Goal: Task Accomplishment & Management: Manage account settings

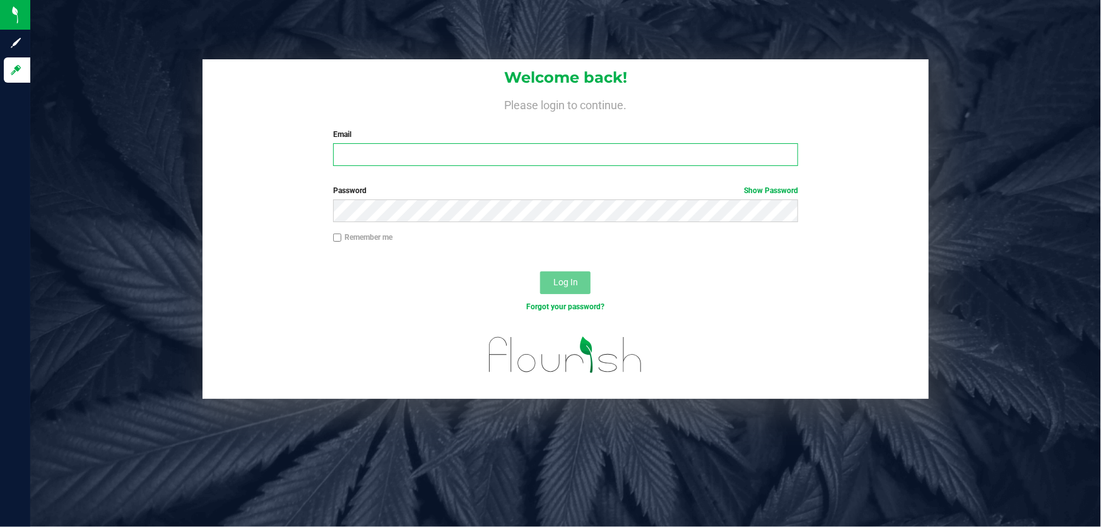
click at [437, 156] on input "Email" at bounding box center [565, 154] width 465 height 23
type input "rlarralde@liveparallel.com"
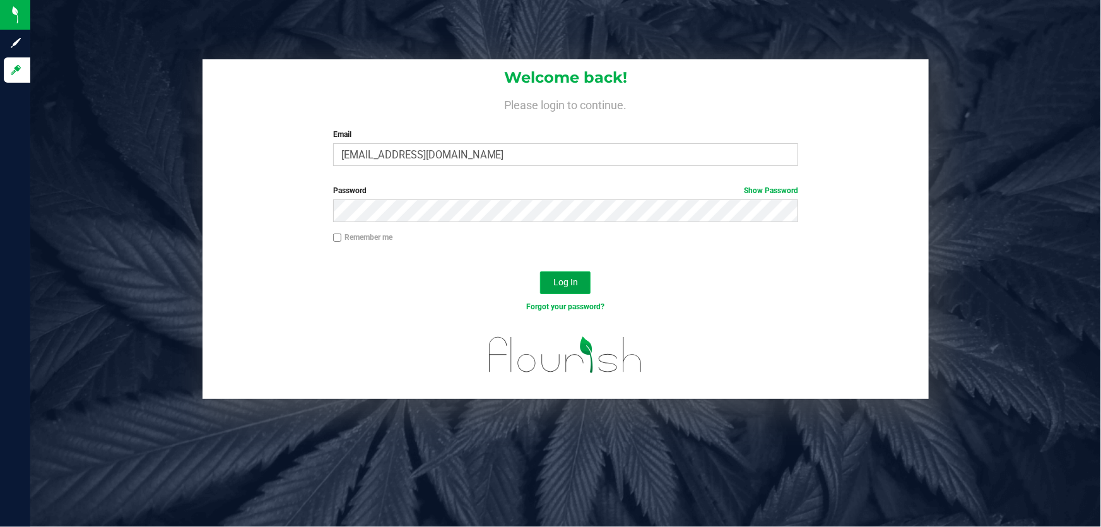
click at [573, 281] on span "Log In" at bounding box center [565, 282] width 25 height 10
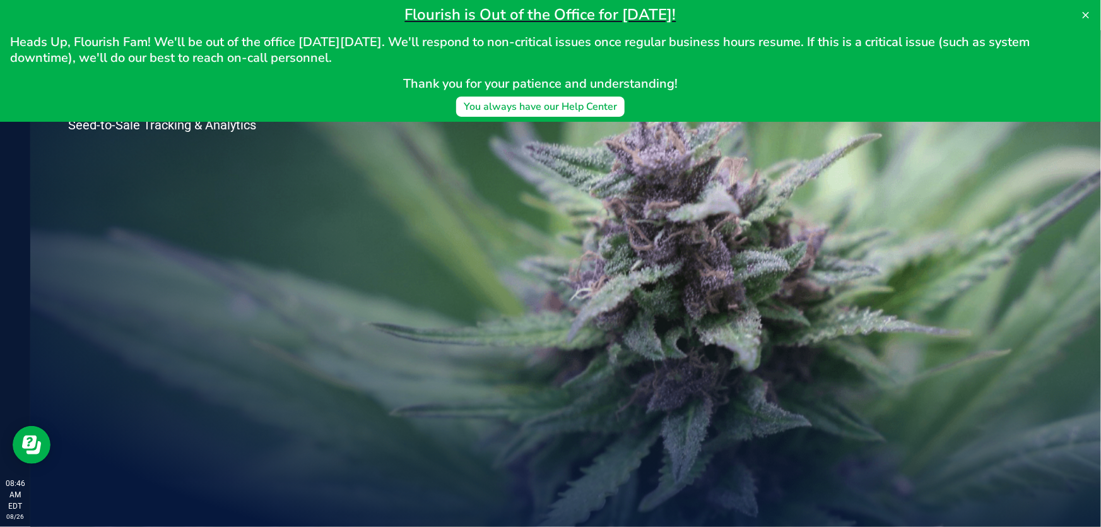
click at [228, 301] on div "Welcome to Flourish Software Seed-to-Sale Tracking & Analytics" at bounding box center [187, 278] width 315 height 496
click at [563, 103] on div "You always have our Help Center" at bounding box center [540, 106] width 153 height 15
click at [1083, 15] on icon at bounding box center [1085, 15] width 10 height 10
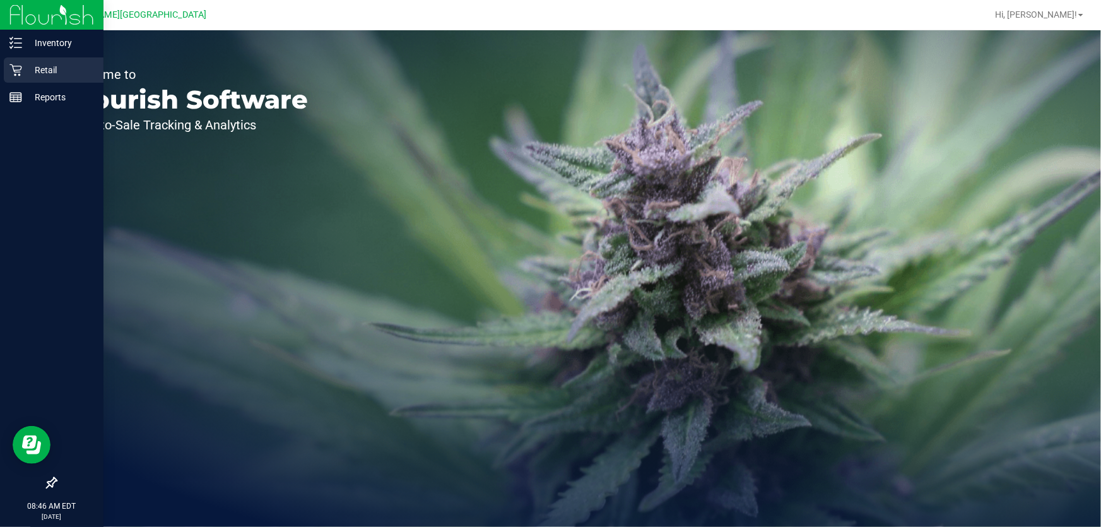
click at [37, 64] on p "Retail" at bounding box center [60, 69] width 76 height 15
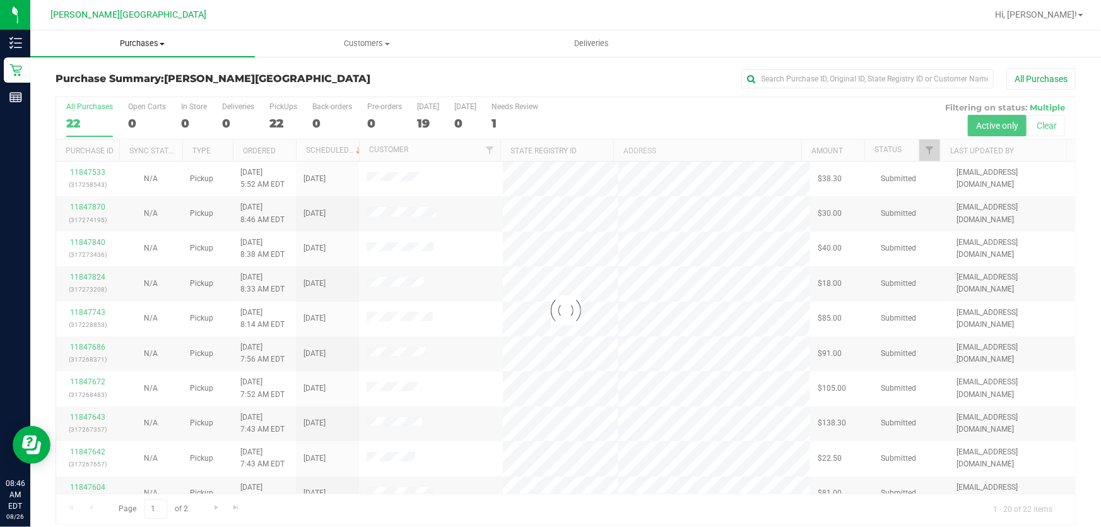
click at [147, 42] on span "Purchases" at bounding box center [142, 43] width 225 height 11
click at [50, 93] on span "Fulfillment" at bounding box center [69, 91] width 78 height 11
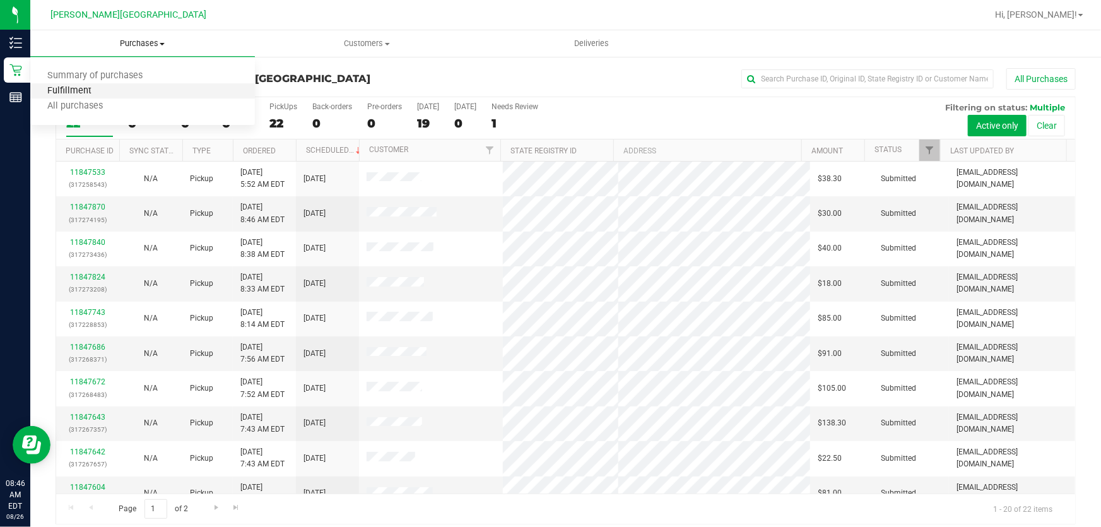
click at [78, 88] on span "Fulfillment" at bounding box center [69, 91] width 78 height 11
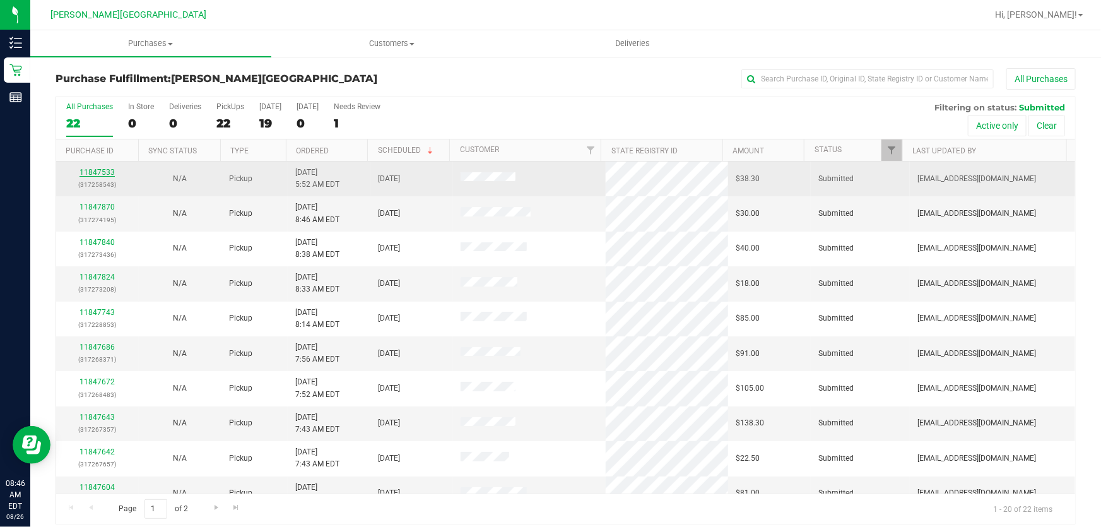
click at [91, 170] on link "11847533" at bounding box center [96, 172] width 35 height 9
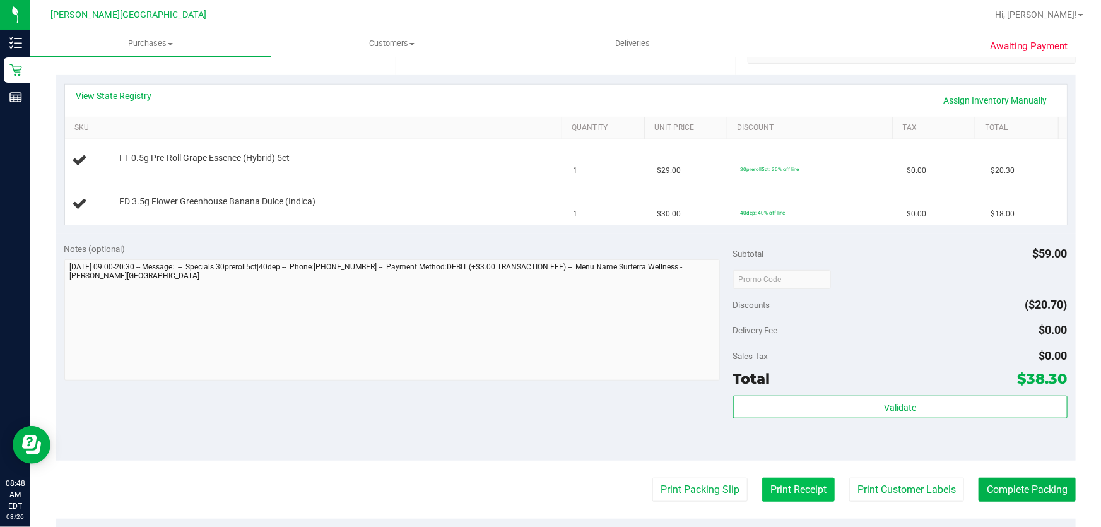
scroll to position [401, 0]
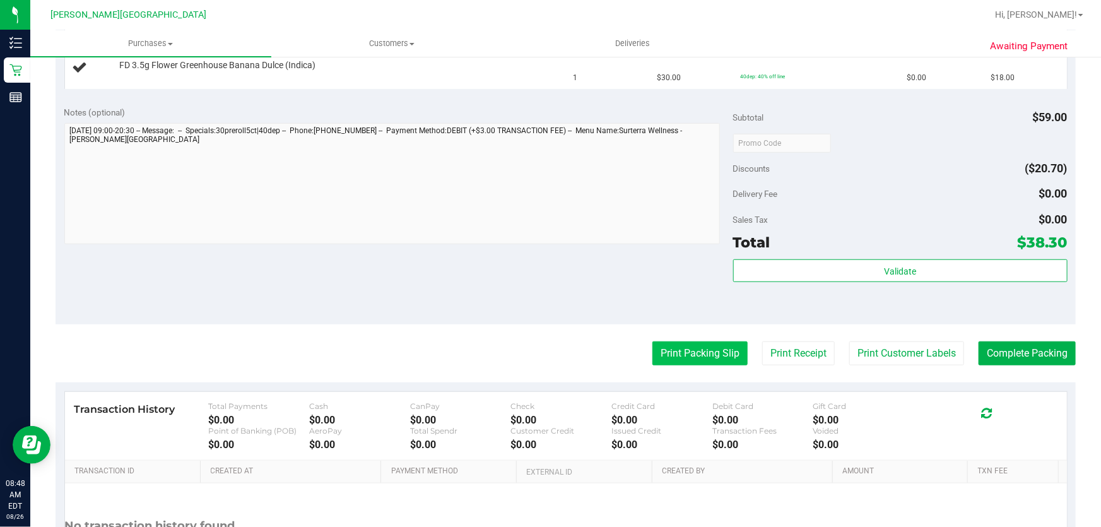
click at [668, 348] on button "Print Packing Slip" at bounding box center [699, 353] width 95 height 24
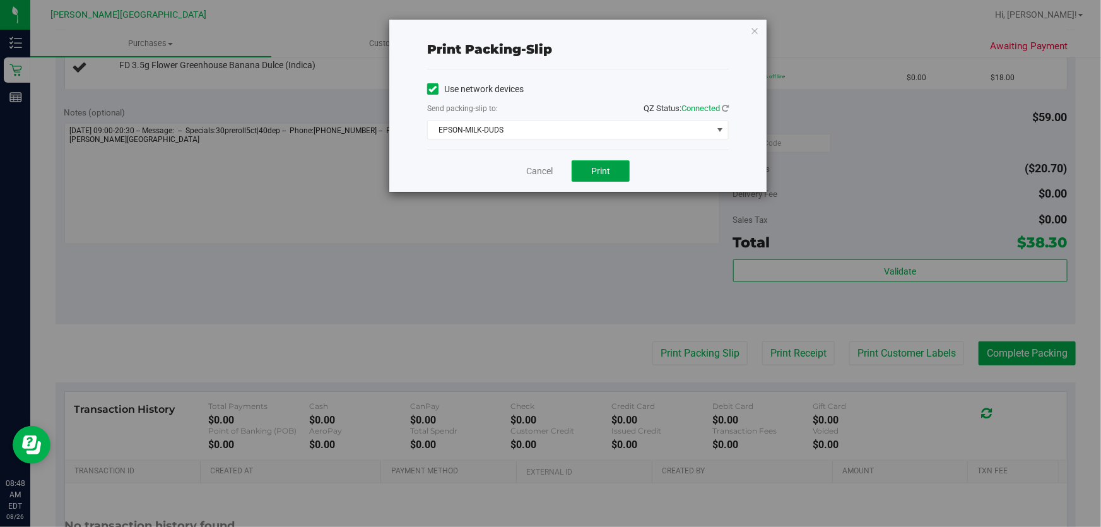
click at [600, 170] on span "Print" at bounding box center [600, 171] width 19 height 10
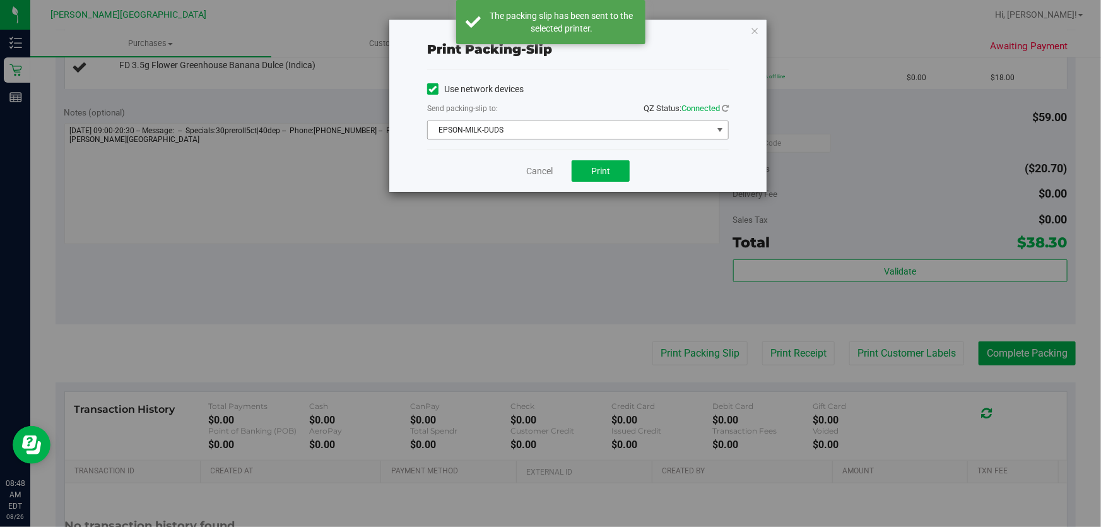
click at [576, 128] on span "EPSON-MILK-DUDS" at bounding box center [570, 130] width 284 height 18
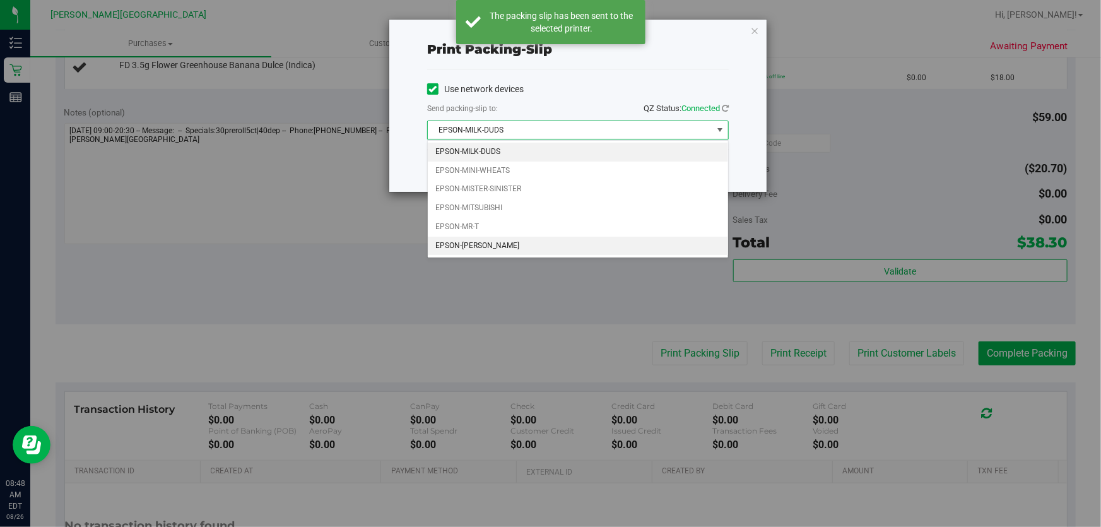
click at [513, 245] on li "EPSON-[PERSON_NAME]" at bounding box center [578, 246] width 300 height 19
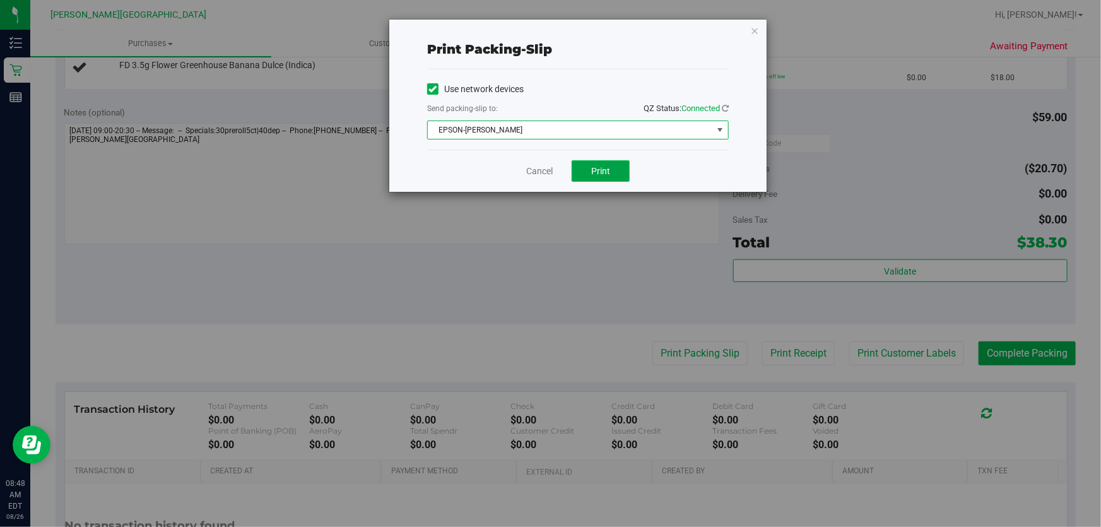
click at [599, 173] on span "Print" at bounding box center [600, 171] width 19 height 10
click at [757, 25] on icon "button" at bounding box center [754, 30] width 9 height 15
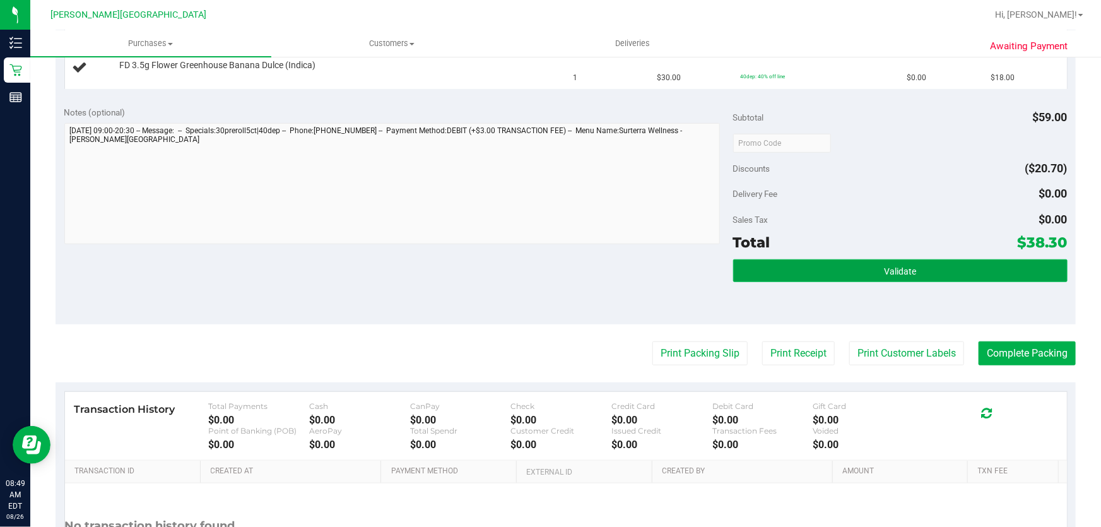
click at [940, 266] on button "Validate" at bounding box center [900, 270] width 334 height 23
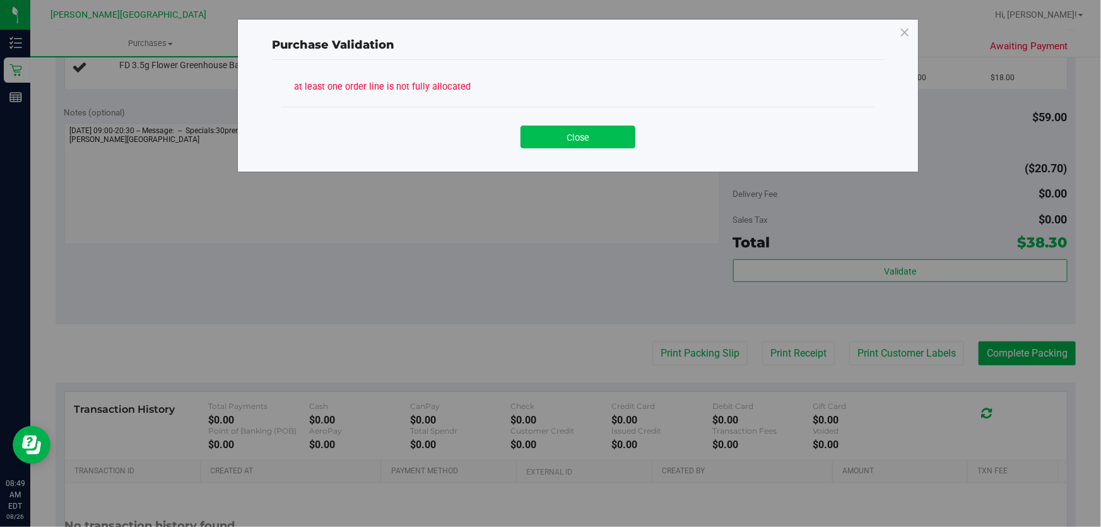
click at [599, 132] on button "Close" at bounding box center [577, 137] width 115 height 23
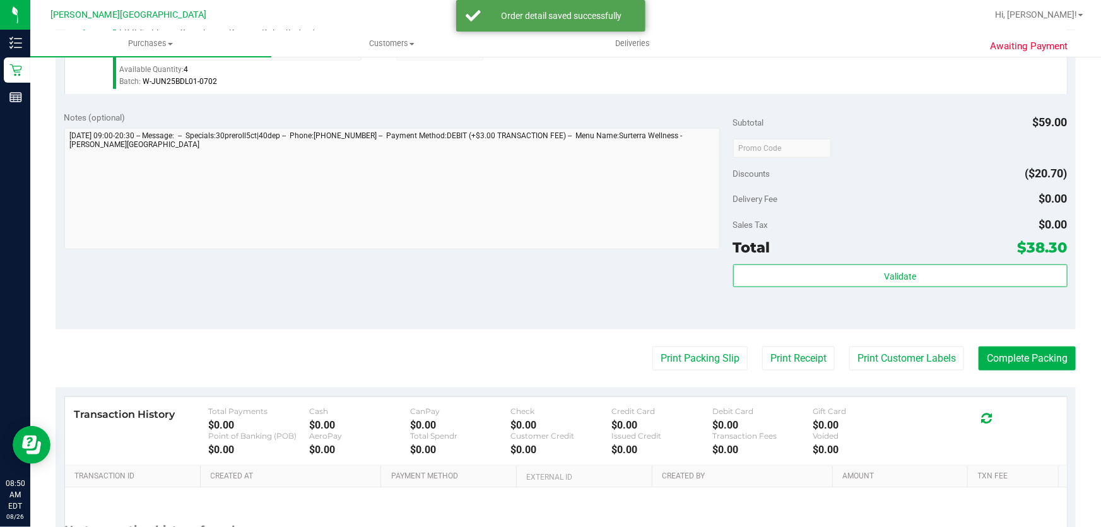
scroll to position [459, 0]
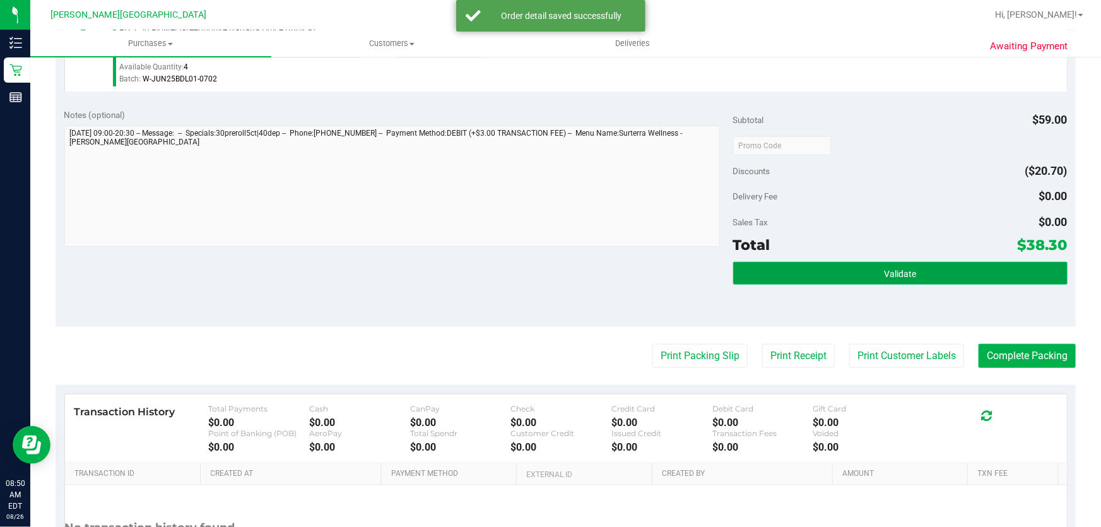
click at [905, 271] on span "Validate" at bounding box center [900, 274] width 32 height 10
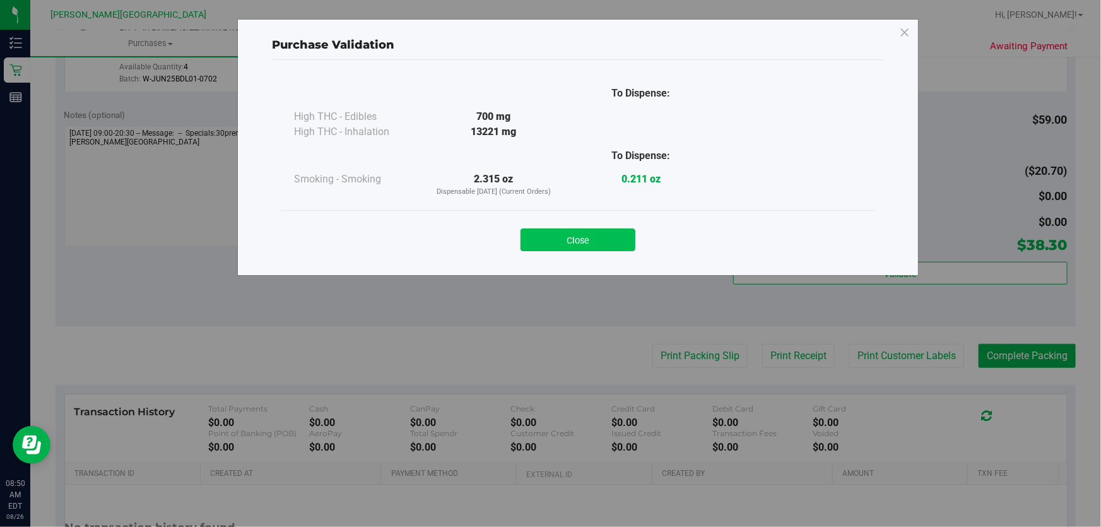
click at [592, 240] on button "Close" at bounding box center [577, 239] width 115 height 23
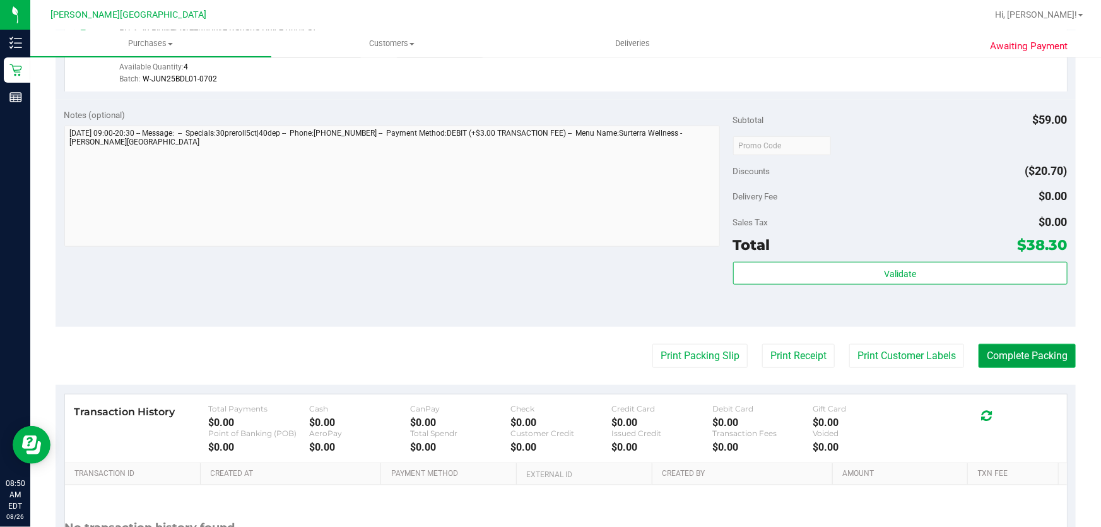
click at [1029, 356] on button "Complete Packing" at bounding box center [1026, 356] width 97 height 24
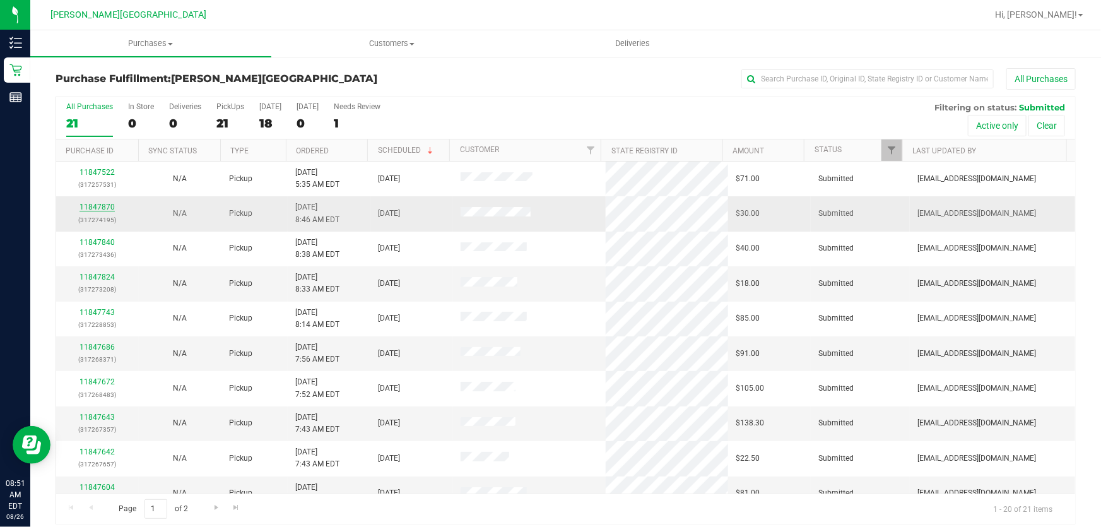
click at [100, 203] on link "11847870" at bounding box center [96, 206] width 35 height 9
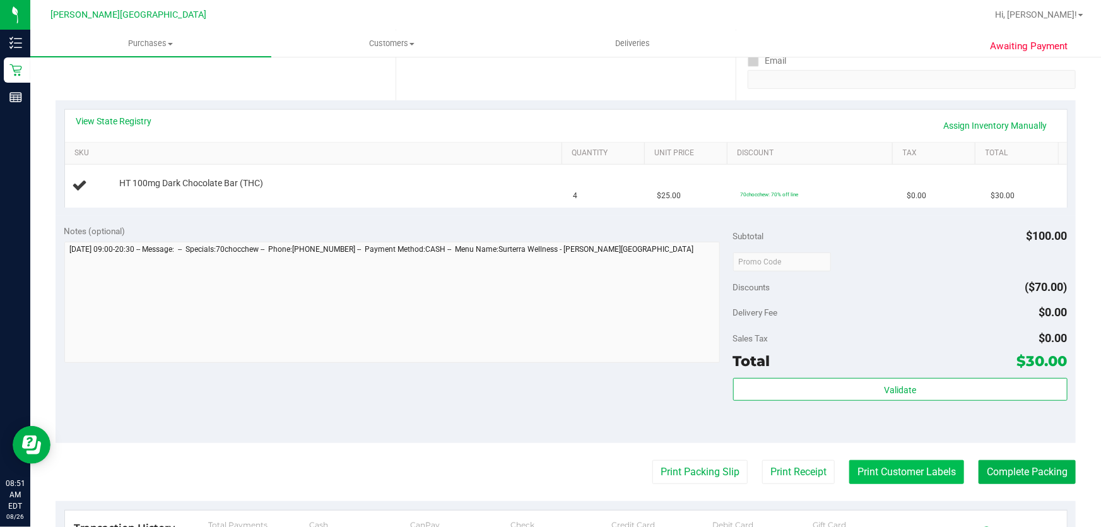
scroll to position [344, 0]
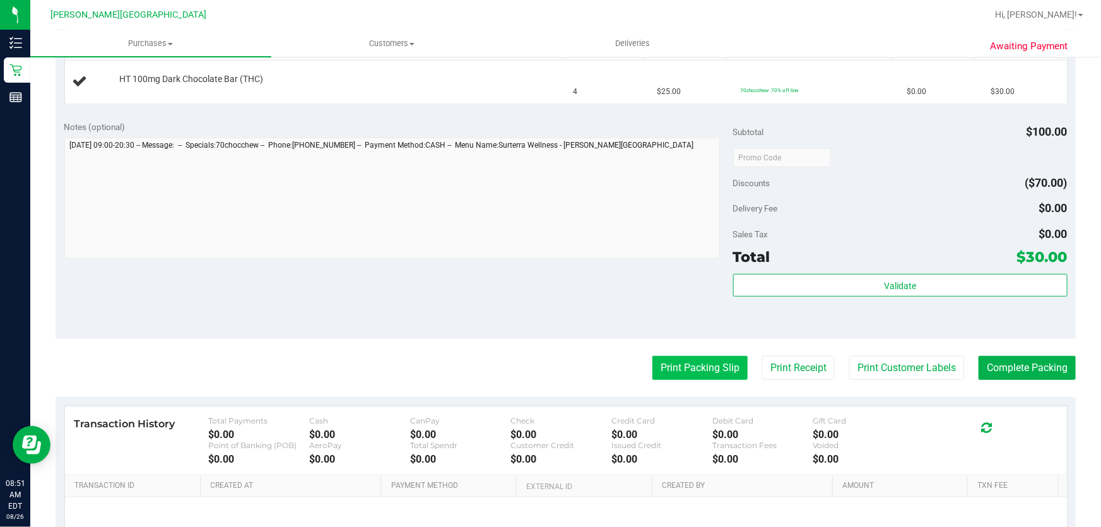
click at [686, 366] on button "Print Packing Slip" at bounding box center [699, 368] width 95 height 24
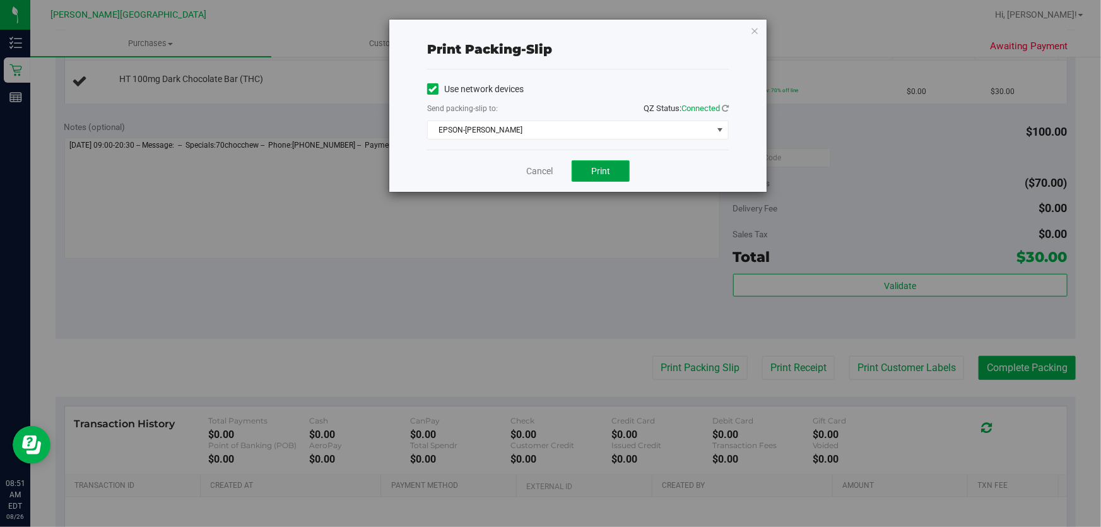
click at [608, 166] on span "Print" at bounding box center [600, 171] width 19 height 10
click at [756, 30] on icon "button" at bounding box center [754, 30] width 9 height 15
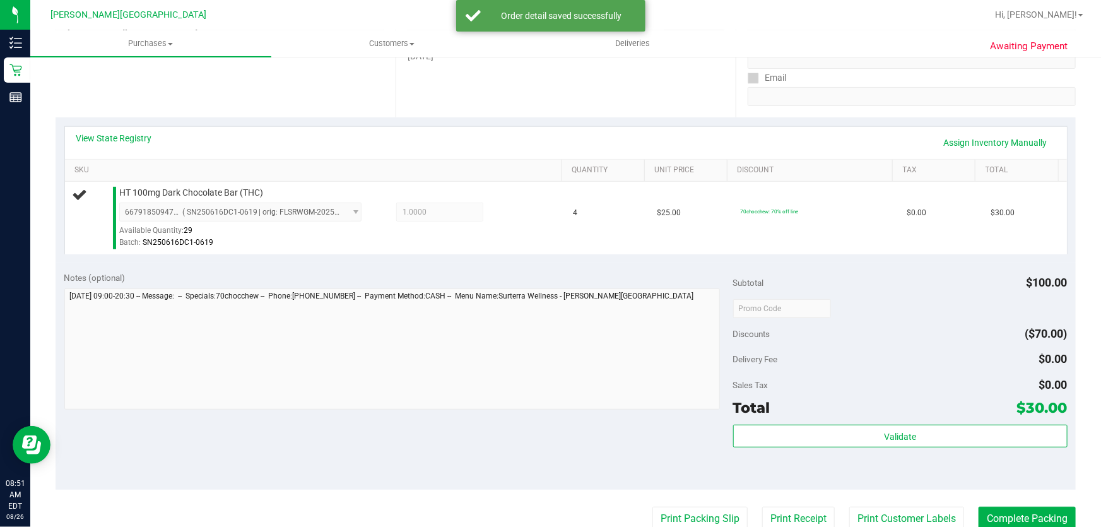
scroll to position [243, 0]
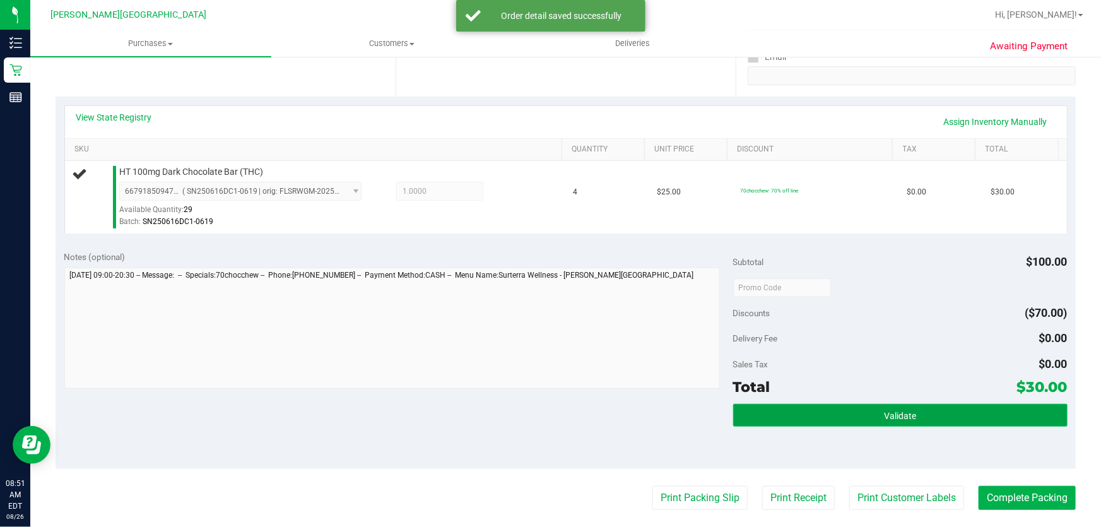
click at [851, 412] on button "Validate" at bounding box center [900, 415] width 334 height 23
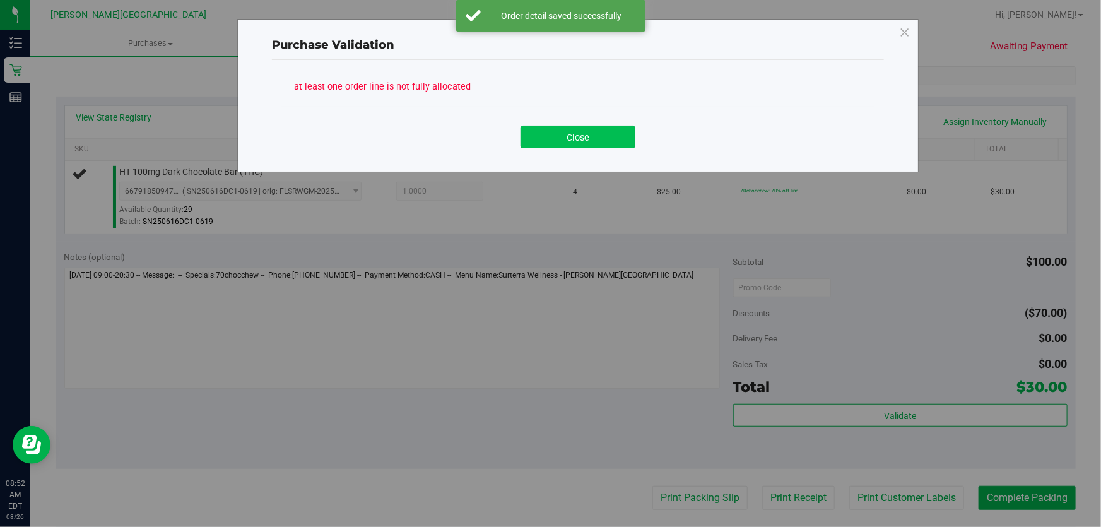
click at [566, 128] on button "Close" at bounding box center [577, 137] width 115 height 23
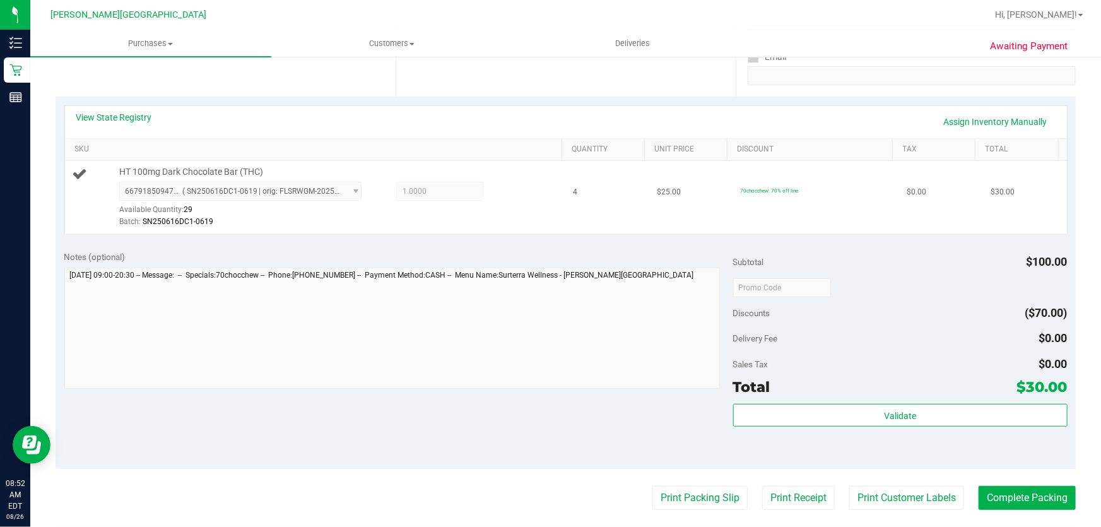
click at [334, 191] on span "6679185094796054 ( SN250616DC1-0619 | orig: FLSRWGM-20250625-1193 ) 66791850947…" at bounding box center [240, 191] width 242 height 19
click at [147, 191] on span "6679185094796054 ( SN250616DC1-0619 | orig: FLSRWGM-20250625-1193 ) 66791850947…" at bounding box center [240, 191] width 242 height 19
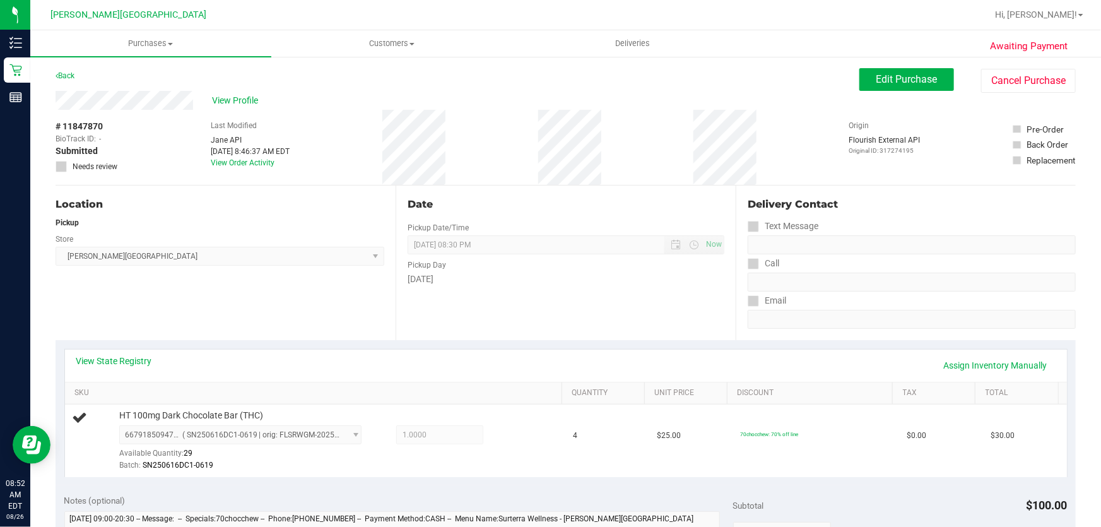
scroll to position [229, 0]
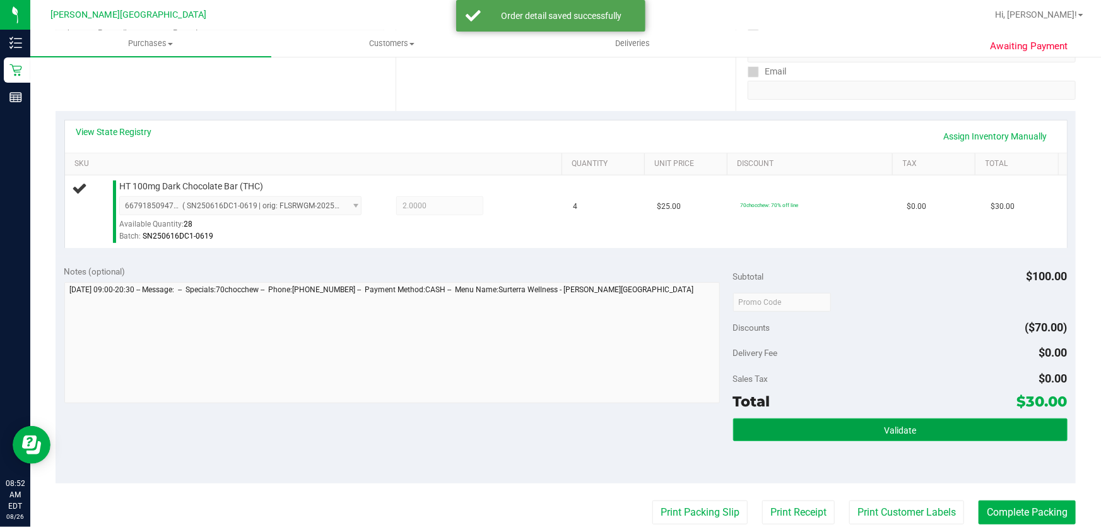
click at [807, 429] on button "Validate" at bounding box center [900, 429] width 334 height 23
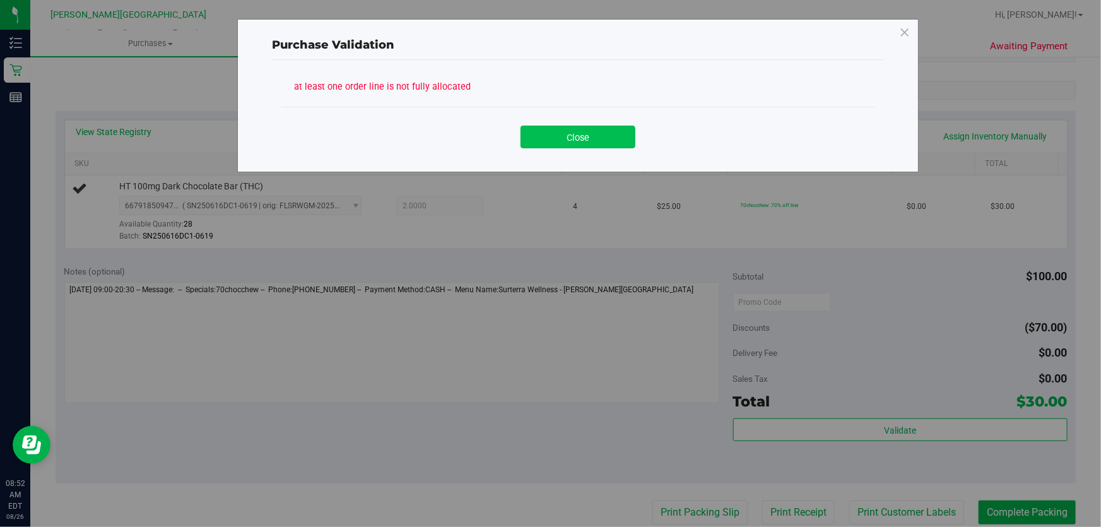
click at [601, 132] on button "Close" at bounding box center [577, 137] width 115 height 23
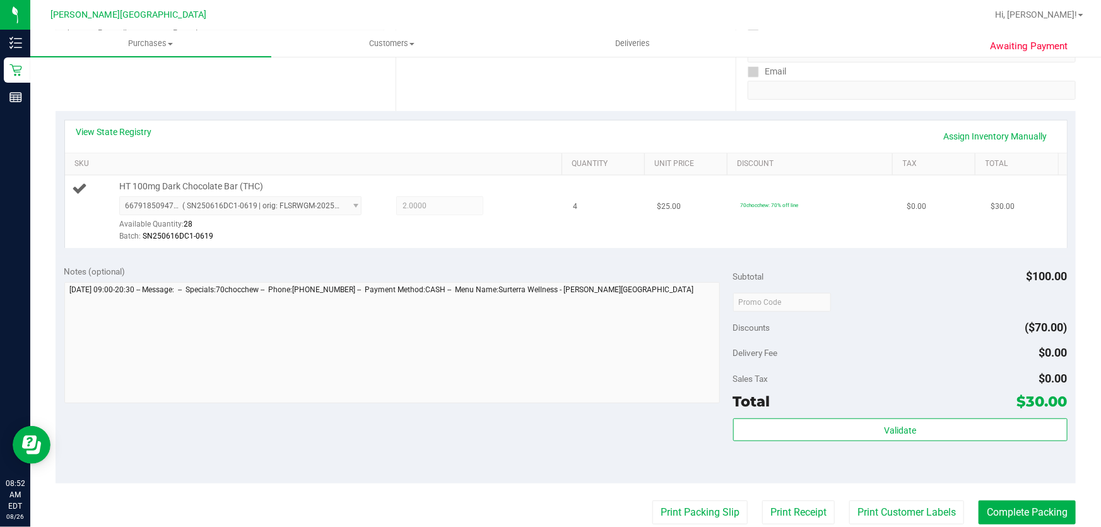
click at [197, 208] on span "6679185094796054 ( SN250616DC1-0619 | orig: FLSRWGM-20250625-1193 ) 66791850947…" at bounding box center [240, 205] width 242 height 19
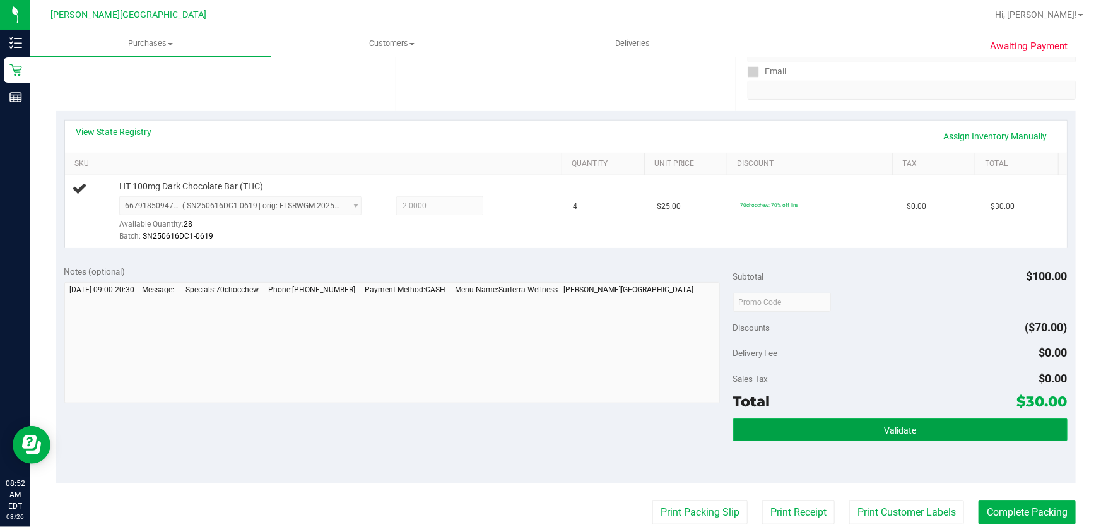
click at [843, 431] on button "Validate" at bounding box center [900, 429] width 334 height 23
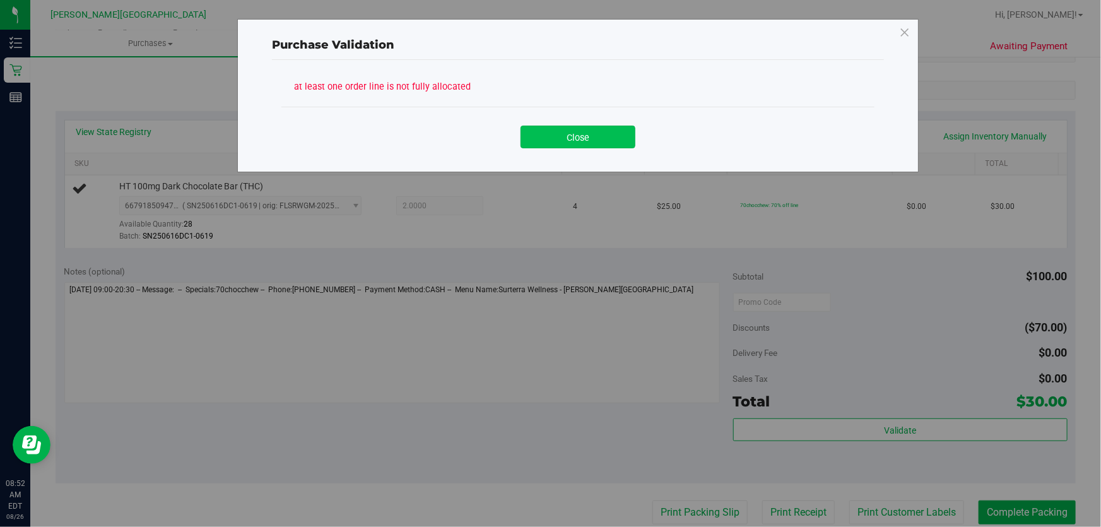
click at [565, 141] on button "Close" at bounding box center [577, 137] width 115 height 23
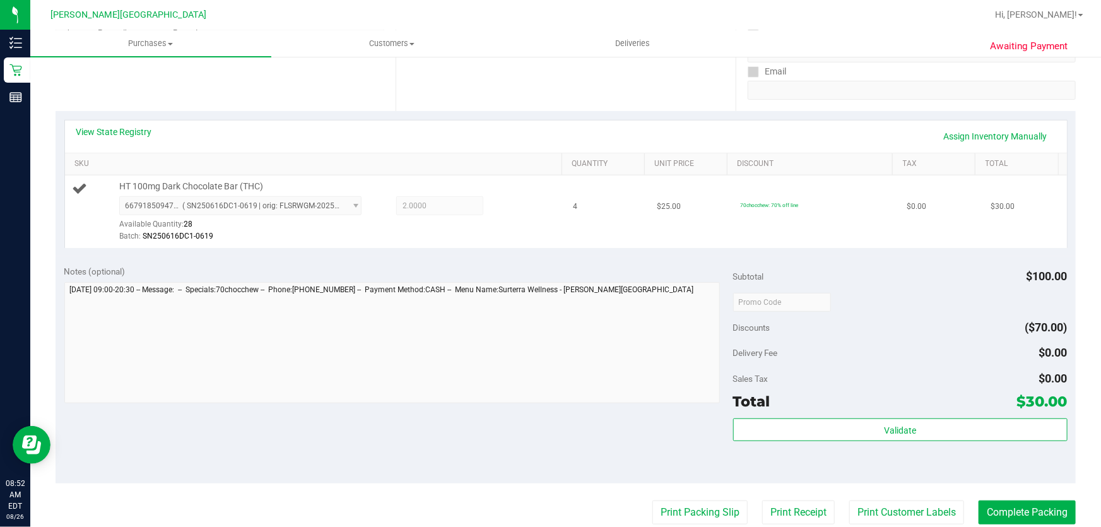
click at [140, 209] on span "6679185094796054 ( SN250616DC1-0619 | orig: FLSRWGM-20250625-1193 ) 66791850947…" at bounding box center [240, 205] width 242 height 19
click at [187, 203] on span "6679185094796054 ( SN250616DC1-0619 | orig: FLSRWGM-20250625-1193 ) 66791850947…" at bounding box center [240, 205] width 242 height 19
click at [139, 187] on span "HT 100mg Dark Chocolate Bar (THC)" at bounding box center [191, 186] width 144 height 12
click at [74, 185] on icon at bounding box center [80, 187] width 15 height 15
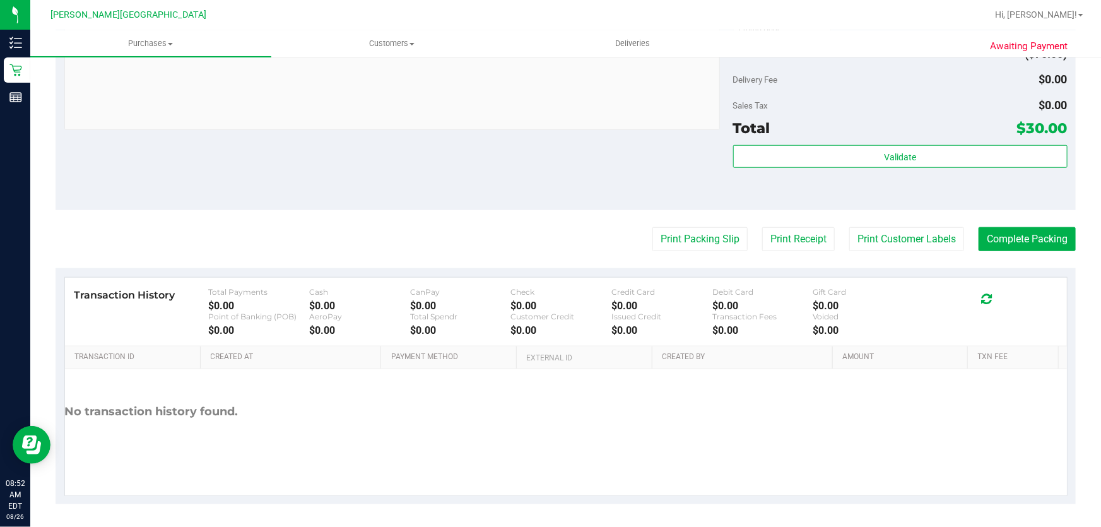
scroll to position [503, 0]
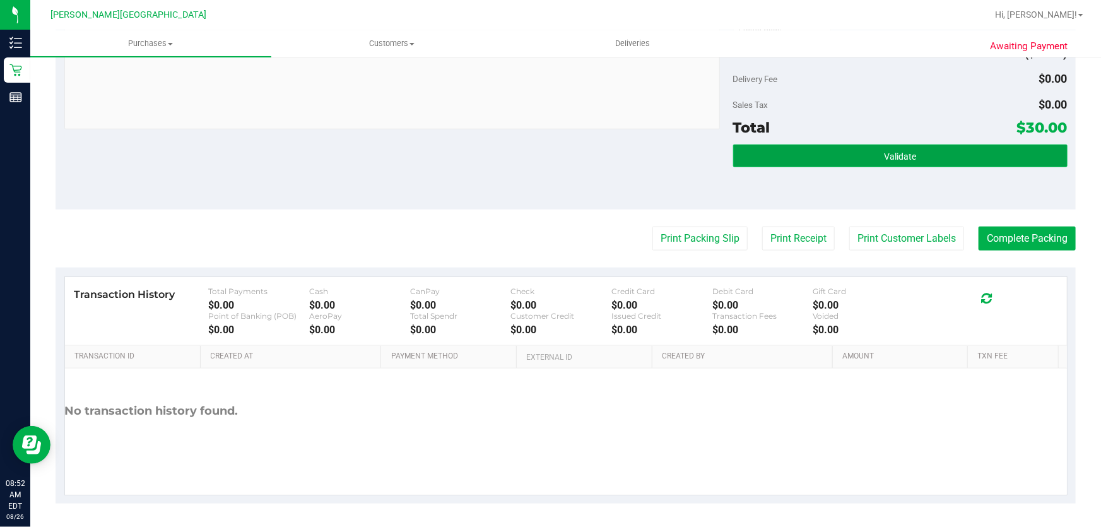
click at [807, 151] on button "Validate" at bounding box center [900, 155] width 334 height 23
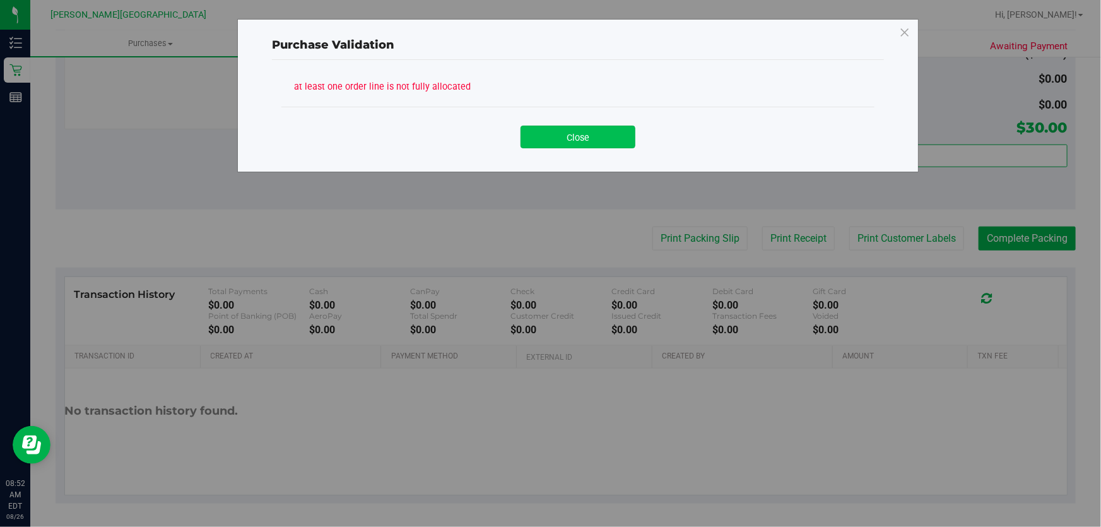
click at [570, 129] on button "Close" at bounding box center [577, 137] width 115 height 23
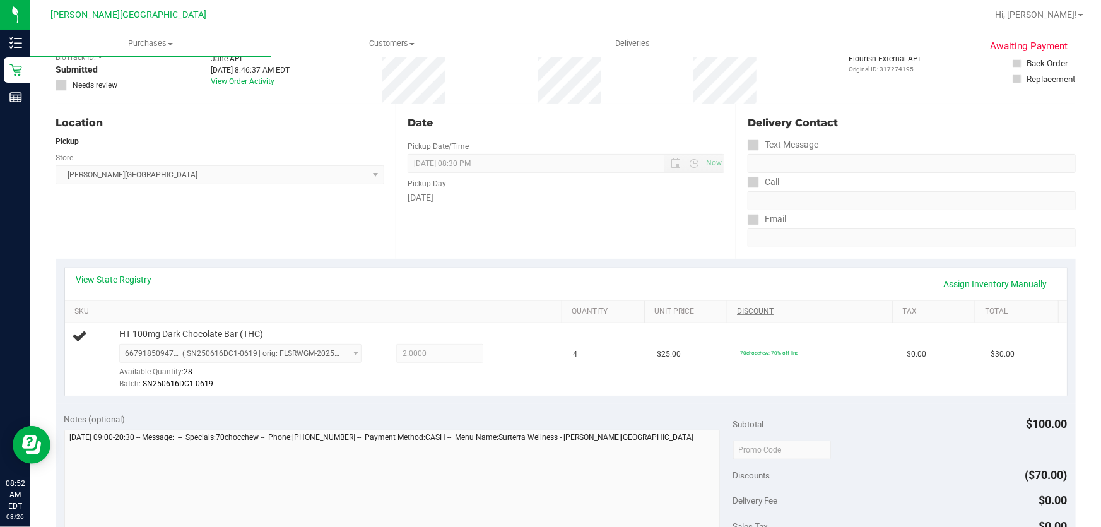
scroll to position [0, 0]
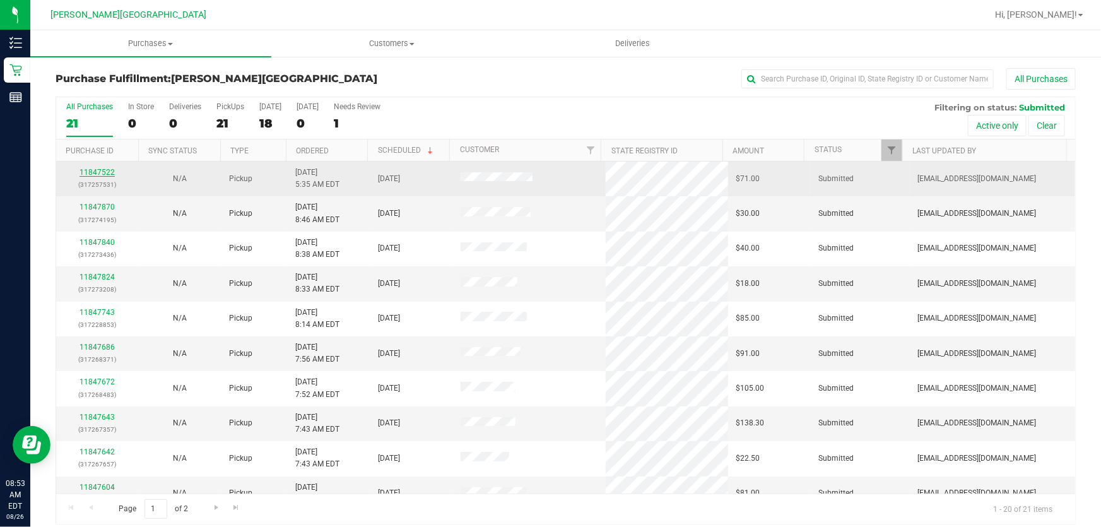
click at [100, 171] on link "11847522" at bounding box center [96, 172] width 35 height 9
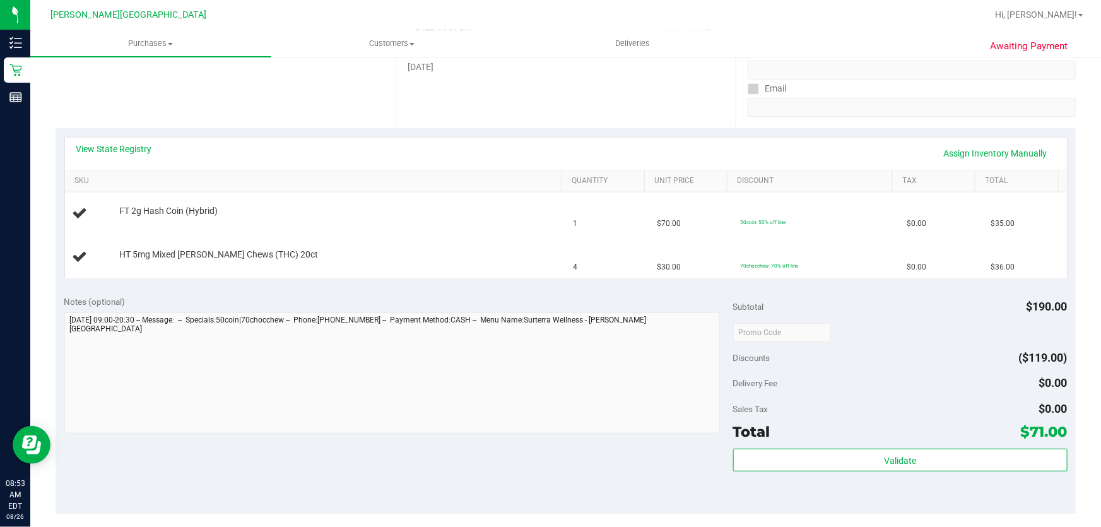
scroll to position [459, 0]
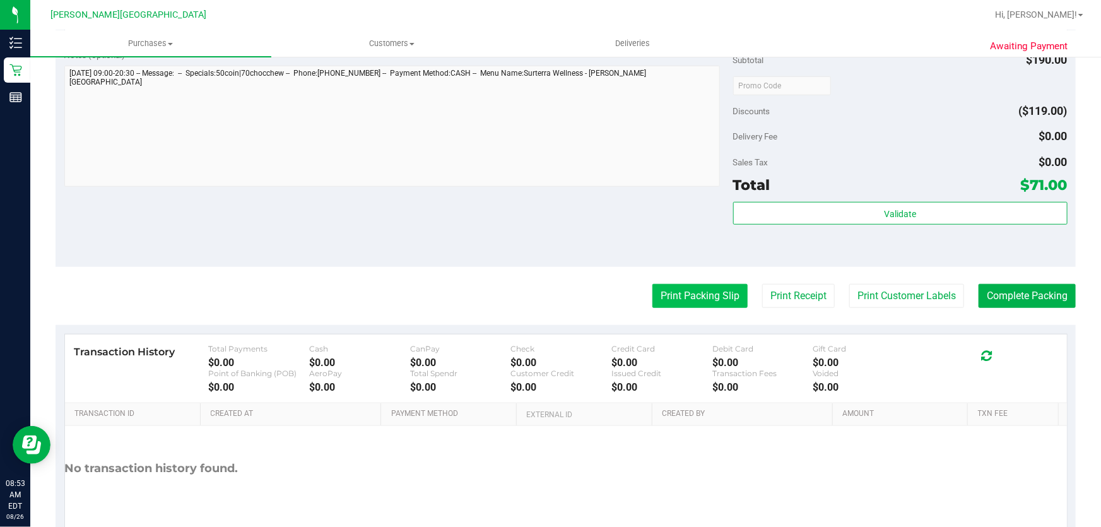
click at [691, 295] on button "Print Packing Slip" at bounding box center [699, 296] width 95 height 24
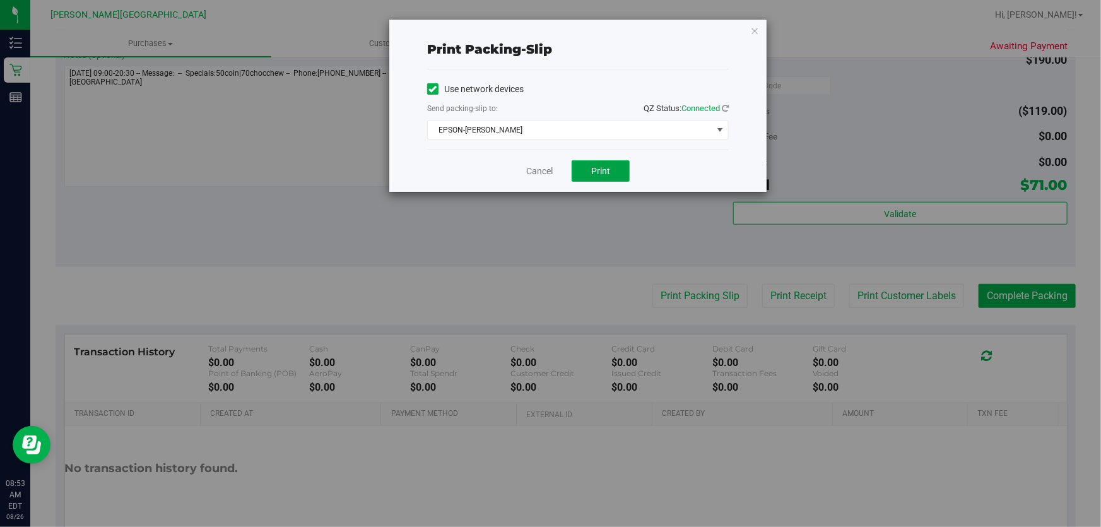
click at [600, 167] on span "Print" at bounding box center [600, 171] width 19 height 10
click at [757, 33] on icon "button" at bounding box center [754, 30] width 9 height 15
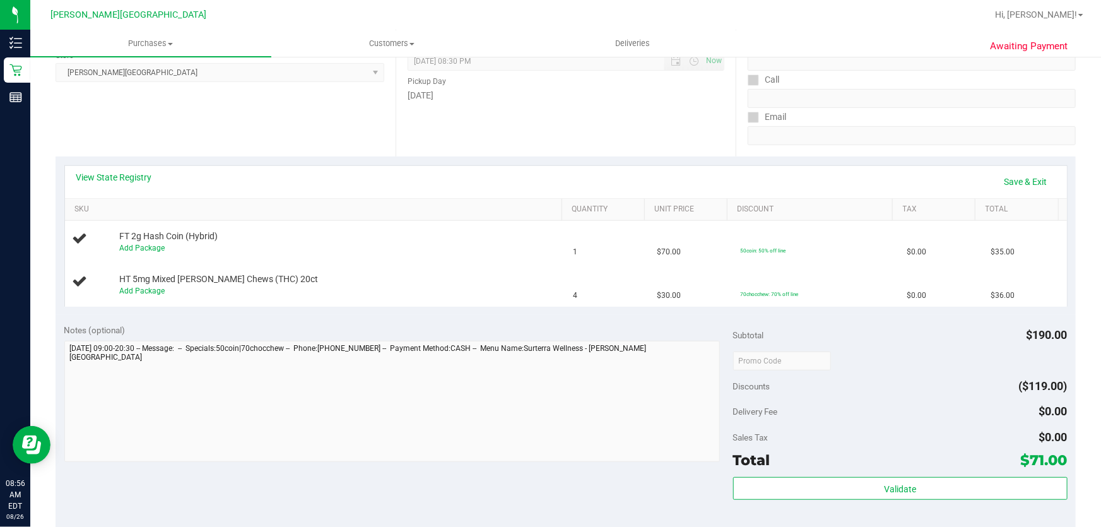
scroll to position [172, 0]
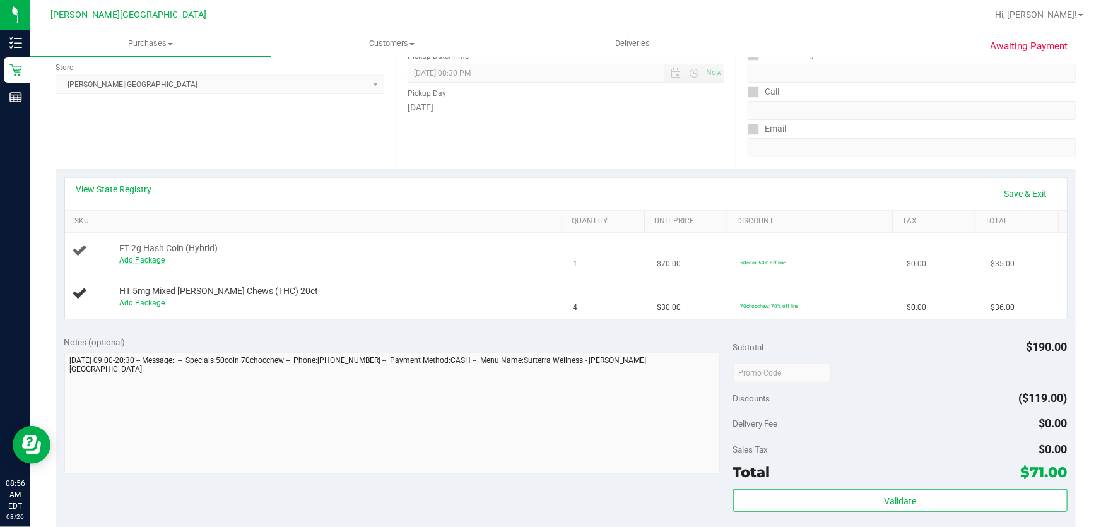
click at [145, 259] on link "Add Package" at bounding box center [141, 259] width 45 height 9
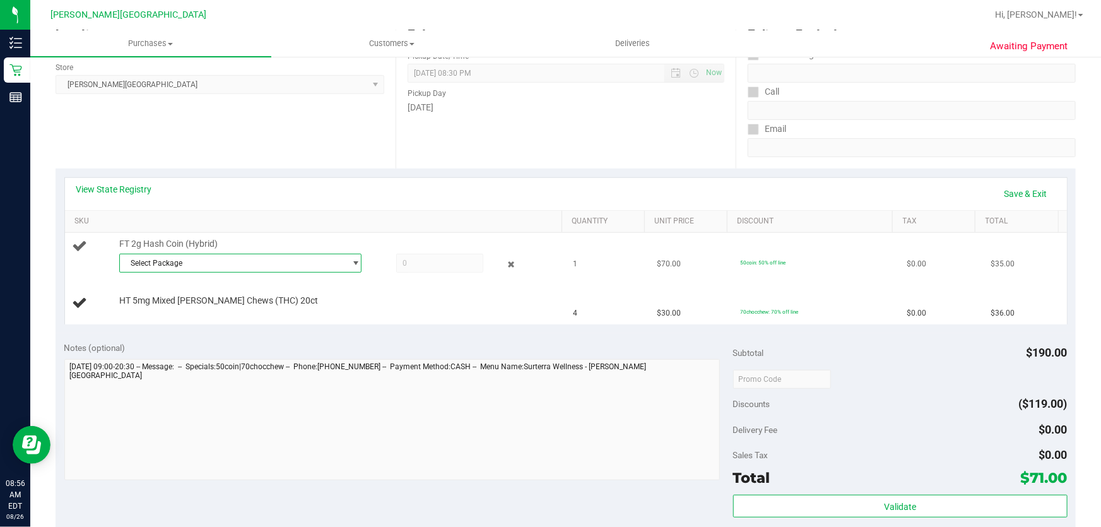
click at [242, 258] on span "Select Package" at bounding box center [232, 263] width 225 height 18
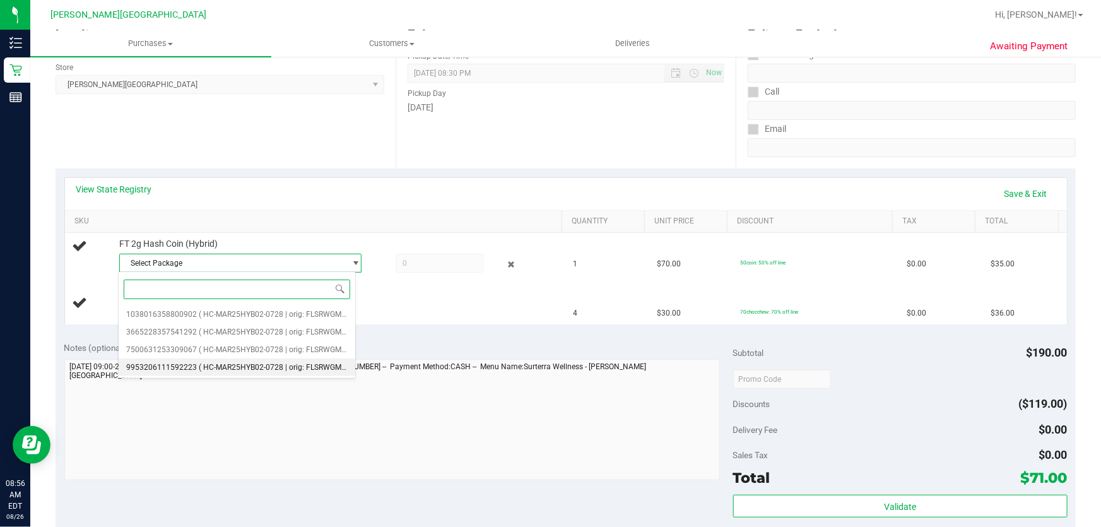
click at [243, 368] on span "( HC-MAR25HYB02-0728 | orig: FLSRWGM-20250804-831 )" at bounding box center [298, 367] width 199 height 9
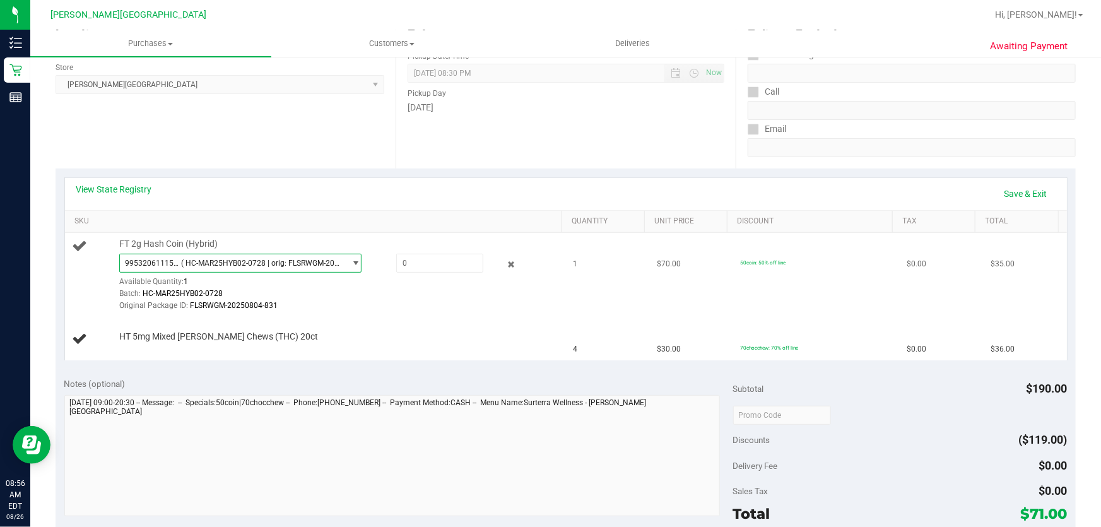
click at [351, 259] on span "select" at bounding box center [355, 263] width 9 height 10
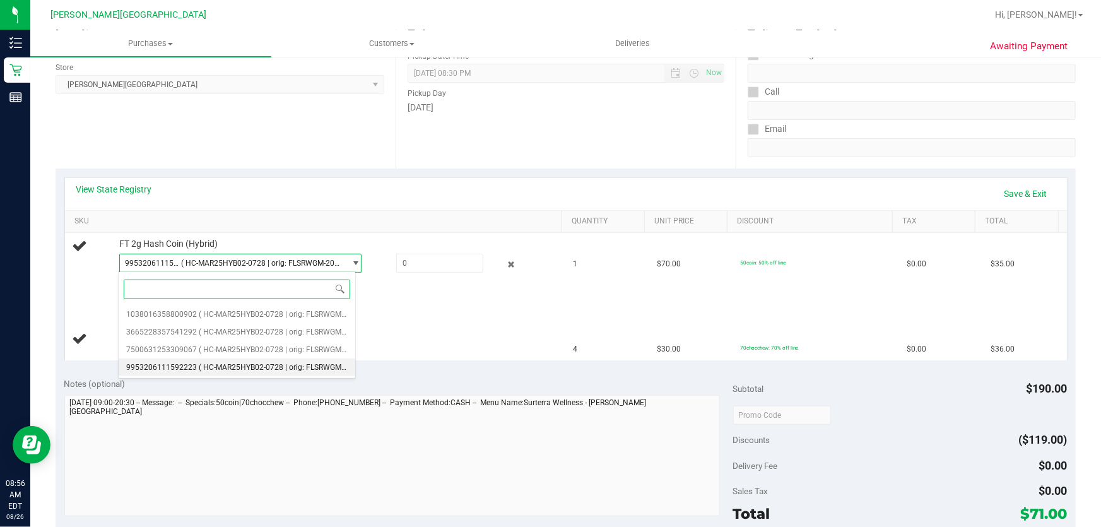
click at [342, 274] on span at bounding box center [237, 289] width 237 height 30
click at [324, 289] on input at bounding box center [237, 289] width 226 height 20
click at [401, 327] on td "HT 5mg Mixed Berry Chews (THC) 20ct" at bounding box center [315, 339] width 501 height 42
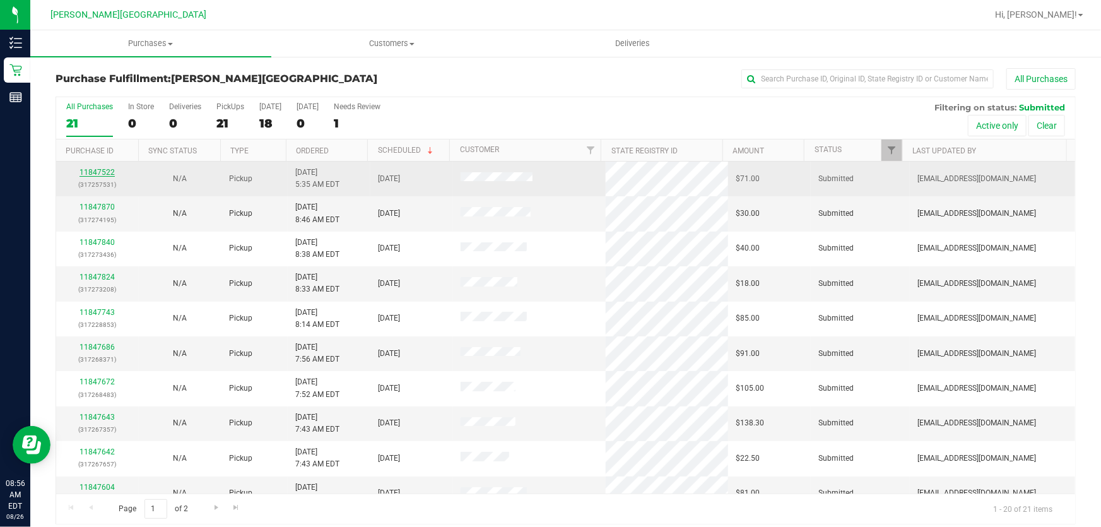
click at [100, 168] on link "11847522" at bounding box center [96, 172] width 35 height 9
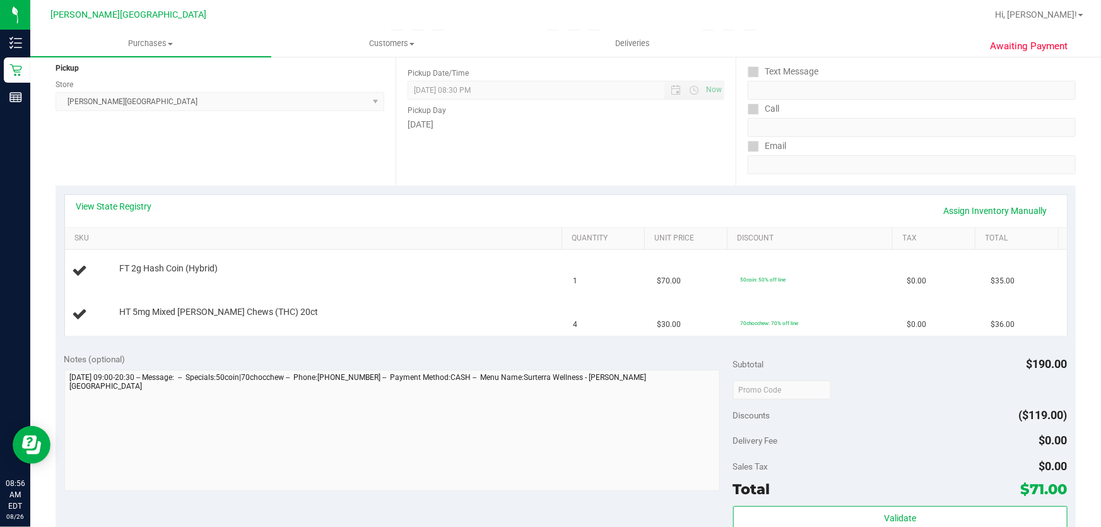
scroll to position [172, 0]
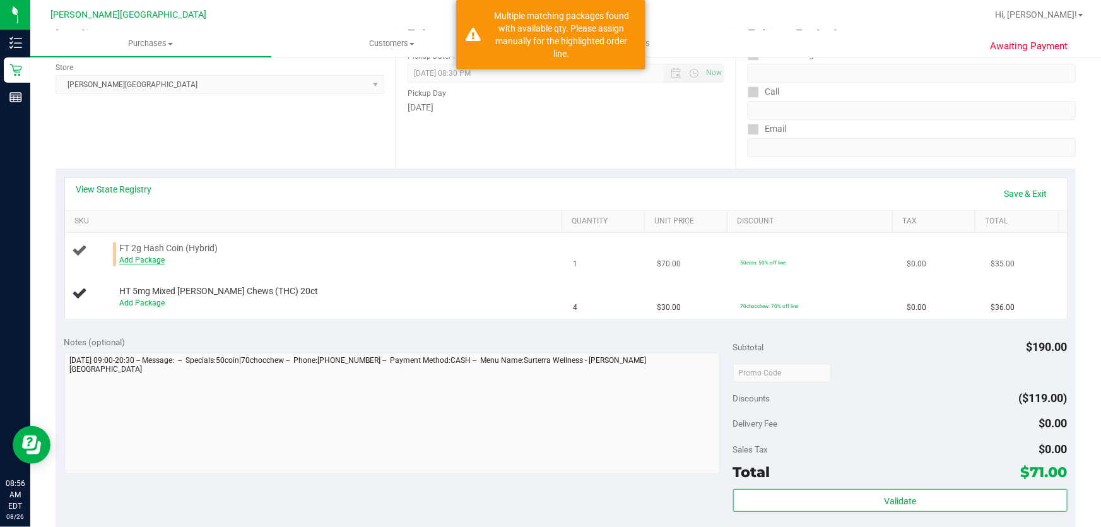
click at [144, 255] on link "Add Package" at bounding box center [141, 259] width 45 height 9
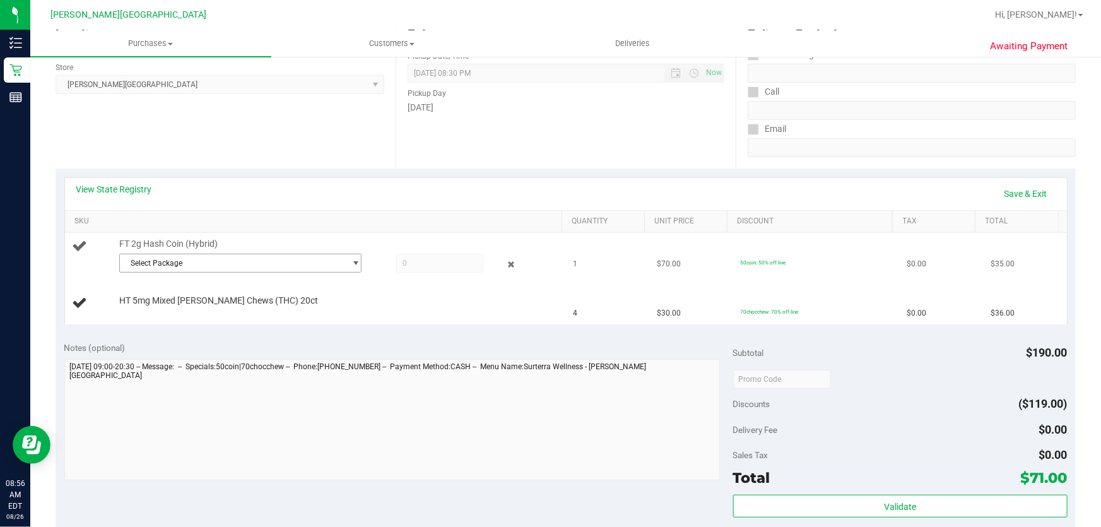
click at [216, 267] on span "Select Package" at bounding box center [232, 263] width 225 height 18
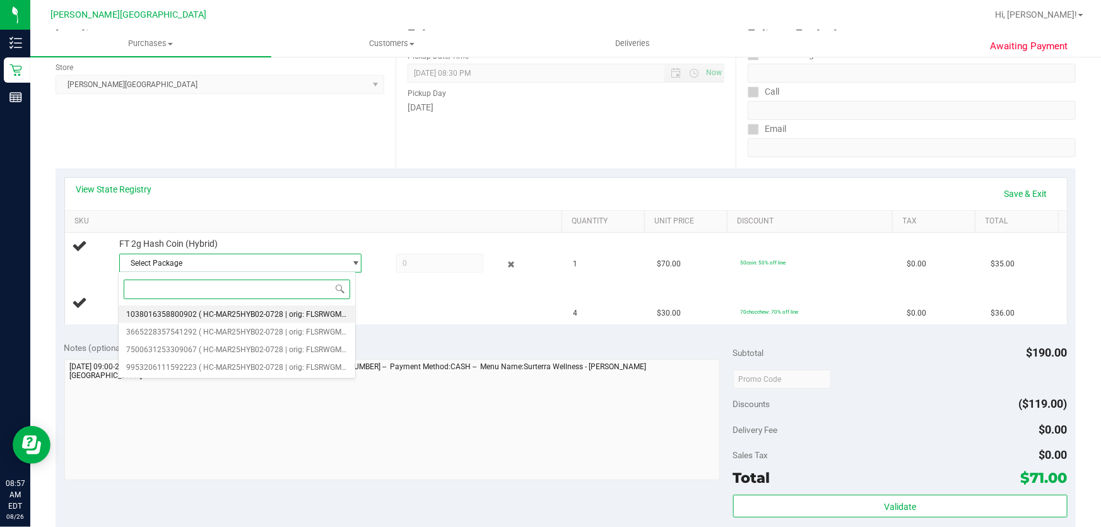
click at [249, 317] on span "( HC-MAR25HYB02-0728 | orig: FLSRWGM-20250804-788 )" at bounding box center [298, 314] width 199 height 9
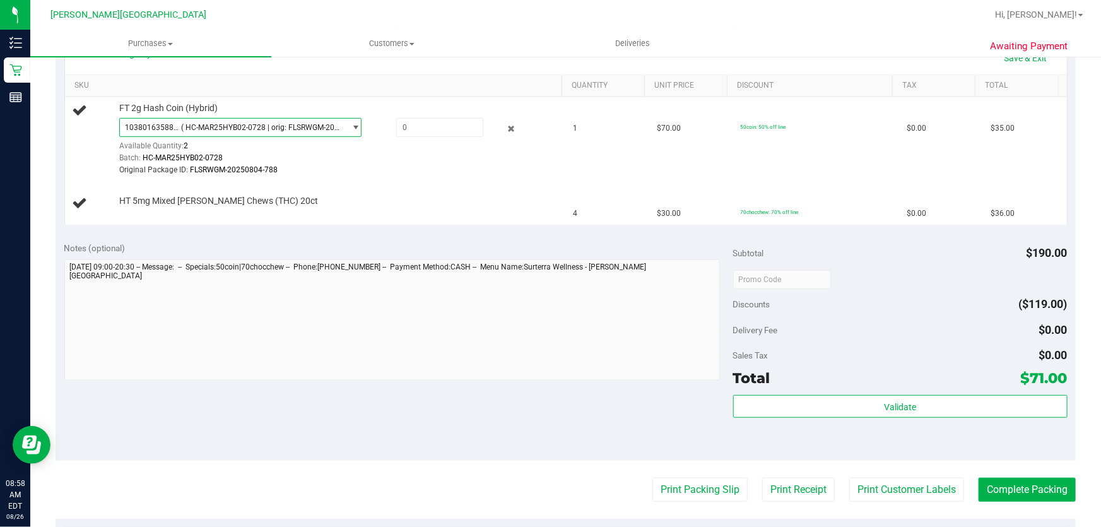
scroll to position [286, 0]
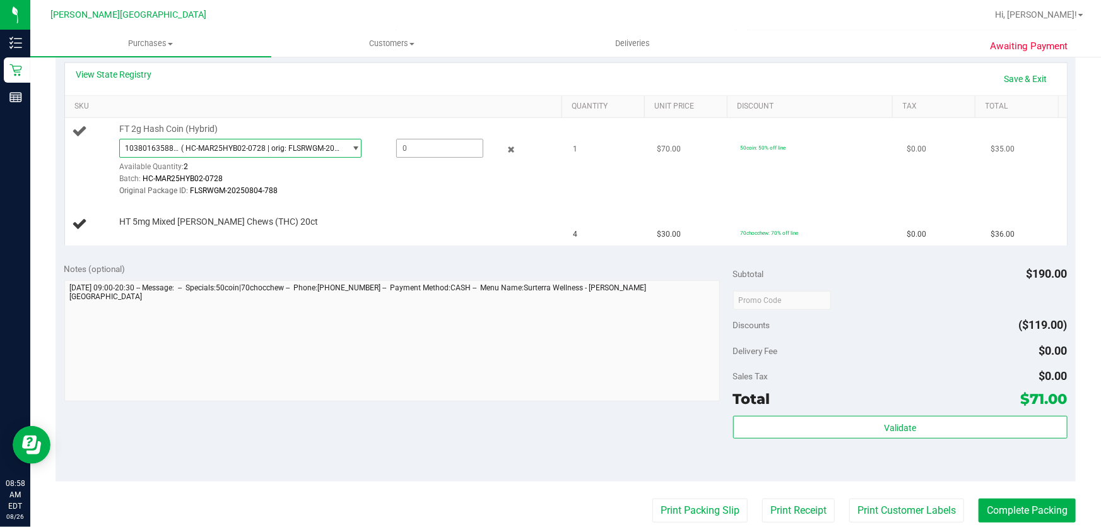
click at [420, 146] on span at bounding box center [440, 148] width 88 height 19
type input "1"
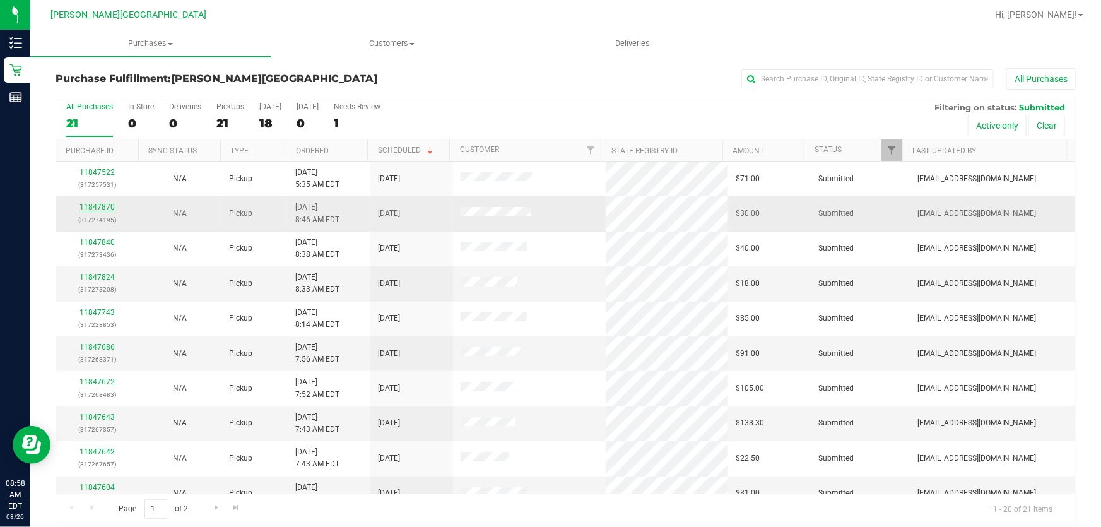
click at [90, 207] on link "11847870" at bounding box center [96, 206] width 35 height 9
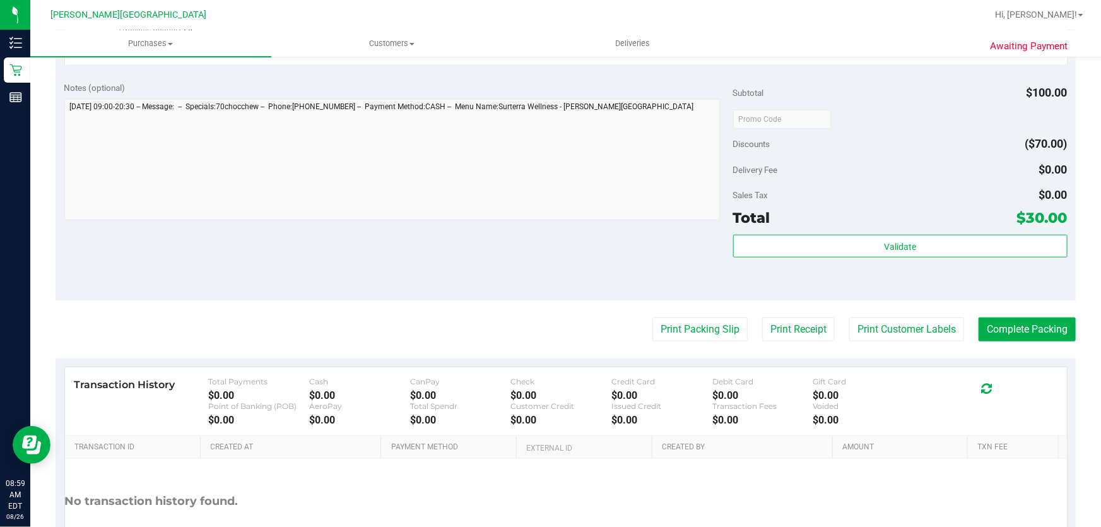
scroll to position [515, 0]
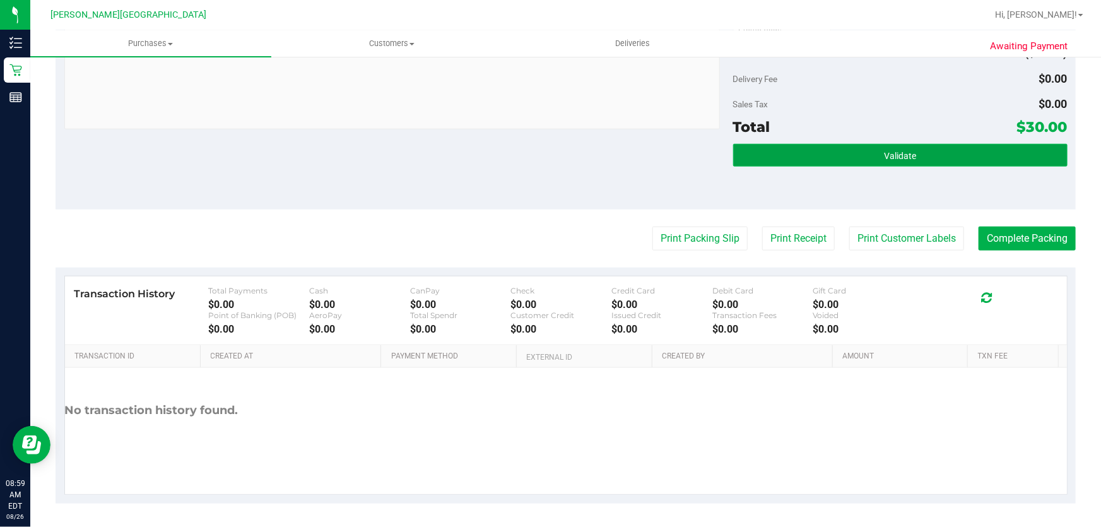
click at [898, 153] on span "Validate" at bounding box center [900, 156] width 32 height 10
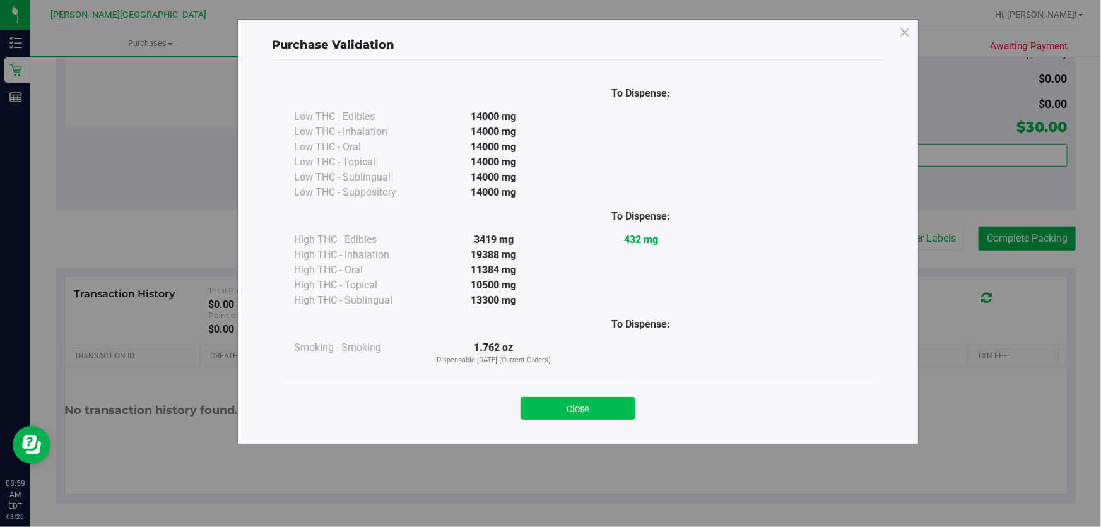
click at [592, 406] on button "Close" at bounding box center [577, 408] width 115 height 23
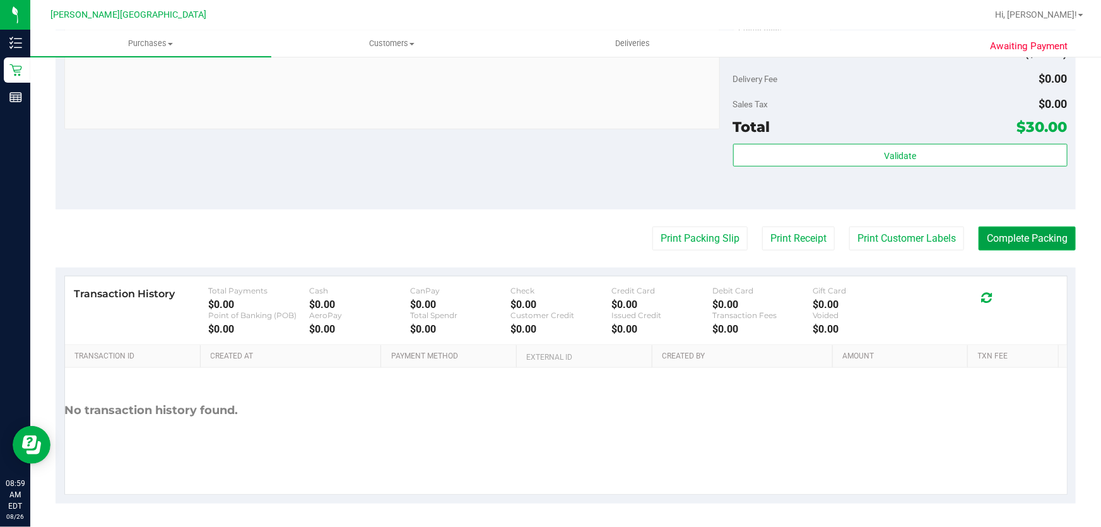
click at [1031, 233] on button "Complete Packing" at bounding box center [1026, 238] width 97 height 24
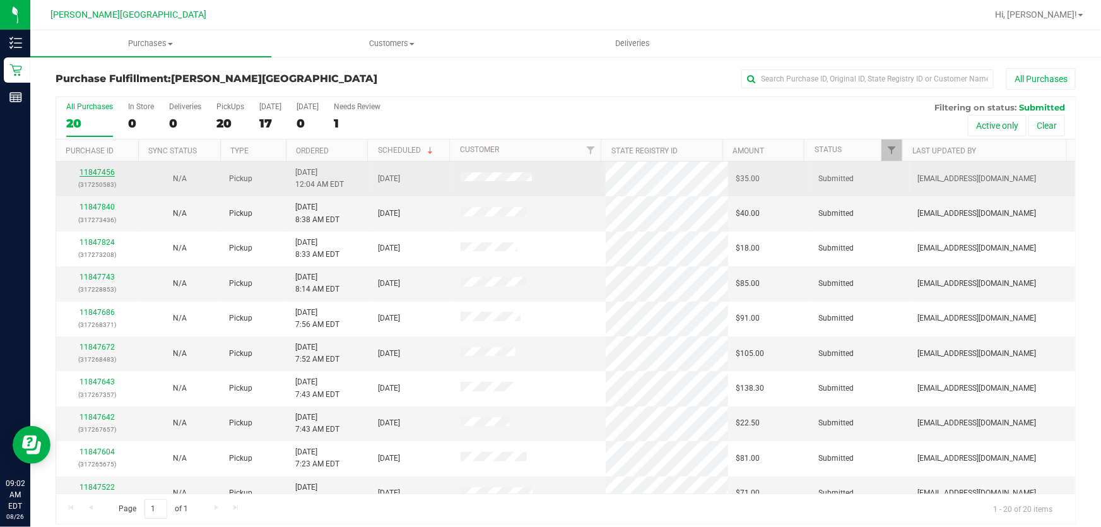
click at [90, 170] on link "11847456" at bounding box center [96, 172] width 35 height 9
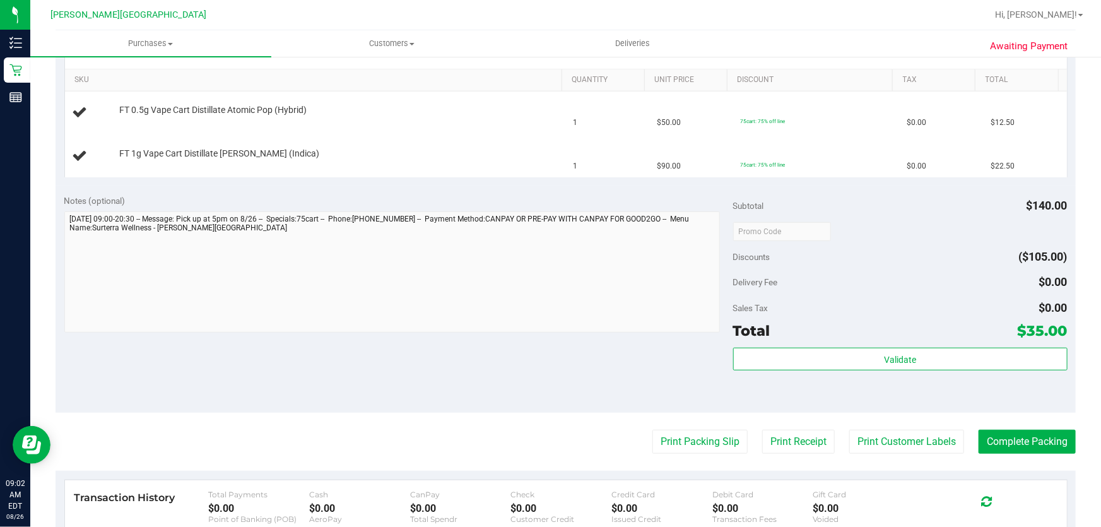
scroll to position [401, 0]
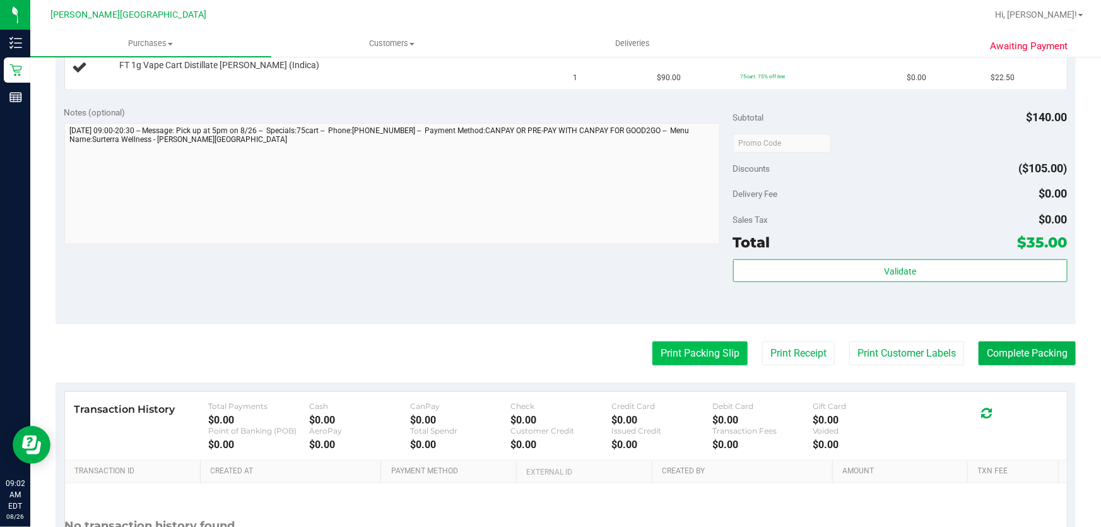
click at [713, 353] on button "Print Packing Slip" at bounding box center [699, 353] width 95 height 24
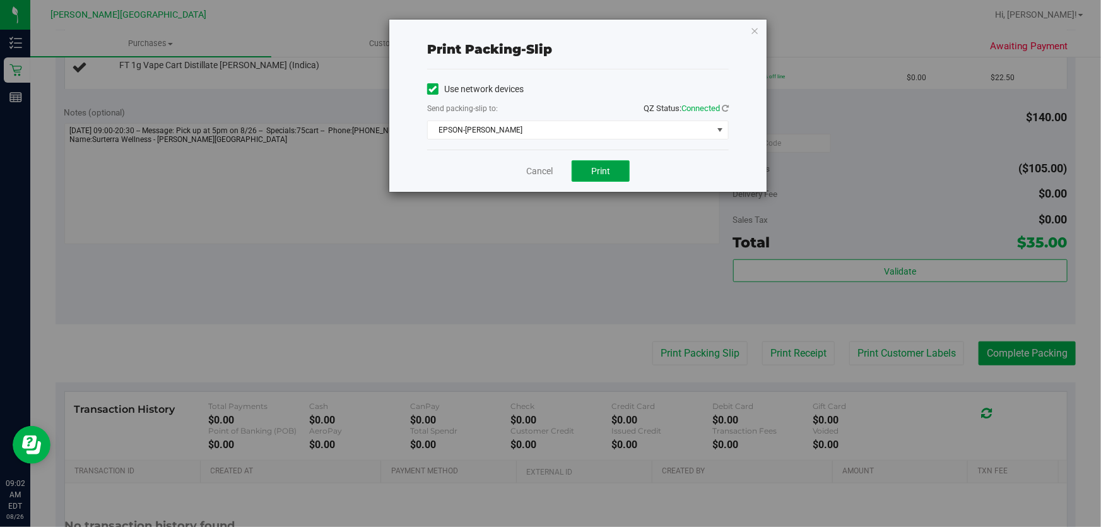
click at [590, 170] on button "Print" at bounding box center [600, 170] width 58 height 21
click at [753, 28] on icon "button" at bounding box center [754, 30] width 9 height 15
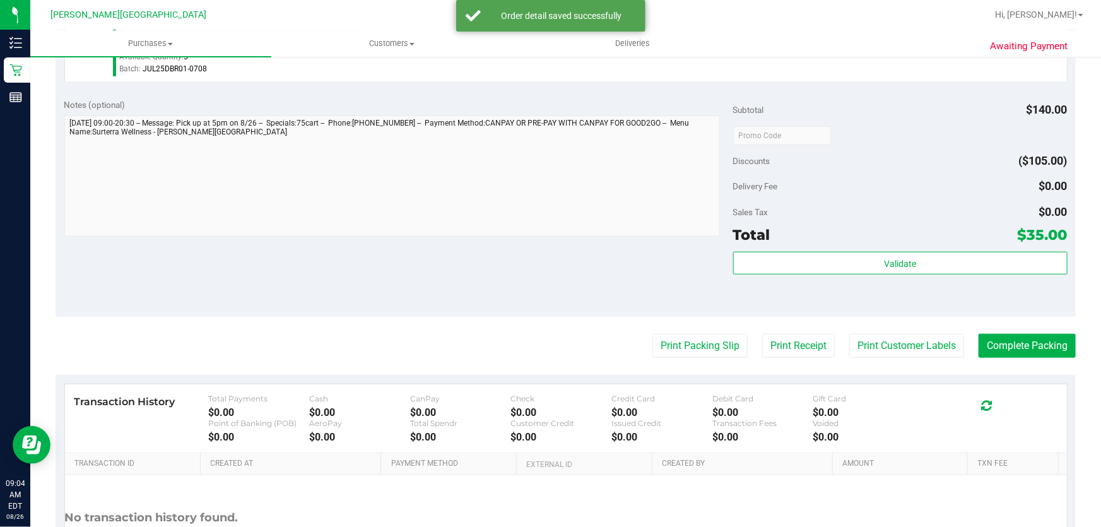
scroll to position [575, 0]
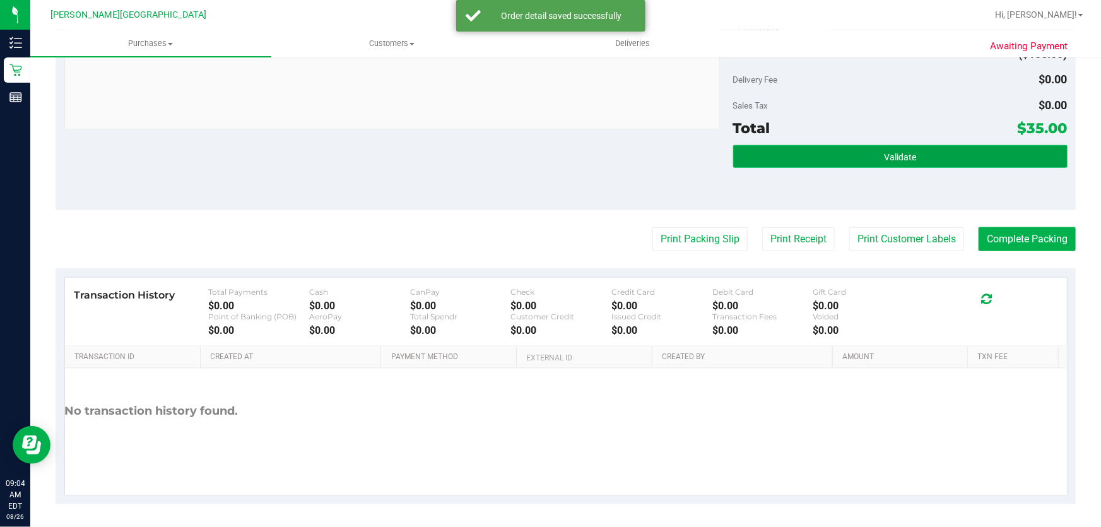
click at [916, 146] on button "Validate" at bounding box center [900, 156] width 334 height 23
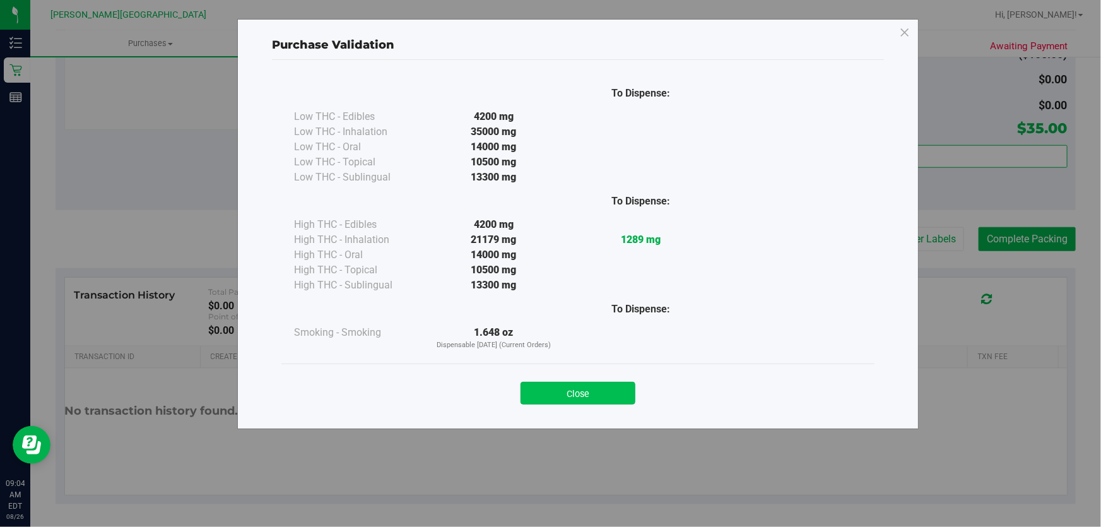
click at [575, 397] on button "Close" at bounding box center [577, 393] width 115 height 23
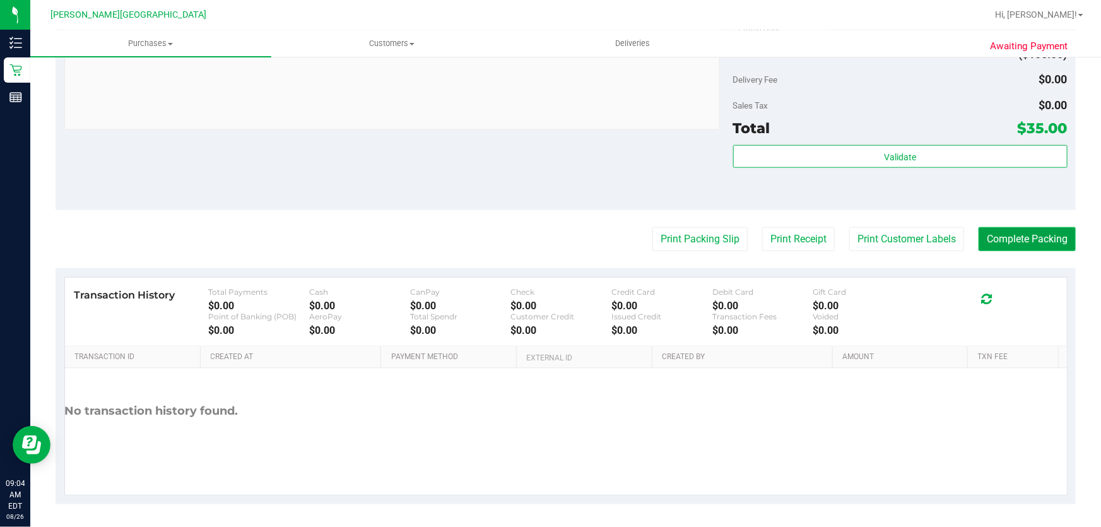
click at [1015, 238] on button "Complete Packing" at bounding box center [1026, 239] width 97 height 24
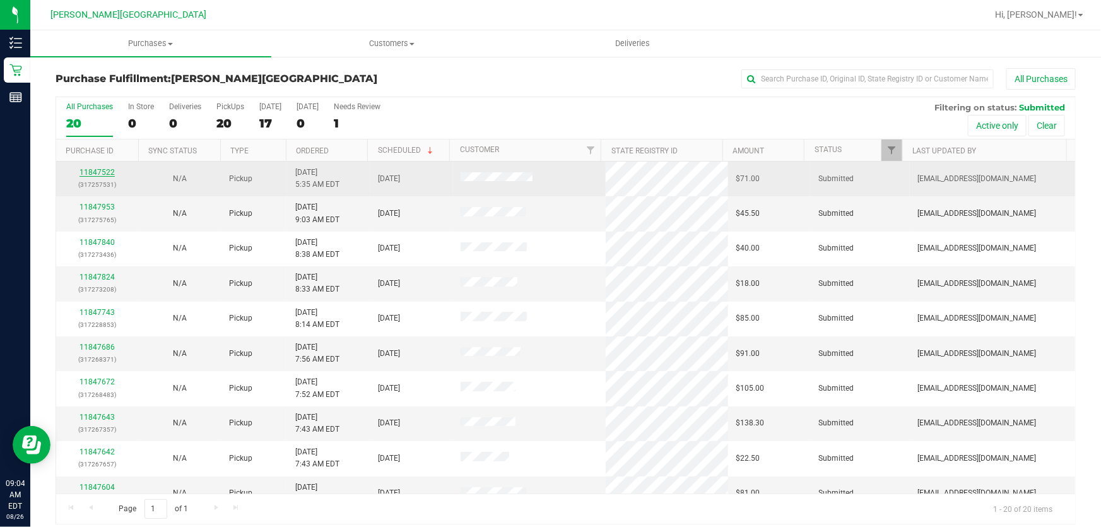
click at [92, 169] on link "11847522" at bounding box center [96, 172] width 35 height 9
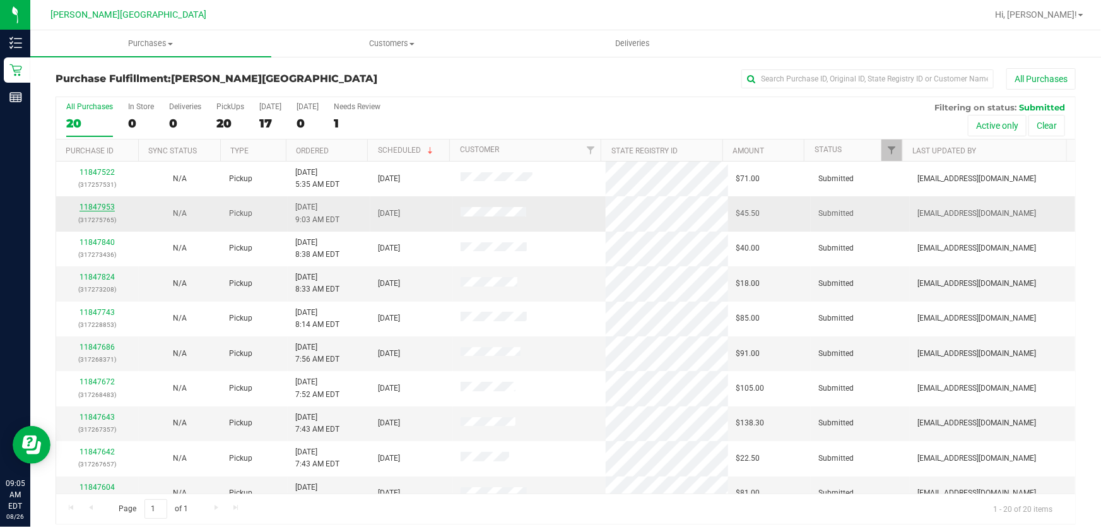
click at [98, 206] on link "11847953" at bounding box center [96, 206] width 35 height 9
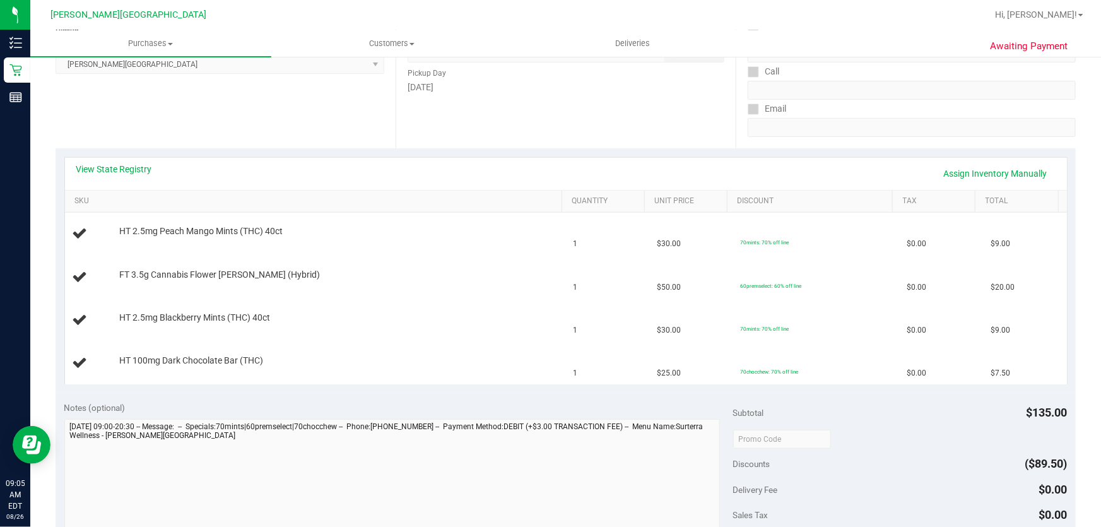
scroll to position [229, 0]
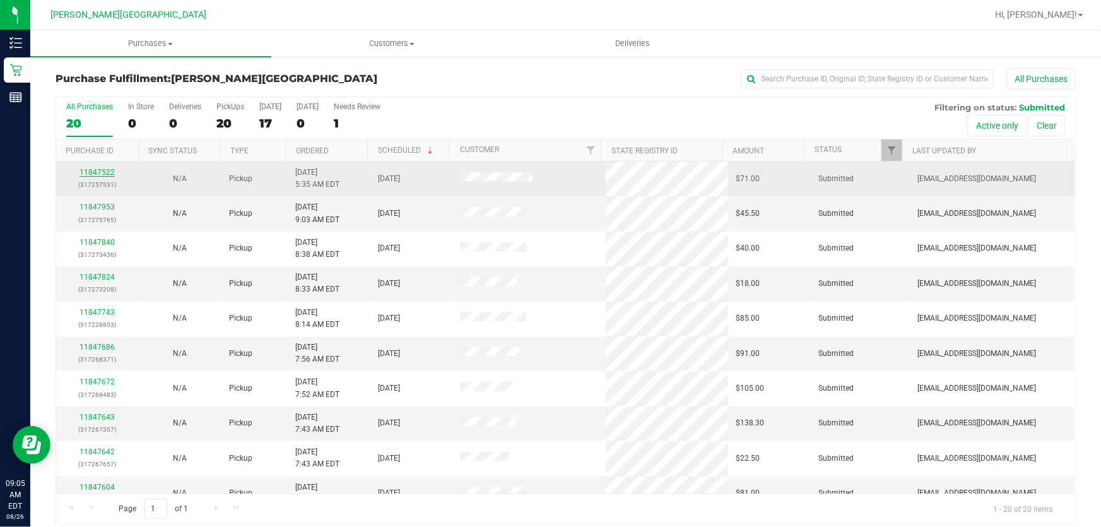
click at [97, 170] on link "11847522" at bounding box center [96, 172] width 35 height 9
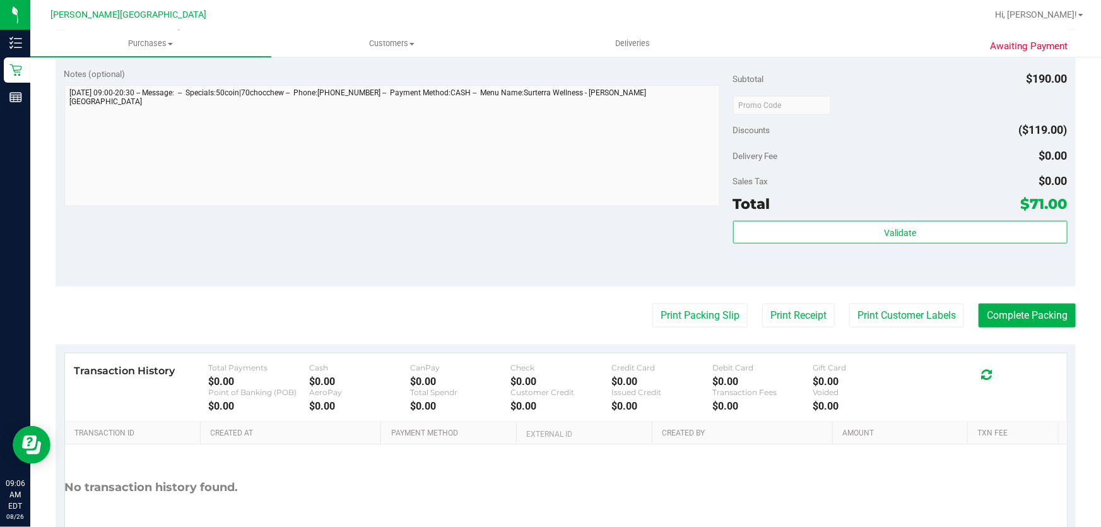
scroll to position [573, 0]
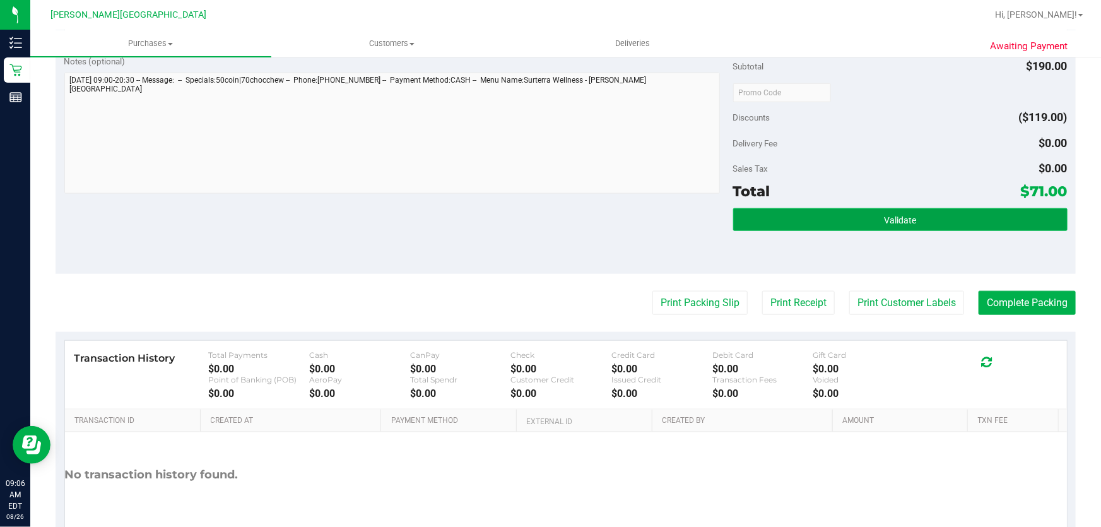
click at [915, 219] on button "Validate" at bounding box center [900, 219] width 334 height 23
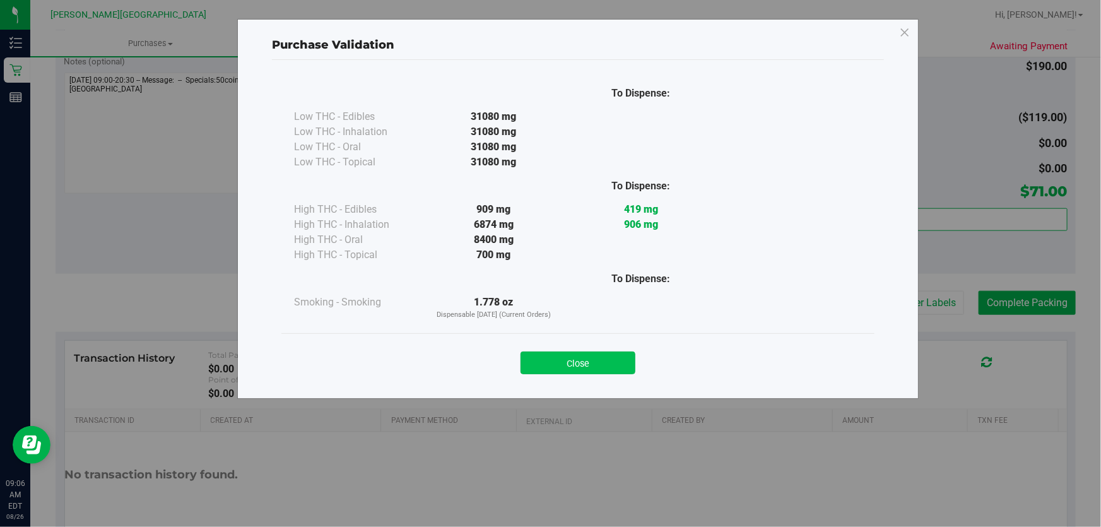
click at [599, 362] on button "Close" at bounding box center [577, 362] width 115 height 23
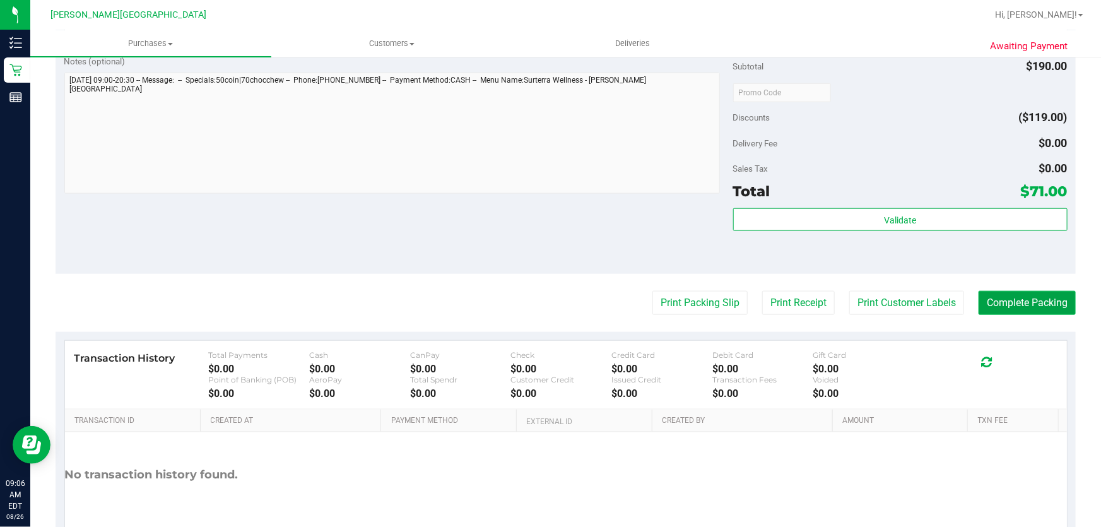
click at [998, 293] on button "Complete Packing" at bounding box center [1026, 303] width 97 height 24
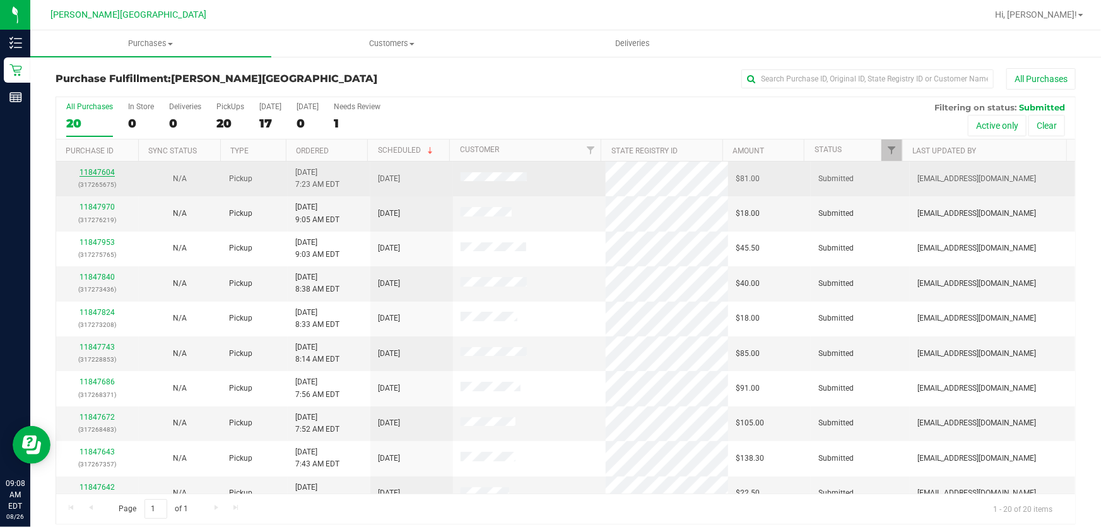
click at [88, 172] on link "11847604" at bounding box center [96, 172] width 35 height 9
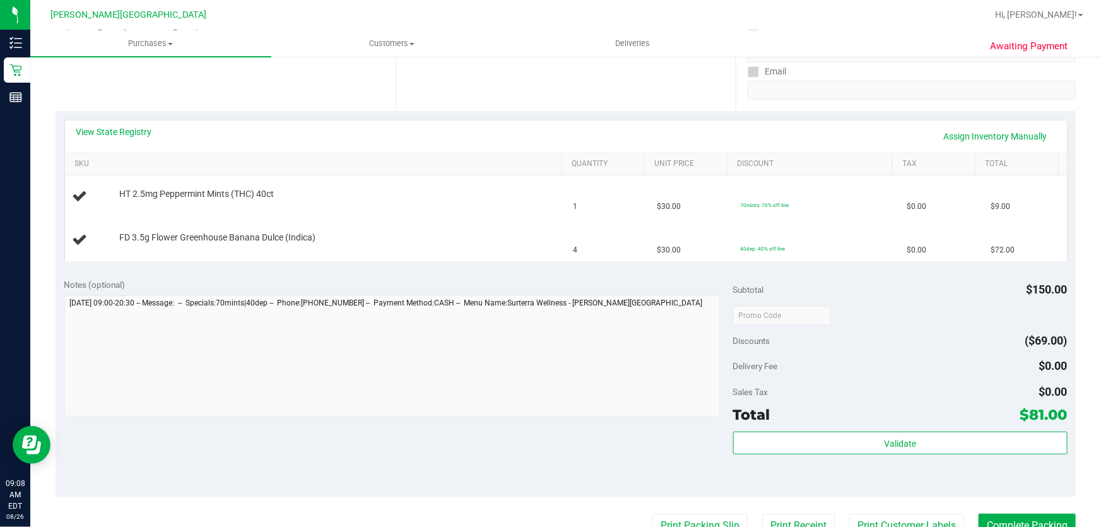
scroll to position [516, 0]
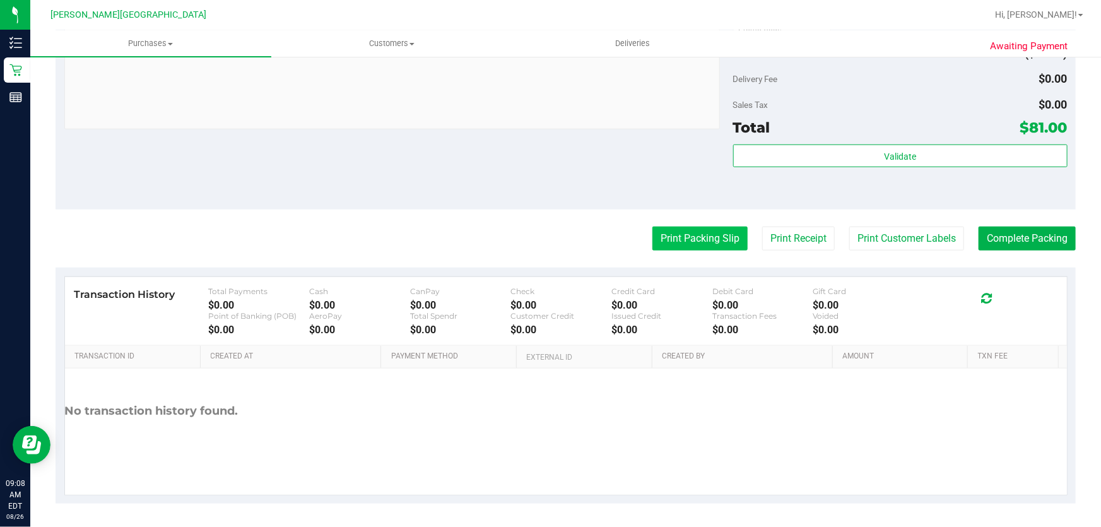
click at [691, 235] on button "Print Packing Slip" at bounding box center [699, 238] width 95 height 24
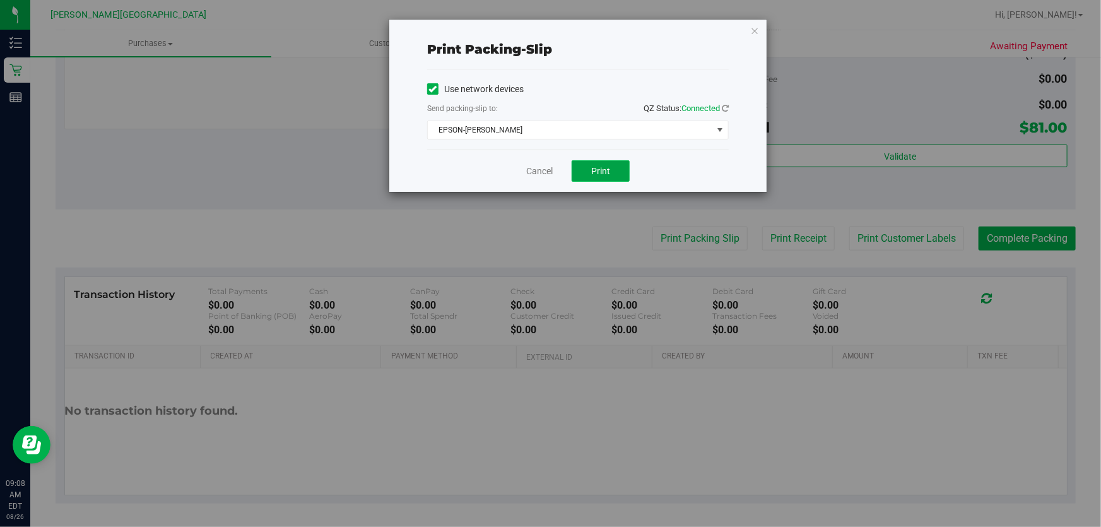
click at [599, 163] on button "Print" at bounding box center [600, 170] width 58 height 21
click at [751, 27] on icon "button" at bounding box center [754, 30] width 9 height 15
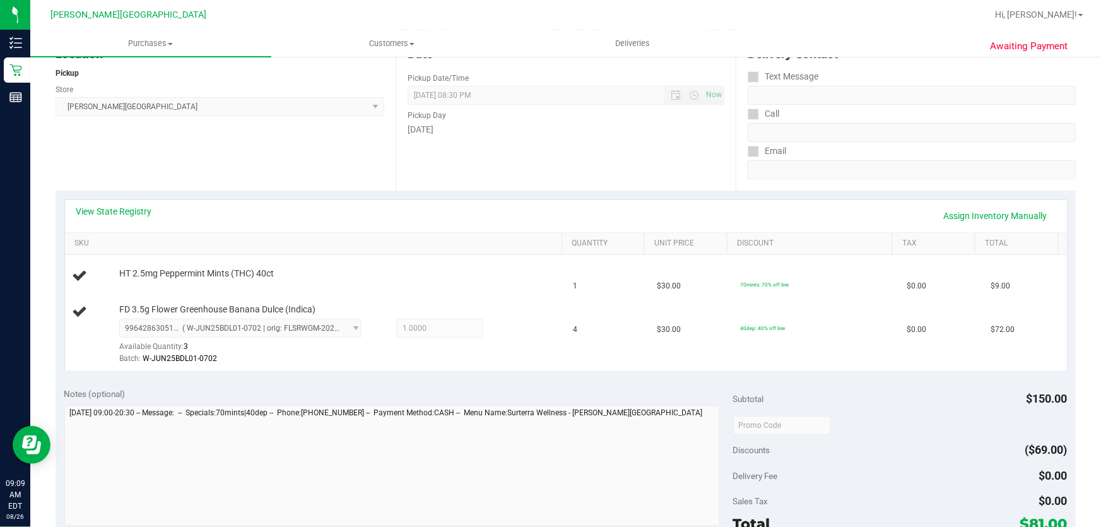
scroll to position [0, 0]
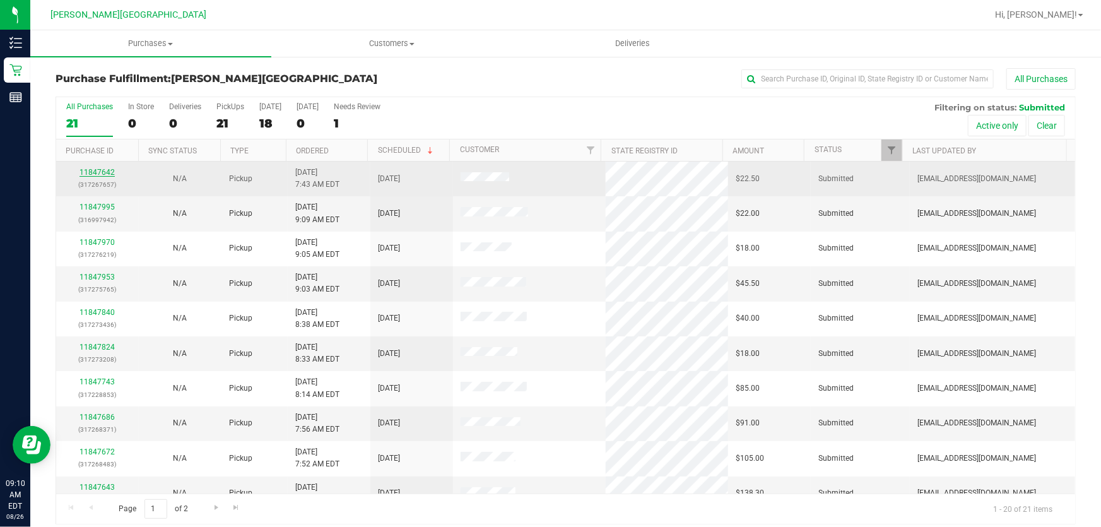
click at [98, 172] on link "11847642" at bounding box center [96, 172] width 35 height 9
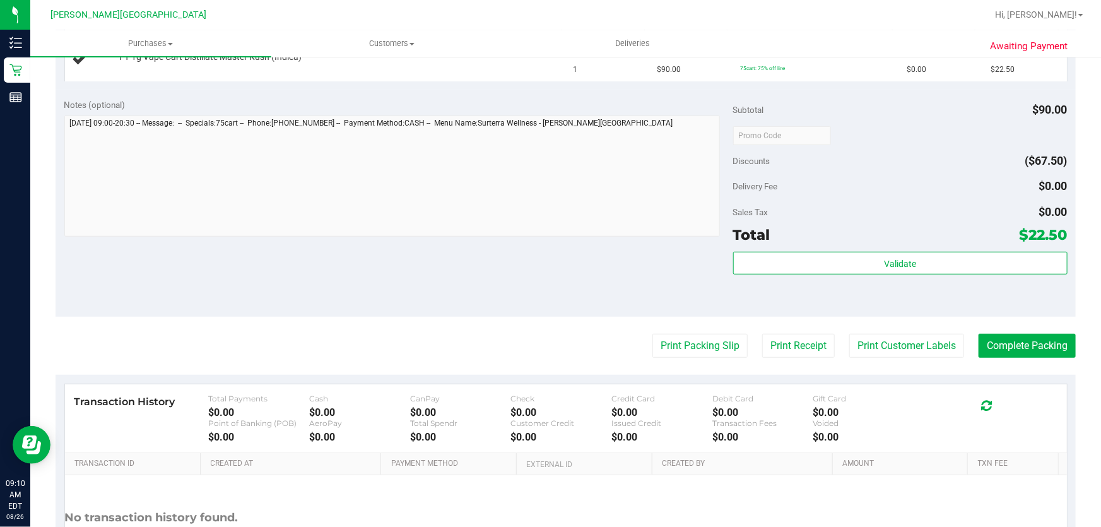
scroll to position [401, 0]
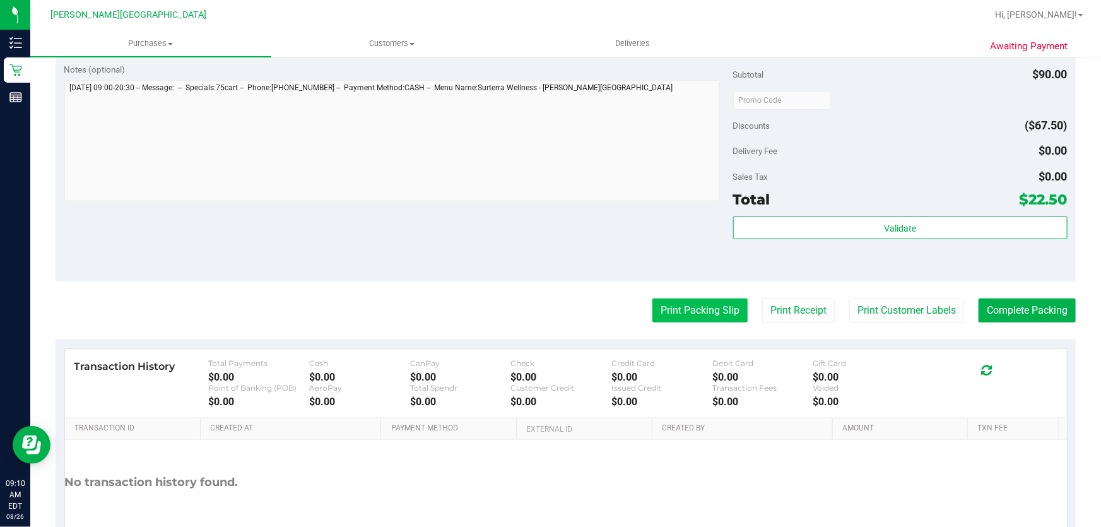
click at [686, 298] on button "Print Packing Slip" at bounding box center [699, 310] width 95 height 24
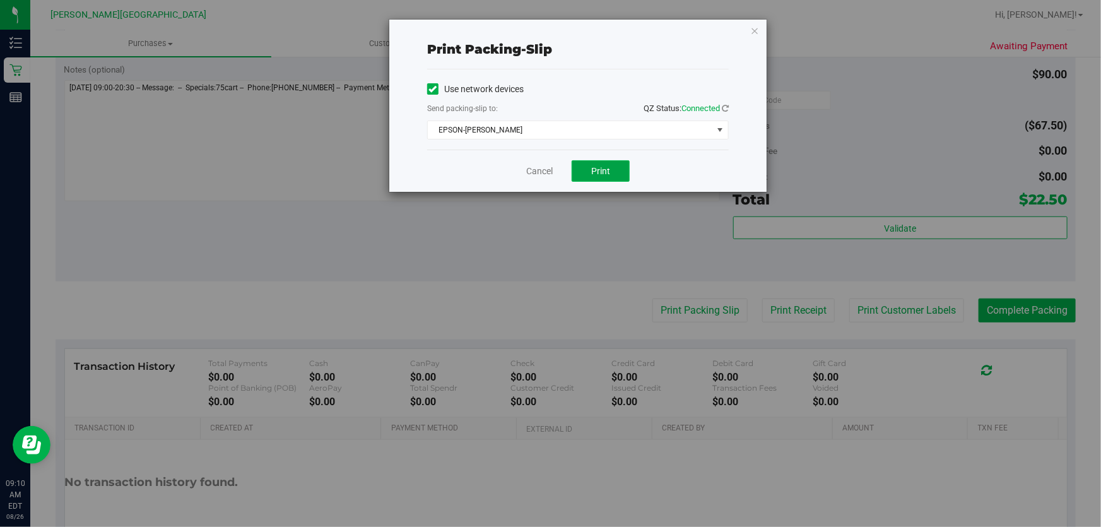
click at [609, 166] on span "Print" at bounding box center [600, 171] width 19 height 10
click at [754, 29] on icon "button" at bounding box center [754, 30] width 9 height 15
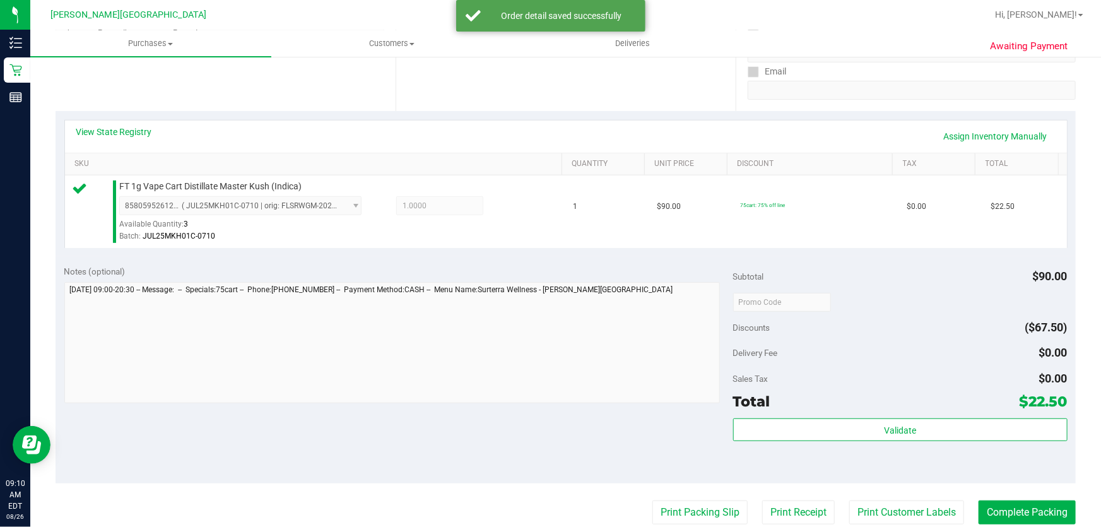
scroll to position [344, 0]
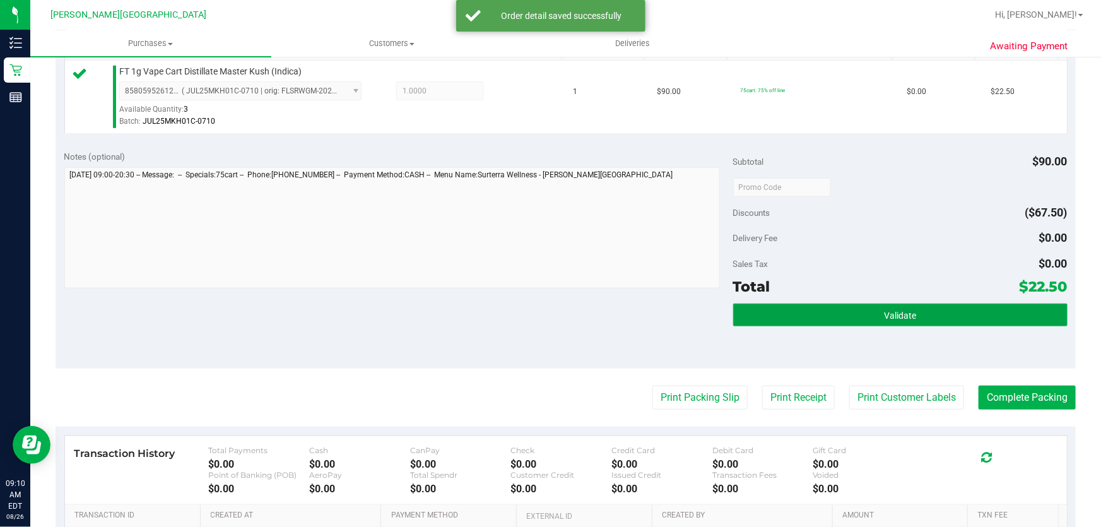
click at [884, 315] on span "Validate" at bounding box center [900, 315] width 32 height 10
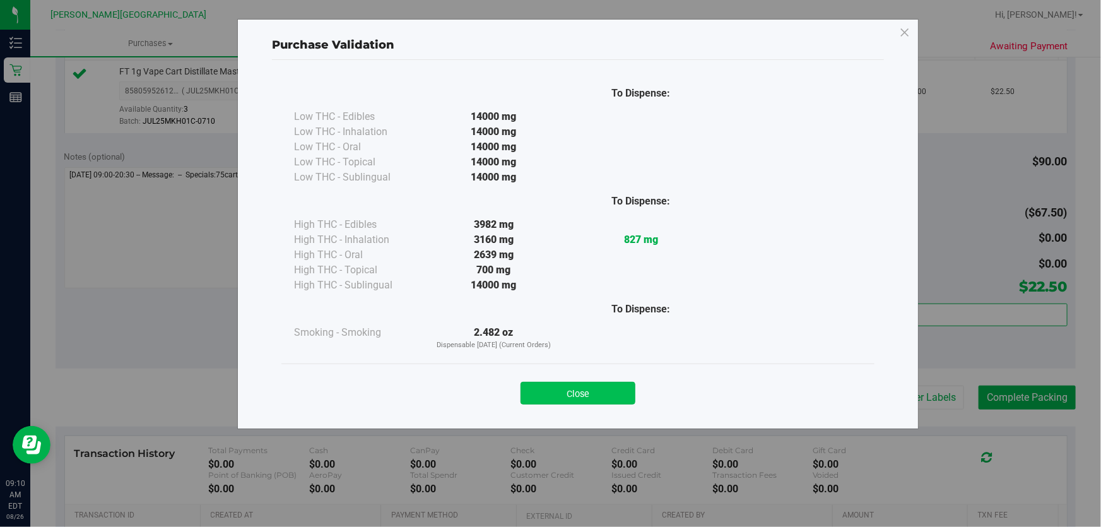
click at [593, 385] on button "Close" at bounding box center [577, 393] width 115 height 23
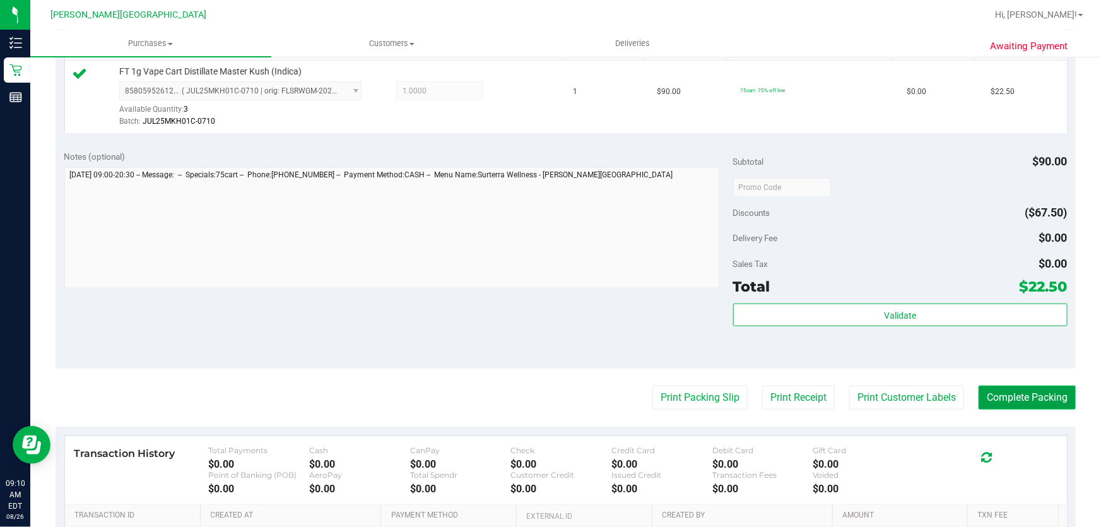
click at [994, 390] on button "Complete Packing" at bounding box center [1026, 397] width 97 height 24
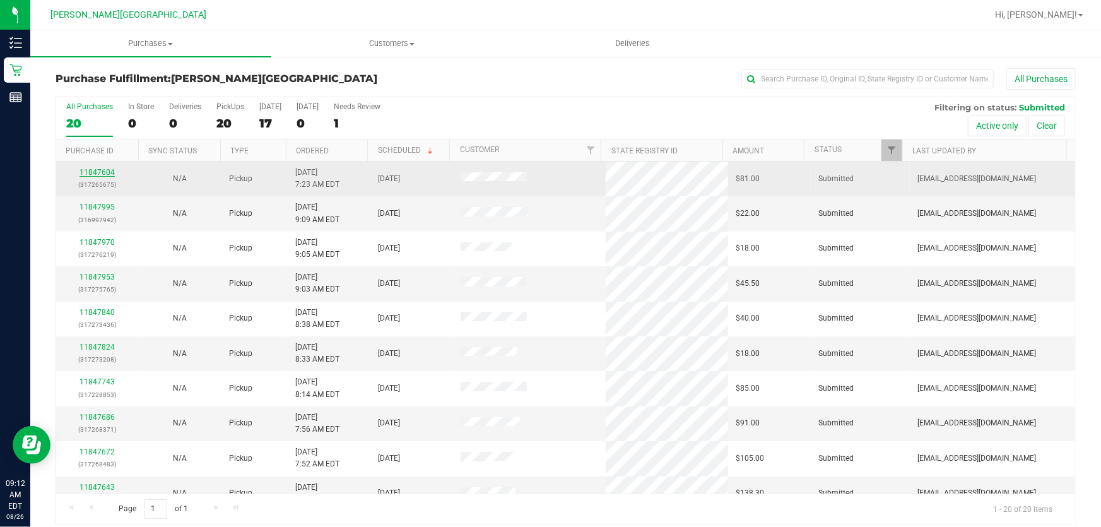
click at [92, 169] on link "11847604" at bounding box center [96, 172] width 35 height 9
click at [91, 168] on link "11847604" at bounding box center [96, 172] width 35 height 9
click at [97, 171] on link "11847643" at bounding box center [96, 172] width 35 height 9
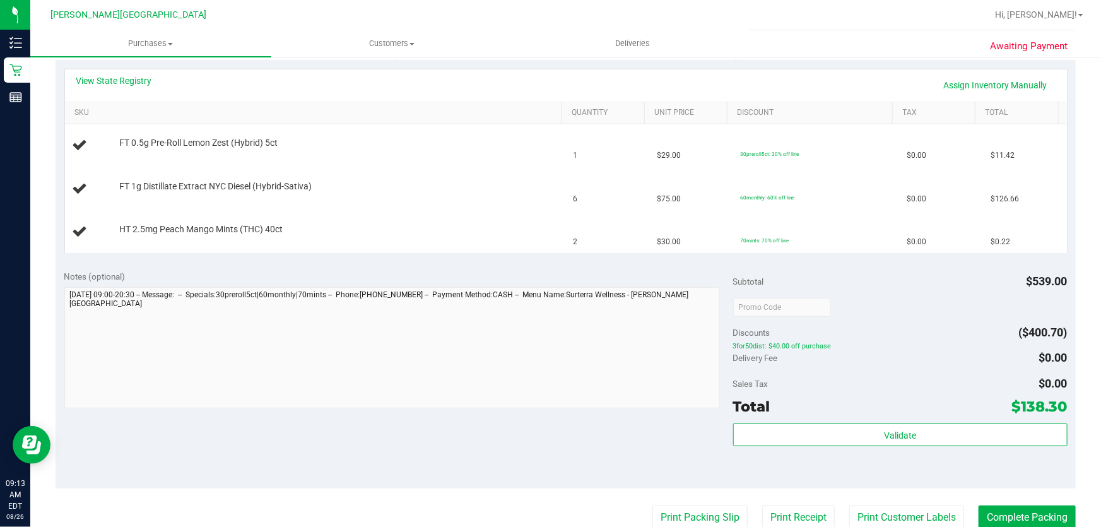
scroll to position [459, 0]
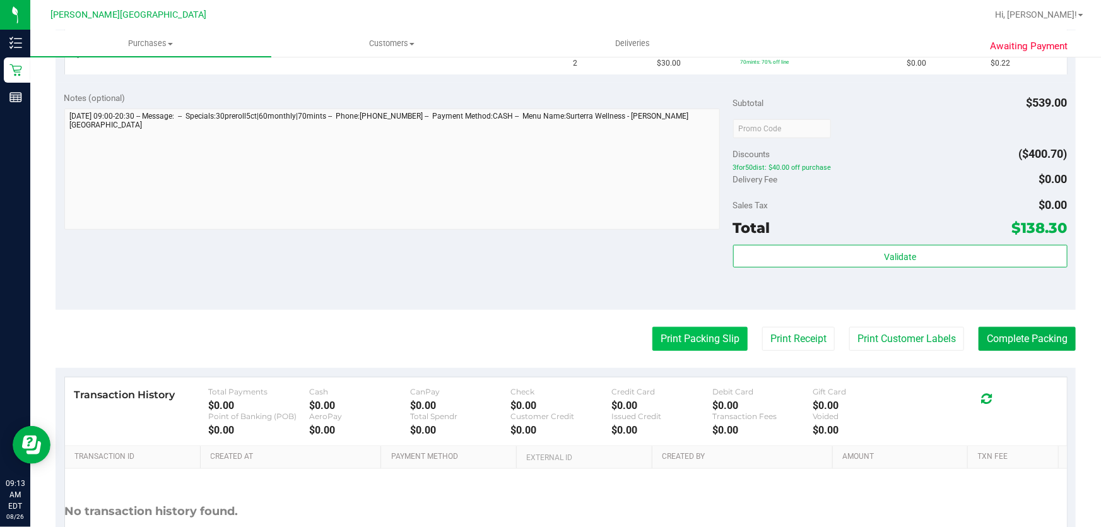
click at [670, 337] on button "Print Packing Slip" at bounding box center [699, 339] width 95 height 24
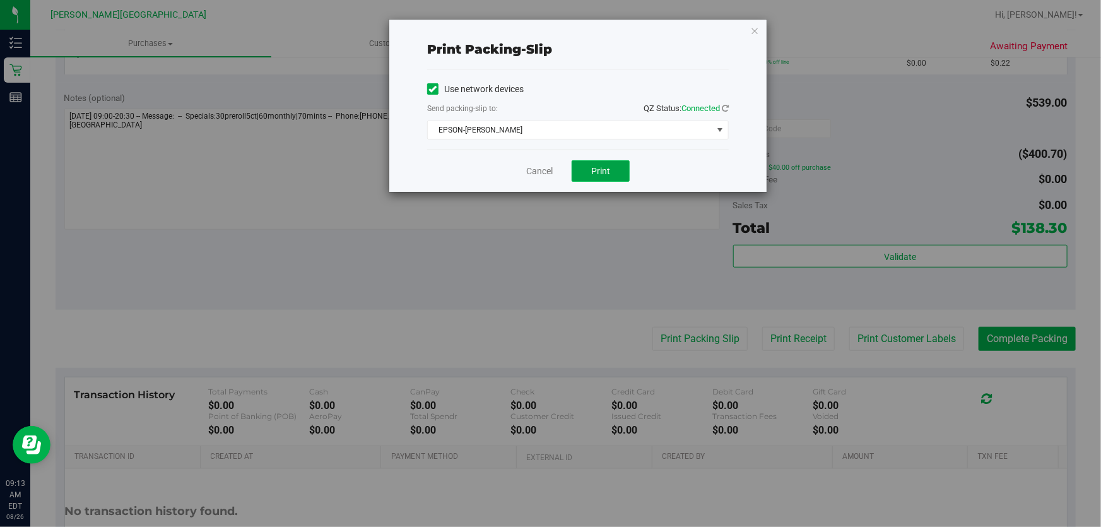
click at [617, 167] on button "Print" at bounding box center [600, 170] width 58 height 21
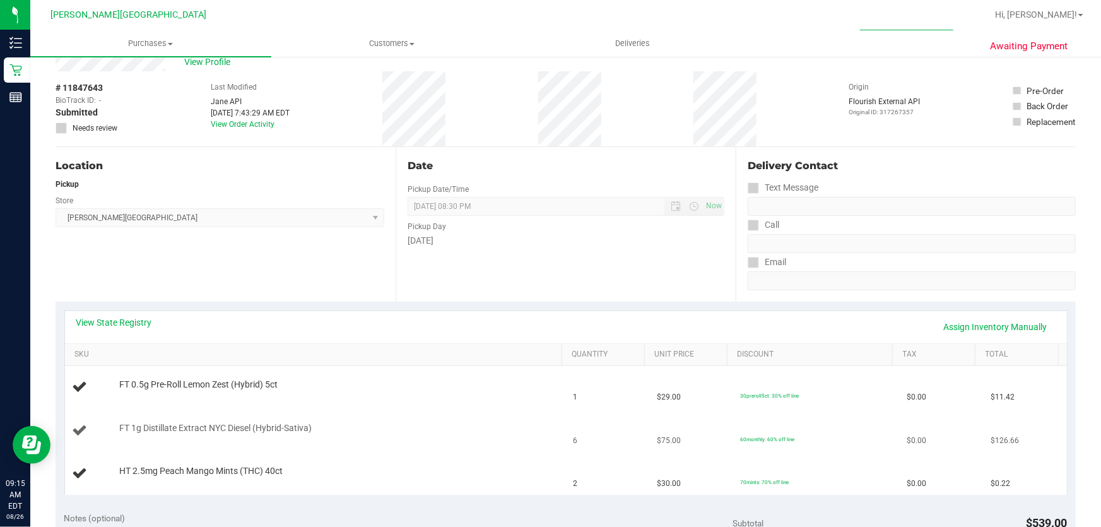
scroll to position [0, 0]
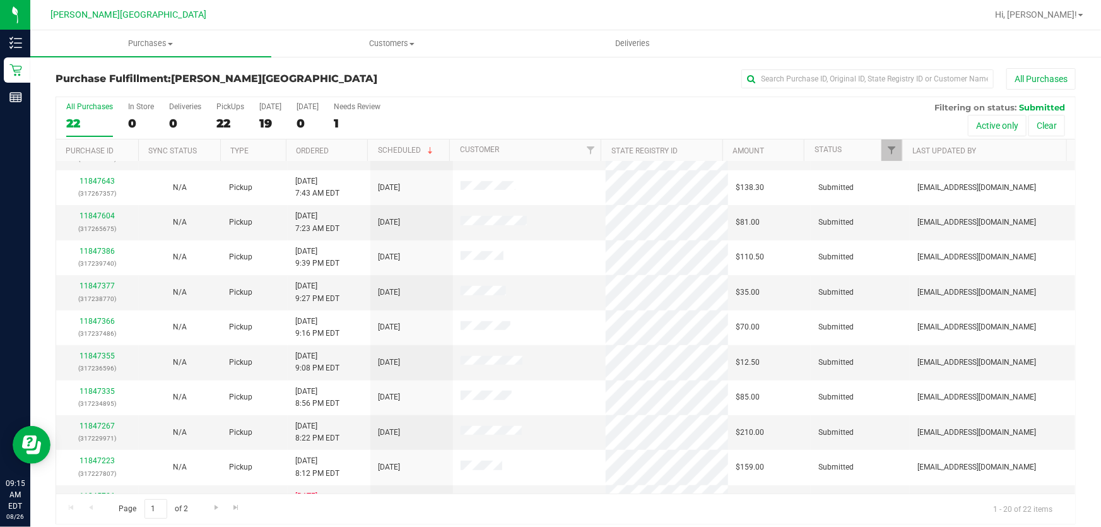
scroll to position [344, 0]
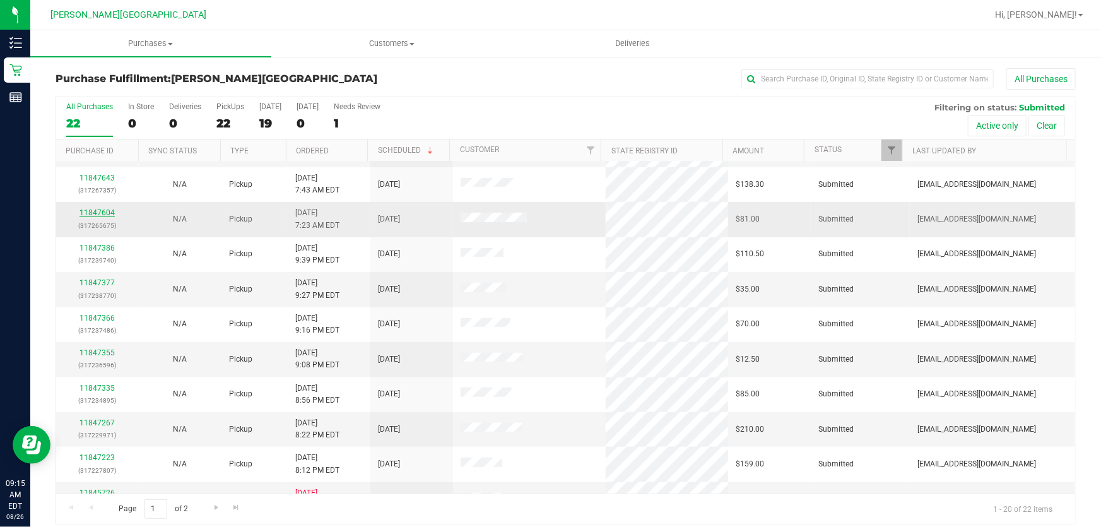
click at [93, 211] on link "11847604" at bounding box center [96, 212] width 35 height 9
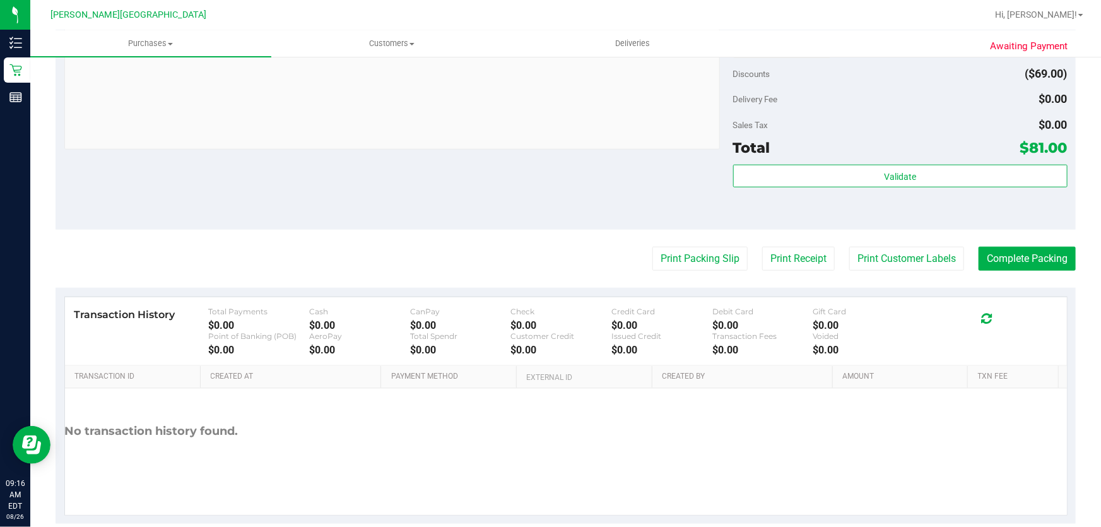
scroll to position [573, 0]
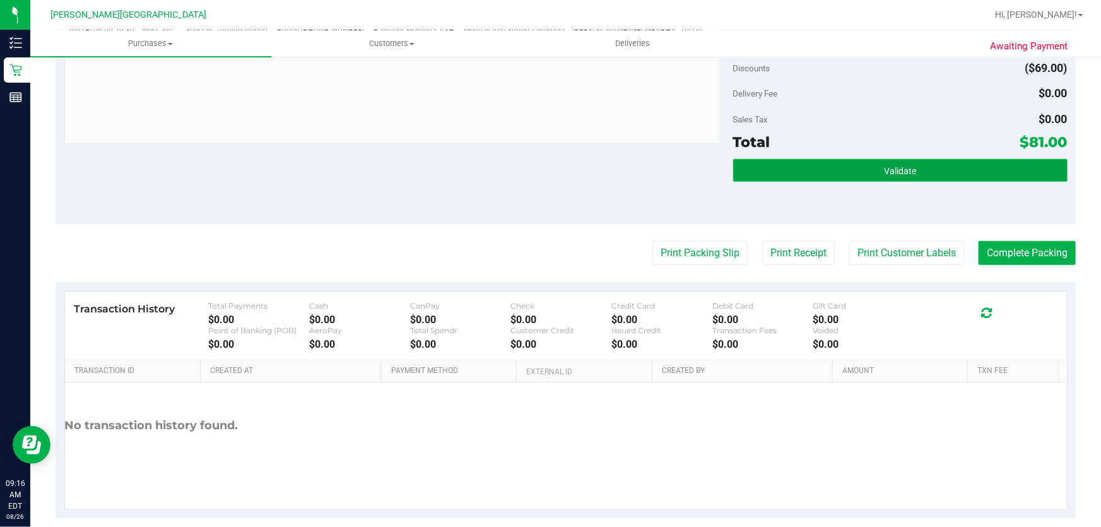
click at [908, 168] on button "Validate" at bounding box center [900, 170] width 334 height 23
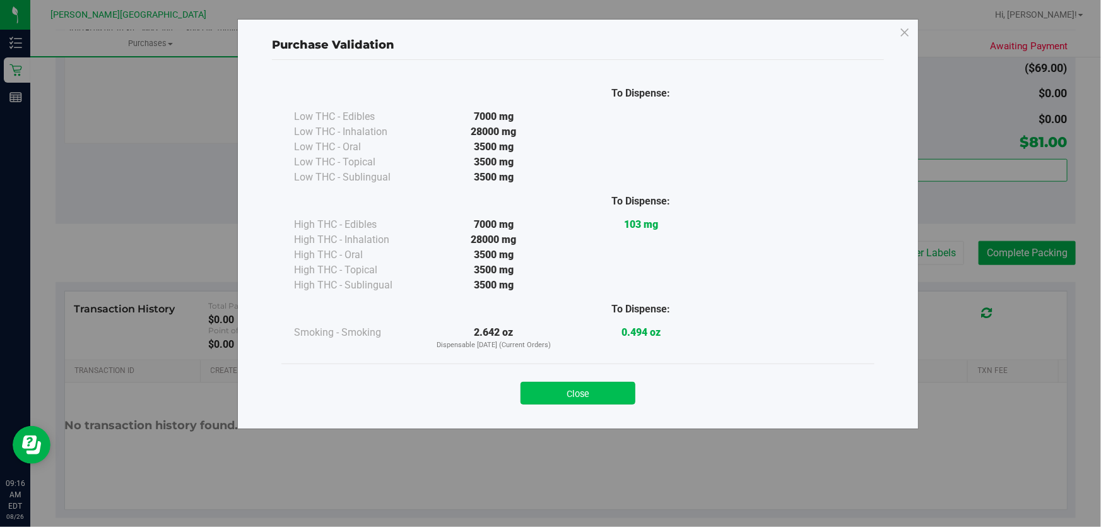
click at [555, 389] on button "Close" at bounding box center [577, 393] width 115 height 23
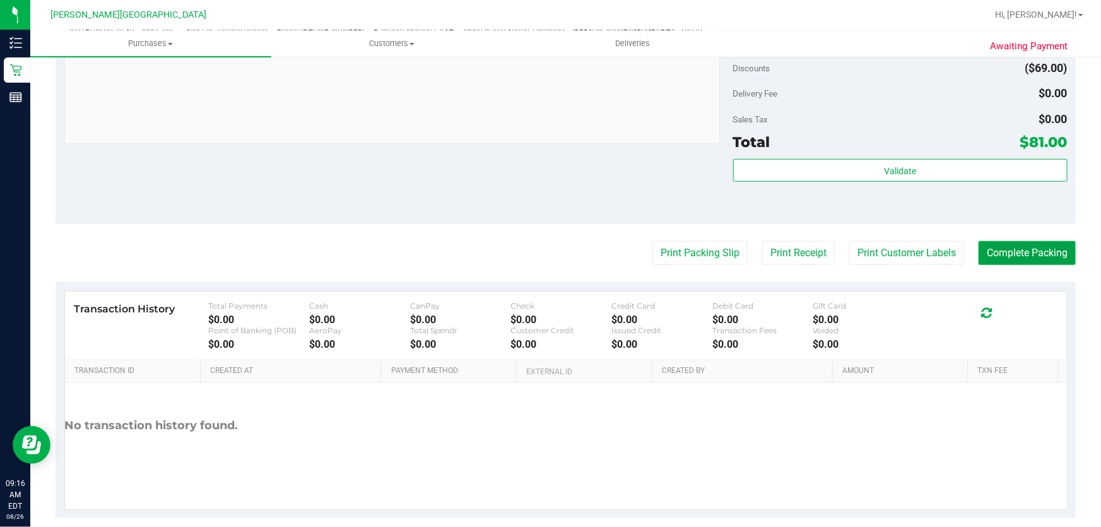
click at [1034, 245] on button "Complete Packing" at bounding box center [1026, 253] width 97 height 24
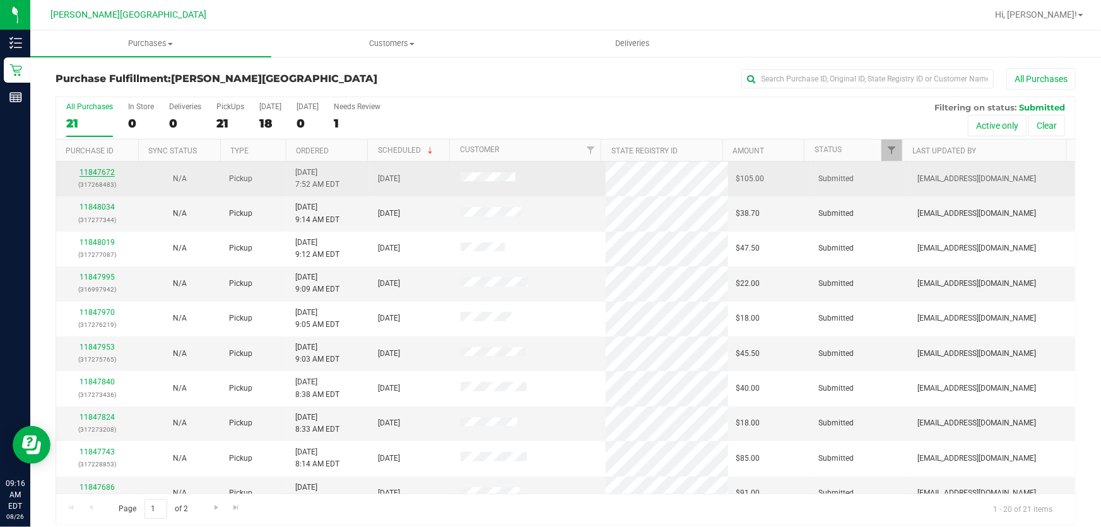
click at [93, 169] on link "11847672" at bounding box center [96, 172] width 35 height 9
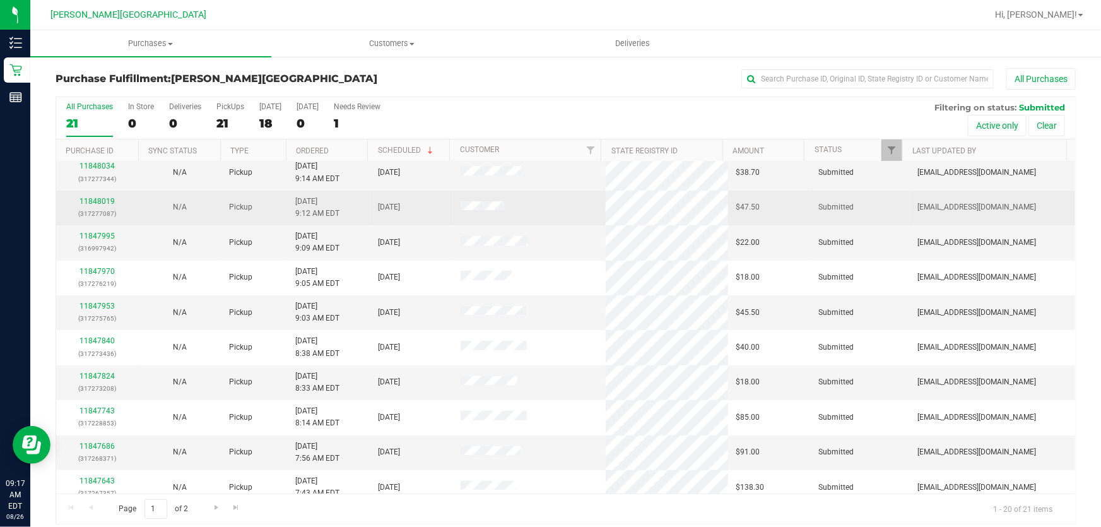
scroll to position [114, 0]
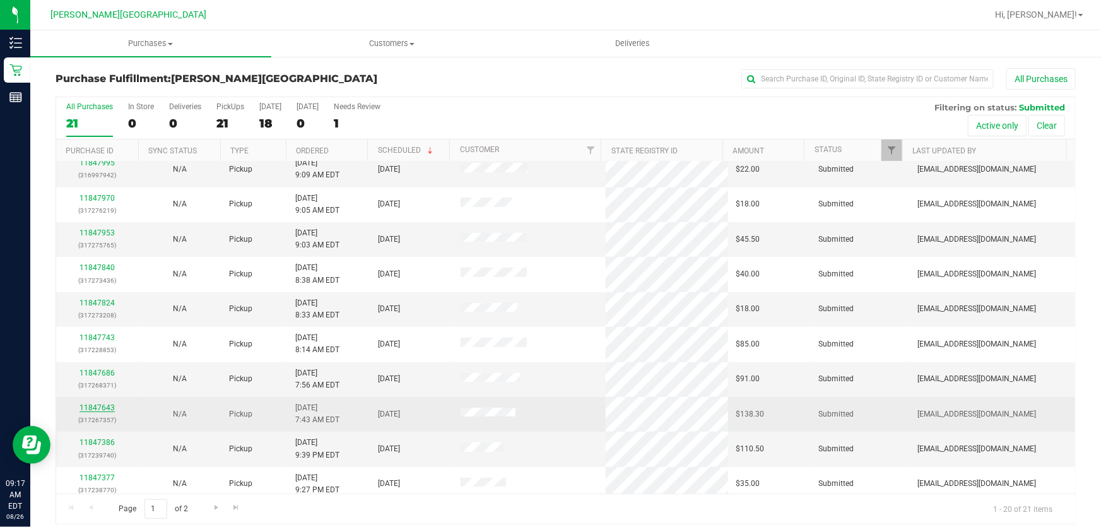
click at [93, 406] on link "11847643" at bounding box center [96, 407] width 35 height 9
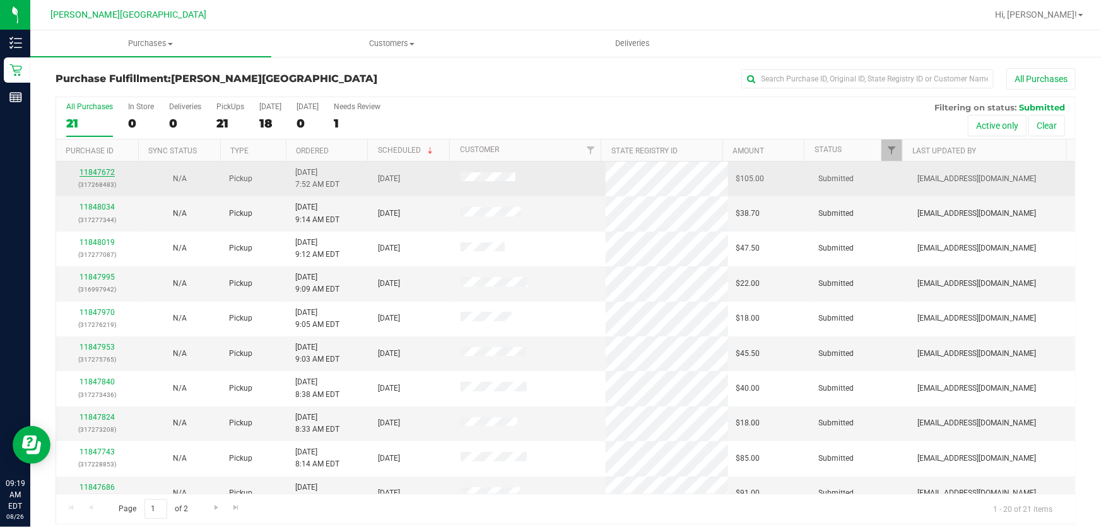
click at [86, 168] on link "11847672" at bounding box center [96, 172] width 35 height 9
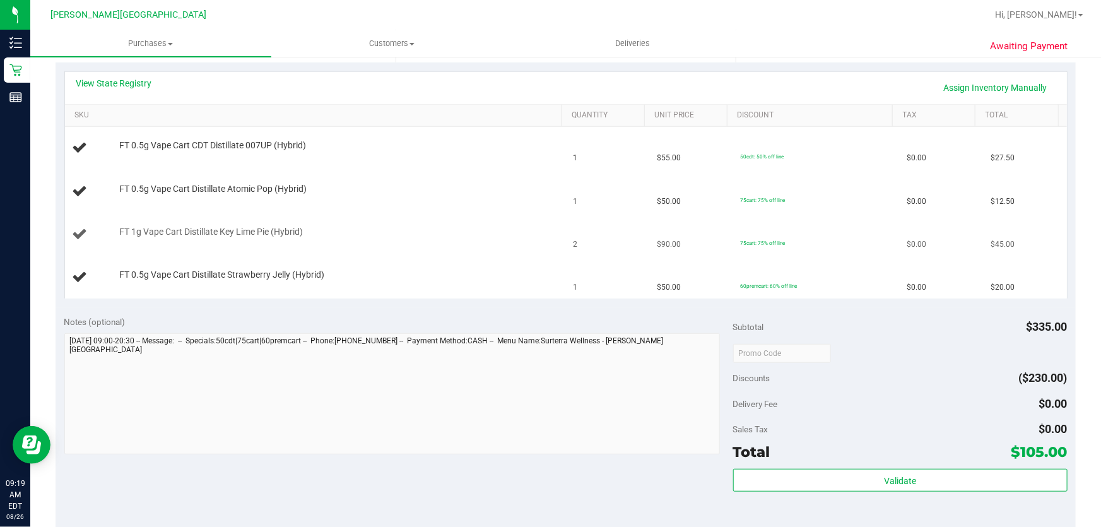
scroll to position [459, 0]
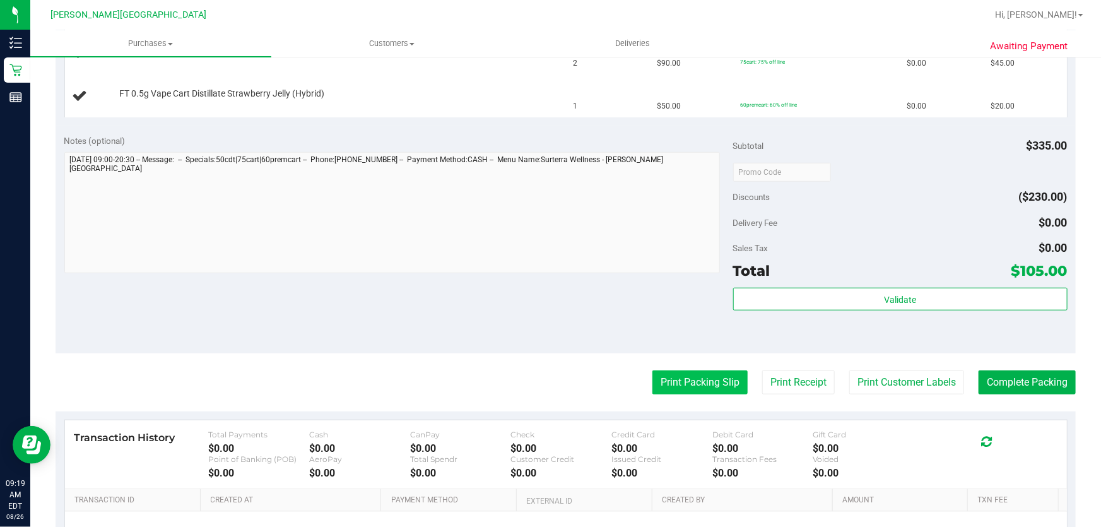
click at [674, 374] on button "Print Packing Slip" at bounding box center [699, 382] width 95 height 24
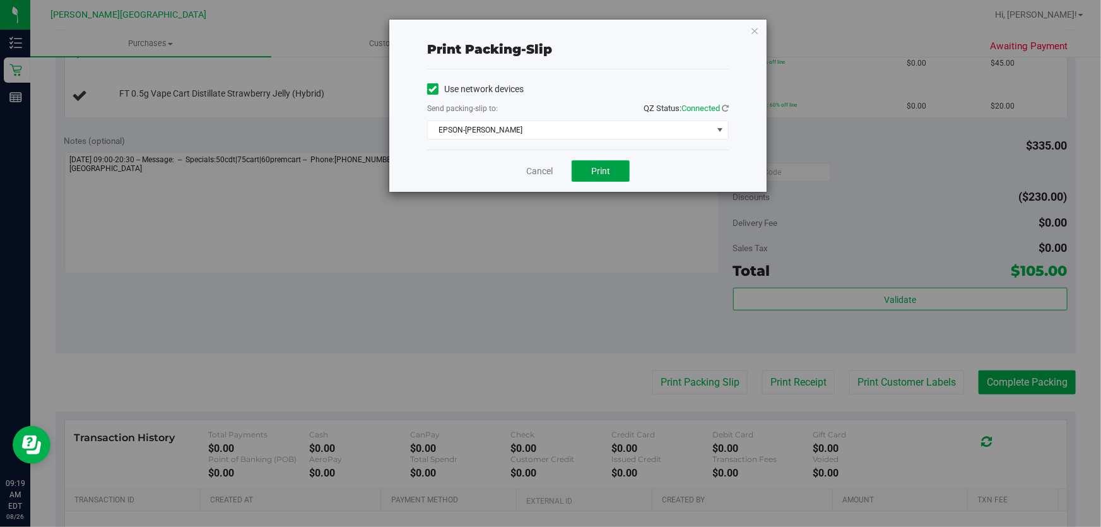
click at [612, 165] on button "Print" at bounding box center [600, 170] width 58 height 21
click at [757, 23] on icon "button" at bounding box center [754, 30] width 9 height 15
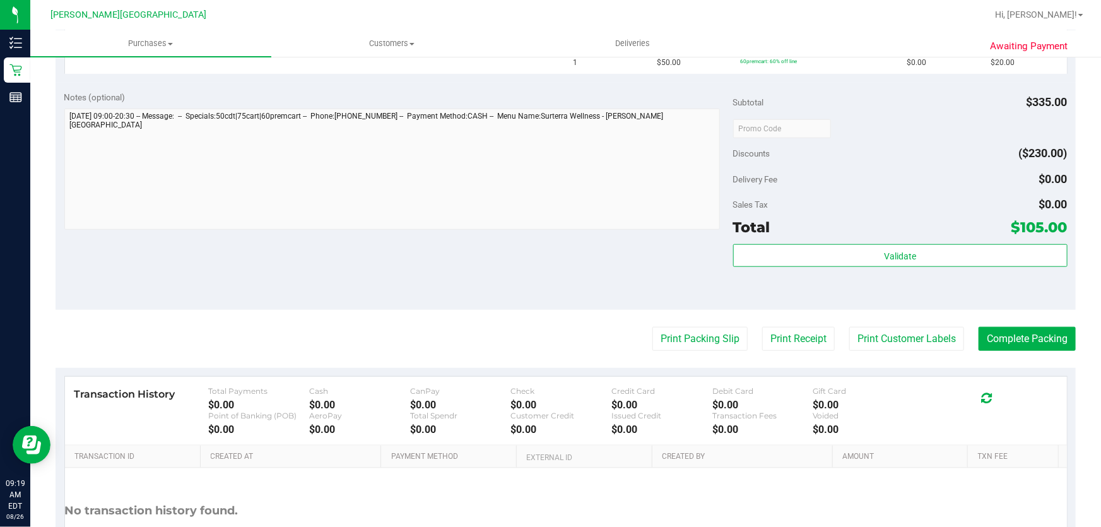
scroll to position [516, 0]
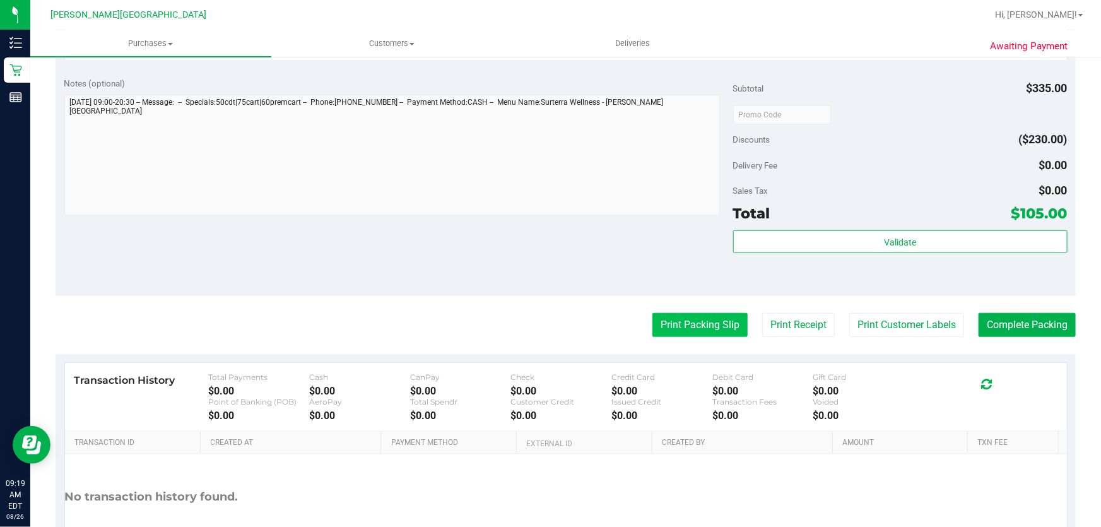
click at [677, 320] on button "Print Packing Slip" at bounding box center [699, 325] width 95 height 24
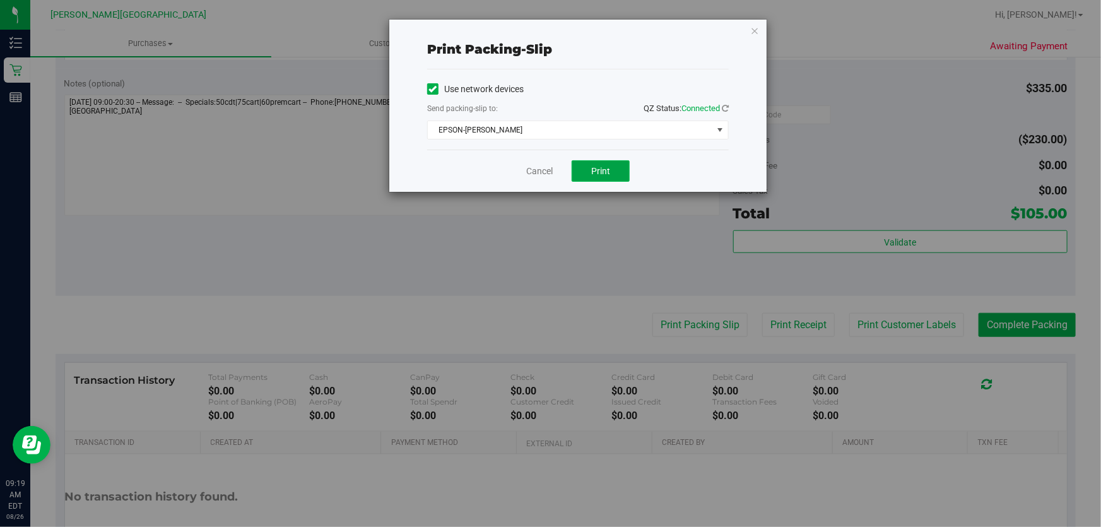
click at [614, 167] on button "Print" at bounding box center [600, 170] width 58 height 21
click at [537, 170] on link "Cancel" at bounding box center [539, 171] width 26 height 13
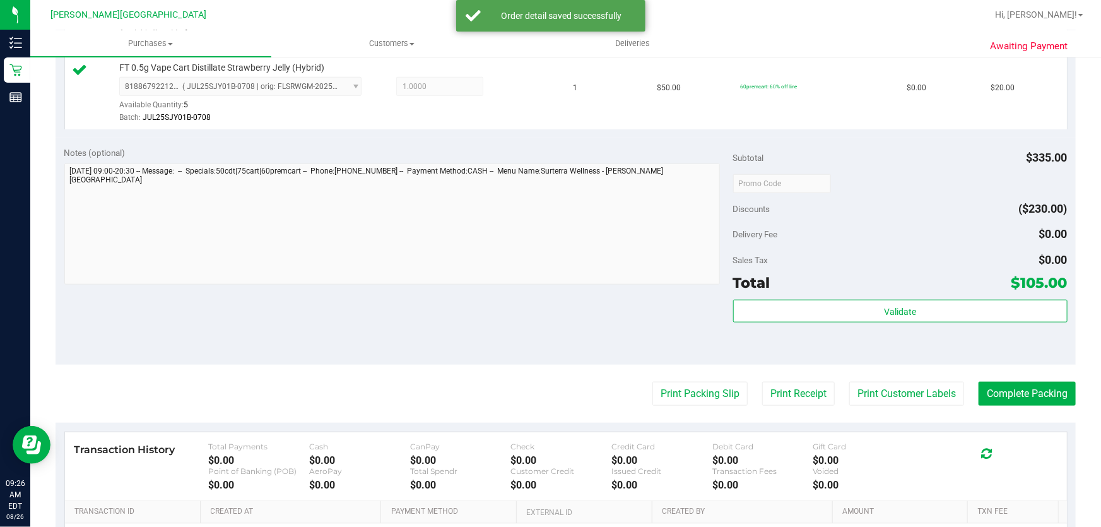
scroll to position [573, 0]
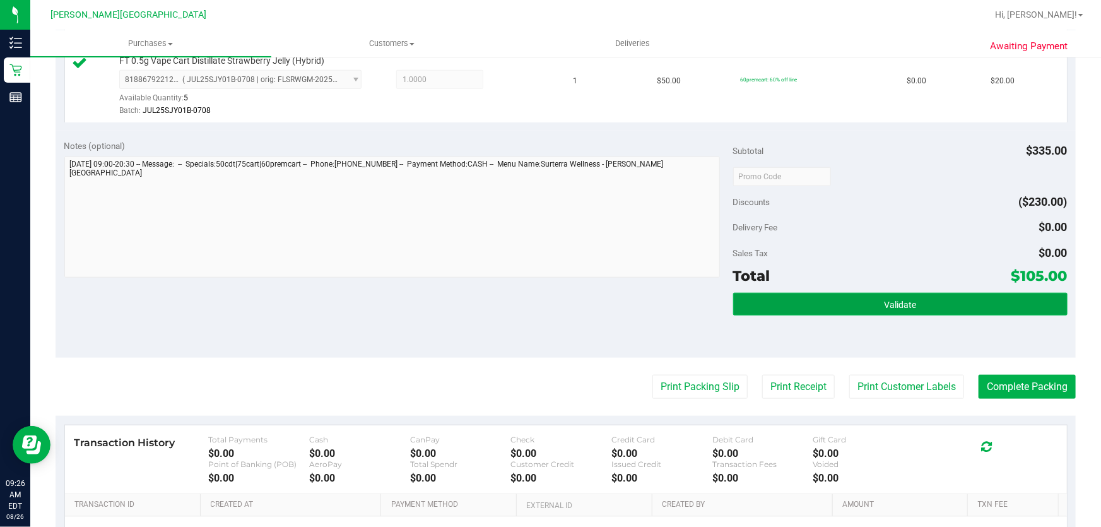
click at [894, 304] on span "Validate" at bounding box center [900, 305] width 32 height 10
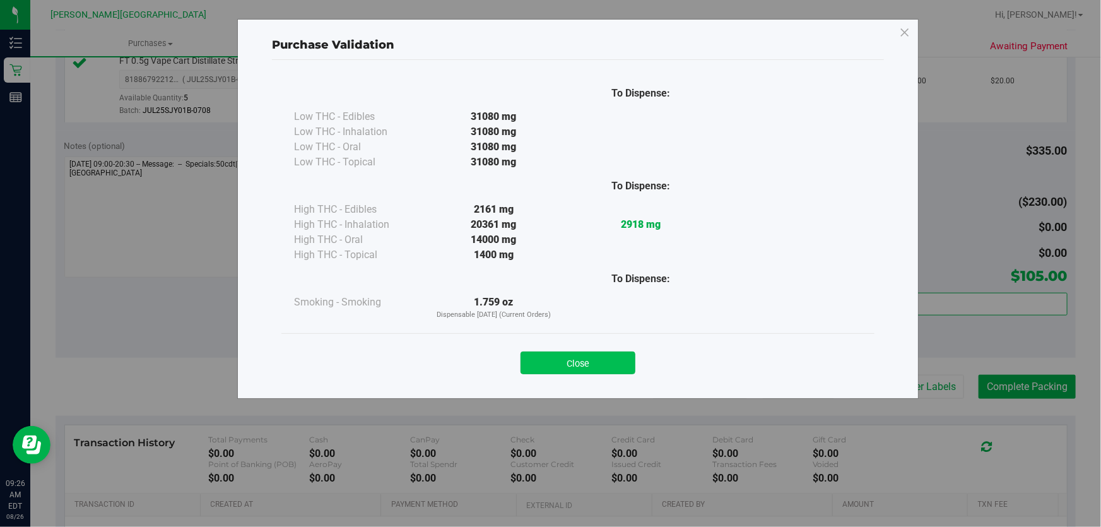
click at [563, 358] on button "Close" at bounding box center [577, 362] width 115 height 23
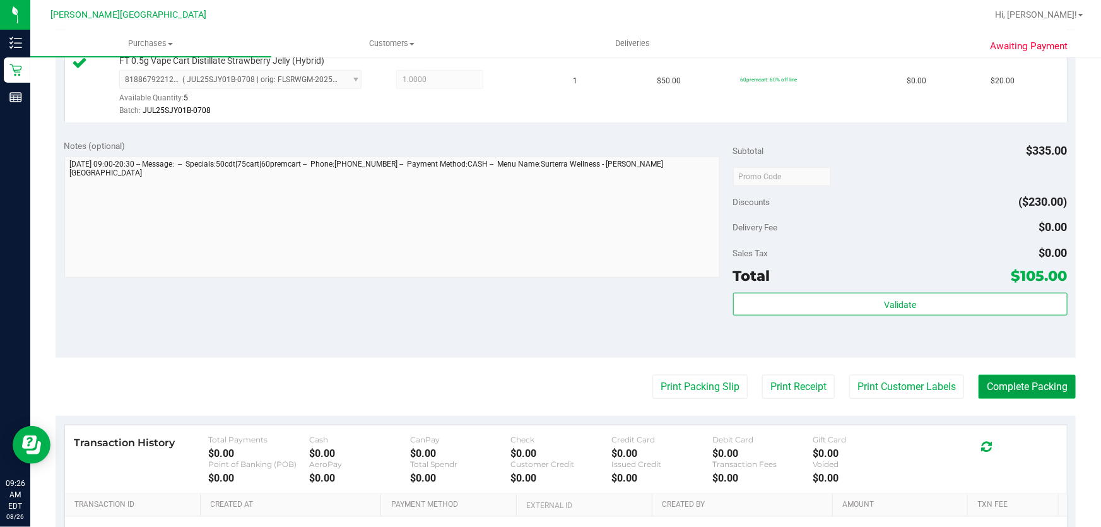
click at [1019, 383] on button "Complete Packing" at bounding box center [1026, 387] width 97 height 24
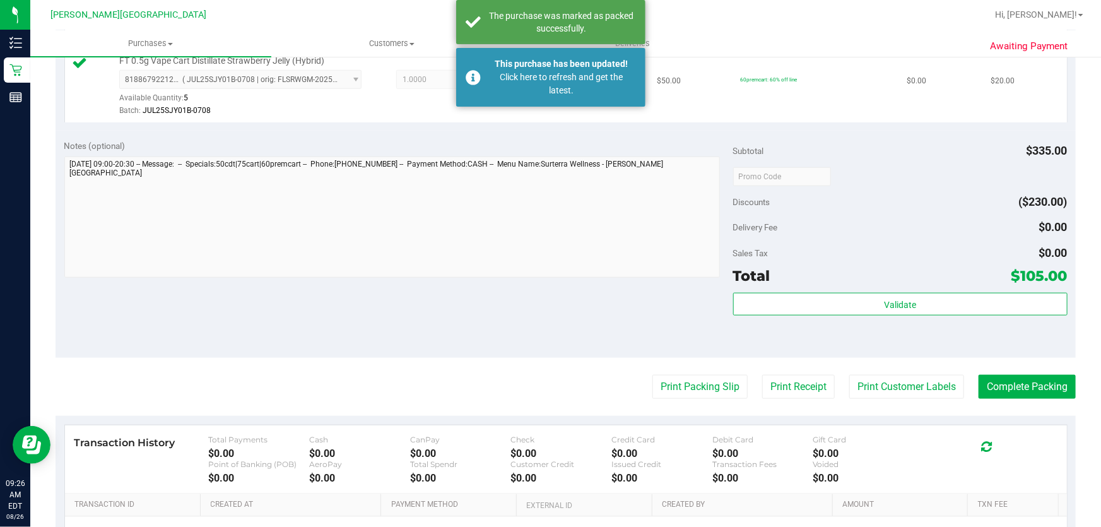
click at [399, 114] on div "Batch: JUL25SJY01B-0708" at bounding box center [337, 111] width 437 height 12
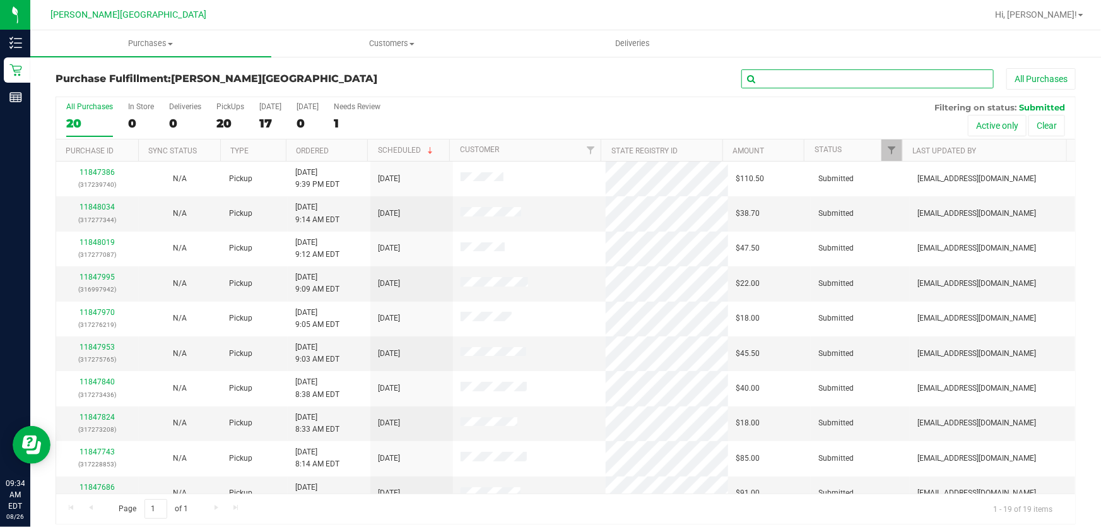
click at [827, 75] on input "text" at bounding box center [867, 78] width 252 height 19
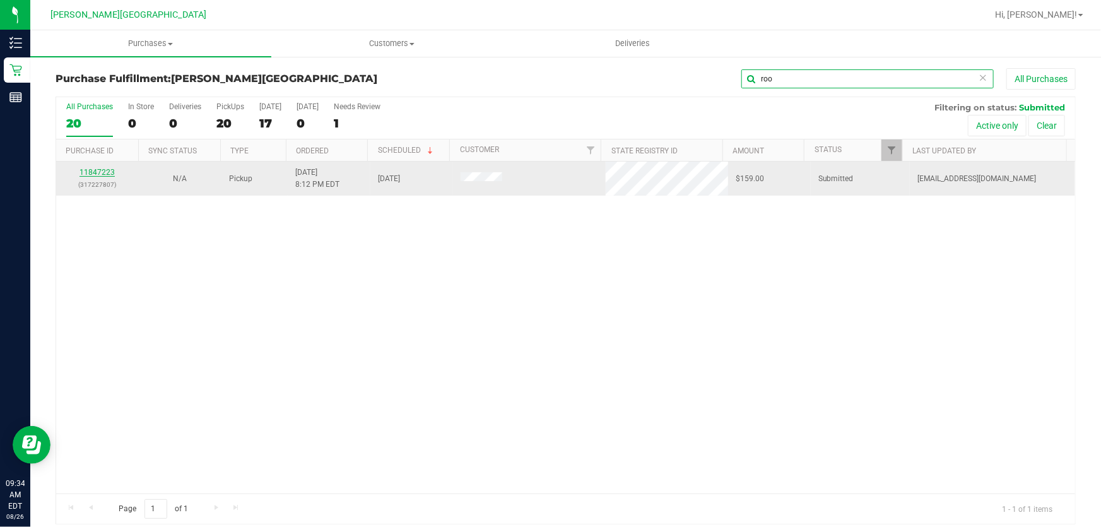
type input "roo"
click at [102, 170] on link "11847223" at bounding box center [96, 172] width 35 height 9
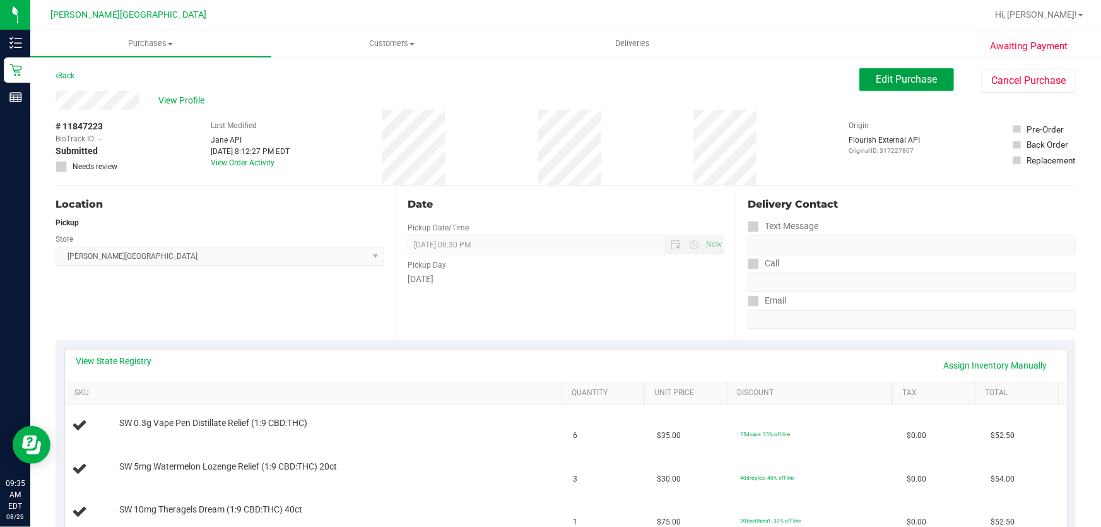
click at [916, 69] on button "Edit Purchase" at bounding box center [906, 79] width 95 height 23
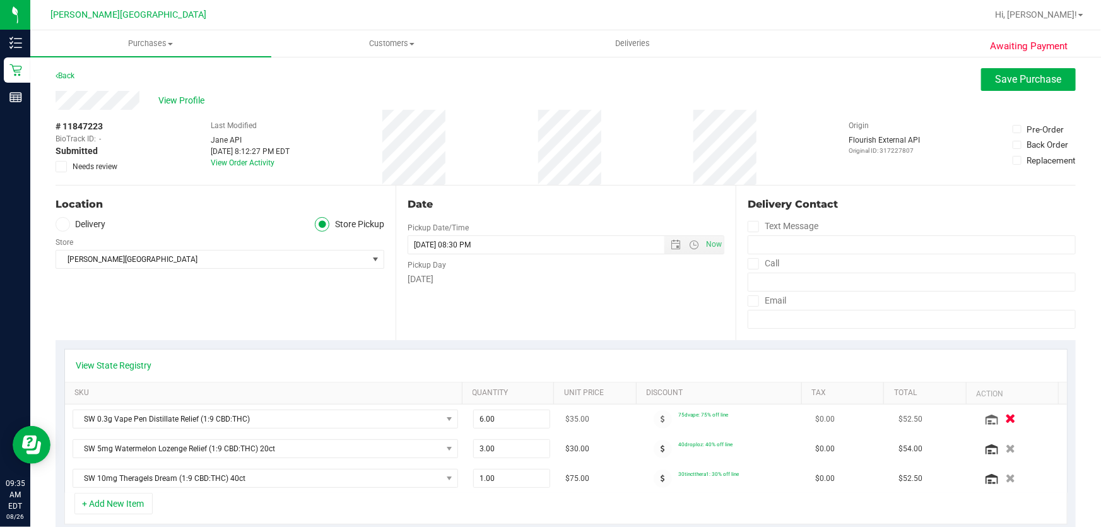
click at [1005, 419] on icon "button" at bounding box center [1010, 418] width 11 height 9
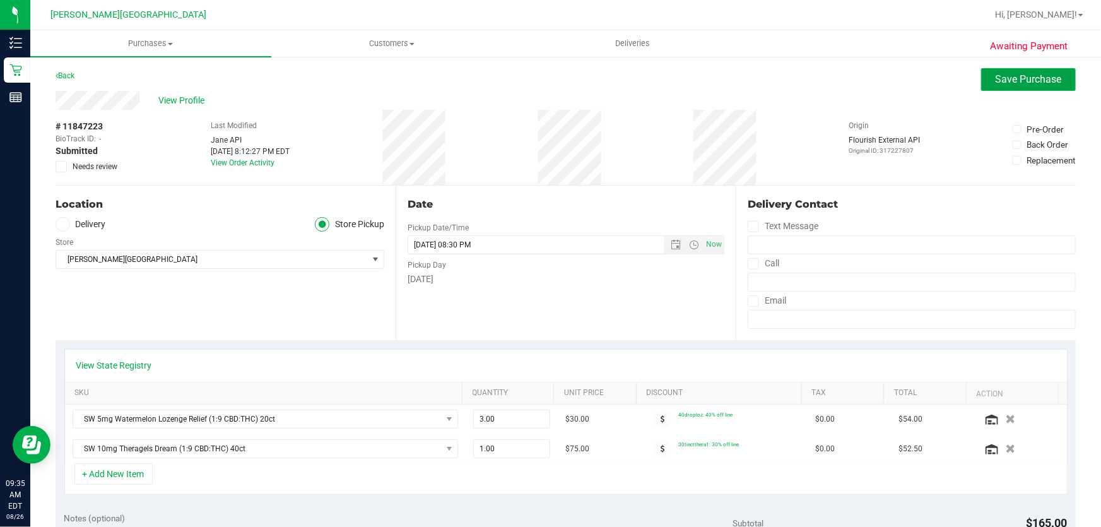
click at [1031, 88] on button "Save Purchase" at bounding box center [1028, 79] width 95 height 23
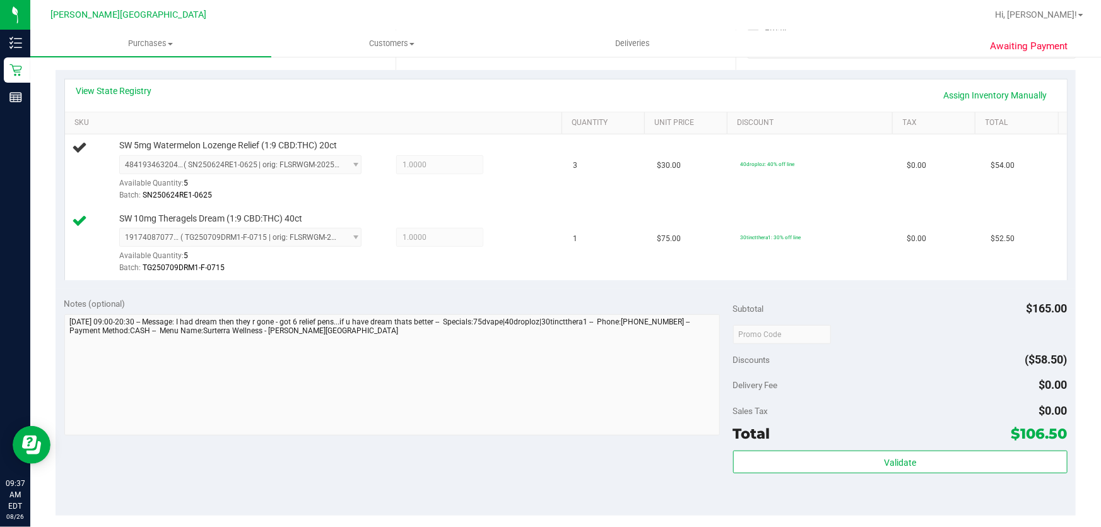
scroll to position [286, 0]
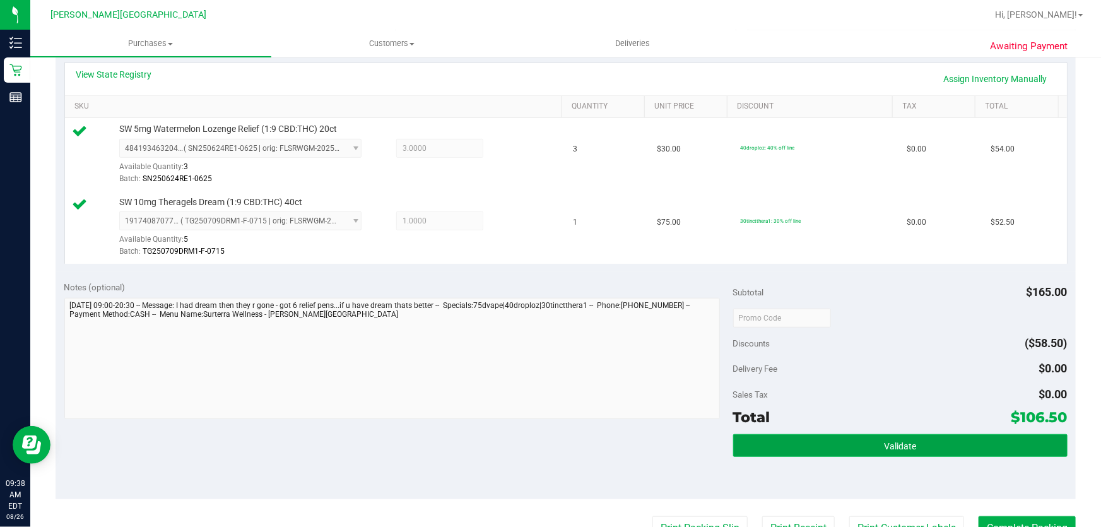
click at [840, 442] on button "Validate" at bounding box center [900, 445] width 334 height 23
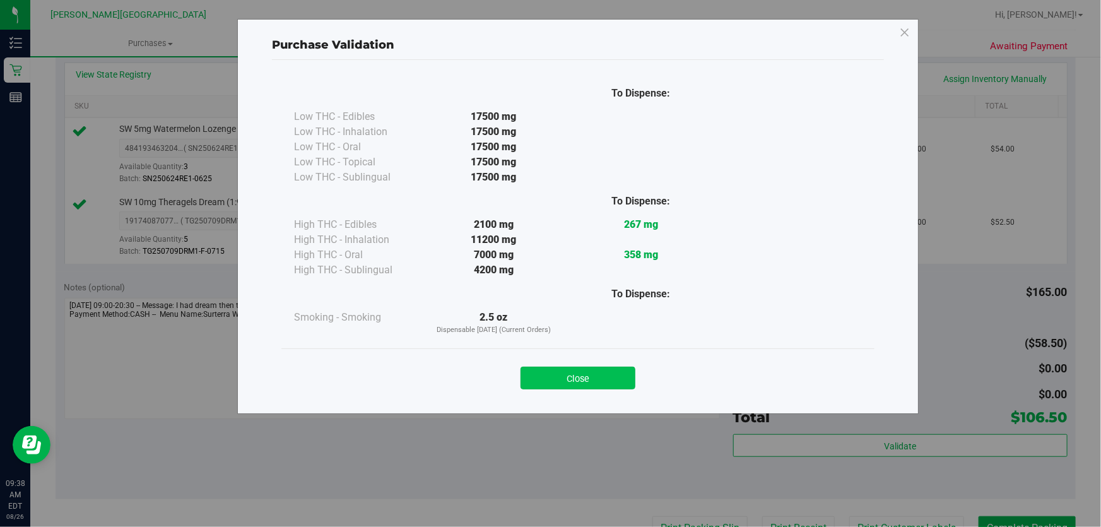
click at [596, 370] on button "Close" at bounding box center [577, 377] width 115 height 23
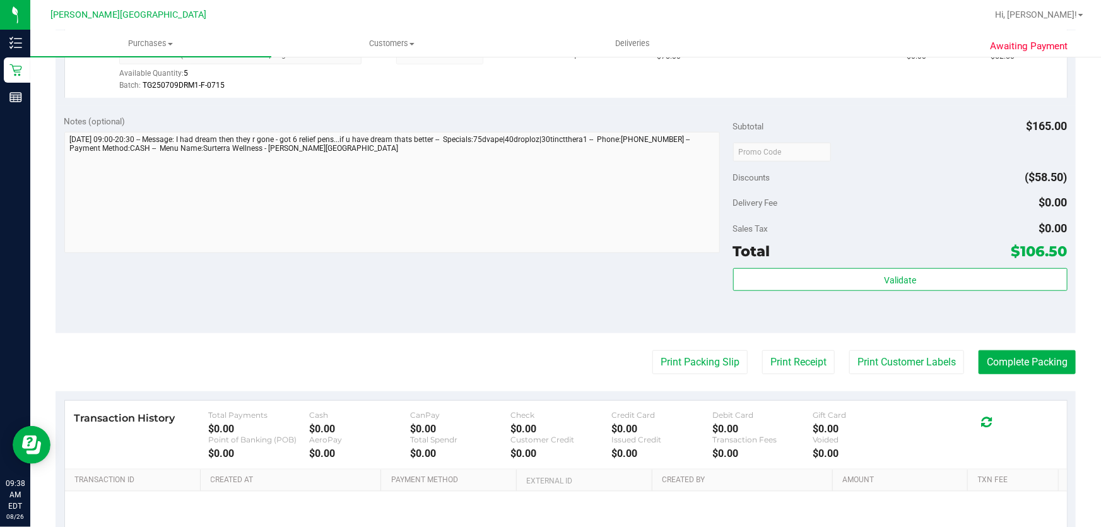
scroll to position [516, 0]
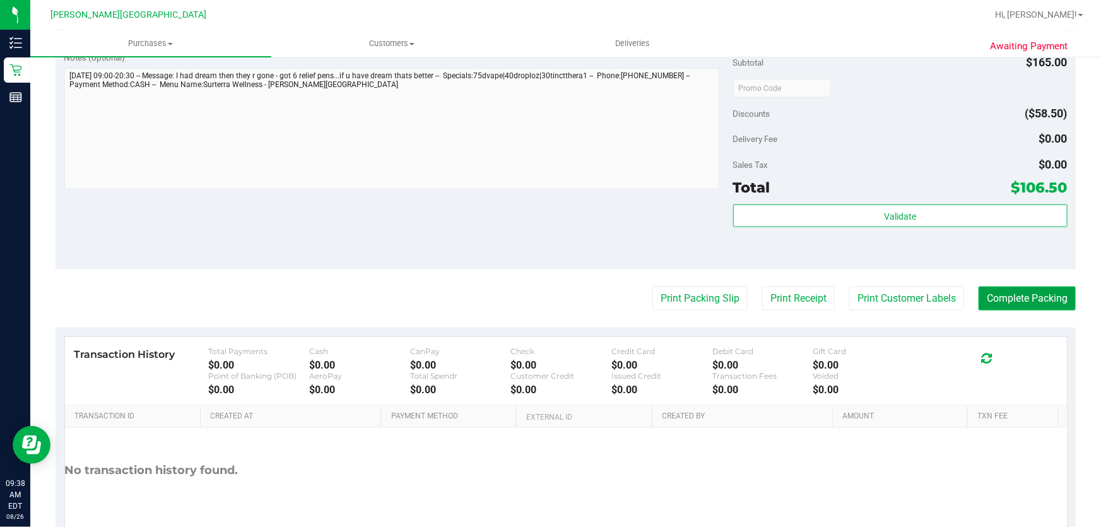
click at [1019, 295] on button "Complete Packing" at bounding box center [1026, 298] width 97 height 24
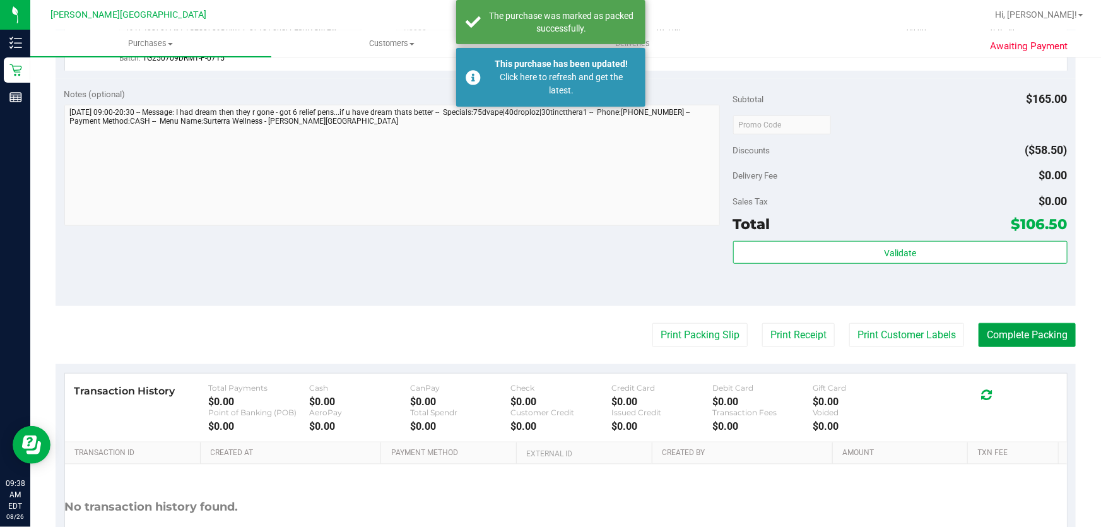
scroll to position [478, 0]
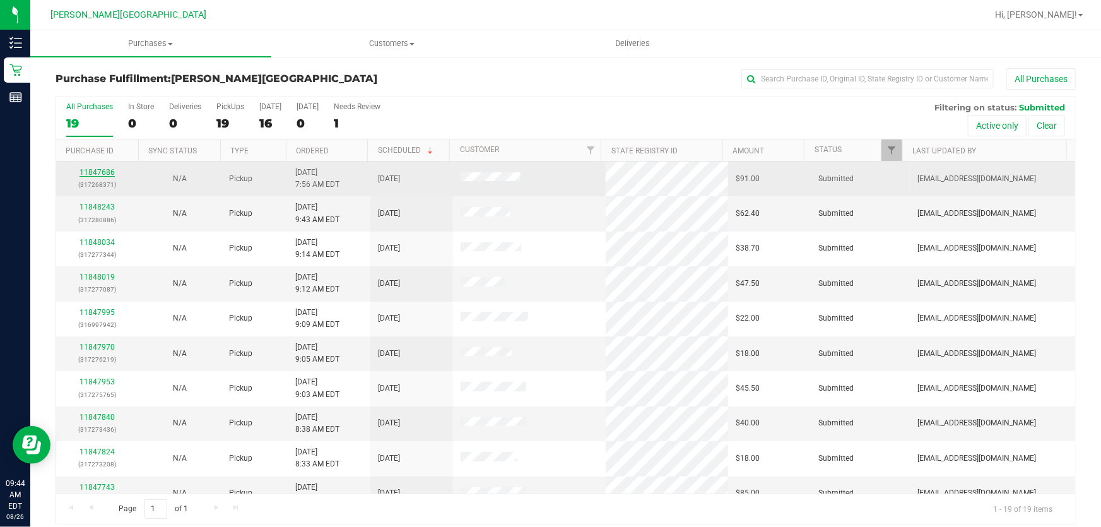
click at [103, 171] on link "11847686" at bounding box center [96, 172] width 35 height 9
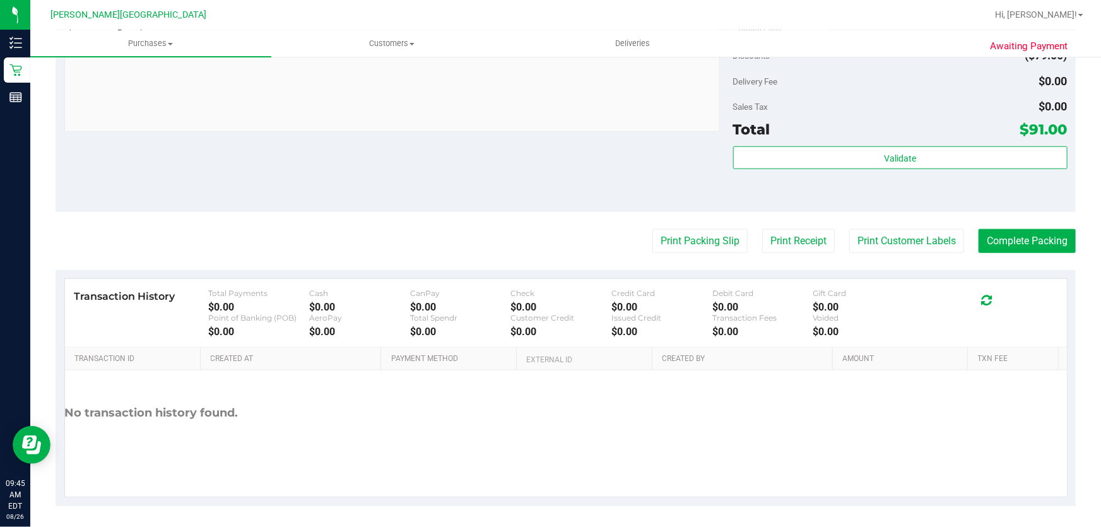
scroll to position [602, 0]
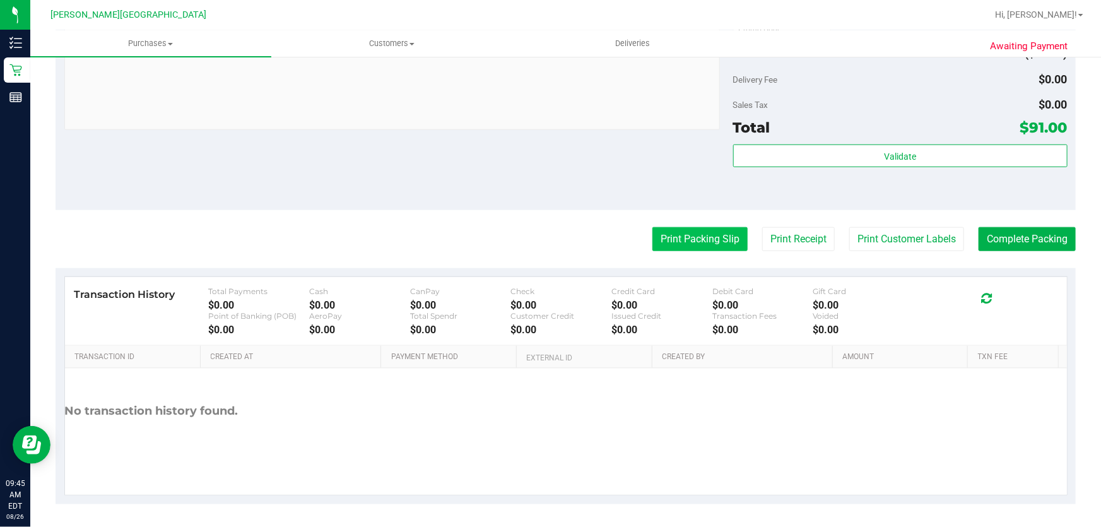
click at [685, 243] on button "Print Packing Slip" at bounding box center [699, 239] width 95 height 24
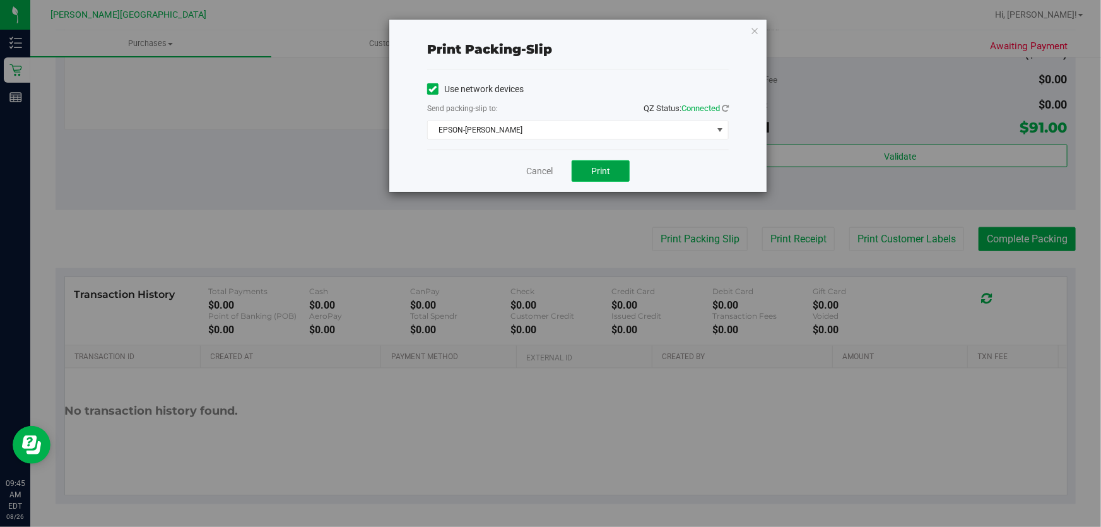
click at [612, 173] on button "Print" at bounding box center [600, 170] width 58 height 21
click at [751, 31] on icon "button" at bounding box center [754, 30] width 9 height 15
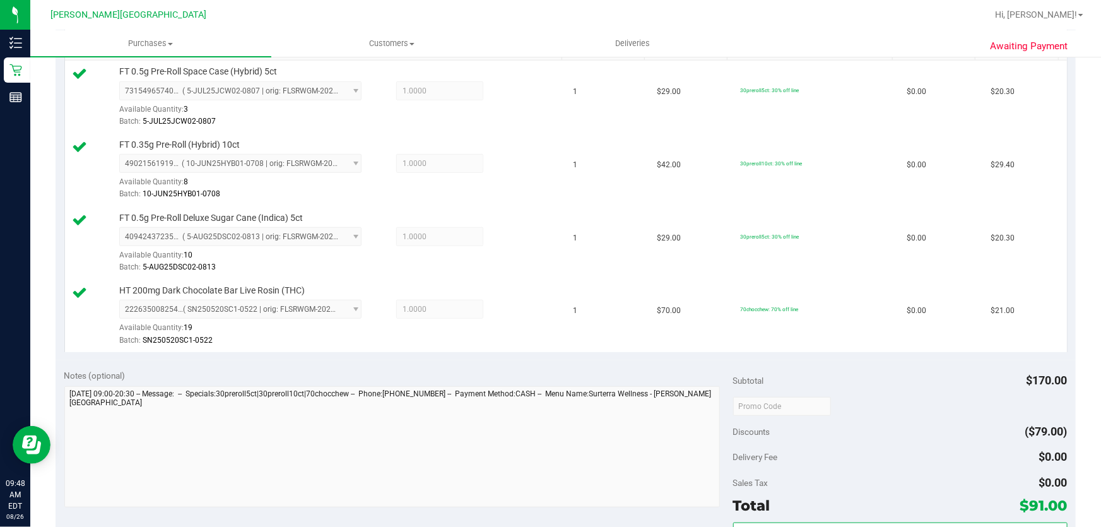
scroll to position [631, 0]
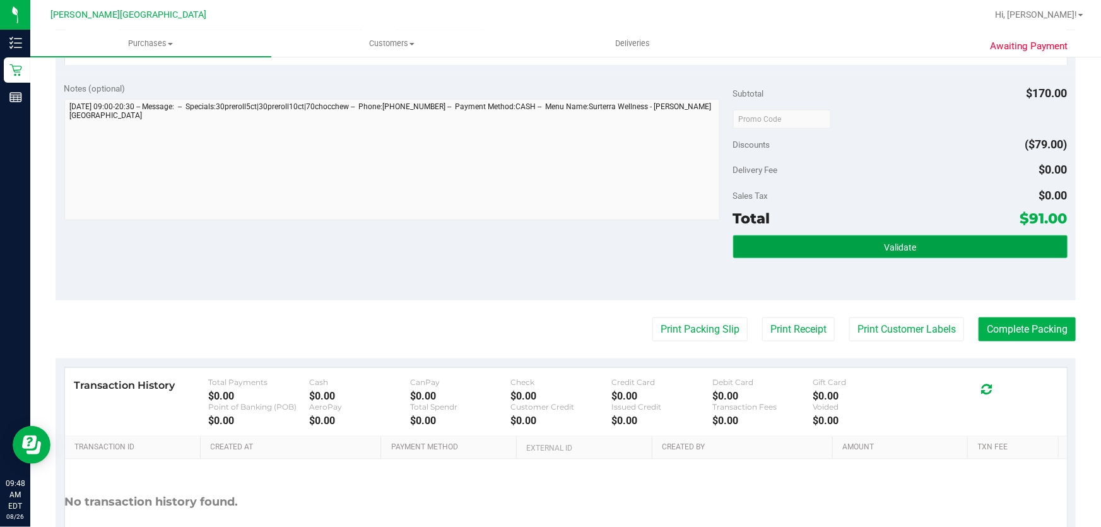
click at [846, 242] on button "Validate" at bounding box center [900, 246] width 334 height 23
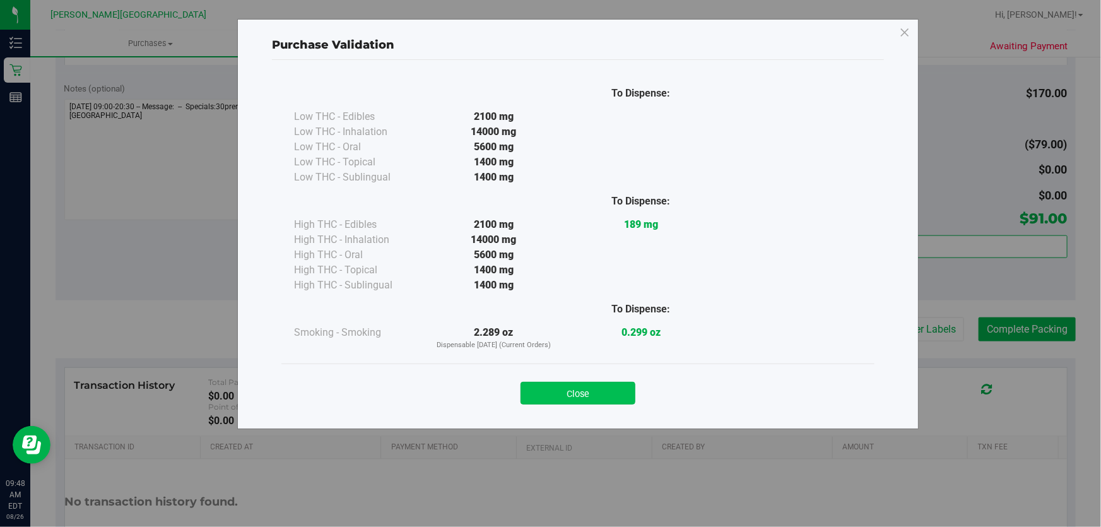
click at [578, 395] on button "Close" at bounding box center [577, 393] width 115 height 23
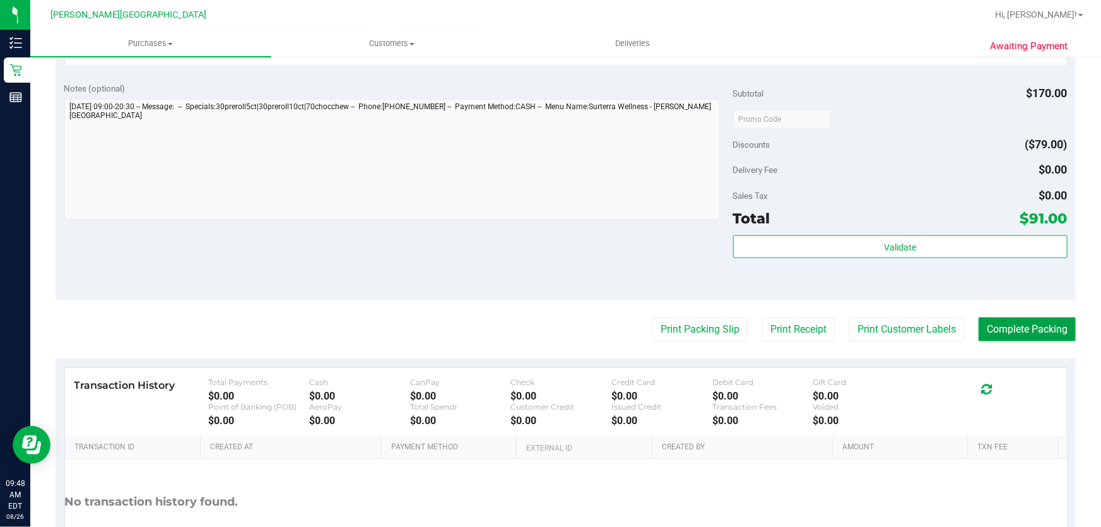
click at [1027, 328] on button "Complete Packing" at bounding box center [1026, 329] width 97 height 24
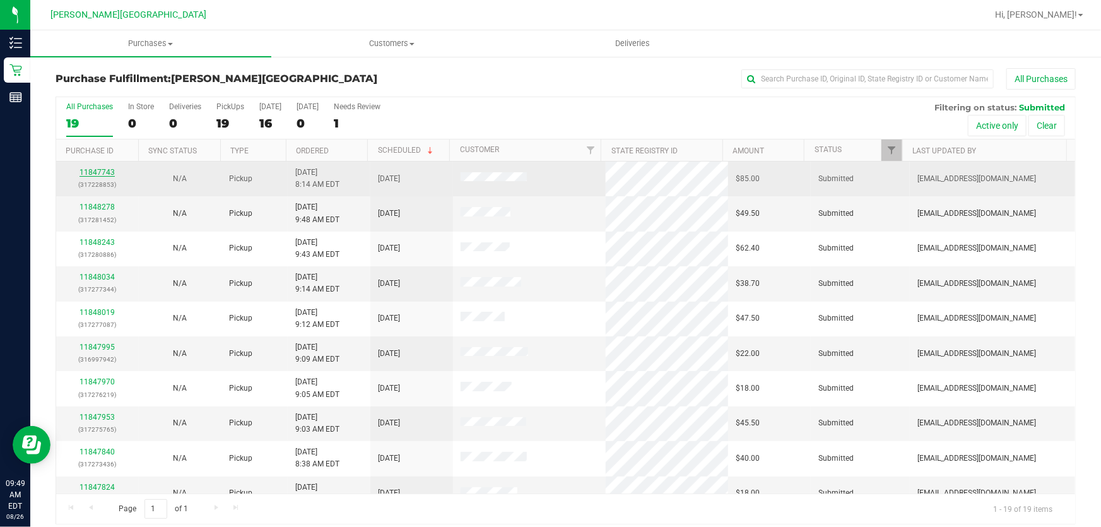
click at [100, 168] on link "11847743" at bounding box center [96, 172] width 35 height 9
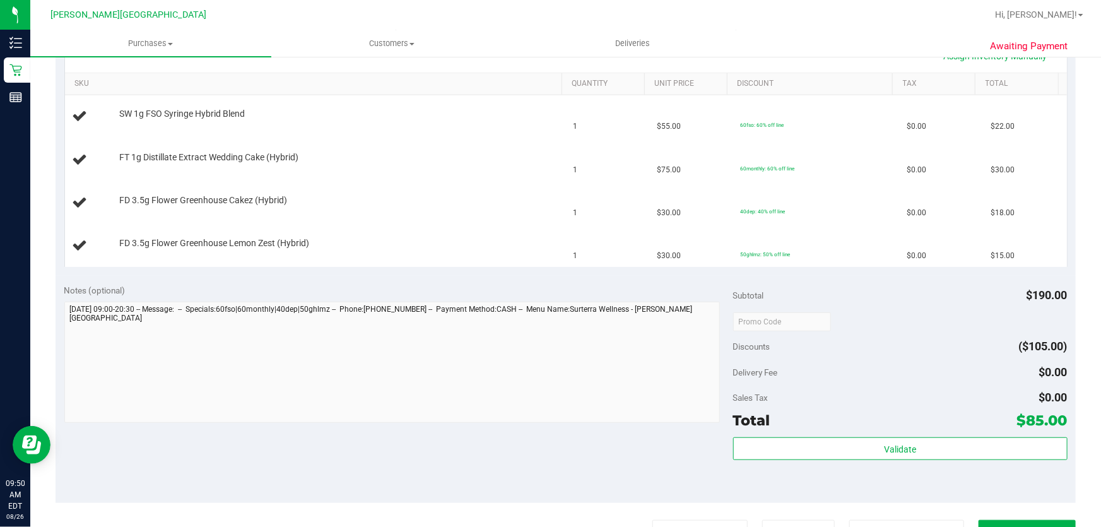
scroll to position [459, 0]
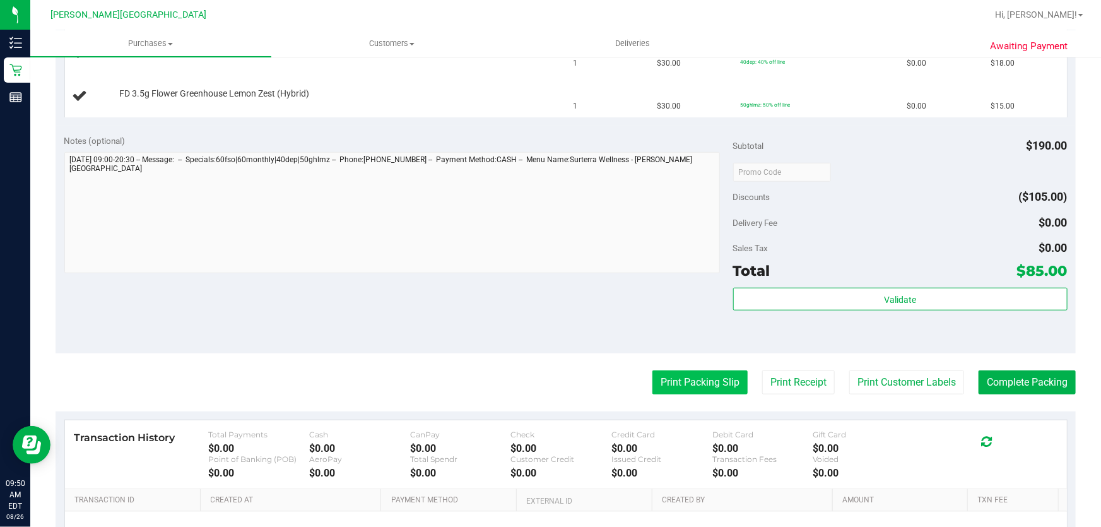
click at [697, 388] on button "Print Packing Slip" at bounding box center [699, 382] width 95 height 24
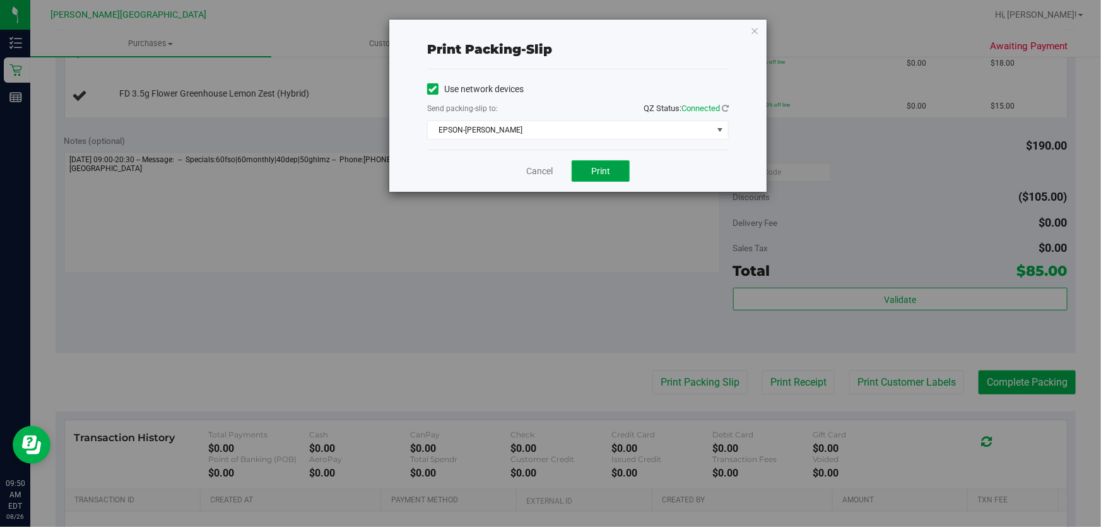
click at [602, 166] on span "Print" at bounding box center [600, 171] width 19 height 10
click at [759, 29] on div "Print packing-slip Use network devices Send packing-slip to: QZ Status: Connect…" at bounding box center [577, 106] width 377 height 172
click at [753, 26] on icon "button" at bounding box center [754, 30] width 9 height 15
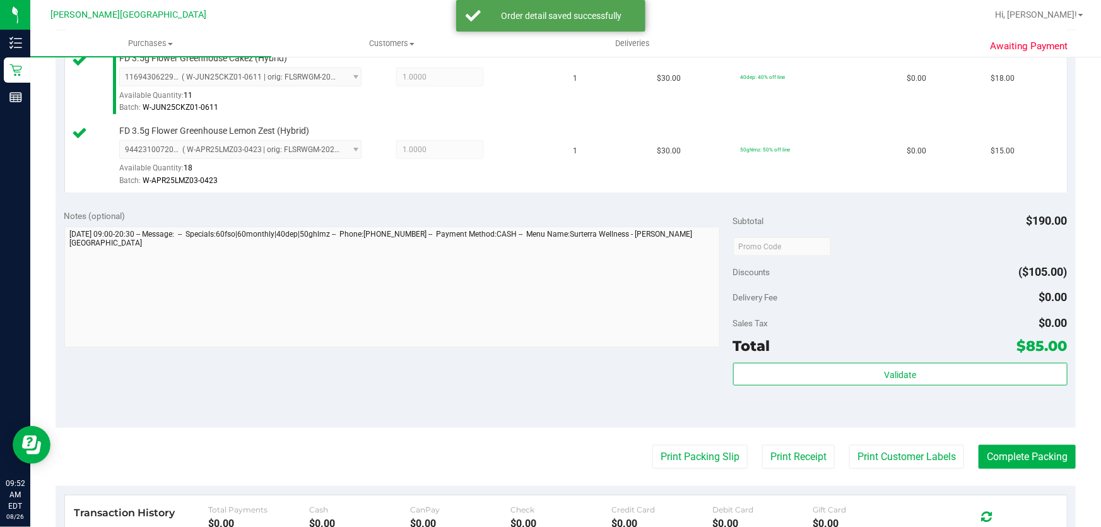
scroll to position [573, 0]
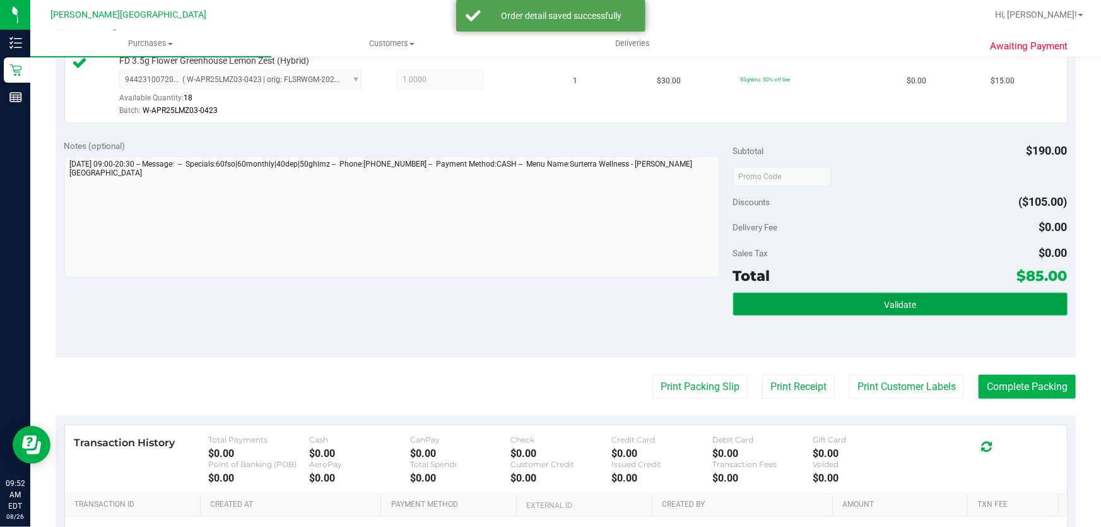
click at [940, 305] on button "Validate" at bounding box center [900, 304] width 334 height 23
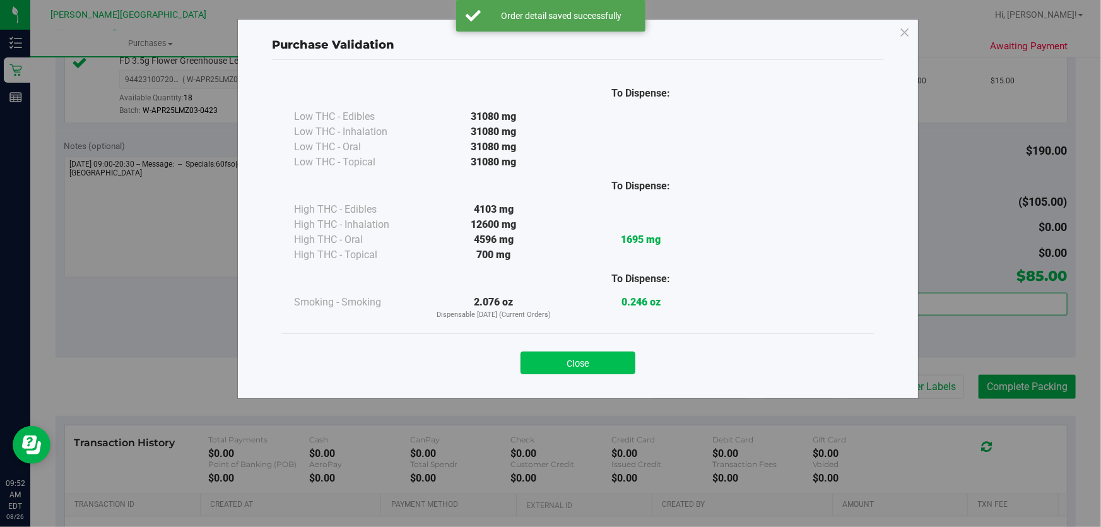
click at [589, 363] on button "Close" at bounding box center [577, 362] width 115 height 23
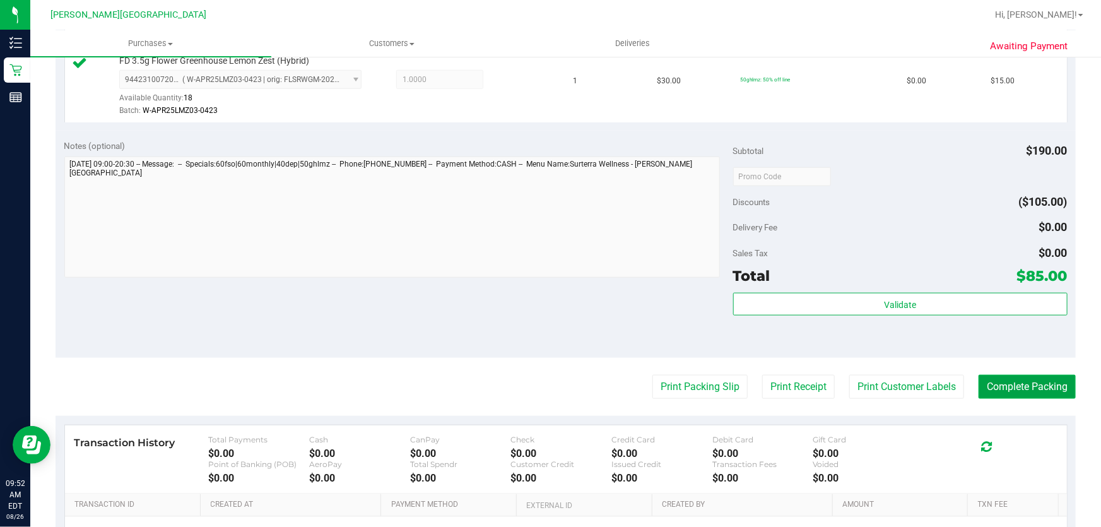
click at [1008, 387] on button "Complete Packing" at bounding box center [1026, 387] width 97 height 24
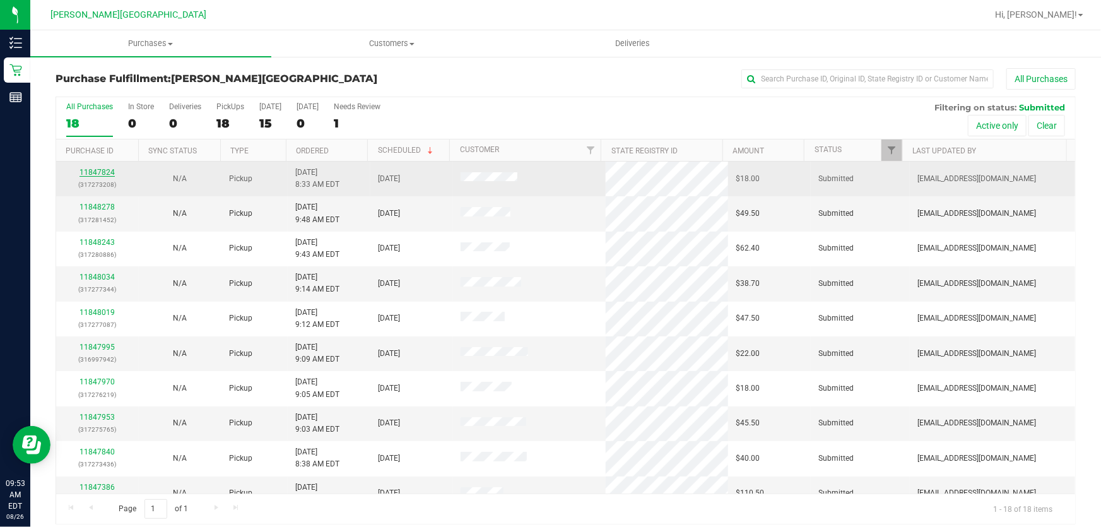
click at [87, 168] on link "11847824" at bounding box center [96, 172] width 35 height 9
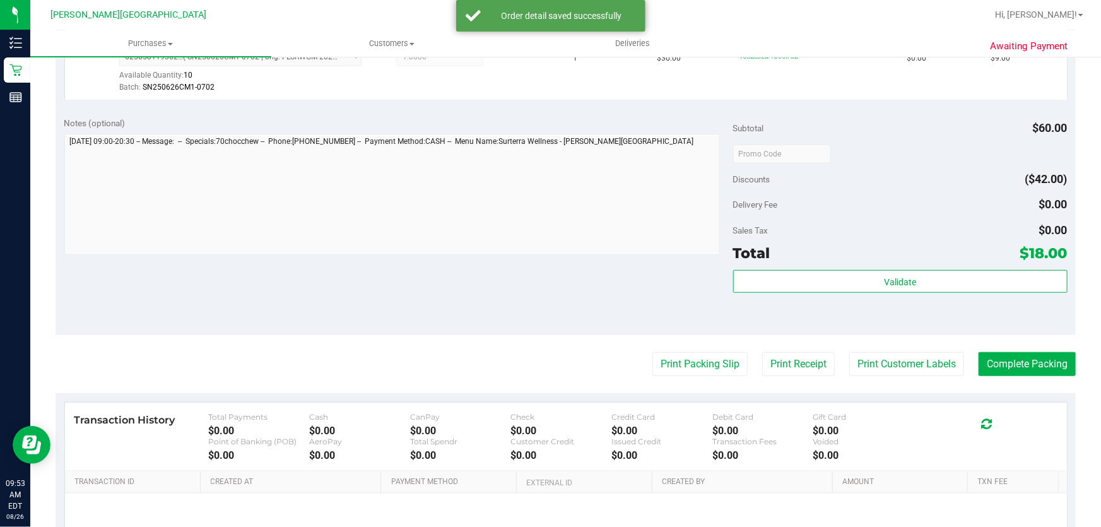
scroll to position [459, 0]
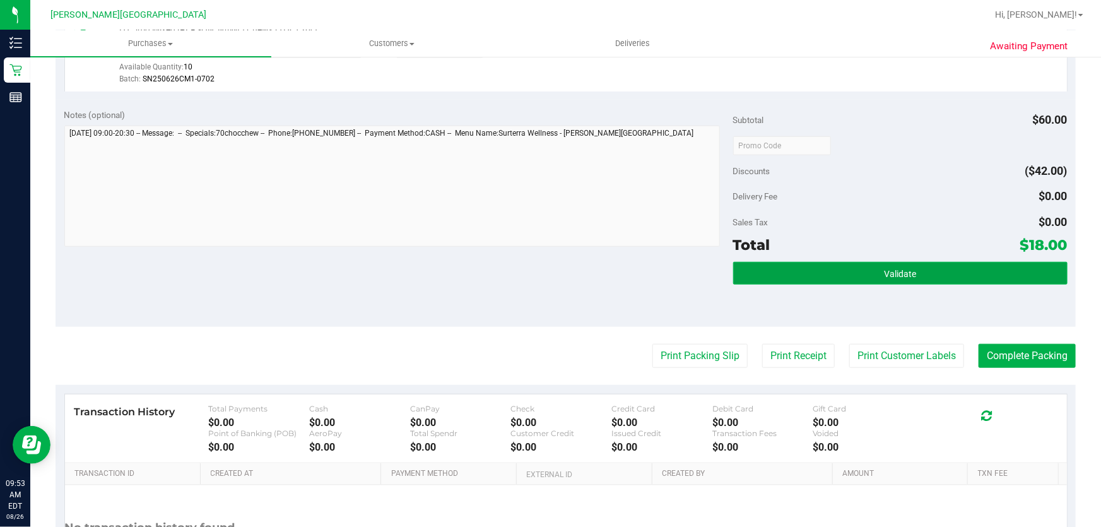
click at [859, 275] on button "Validate" at bounding box center [900, 273] width 334 height 23
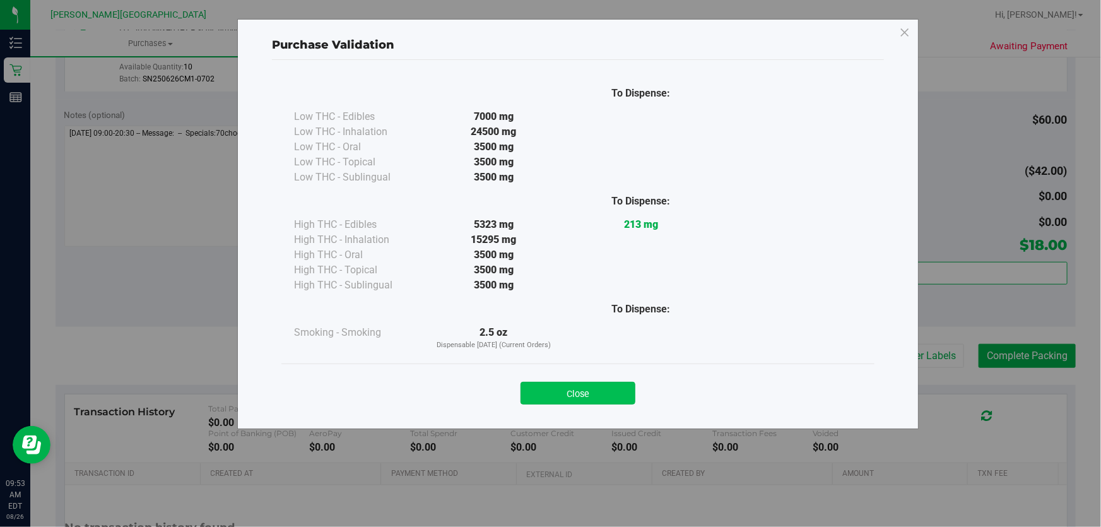
click at [580, 385] on button "Close" at bounding box center [577, 393] width 115 height 23
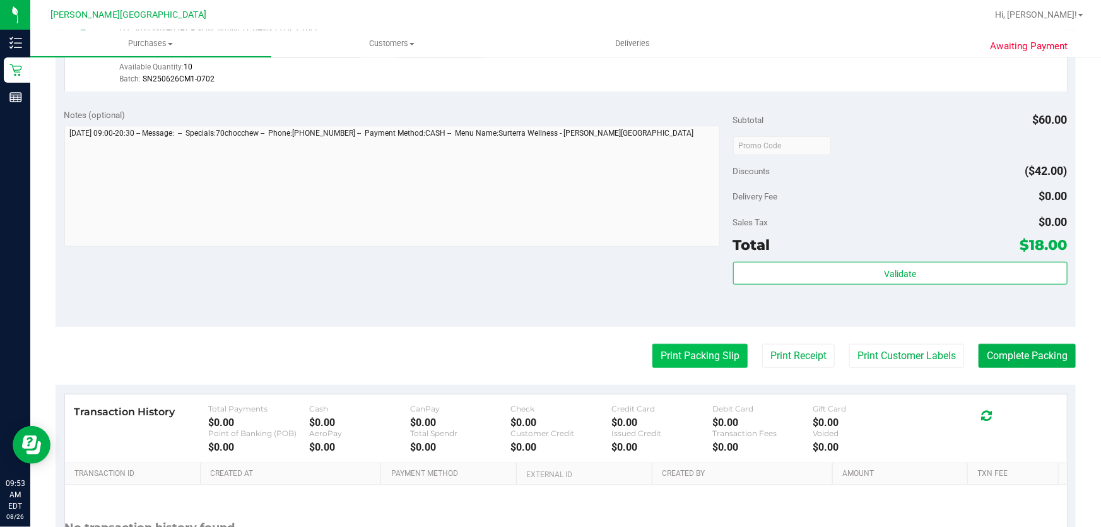
click at [705, 355] on button "Print Packing Slip" at bounding box center [699, 356] width 95 height 24
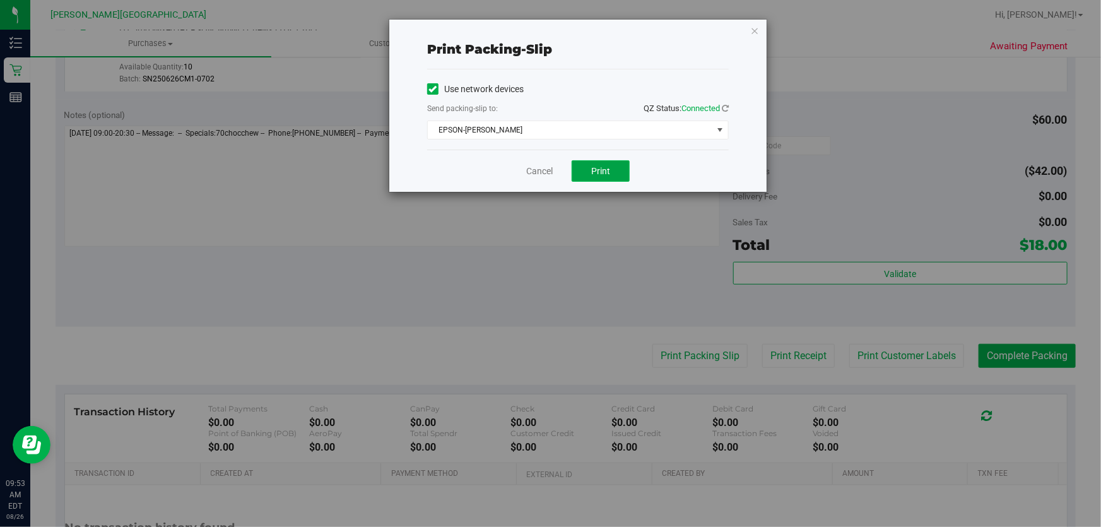
click at [605, 179] on button "Print" at bounding box center [600, 170] width 58 height 21
click at [754, 31] on icon "button" at bounding box center [754, 30] width 9 height 15
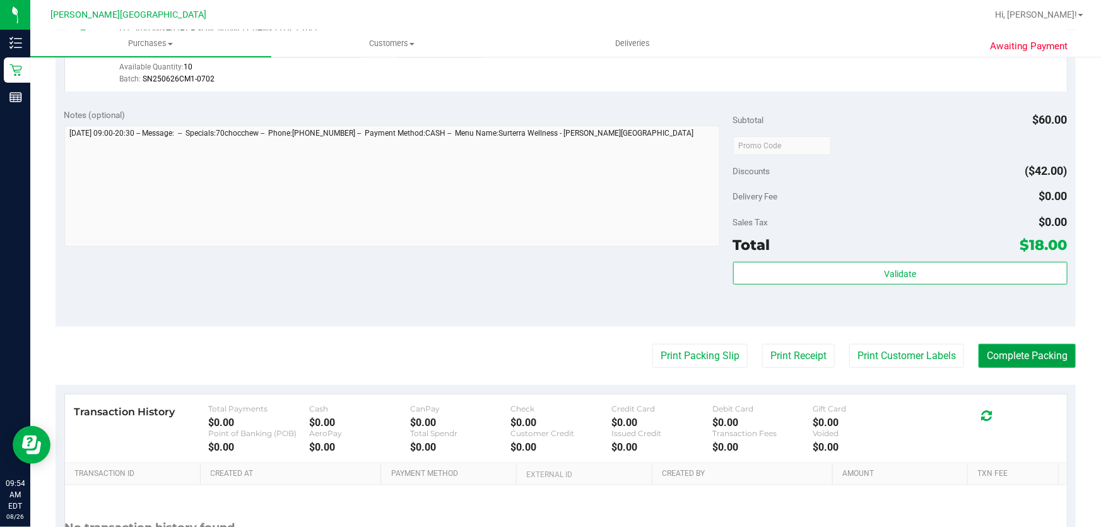
click at [1021, 354] on button "Complete Packing" at bounding box center [1026, 356] width 97 height 24
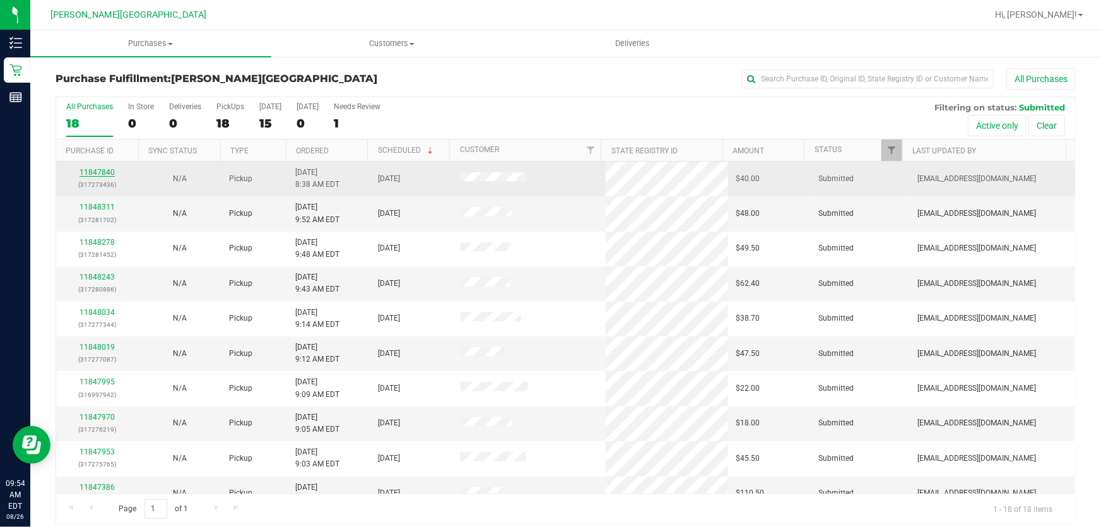
click at [88, 170] on link "11847840" at bounding box center [96, 172] width 35 height 9
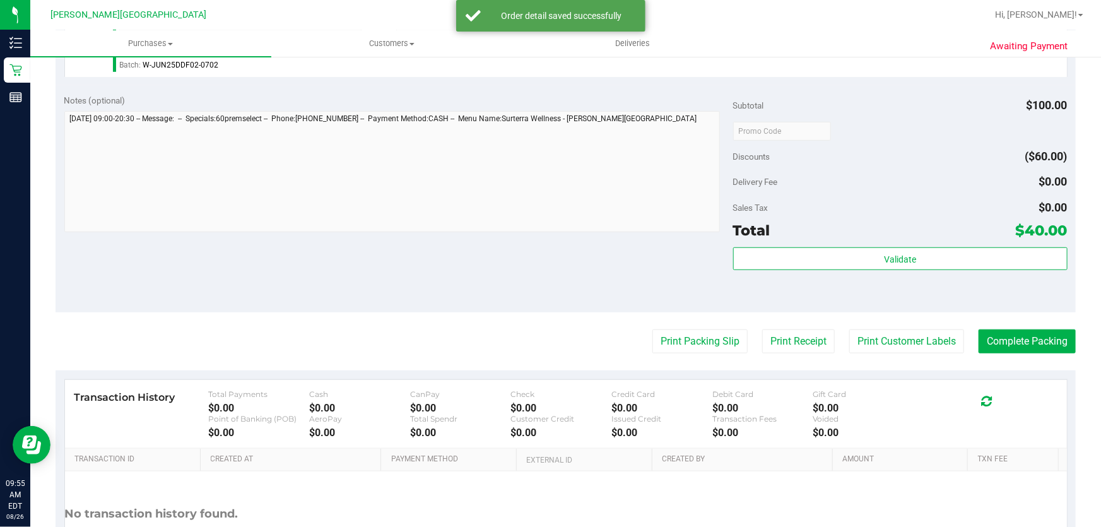
scroll to position [401, 0]
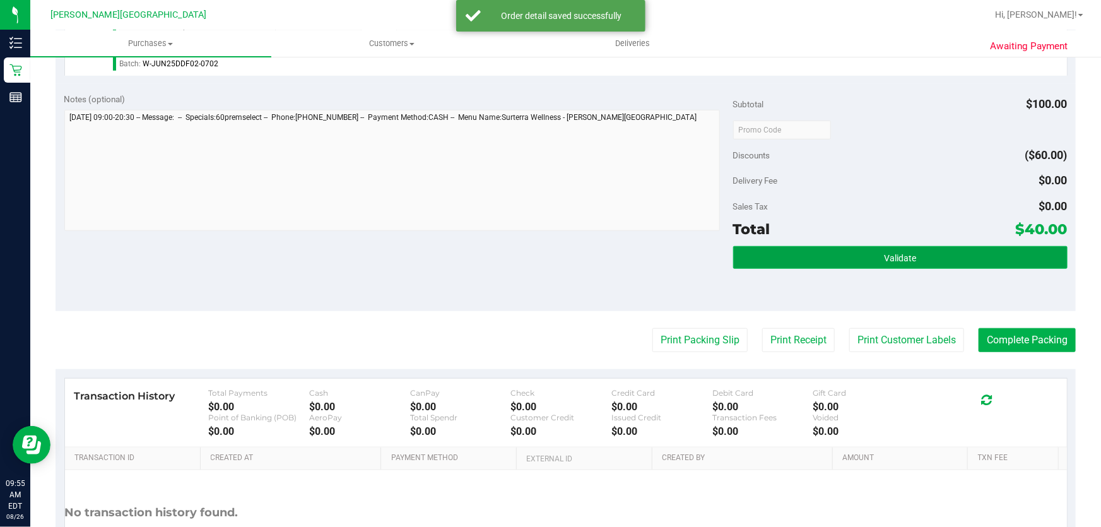
click at [870, 254] on button "Validate" at bounding box center [900, 257] width 334 height 23
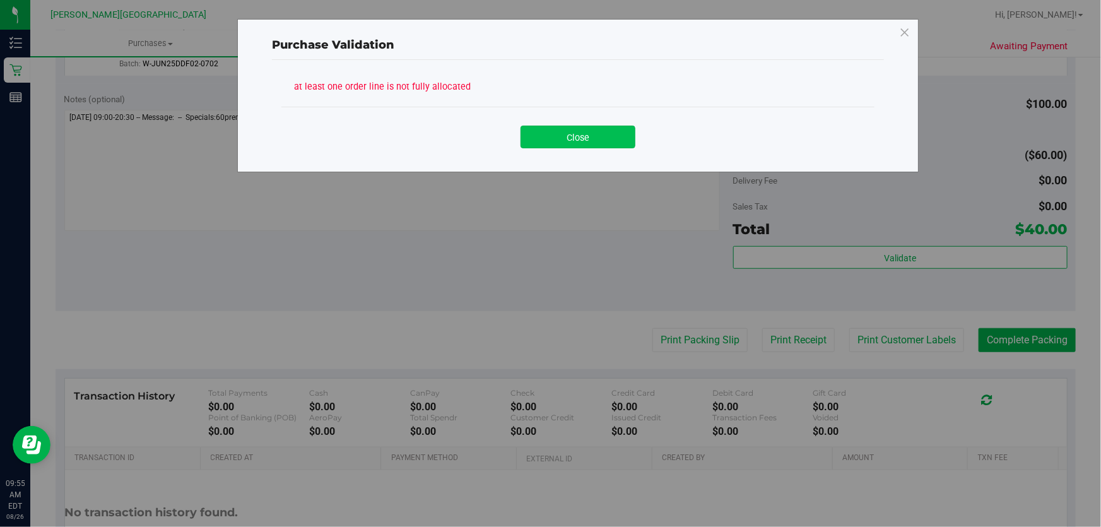
click at [558, 133] on button "Close" at bounding box center [577, 137] width 115 height 23
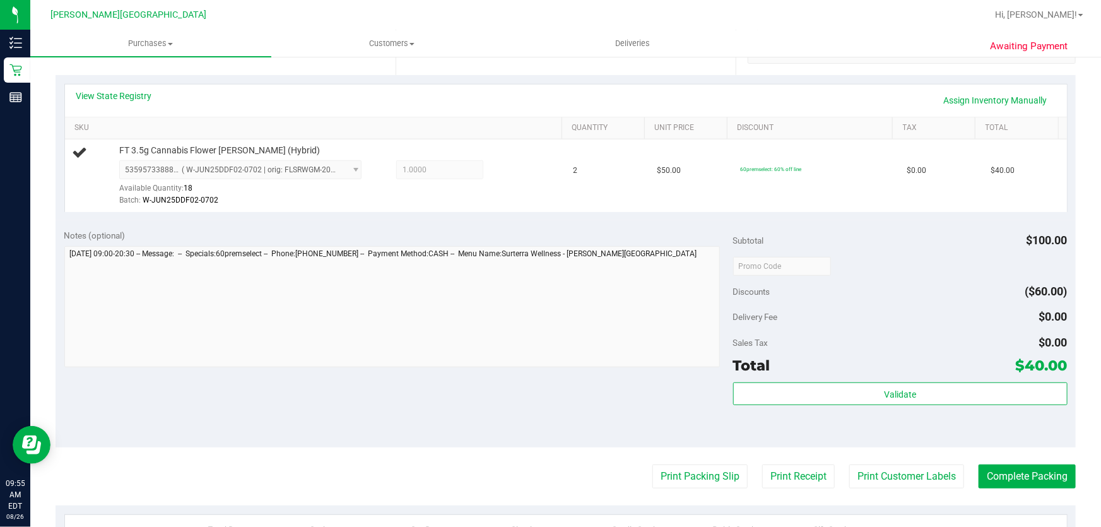
scroll to position [229, 0]
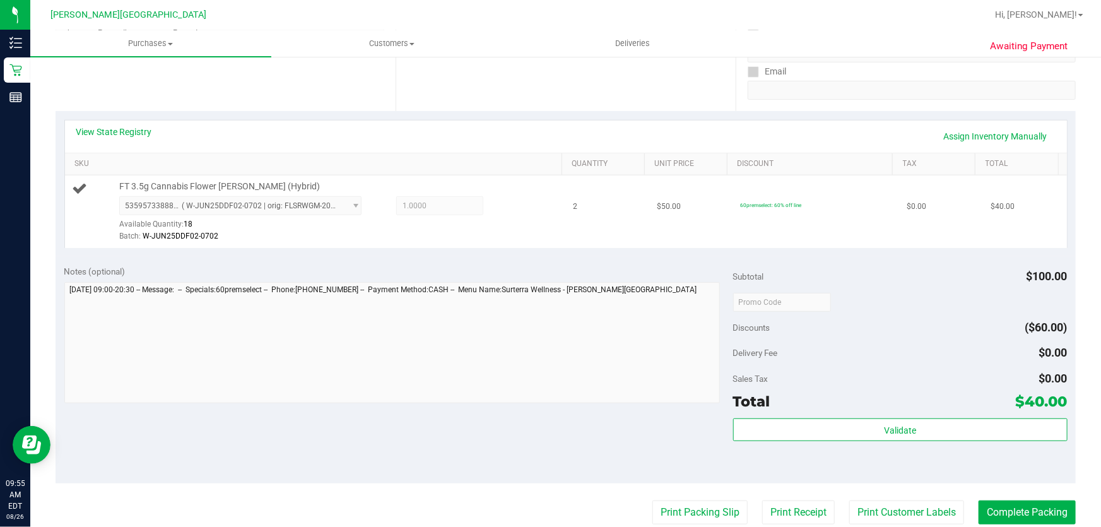
click at [353, 206] on span "5359573388840742 ( W-JUN25DDF02-0702 | orig: FLSRWGM-20250709-044 ) 53595733888…" at bounding box center [240, 205] width 242 height 19
click at [323, 204] on span "5359573388840742 ( W-JUN25DDF02-0702 | orig: FLSRWGM-20250709-044 ) 53595733888…" at bounding box center [240, 205] width 242 height 19
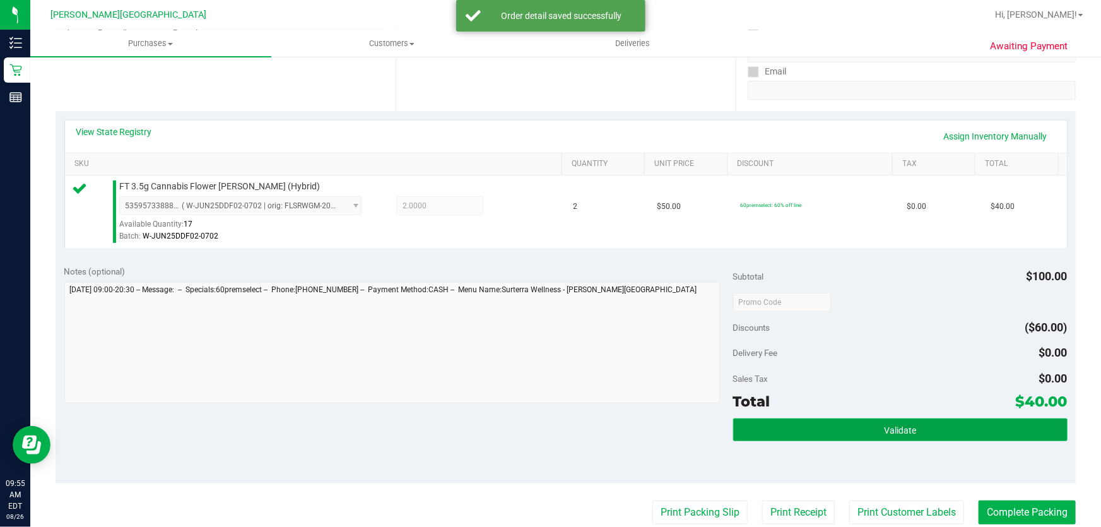
click at [811, 428] on button "Validate" at bounding box center [900, 429] width 334 height 23
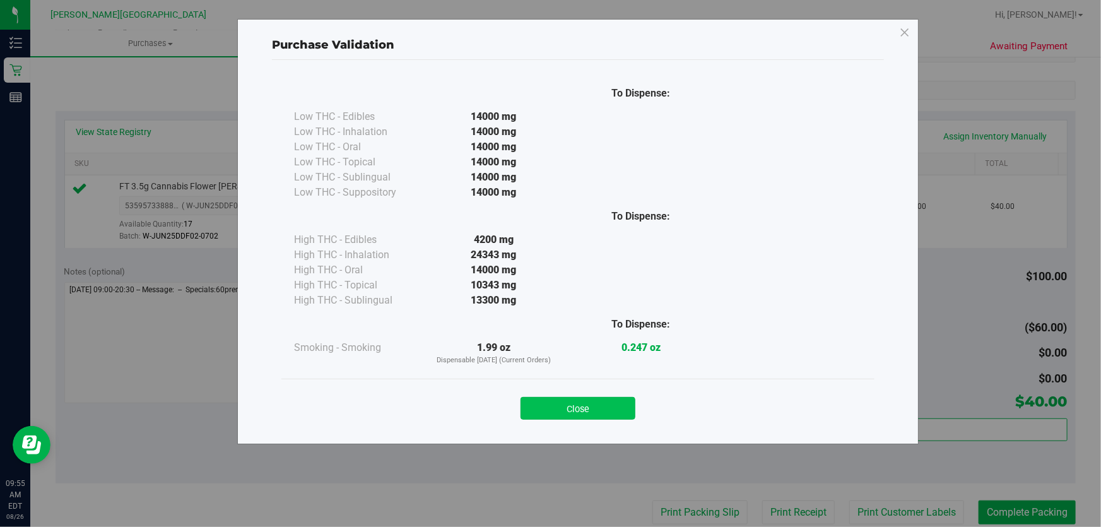
click at [611, 410] on button "Close" at bounding box center [577, 408] width 115 height 23
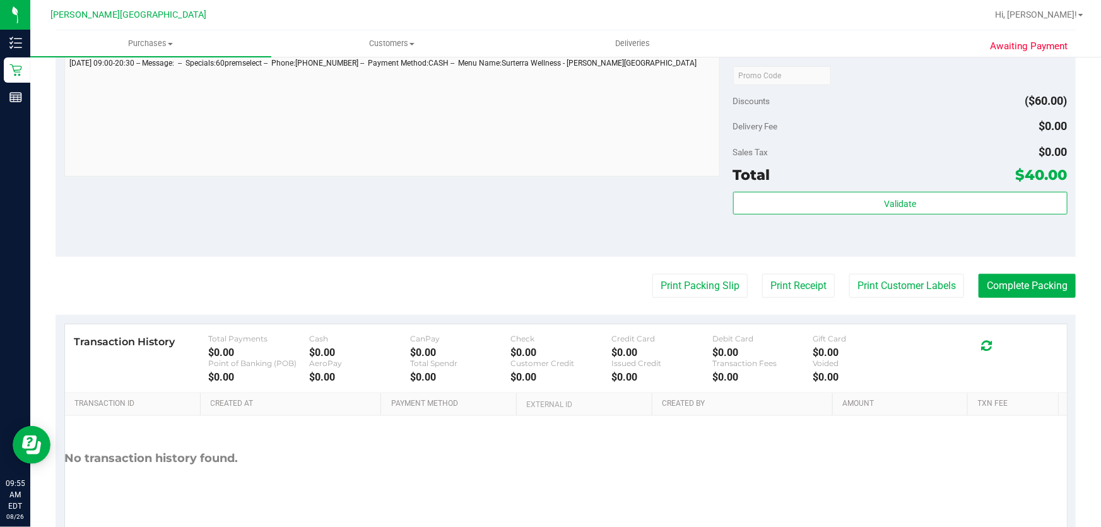
scroll to position [459, 0]
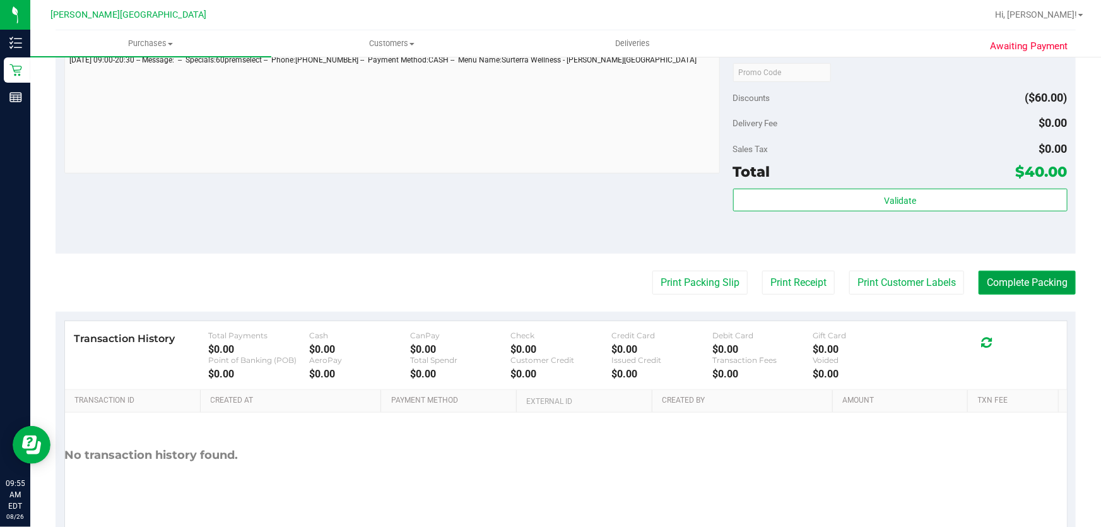
click at [1007, 289] on button "Complete Packing" at bounding box center [1026, 283] width 97 height 24
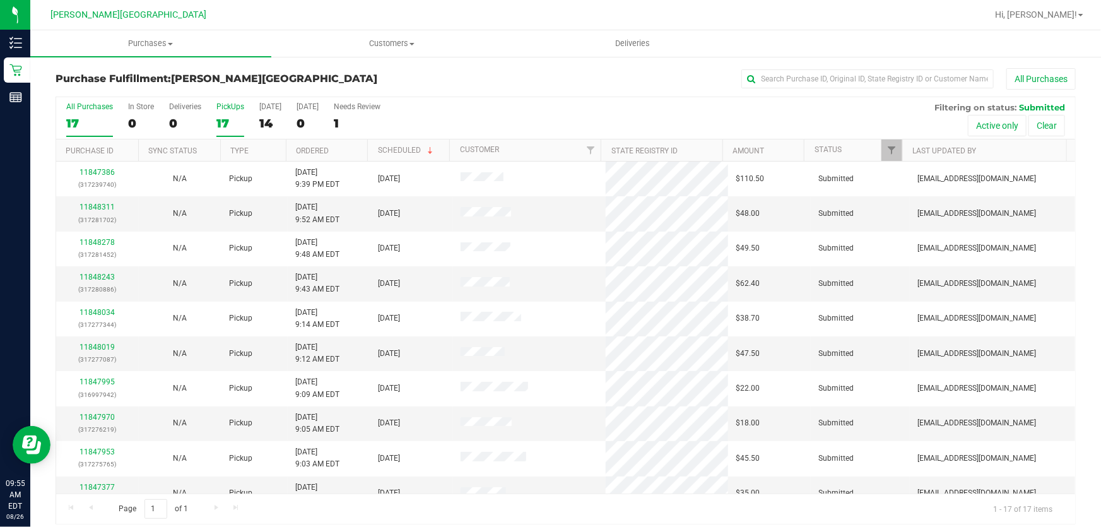
click at [219, 120] on div "17" at bounding box center [230, 123] width 28 height 15
click at [0, 0] on input "PickUps 17" at bounding box center [0, 0] width 0 height 0
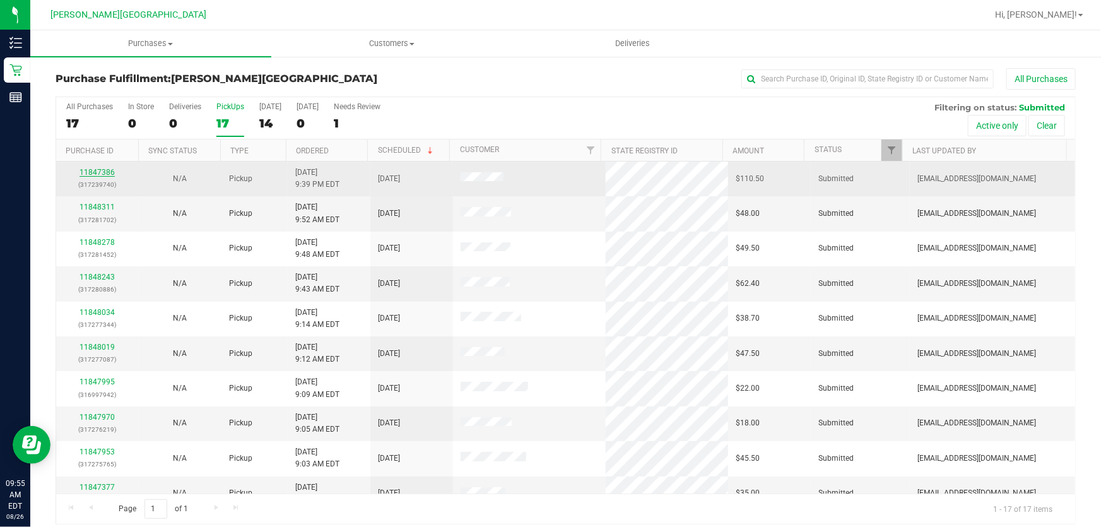
click at [99, 173] on link "11847386" at bounding box center [96, 172] width 35 height 9
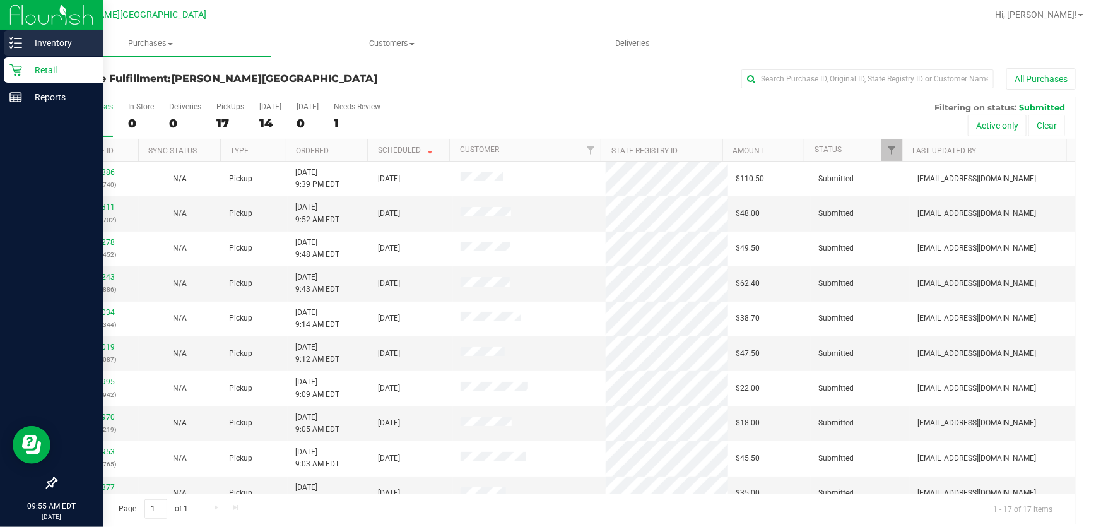
click at [52, 54] on div "Inventory" at bounding box center [54, 42] width 100 height 25
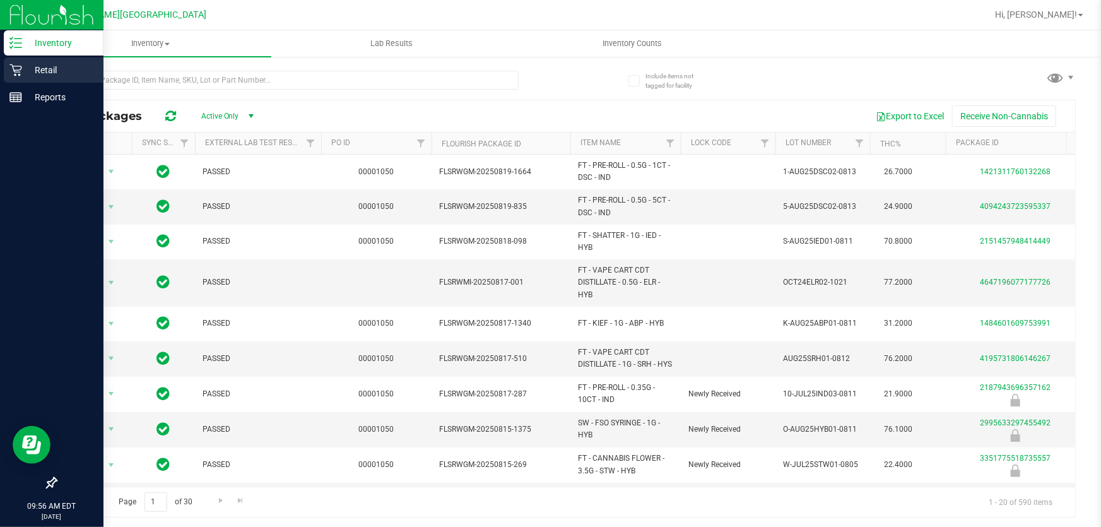
click at [29, 69] on p "Retail" at bounding box center [60, 69] width 76 height 15
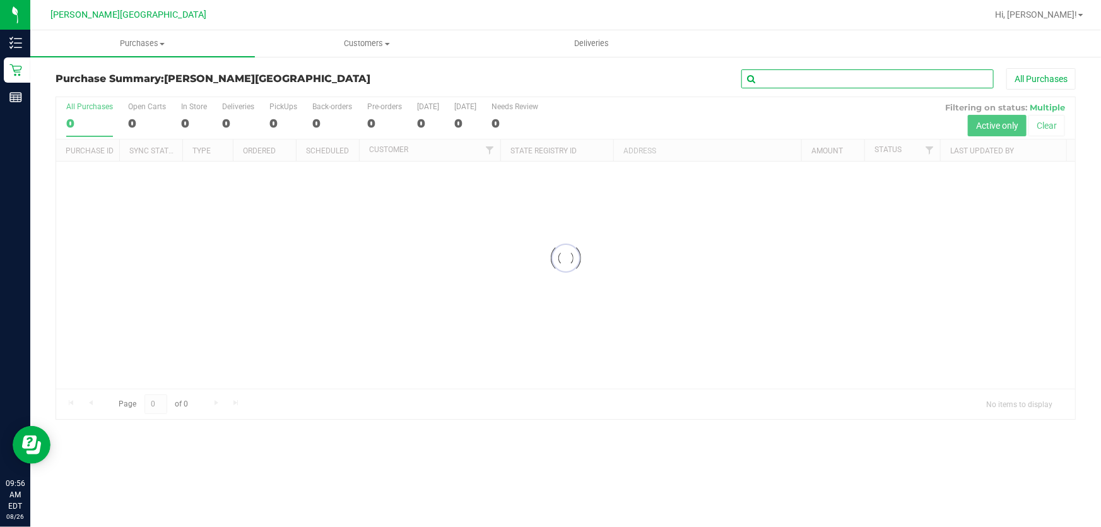
click at [792, 78] on input "text" at bounding box center [867, 78] width 252 height 19
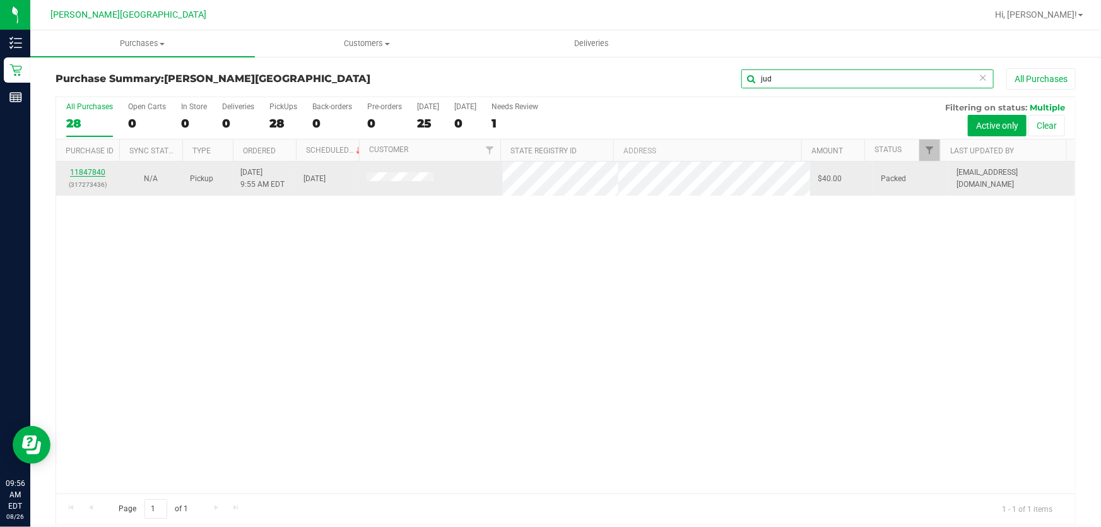
type input "jud"
click at [78, 171] on link "11847840" at bounding box center [87, 172] width 35 height 9
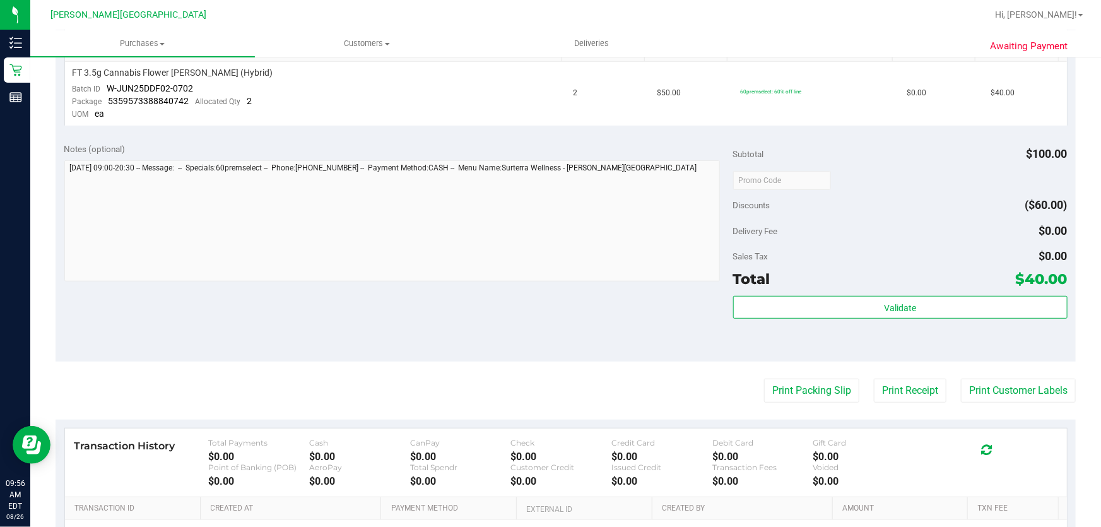
scroll to position [344, 0]
click at [822, 393] on button "Print Packing Slip" at bounding box center [811, 389] width 95 height 24
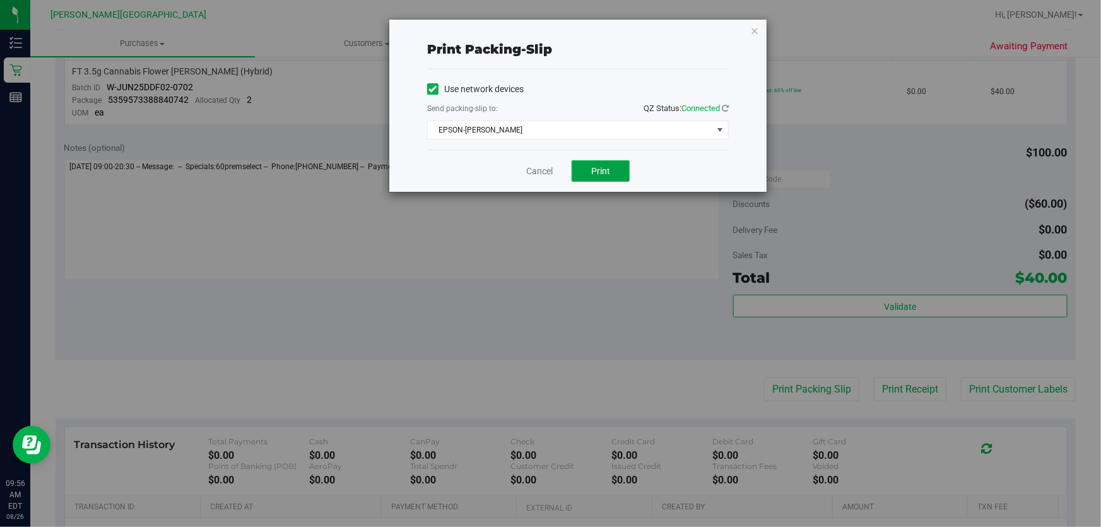
click at [607, 168] on span "Print" at bounding box center [600, 171] width 19 height 10
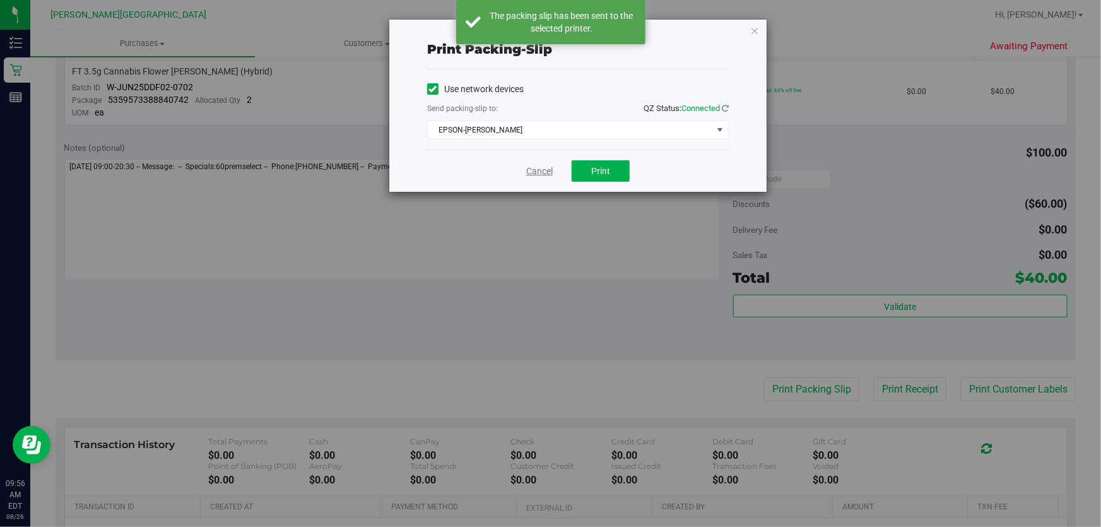
click at [540, 170] on link "Cancel" at bounding box center [539, 171] width 26 height 13
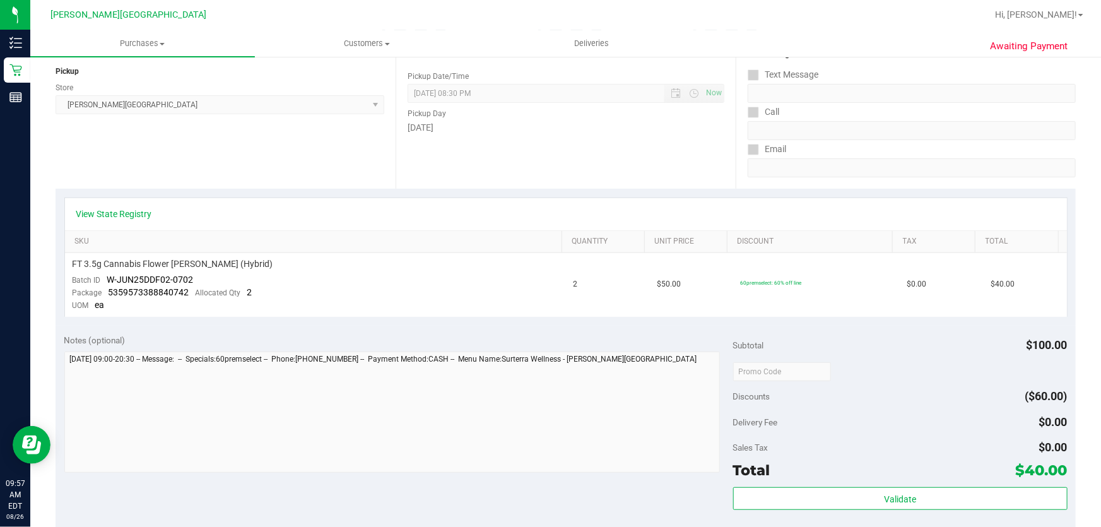
scroll to position [0, 0]
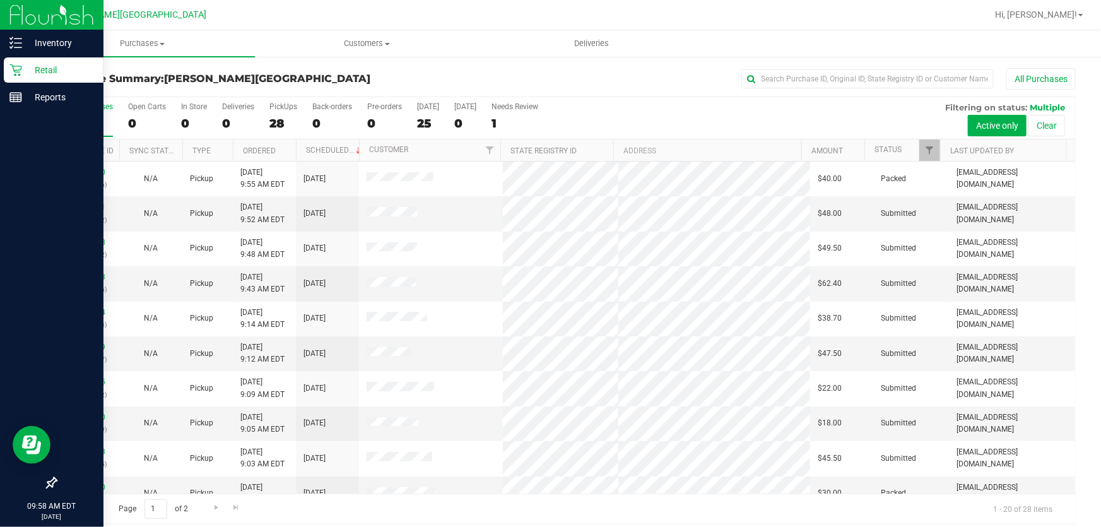
click at [43, 64] on p "Retail" at bounding box center [60, 69] width 76 height 15
click at [42, 64] on p "Retail" at bounding box center [60, 69] width 76 height 15
click at [57, 69] on p "Retail" at bounding box center [60, 69] width 76 height 15
click at [52, 39] on p "Inventory" at bounding box center [60, 42] width 76 height 15
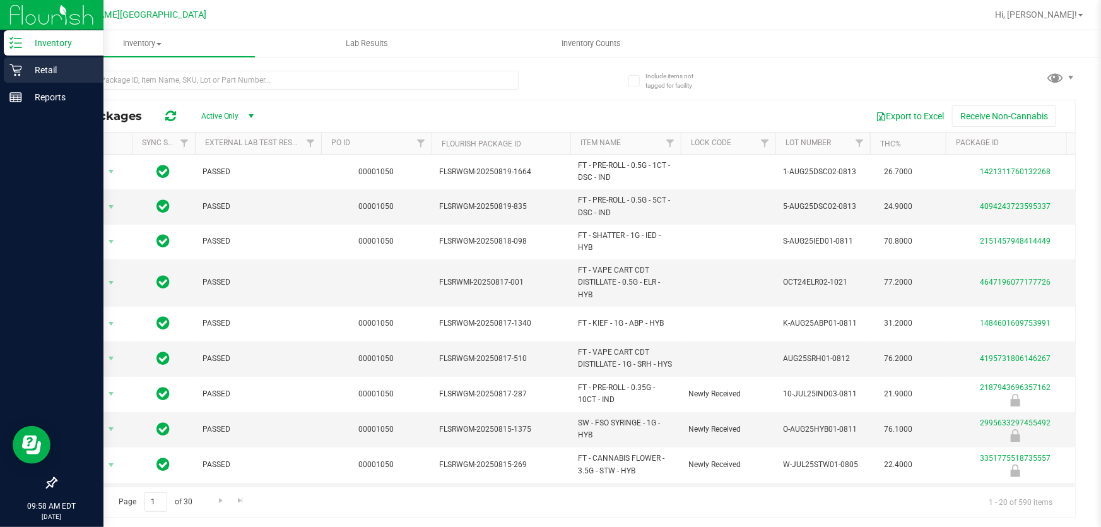
click at [49, 66] on p "Retail" at bounding box center [60, 69] width 76 height 15
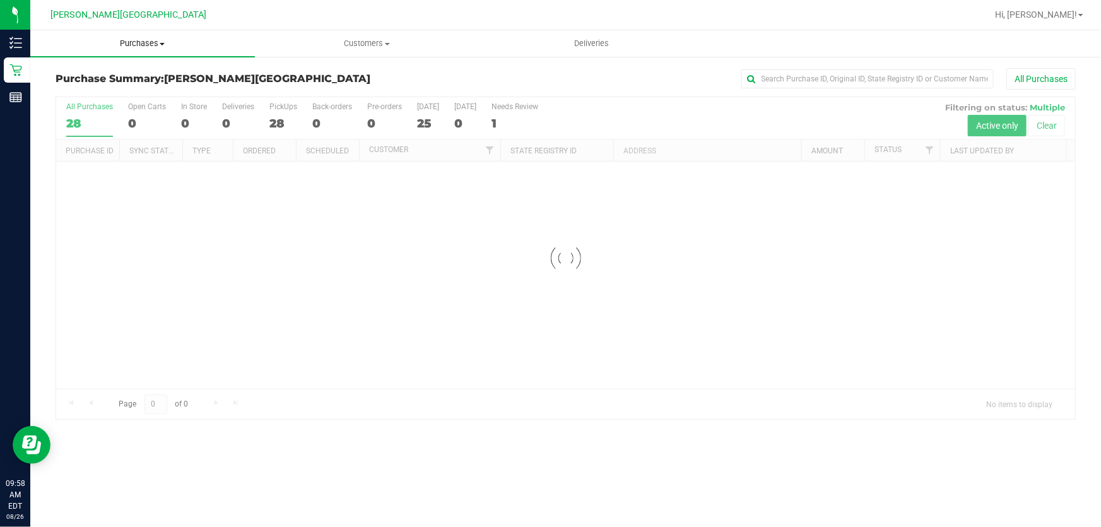
click at [161, 44] on span at bounding box center [162, 44] width 5 height 3
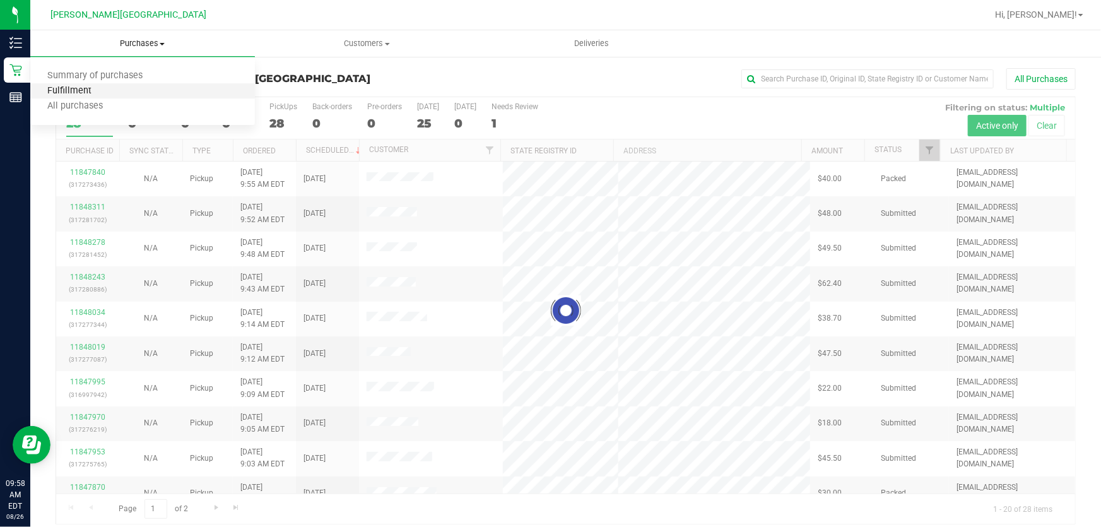
click at [67, 87] on span "Fulfillment" at bounding box center [69, 91] width 78 height 11
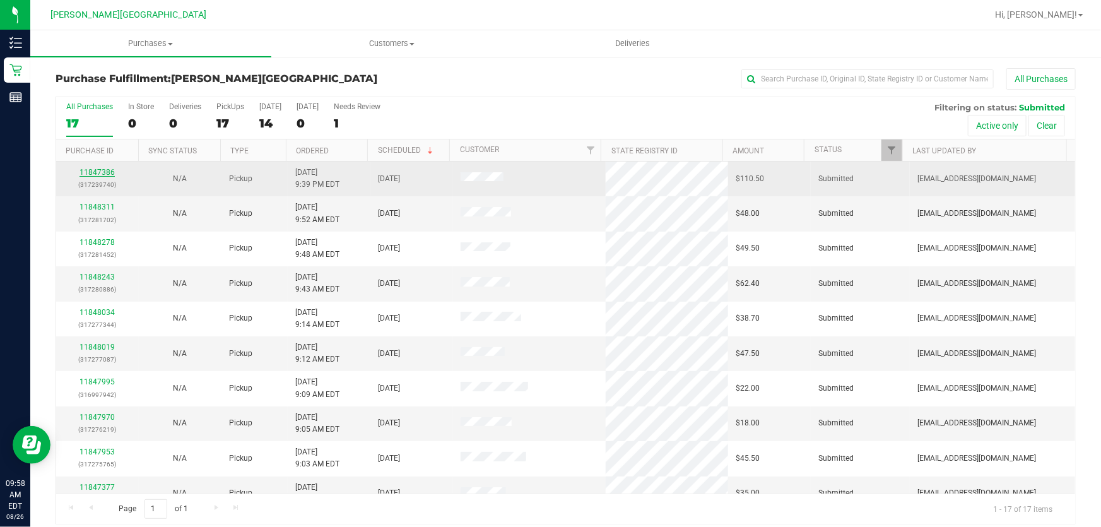
click at [96, 169] on link "11847386" at bounding box center [96, 172] width 35 height 9
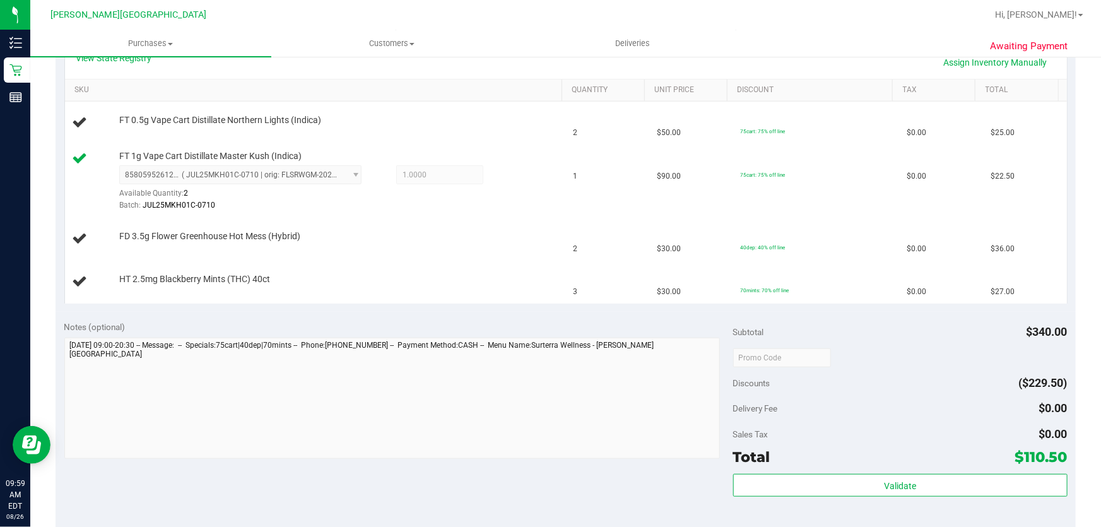
scroll to position [401, 0]
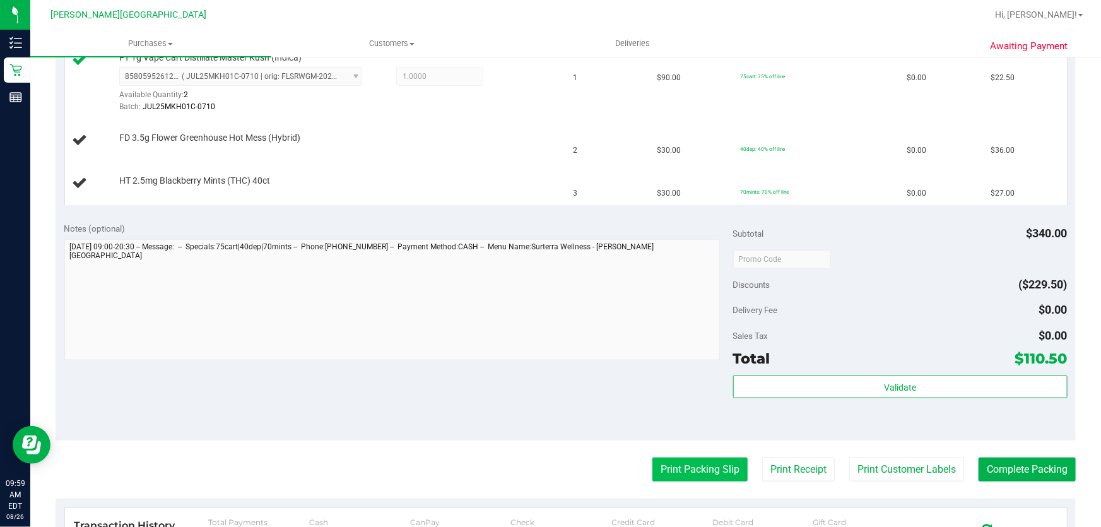
click at [693, 465] on button "Print Packing Slip" at bounding box center [699, 469] width 95 height 24
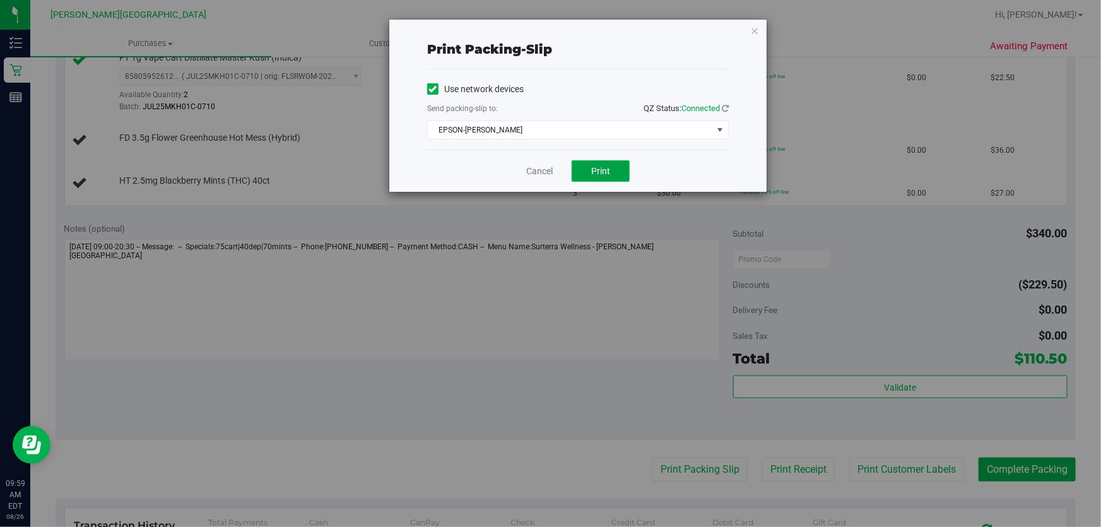
click at [611, 168] on button "Print" at bounding box center [600, 170] width 58 height 21
click at [756, 30] on icon "button" at bounding box center [754, 30] width 9 height 15
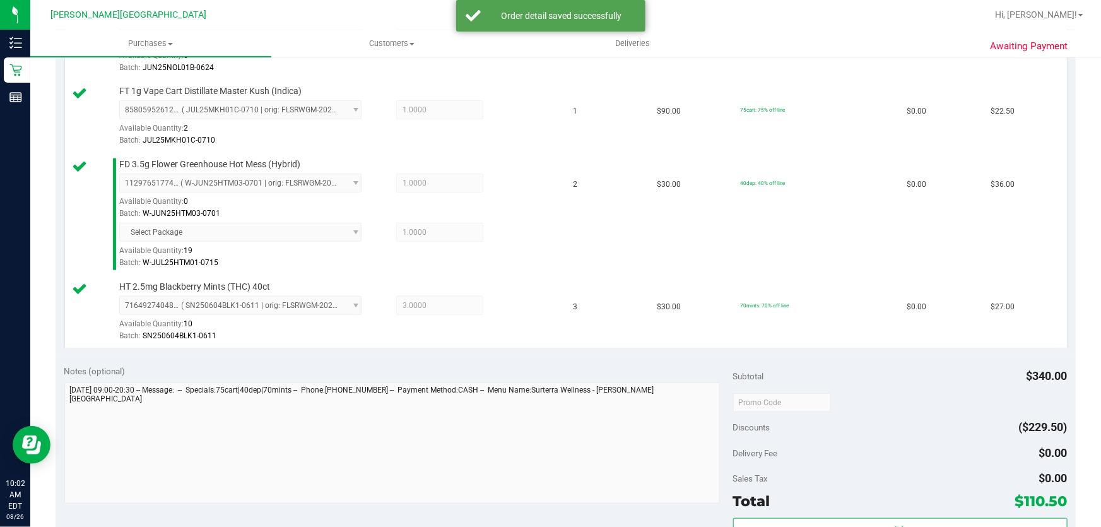
scroll to position [516, 0]
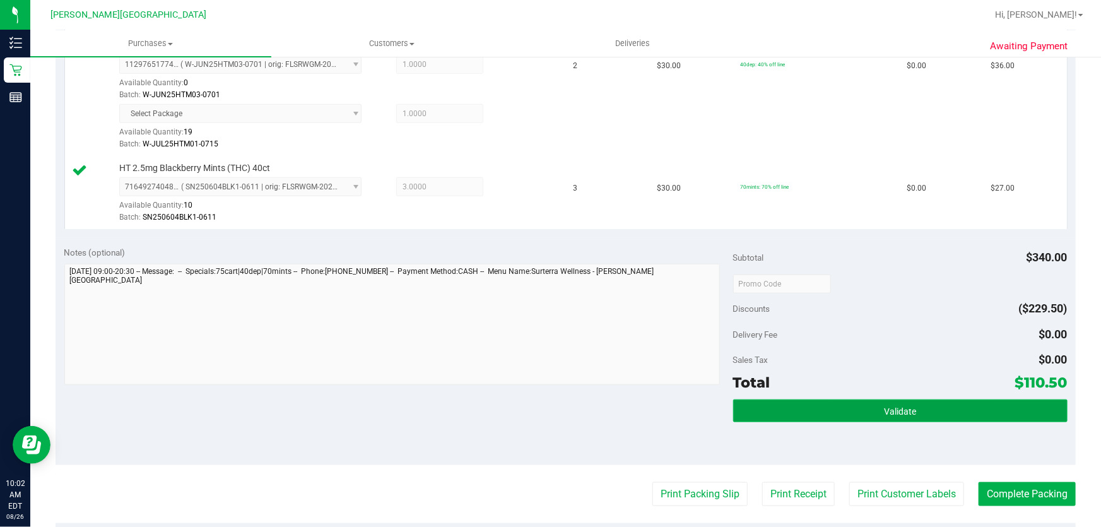
click at [944, 407] on button "Validate" at bounding box center [900, 410] width 334 height 23
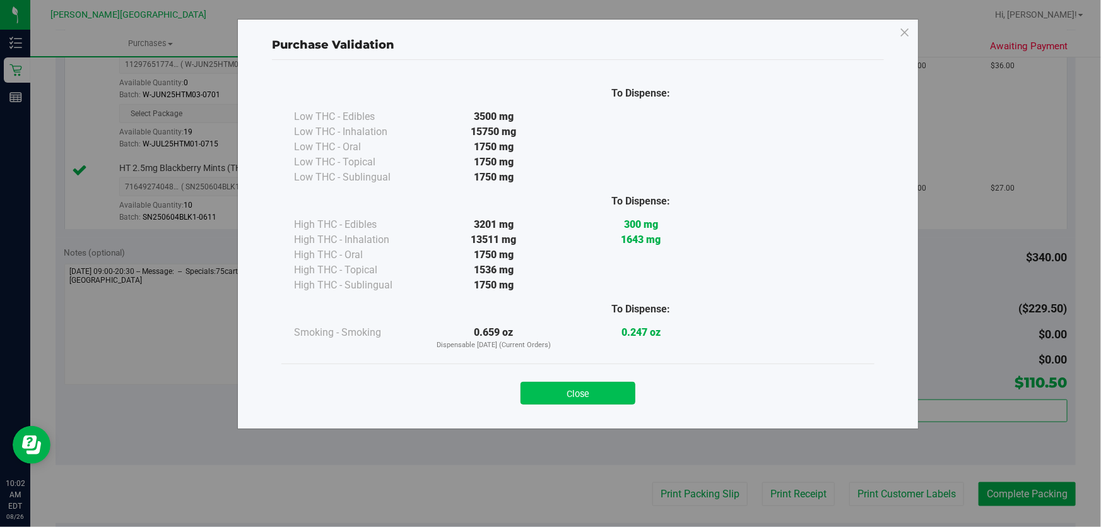
click at [611, 392] on button "Close" at bounding box center [577, 393] width 115 height 23
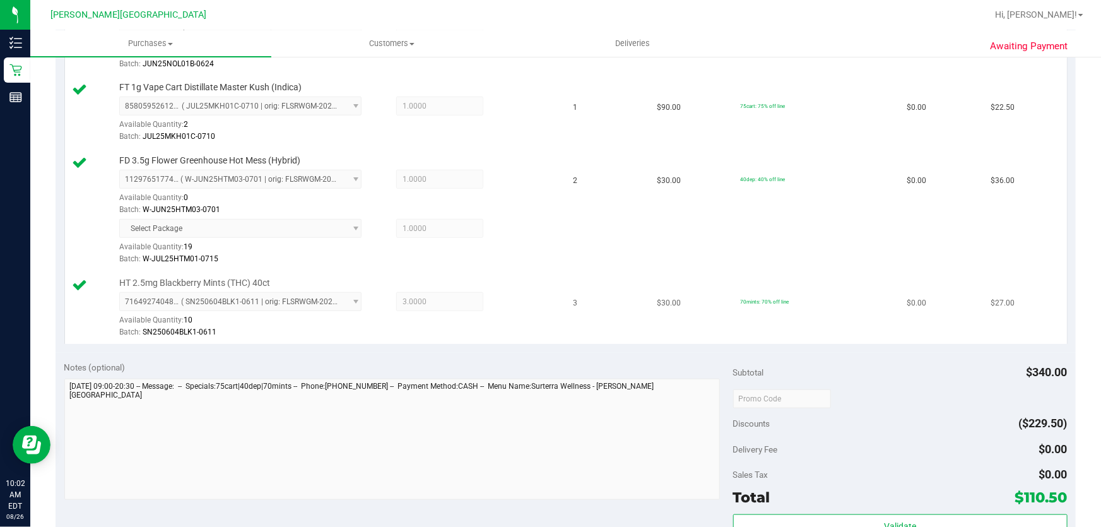
scroll to position [573, 0]
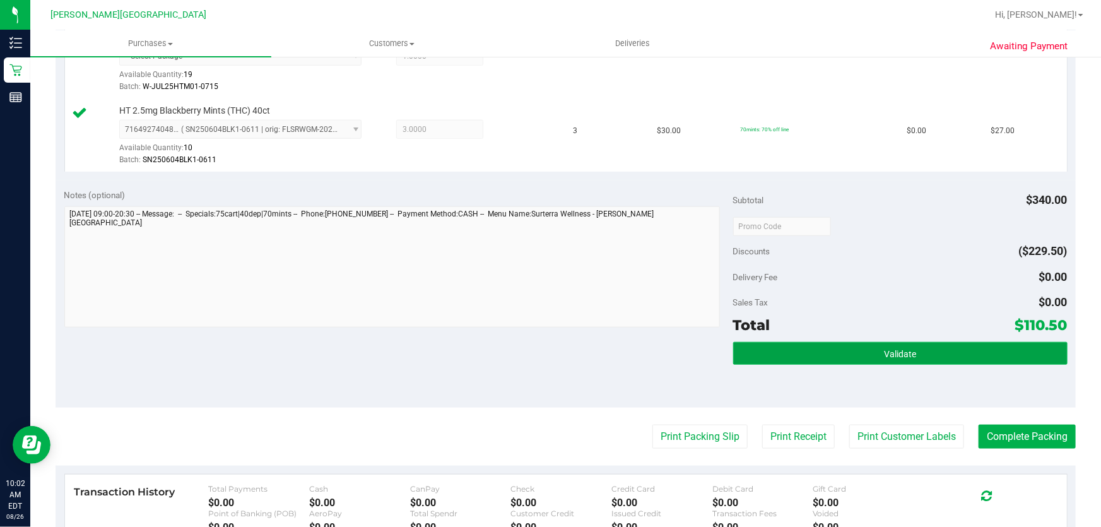
click at [906, 349] on span "Validate" at bounding box center [900, 354] width 32 height 10
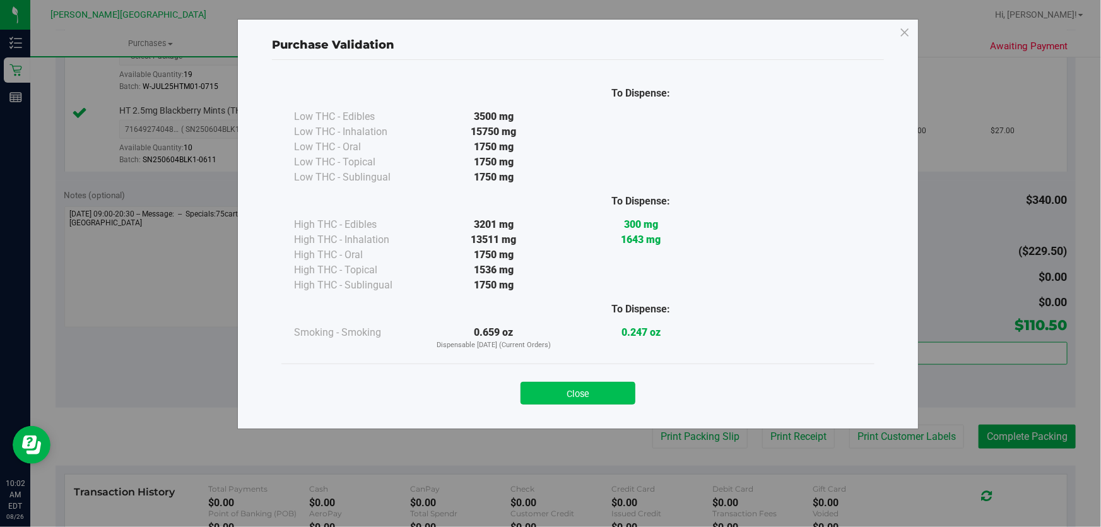
click at [550, 394] on button "Close" at bounding box center [577, 393] width 115 height 23
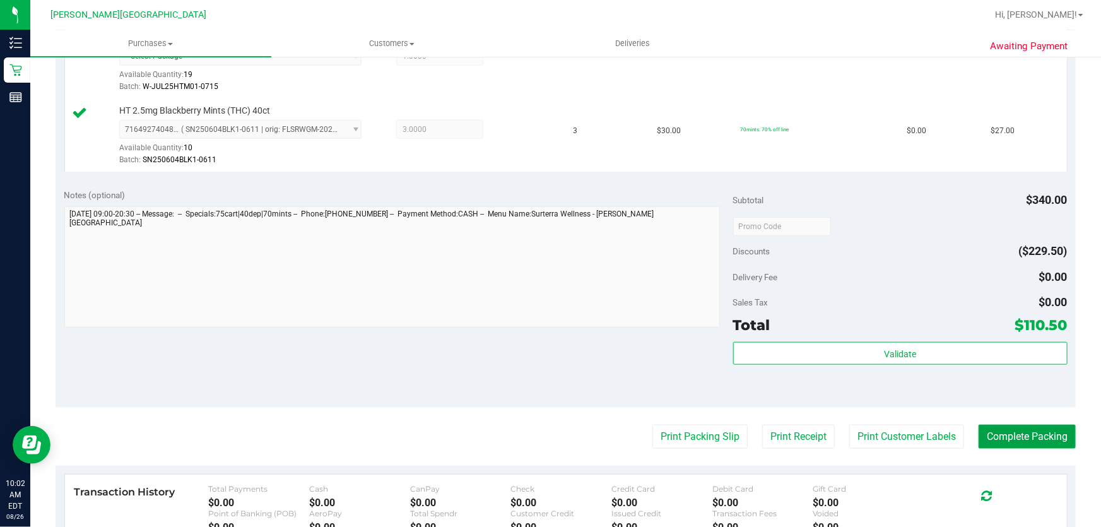
click at [1012, 438] on button "Complete Packing" at bounding box center [1026, 436] width 97 height 24
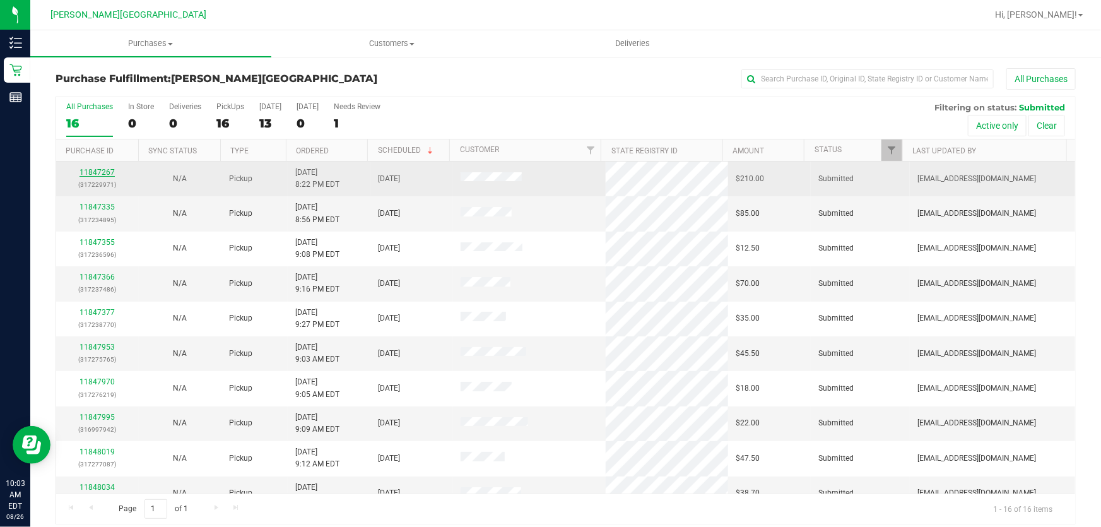
click at [91, 170] on link "11847267" at bounding box center [96, 172] width 35 height 9
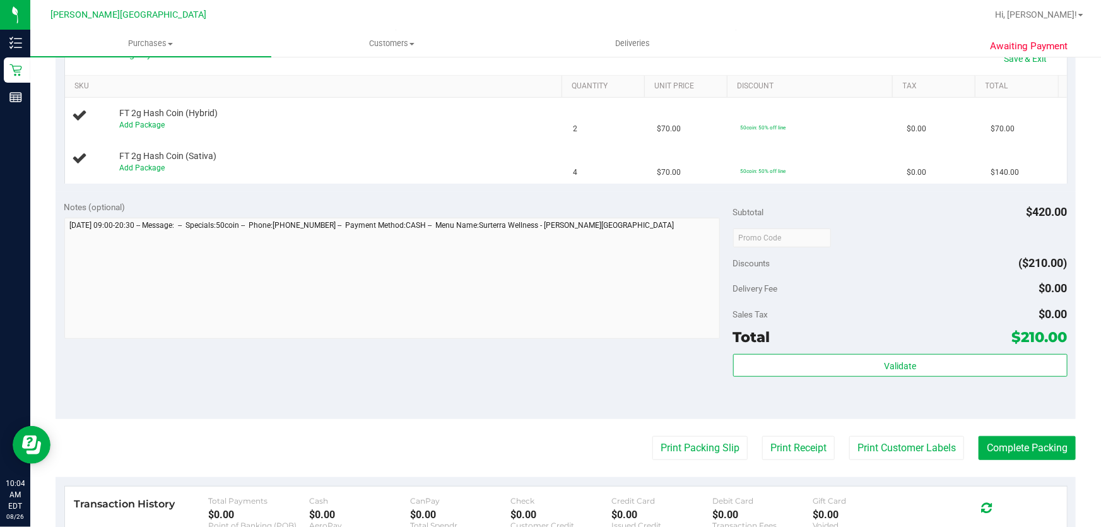
scroll to position [286, 0]
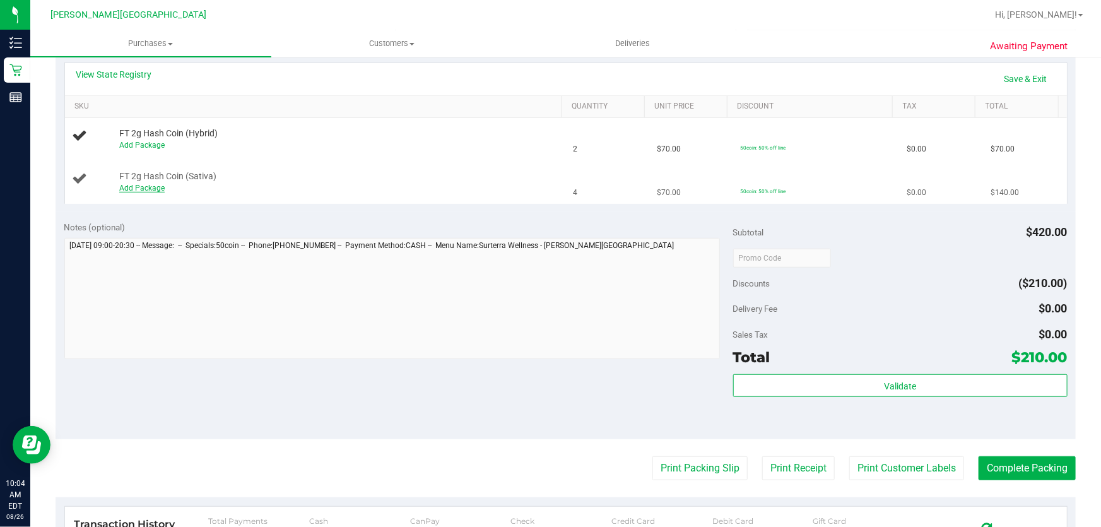
click at [146, 184] on link "Add Package" at bounding box center [141, 188] width 45 height 9
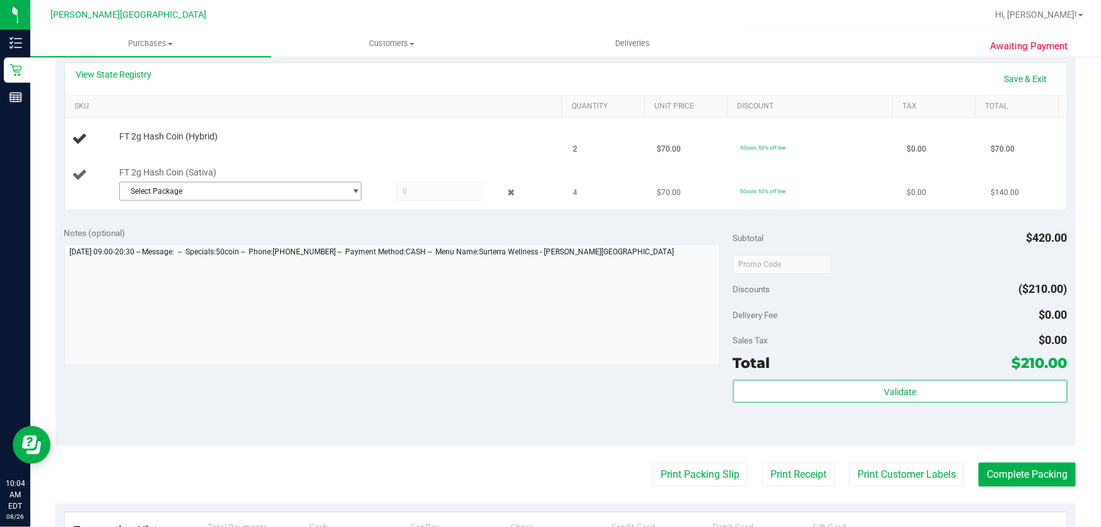
click at [301, 189] on span "Select Package" at bounding box center [232, 191] width 225 height 18
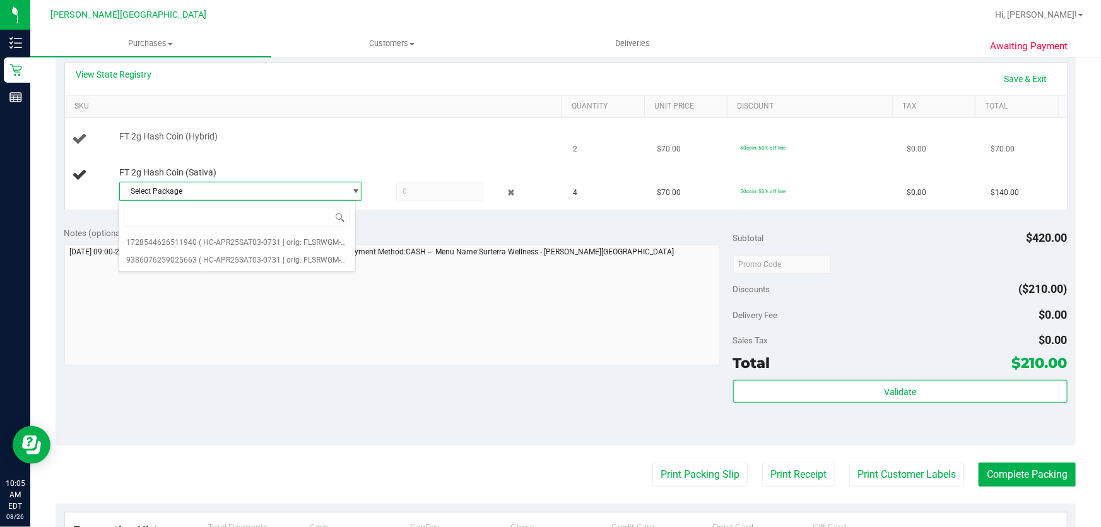
click at [393, 141] on div "FT 2g Hash Coin (Hybrid)" at bounding box center [334, 137] width 443 height 13
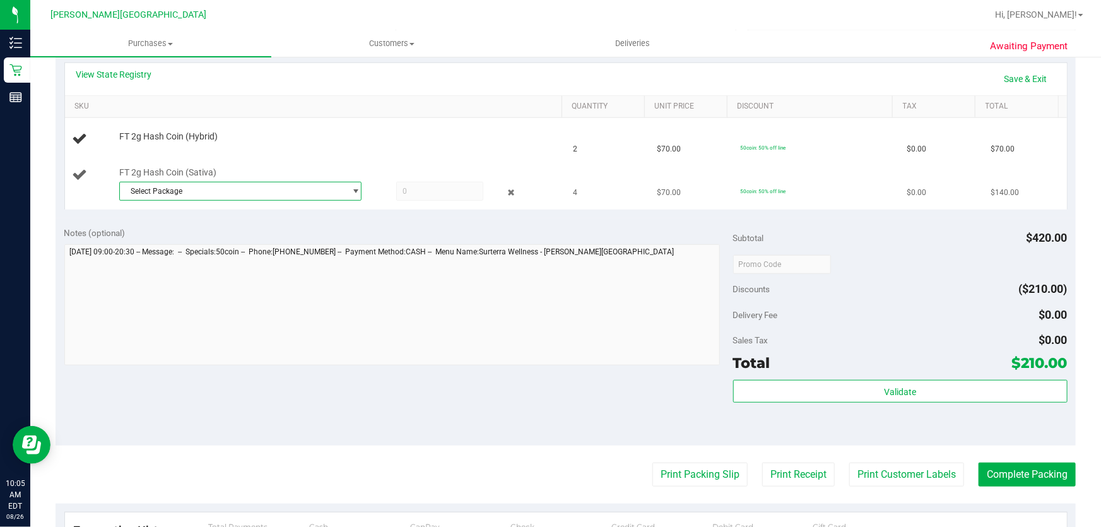
click at [317, 189] on span "Select Package" at bounding box center [232, 191] width 225 height 18
click at [283, 246] on span "( HC-APR25SAT03-0731 | orig: FLSRWGM-20250806-2713 )" at bounding box center [299, 242] width 201 height 9
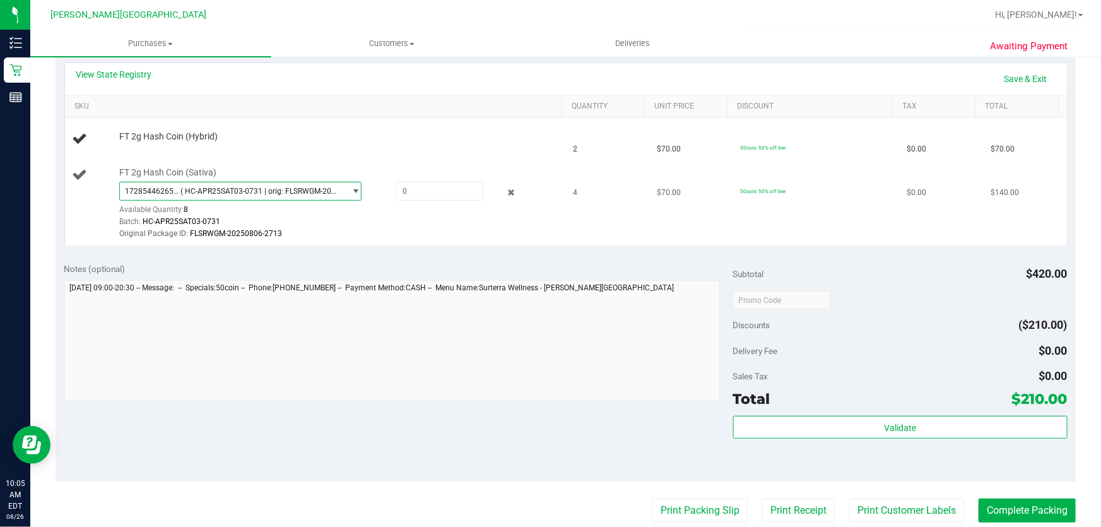
click at [351, 190] on span "select" at bounding box center [355, 191] width 9 height 10
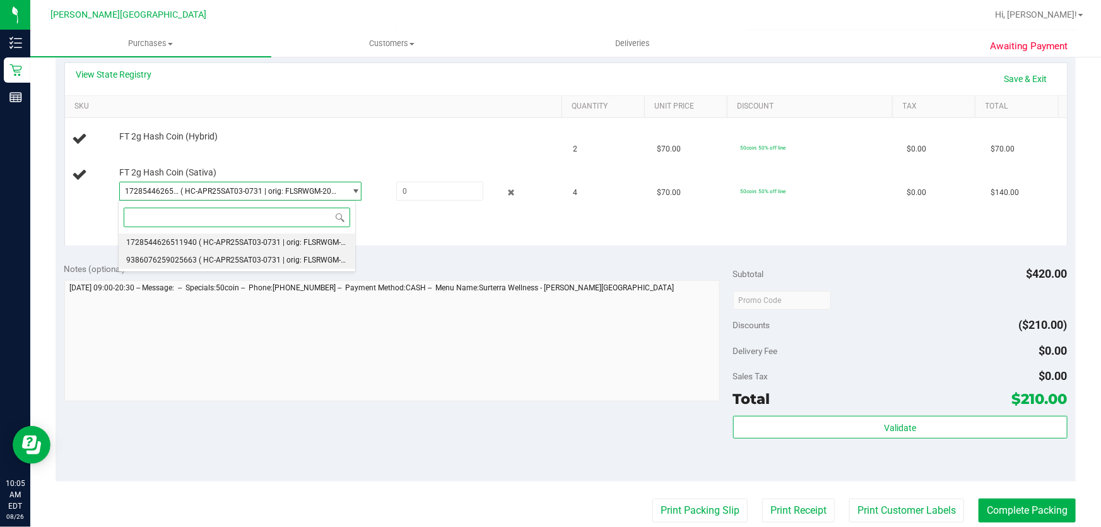
click at [317, 262] on span "( HC-APR25SAT03-0731 | orig: FLSRWGM-20250806-2711 )" at bounding box center [299, 259] width 201 height 9
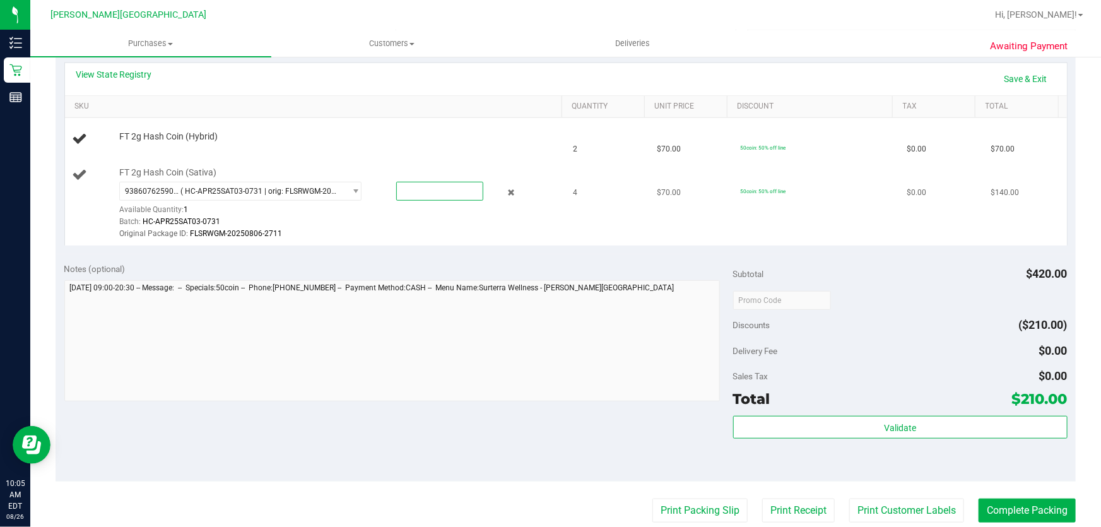
click at [416, 193] on span at bounding box center [440, 191] width 88 height 19
type input "1"
type input "1.0000"
click at [427, 217] on div "Batch: HC-APR25SAT03-0731" at bounding box center [337, 222] width 437 height 12
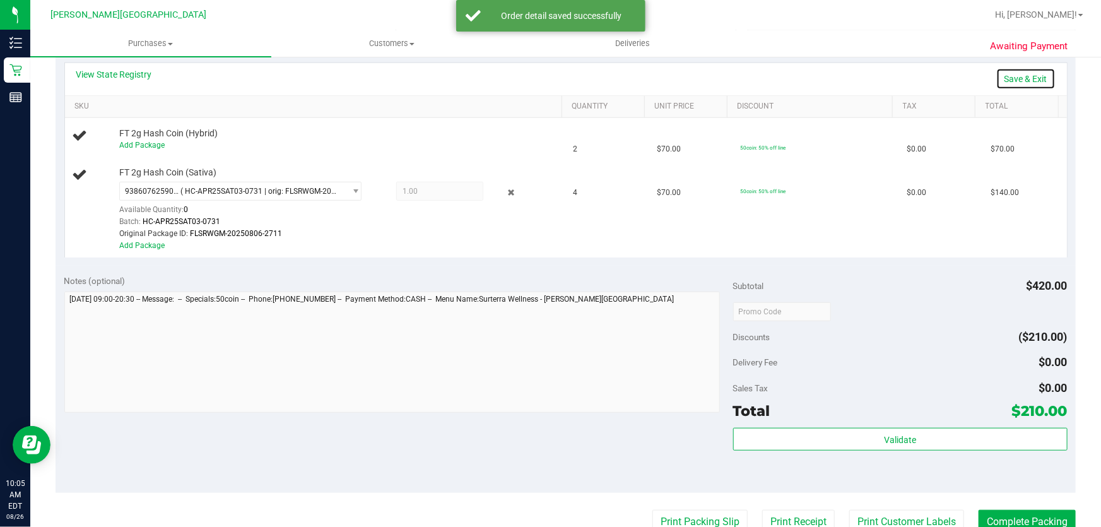
click at [1020, 81] on link "Save & Exit" at bounding box center [1025, 78] width 59 height 21
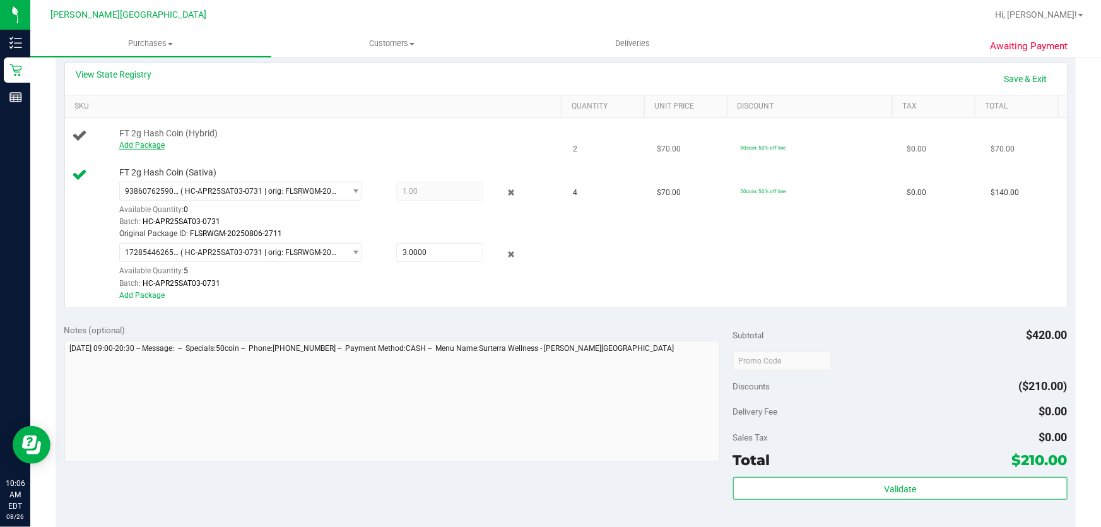
click at [146, 144] on link "Add Package" at bounding box center [141, 145] width 45 height 9
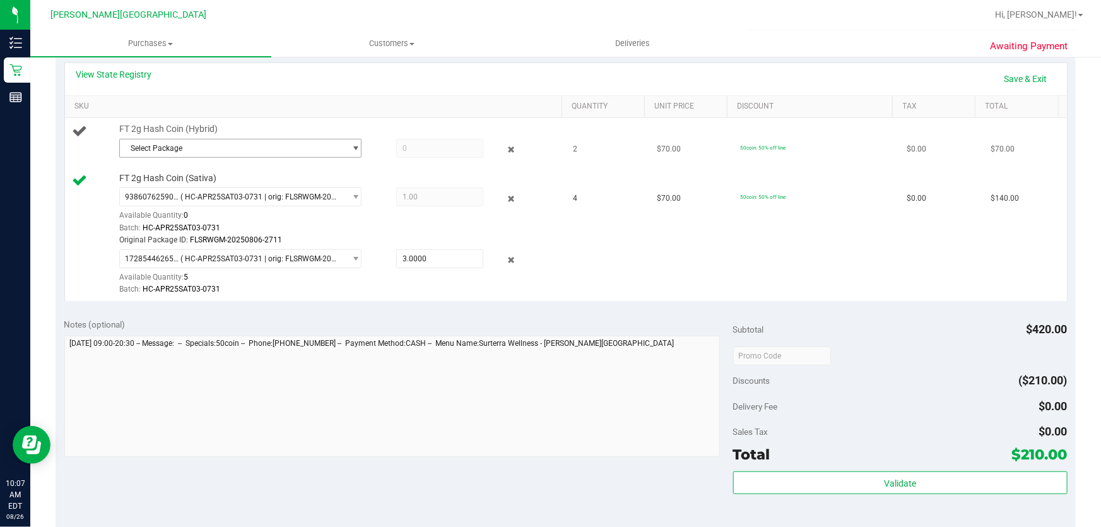
click at [345, 148] on span "select" at bounding box center [353, 148] width 16 height 18
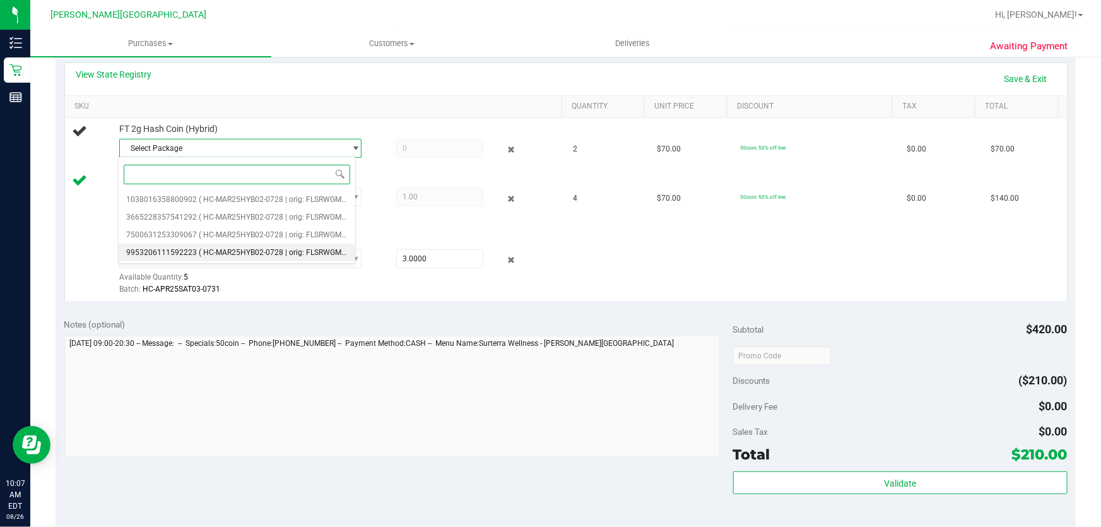
click at [319, 250] on span "( HC-MAR25HYB02-0728 | orig: FLSRWGM-20250804-831 )" at bounding box center [298, 252] width 199 height 9
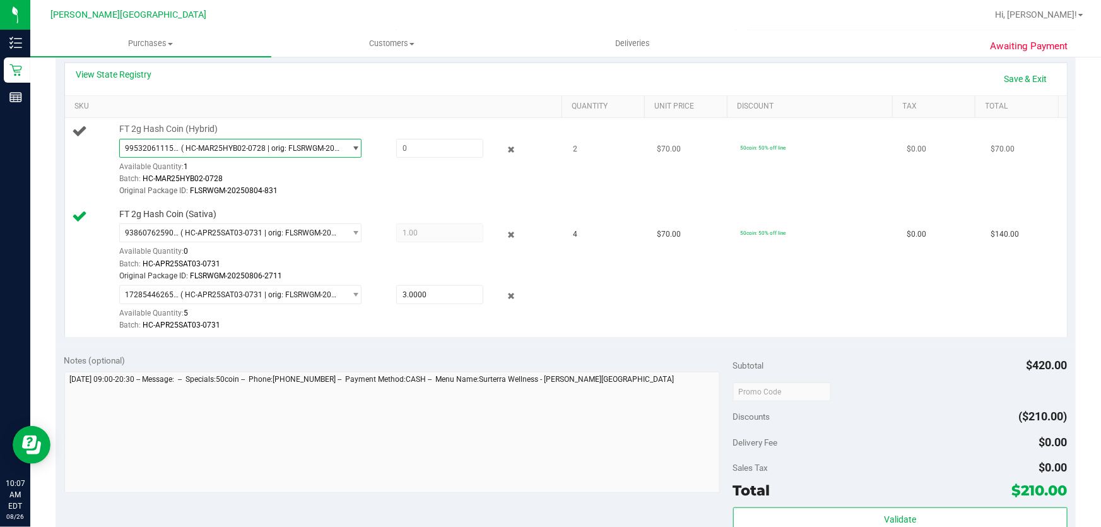
click at [289, 145] on span "( HC-MAR25HYB02-0728 | orig: FLSRWGM-20250804-831 )" at bounding box center [260, 148] width 159 height 9
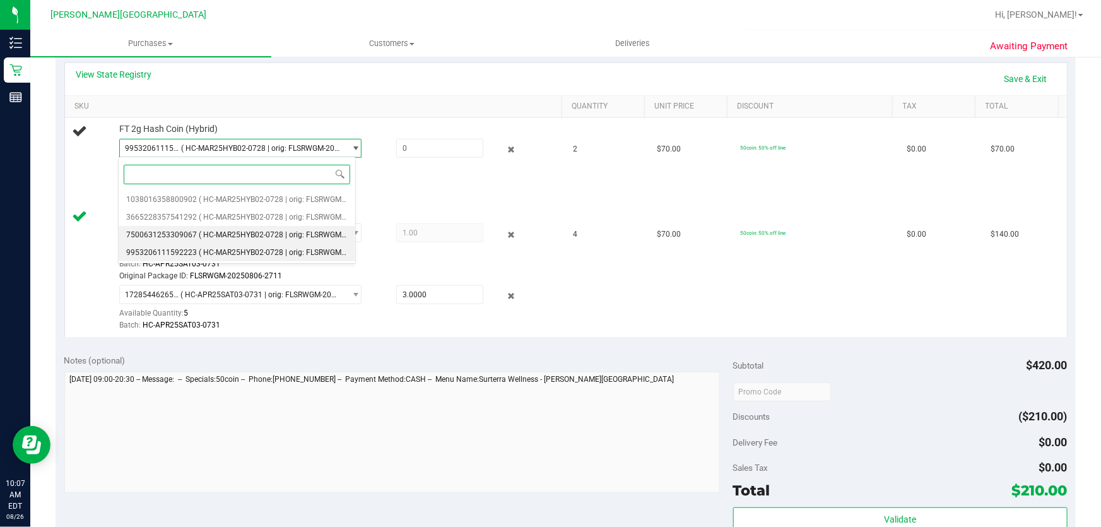
click at [312, 233] on span "( HC-MAR25HYB02-0728 | orig: FLSRWGM-20250804-931 )" at bounding box center [298, 234] width 199 height 9
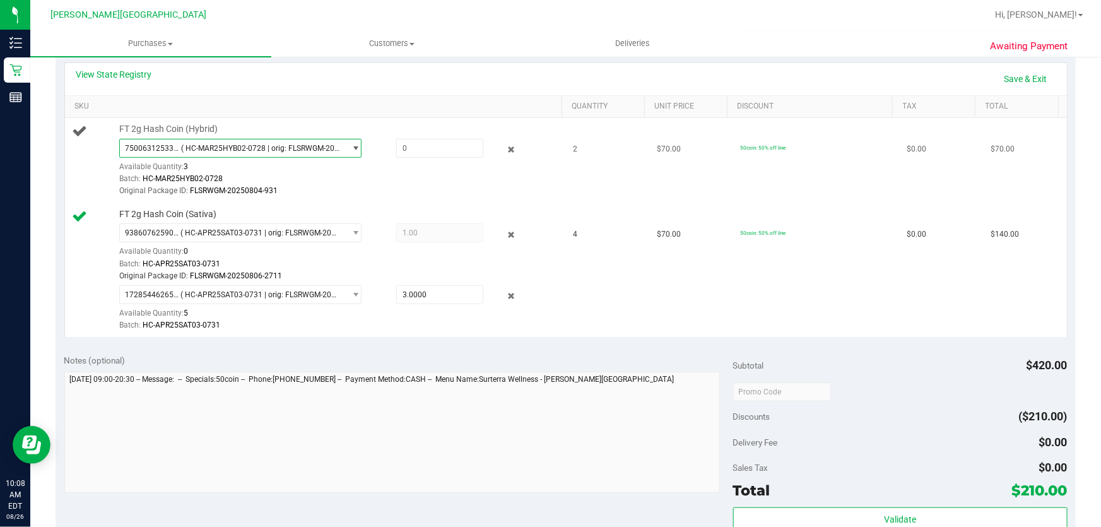
click at [345, 146] on span "select" at bounding box center [353, 148] width 16 height 18
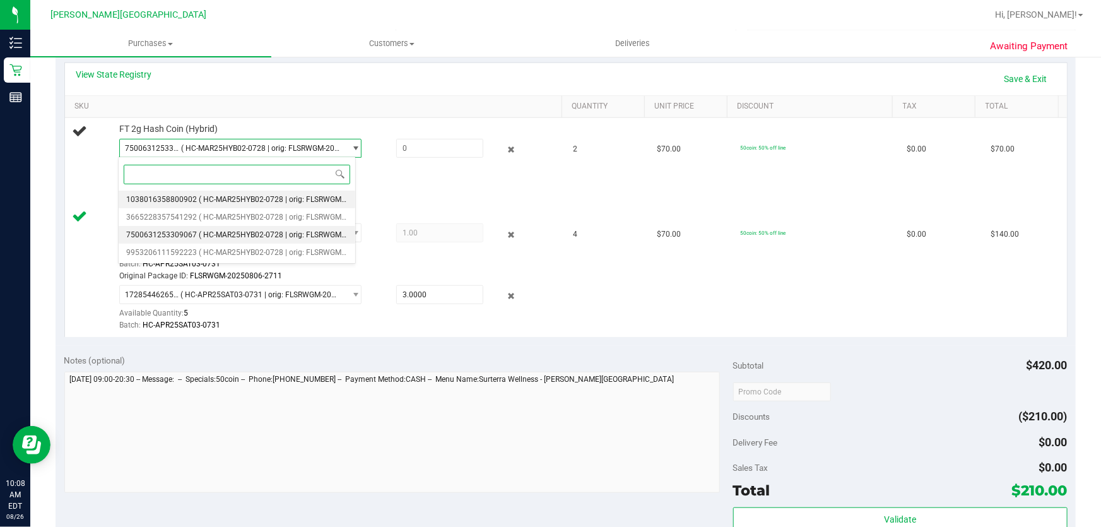
click at [316, 191] on li "1038016358800902 ( HC-MAR25HYB02-0728 | orig: FLSRWGM-20250804-788 )" at bounding box center [237, 199] width 237 height 18
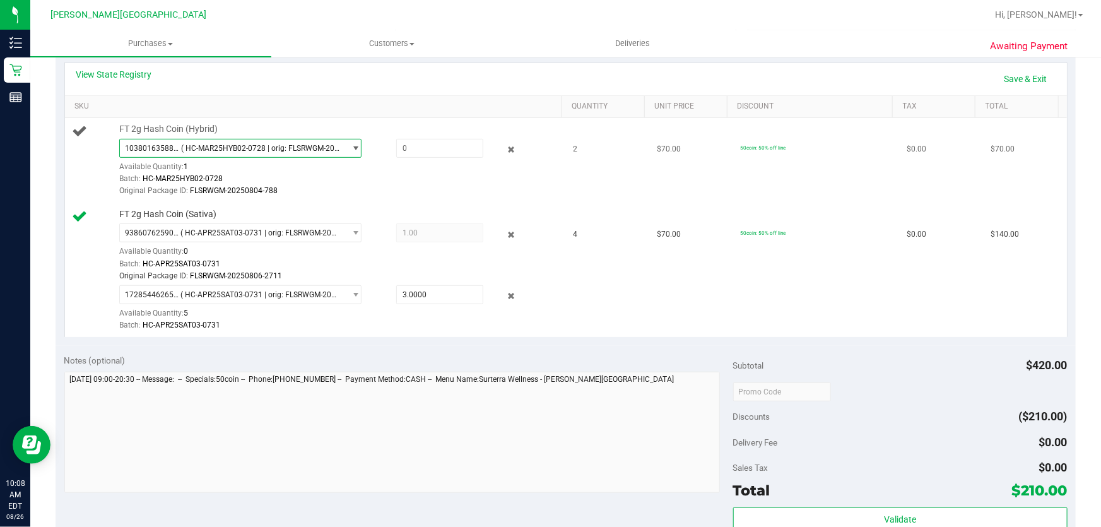
click at [318, 151] on span "( HC-MAR25HYB02-0728 | orig: FLSRWGM-20250804-788 )" at bounding box center [260, 148] width 159 height 9
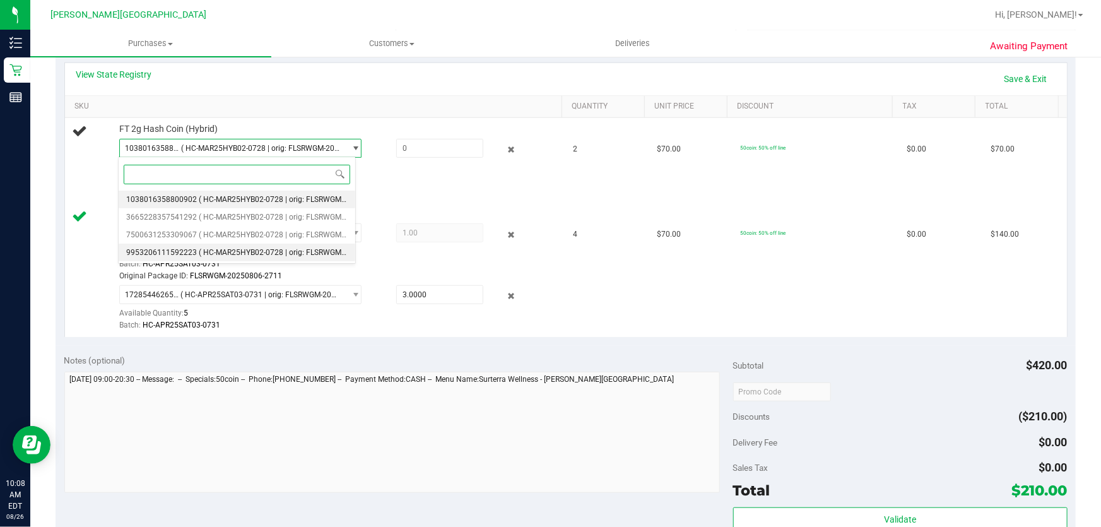
click at [317, 252] on span "( HC-MAR25HYB02-0728 | orig: FLSRWGM-20250804-831 )" at bounding box center [298, 252] width 199 height 9
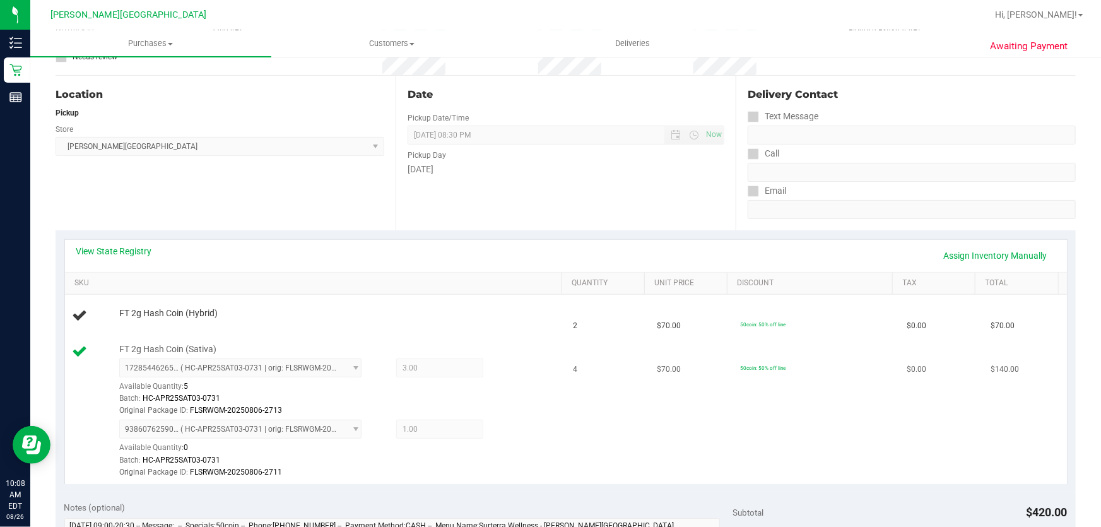
scroll to position [114, 0]
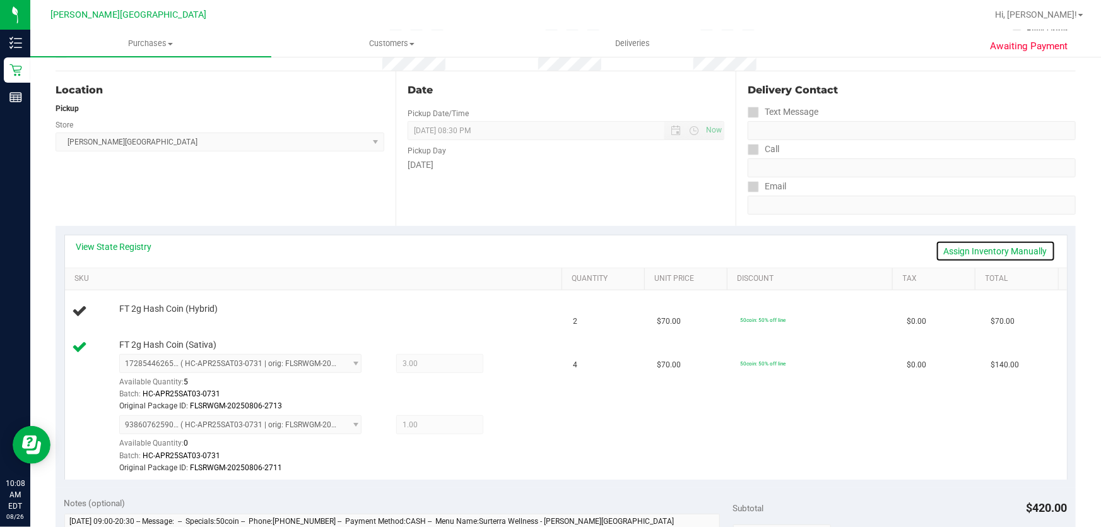
click at [988, 257] on link "Assign Inventory Manually" at bounding box center [995, 250] width 120 height 21
click at [144, 315] on link "Add Package" at bounding box center [141, 317] width 45 height 9
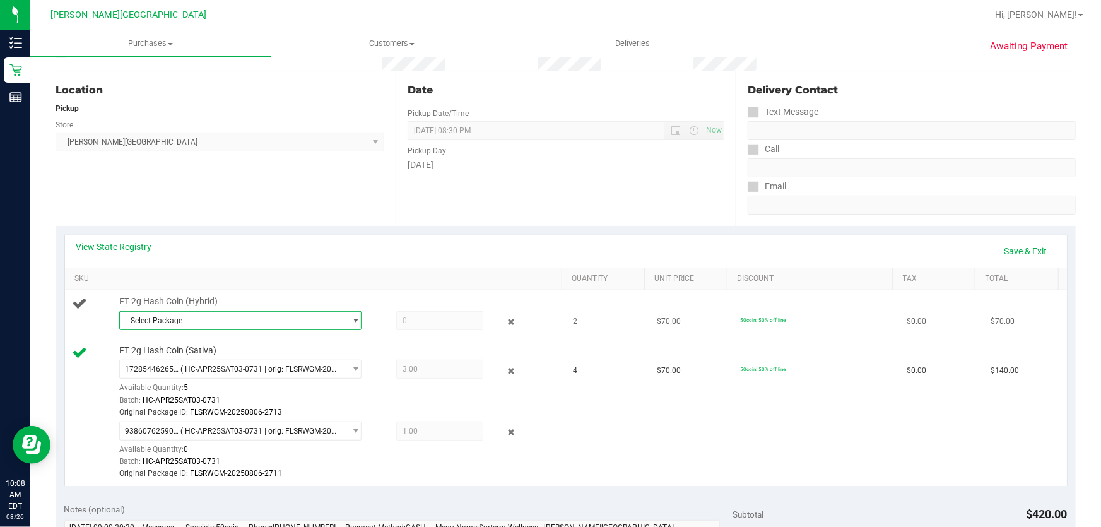
click at [182, 322] on span "Select Package" at bounding box center [232, 321] width 225 height 18
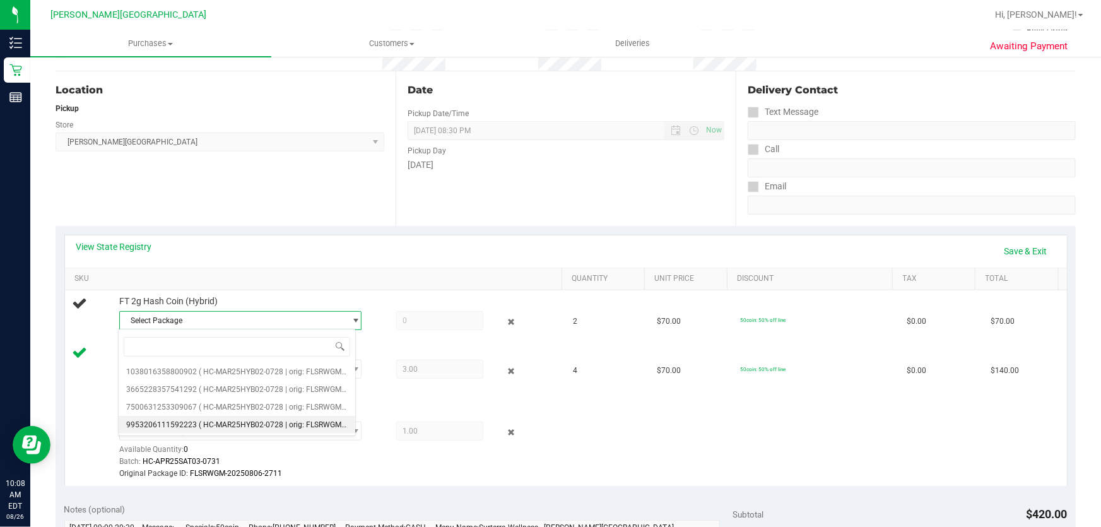
click at [289, 422] on span "( HC-MAR25HYB02-0728 | orig: FLSRWGM-20250804-831 )" at bounding box center [298, 424] width 199 height 9
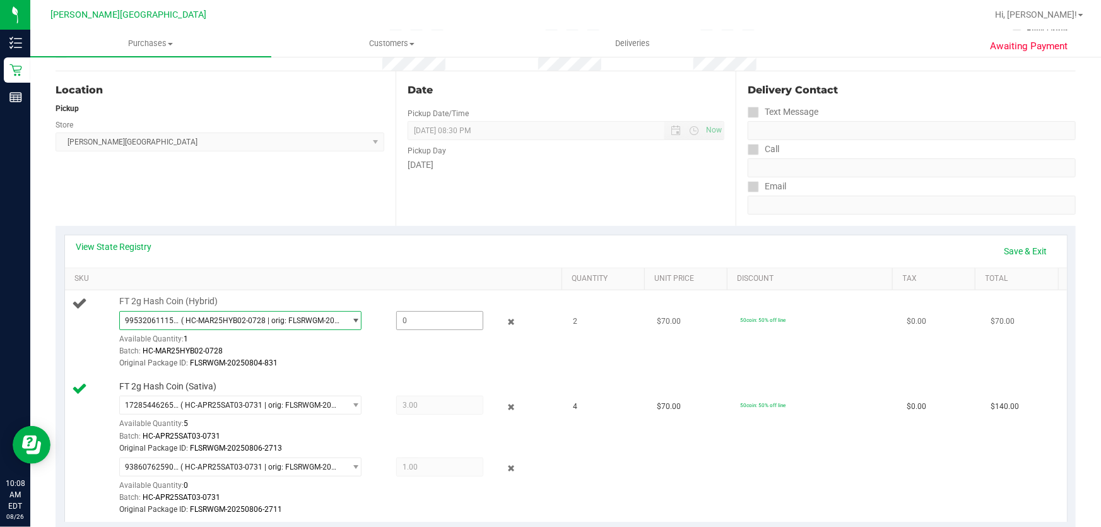
click at [416, 327] on span at bounding box center [440, 320] width 88 height 19
type input "1"
type input "1.0000"
click at [580, 361] on td "2" at bounding box center [607, 332] width 83 height 85
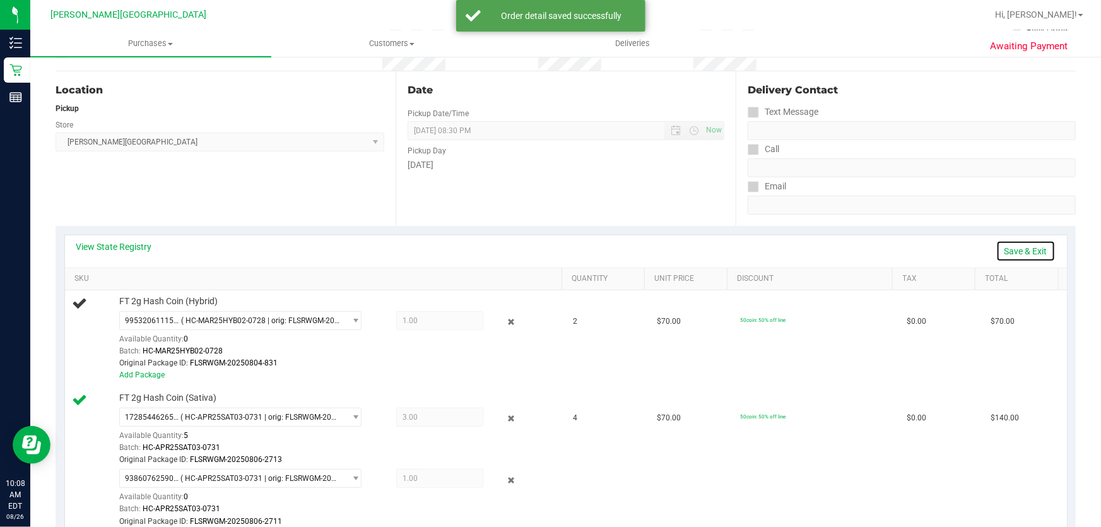
click at [1025, 254] on link "Save & Exit" at bounding box center [1025, 250] width 59 height 21
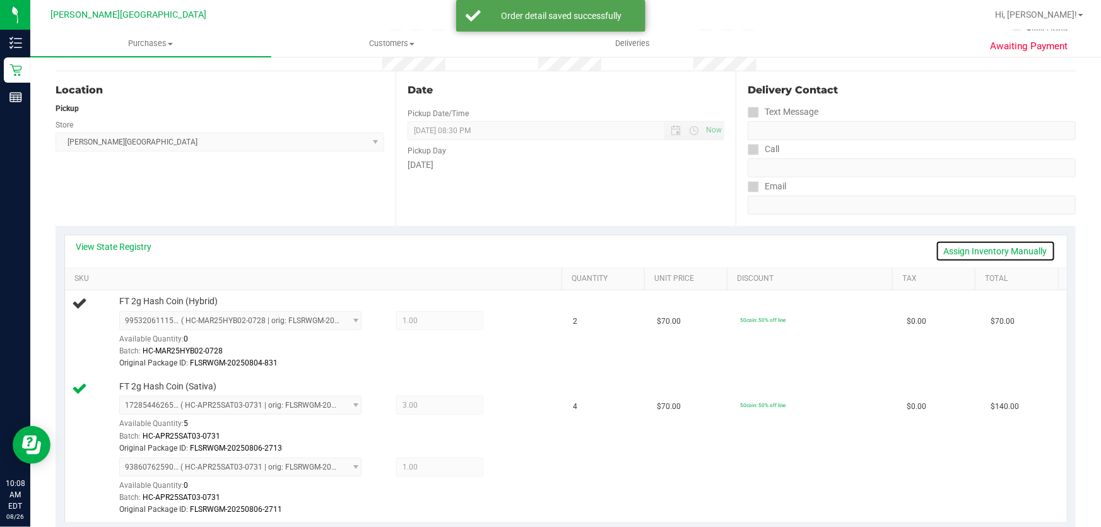
click at [1024, 252] on link "Assign Inventory Manually" at bounding box center [995, 250] width 120 height 21
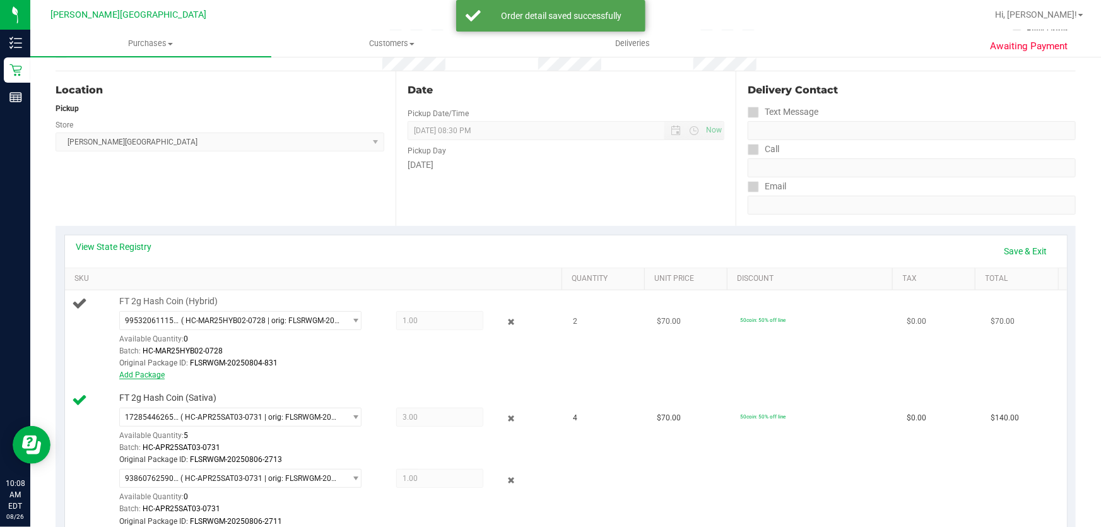
click at [148, 372] on link "Add Package" at bounding box center [141, 374] width 45 height 9
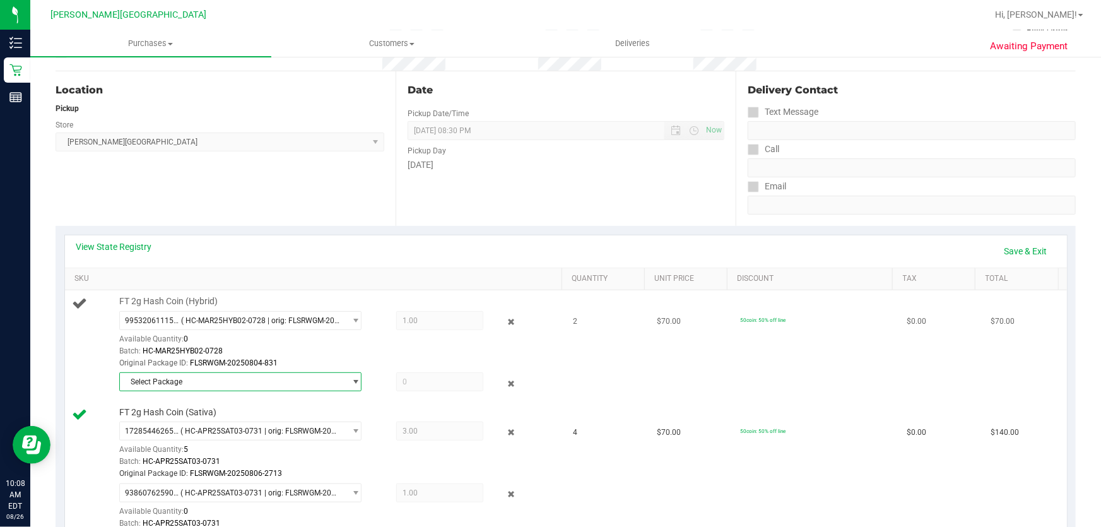
click at [273, 390] on span "Select Package" at bounding box center [240, 381] width 242 height 19
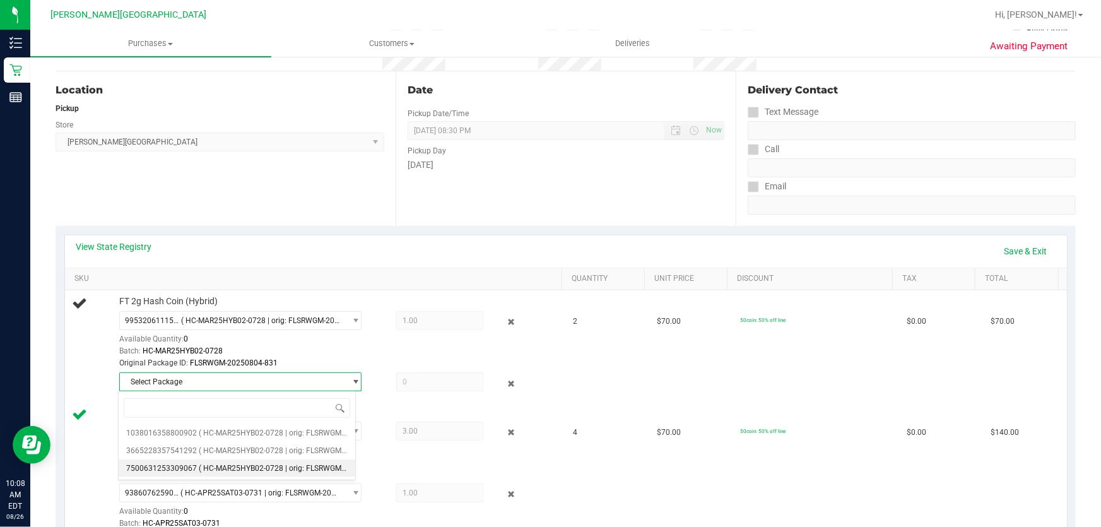
click at [284, 465] on span "( HC-MAR25HYB02-0728 | orig: FLSRWGM-20250804-931 )" at bounding box center [298, 468] width 199 height 9
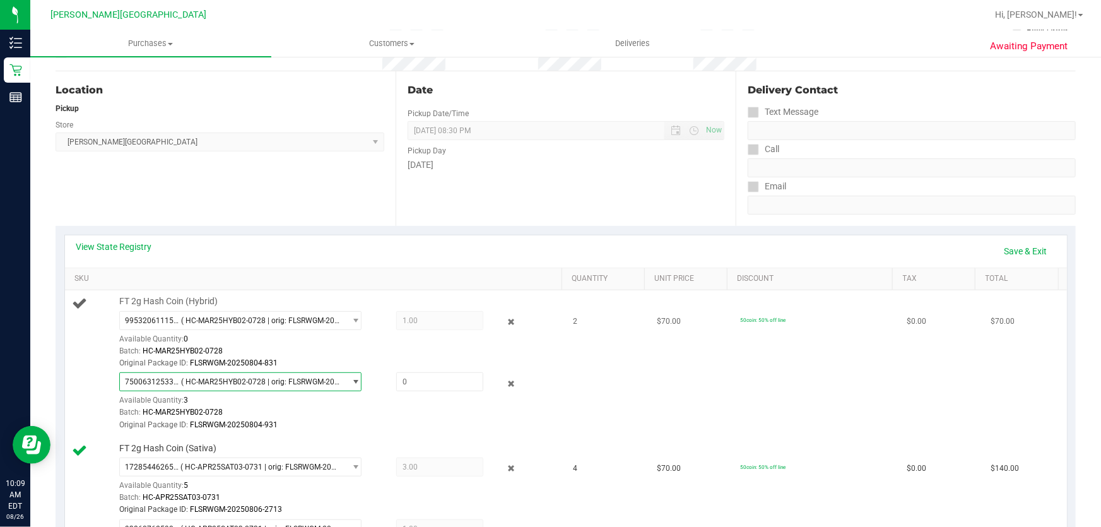
click at [328, 374] on span "7500631253309067 ( HC-MAR25HYB02-0728 | orig: FLSRWGM-20250804-931 )" at bounding box center [232, 382] width 225 height 18
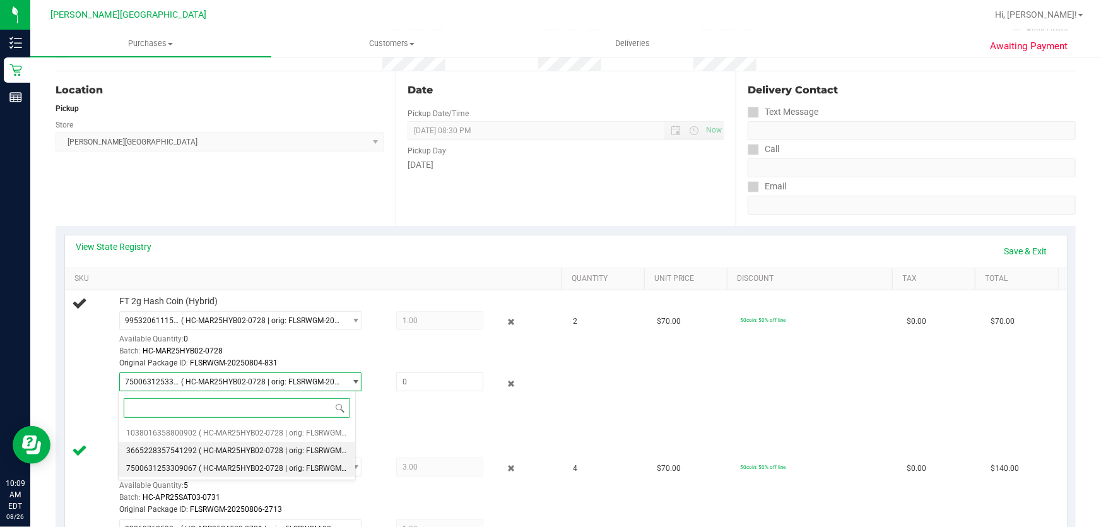
click at [317, 445] on li "3665228357541292 ( HC-MAR25HYB02-0728 | orig: FLSRWGM-20250804-779 )" at bounding box center [237, 451] width 237 height 18
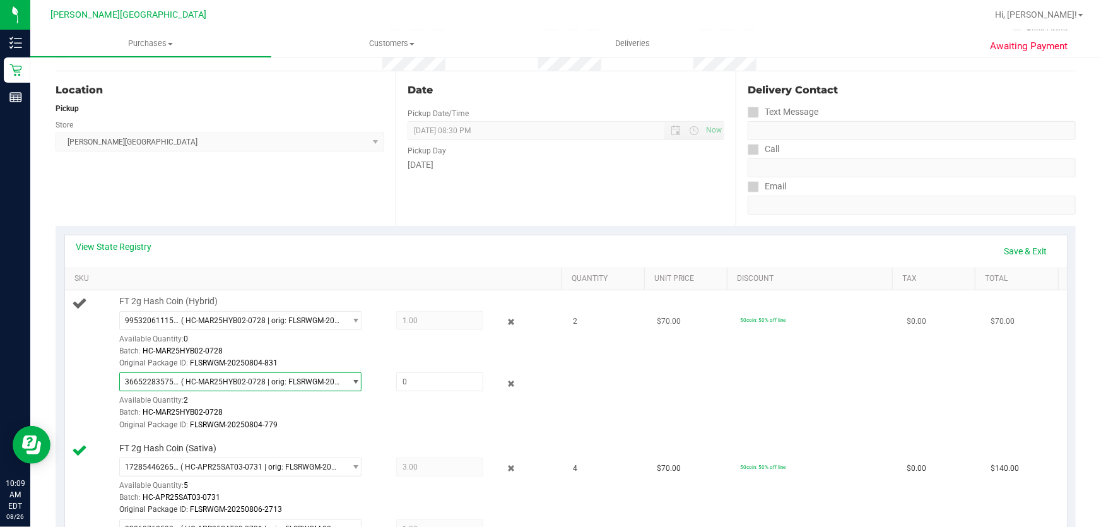
click at [351, 380] on span "select" at bounding box center [355, 382] width 9 height 10
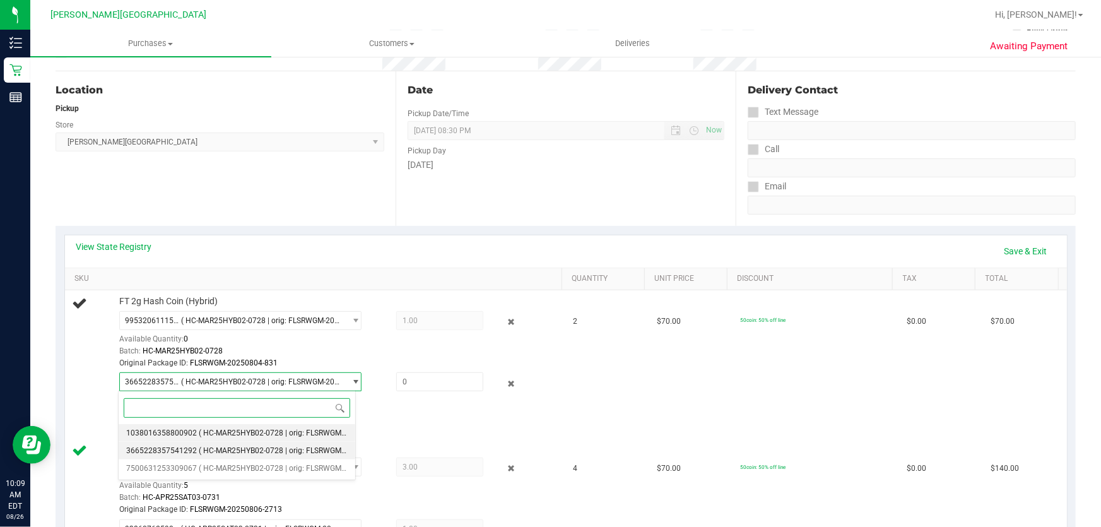
click at [315, 428] on li "1038016358800902 ( HC-MAR25HYB02-0728 | orig: FLSRWGM-20250804-788 )" at bounding box center [237, 433] width 237 height 18
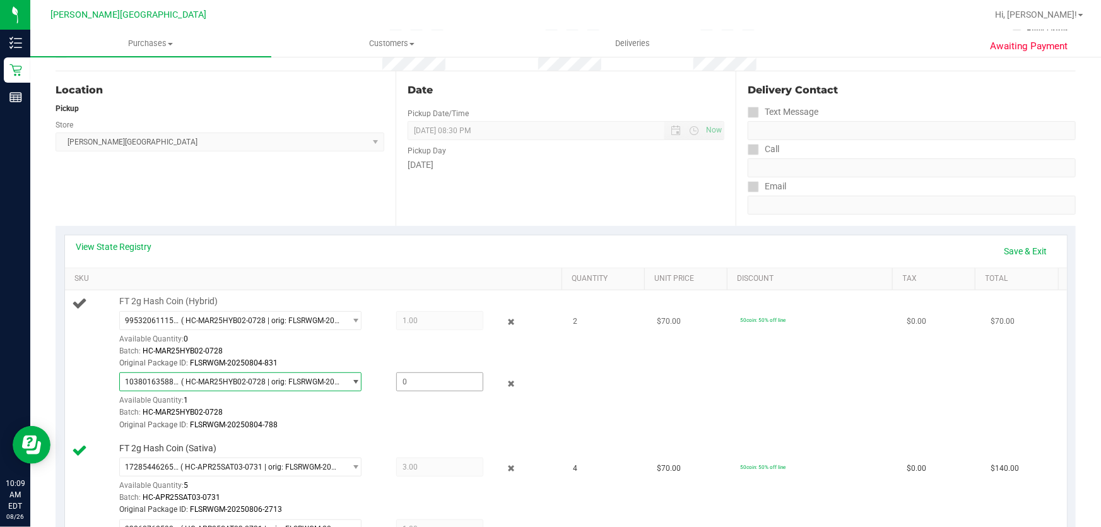
click at [416, 387] on span at bounding box center [440, 381] width 88 height 19
type input "1"
type input "1.0000"
click at [430, 403] on div "1038016358800902 ( HC-MAR25HYB02-0728 | orig: FLSRWGM-20250804-788 ) 1038016358…" at bounding box center [337, 401] width 437 height 59
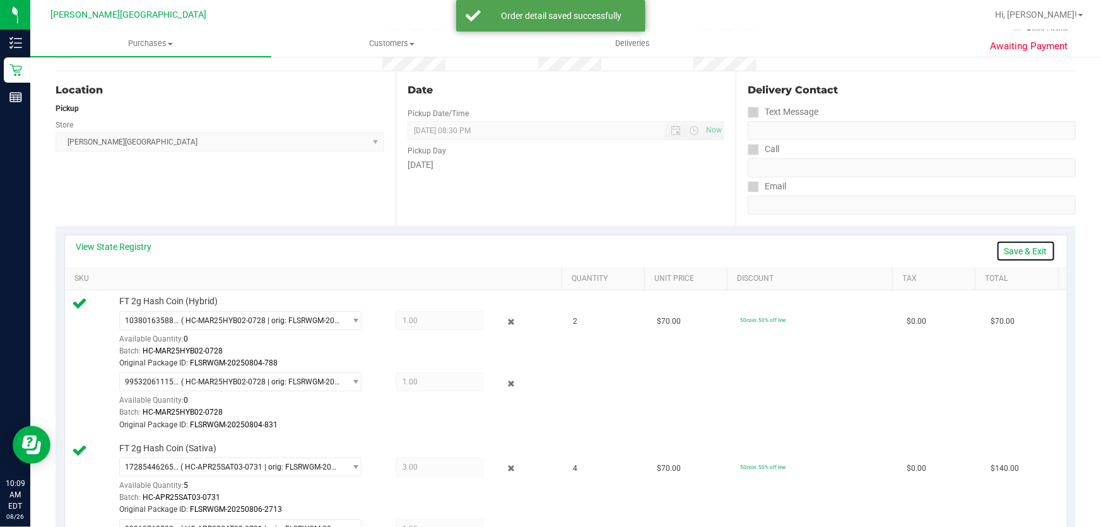
click at [1014, 248] on link "Save & Exit" at bounding box center [1025, 250] width 59 height 21
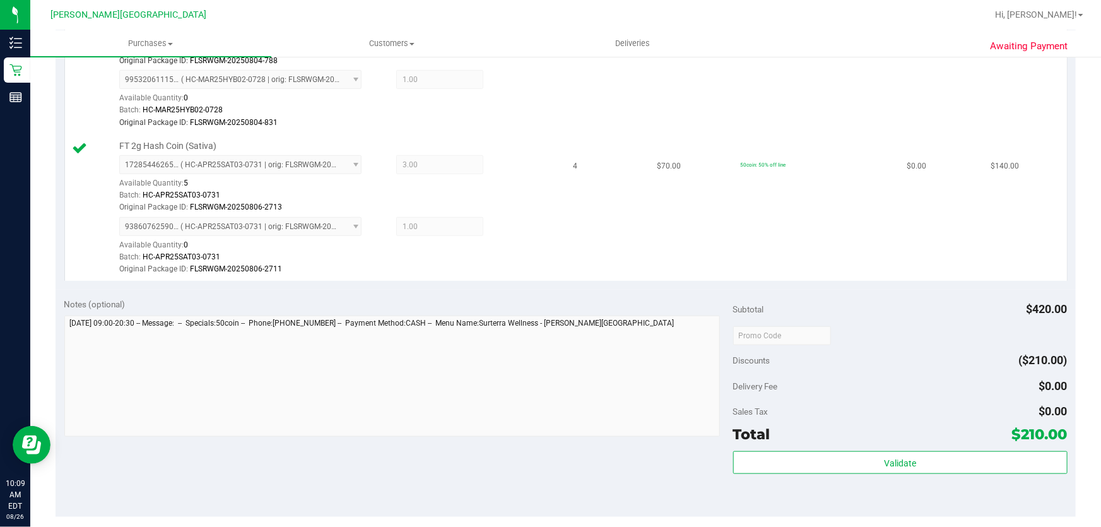
scroll to position [575, 0]
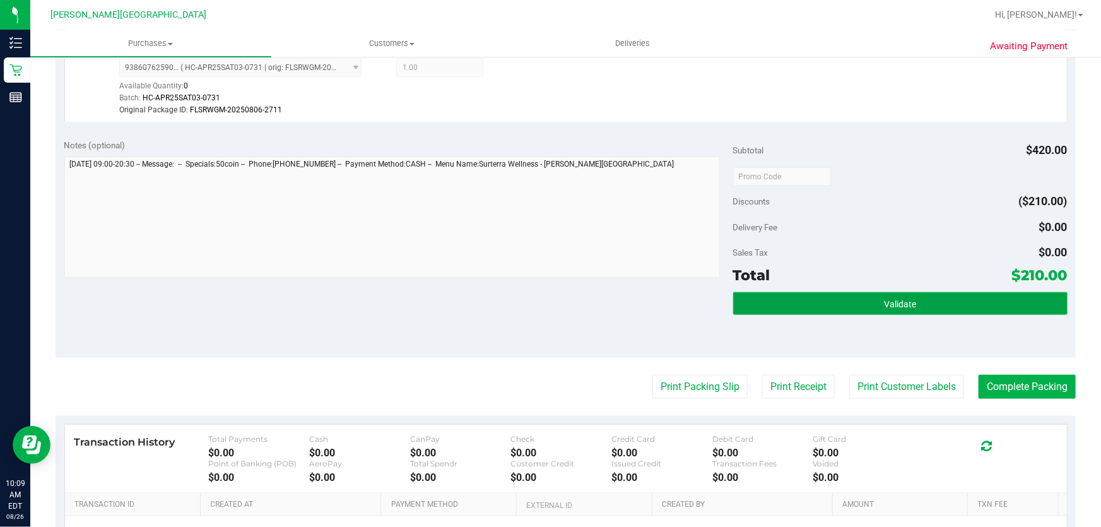
click at [908, 296] on button "Validate" at bounding box center [900, 303] width 334 height 23
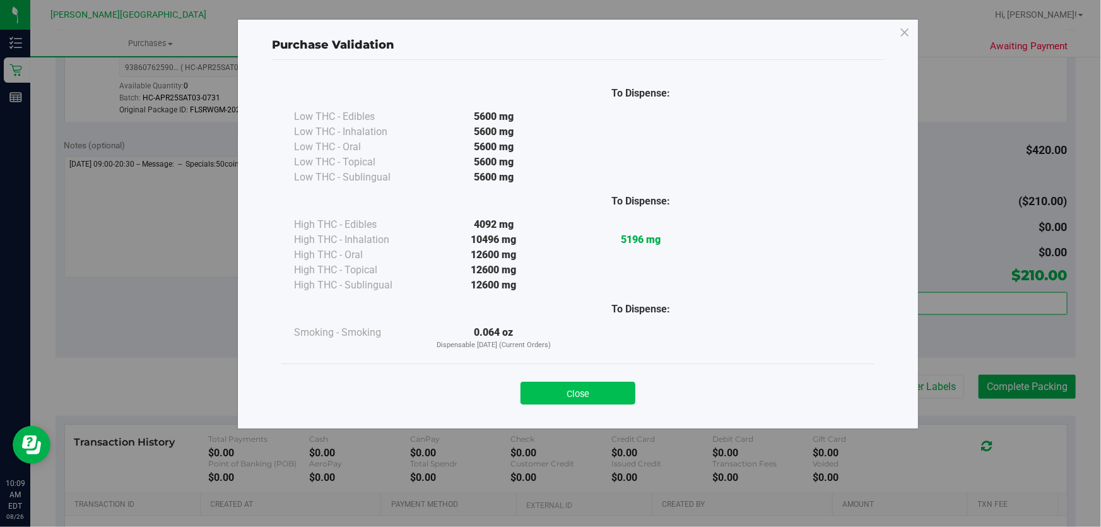
click at [614, 392] on button "Close" at bounding box center [577, 393] width 115 height 23
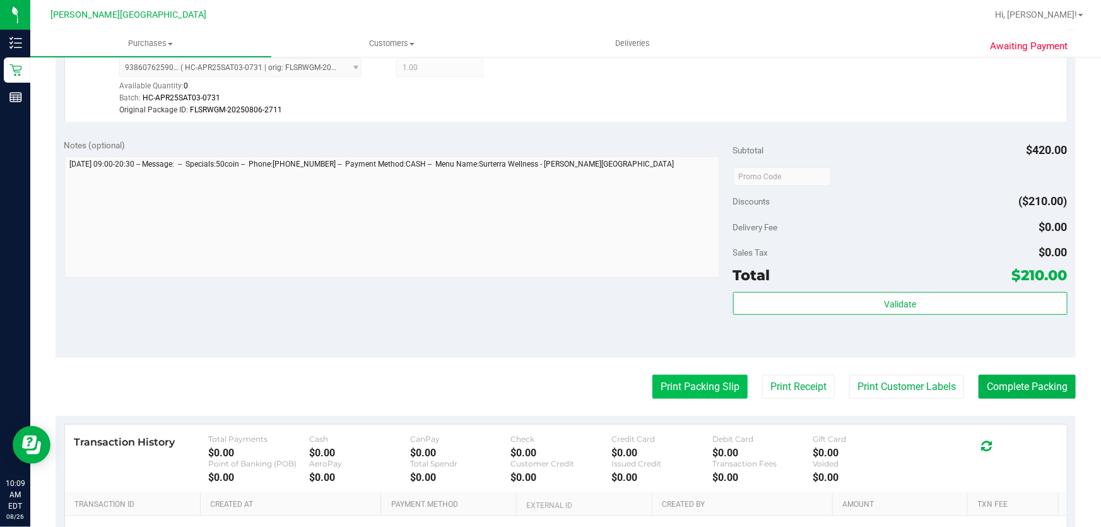
click at [686, 381] on button "Print Packing Slip" at bounding box center [699, 387] width 95 height 24
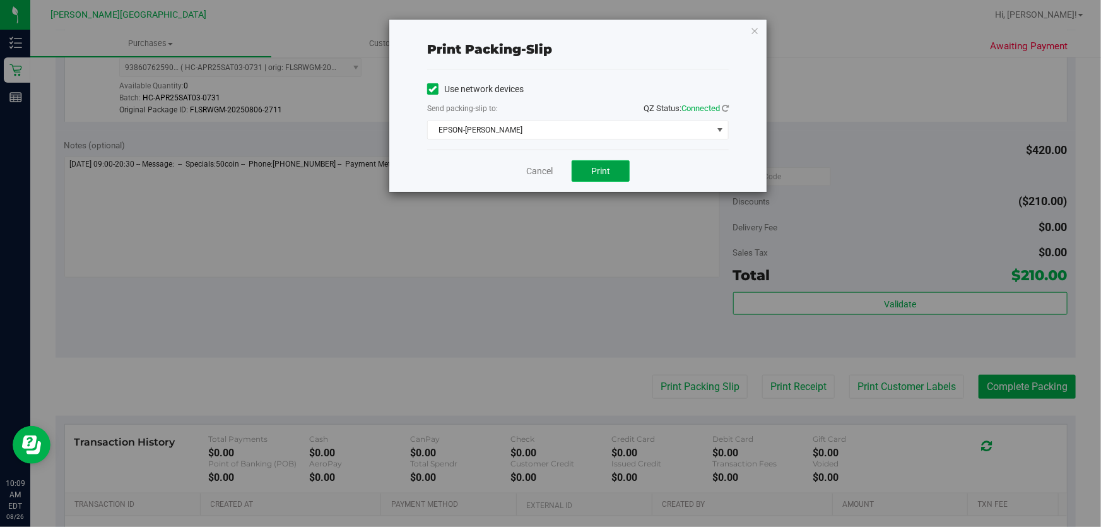
click at [604, 167] on span "Print" at bounding box center [600, 171] width 19 height 10
click at [757, 28] on icon "button" at bounding box center [754, 30] width 9 height 15
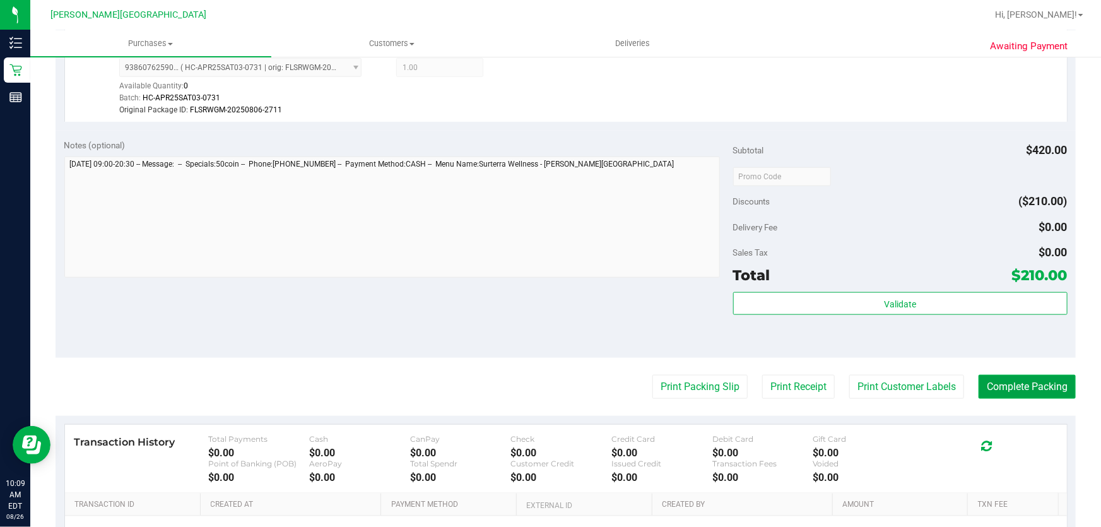
click at [1009, 383] on button "Complete Packing" at bounding box center [1026, 387] width 97 height 24
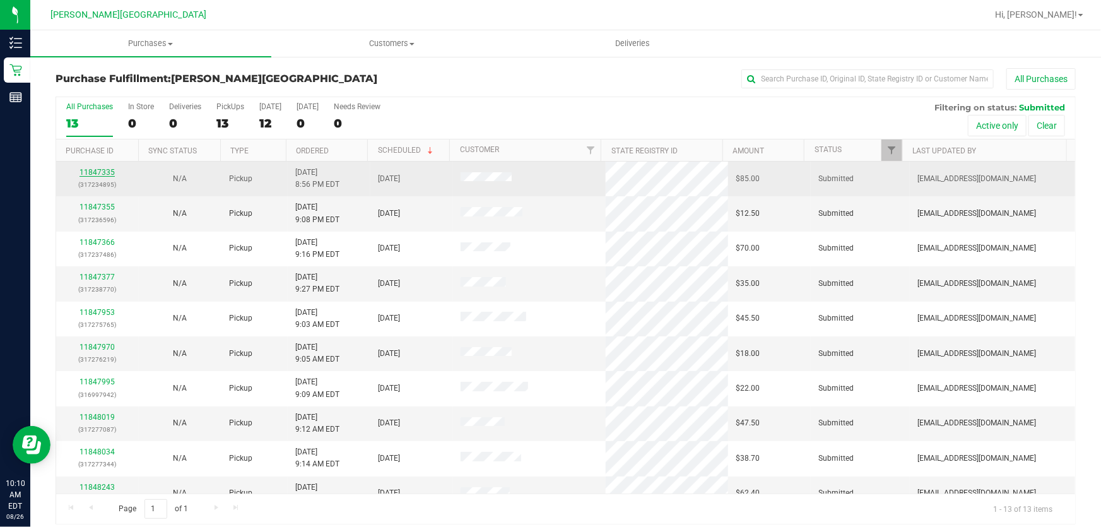
click at [95, 170] on link "11847335" at bounding box center [96, 172] width 35 height 9
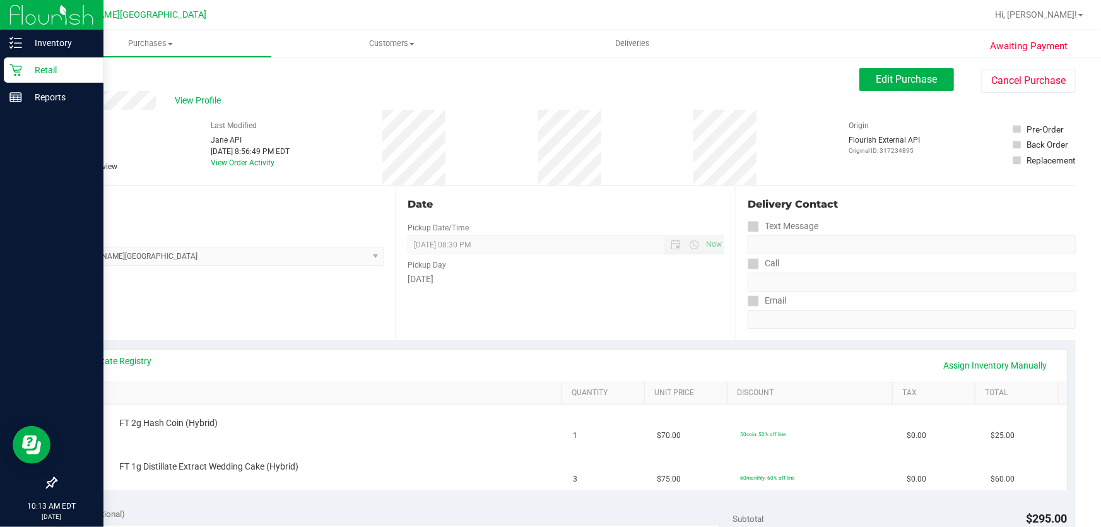
click at [16, 67] on icon at bounding box center [15, 70] width 13 height 13
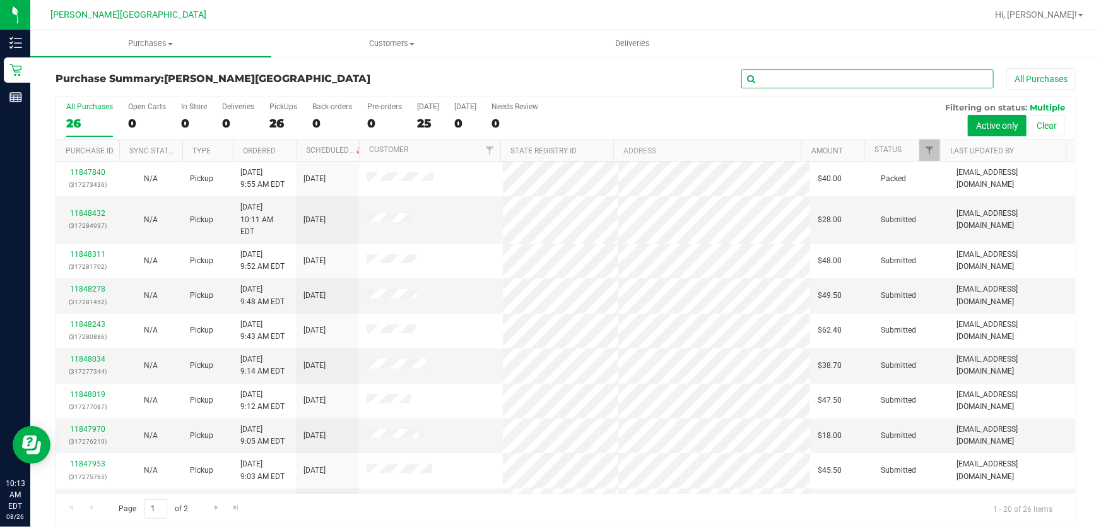
click at [807, 83] on input "text" at bounding box center [867, 78] width 252 height 19
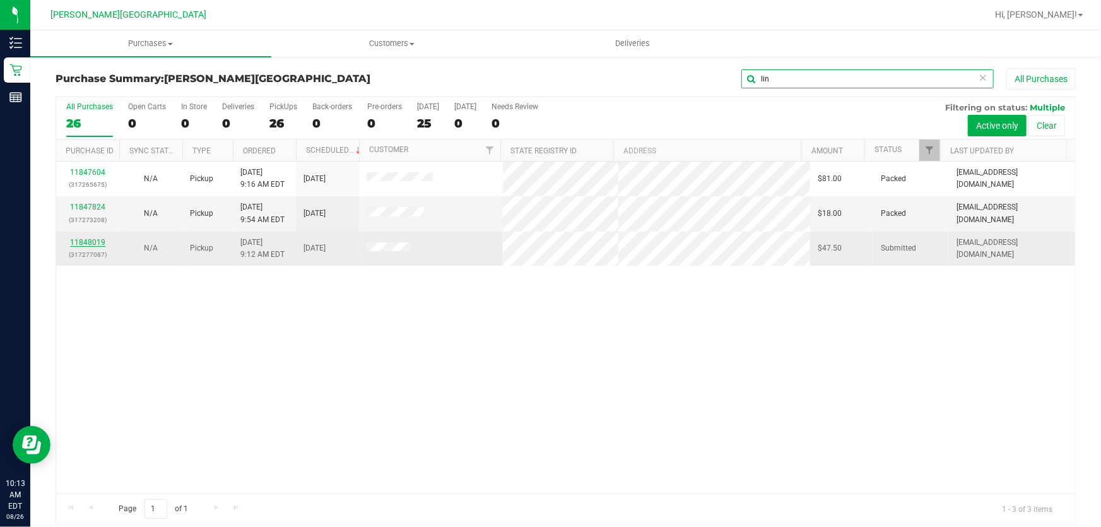
type input "lin"
click at [94, 240] on link "11848019" at bounding box center [87, 242] width 35 height 9
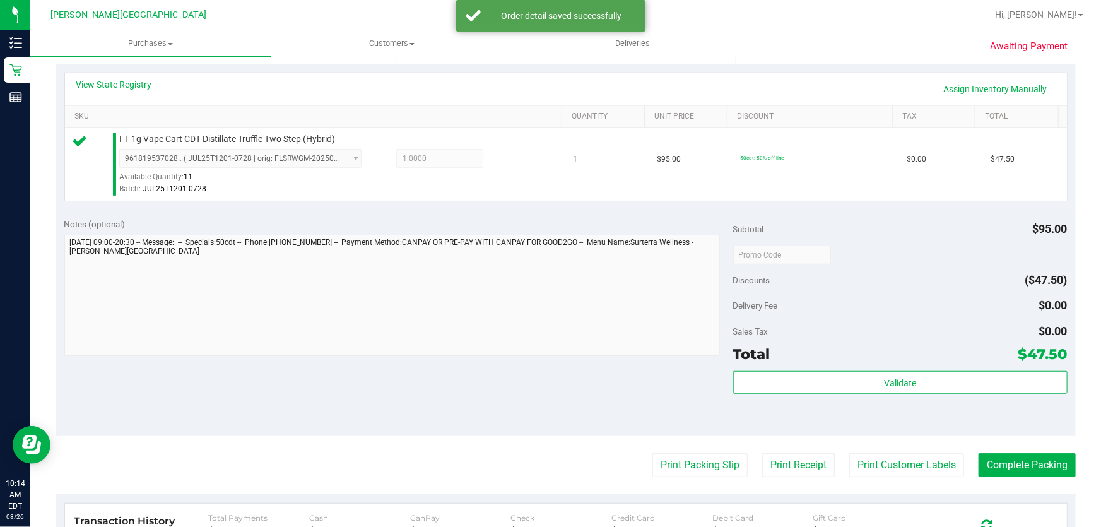
scroll to position [286, 0]
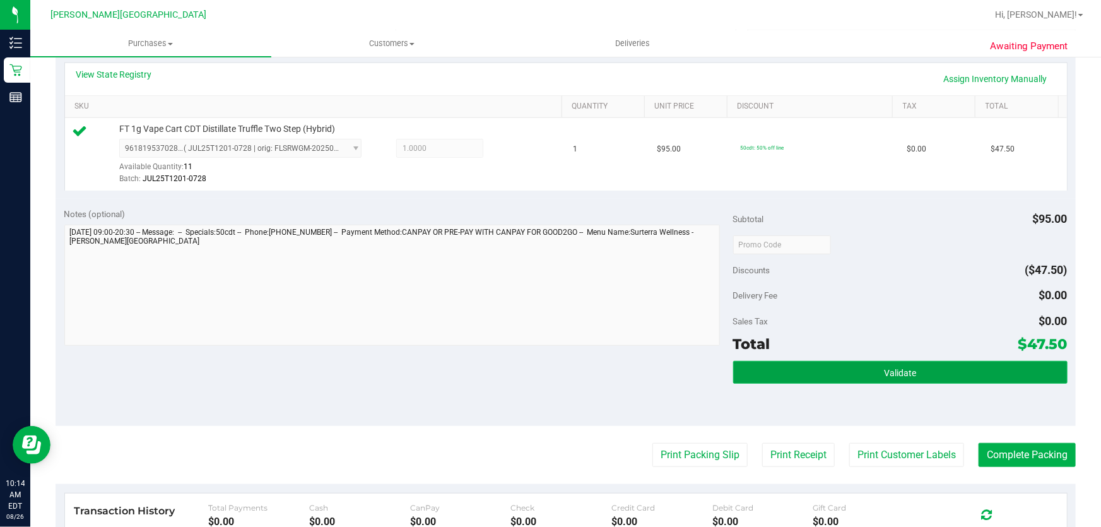
click at [921, 365] on button "Validate" at bounding box center [900, 372] width 334 height 23
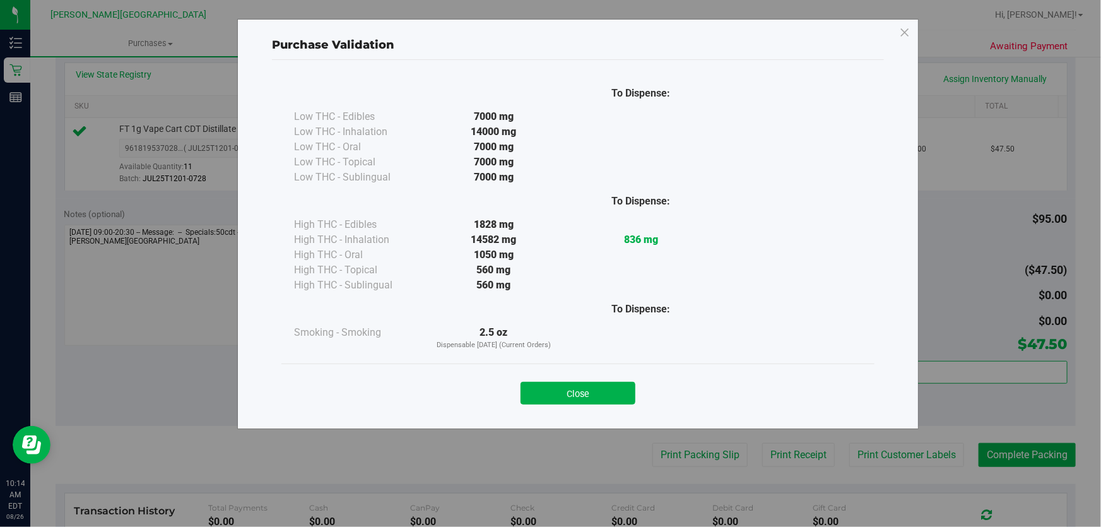
click at [599, 377] on div "Close" at bounding box center [578, 389] width 574 height 32
click at [615, 397] on button "Close" at bounding box center [577, 393] width 115 height 23
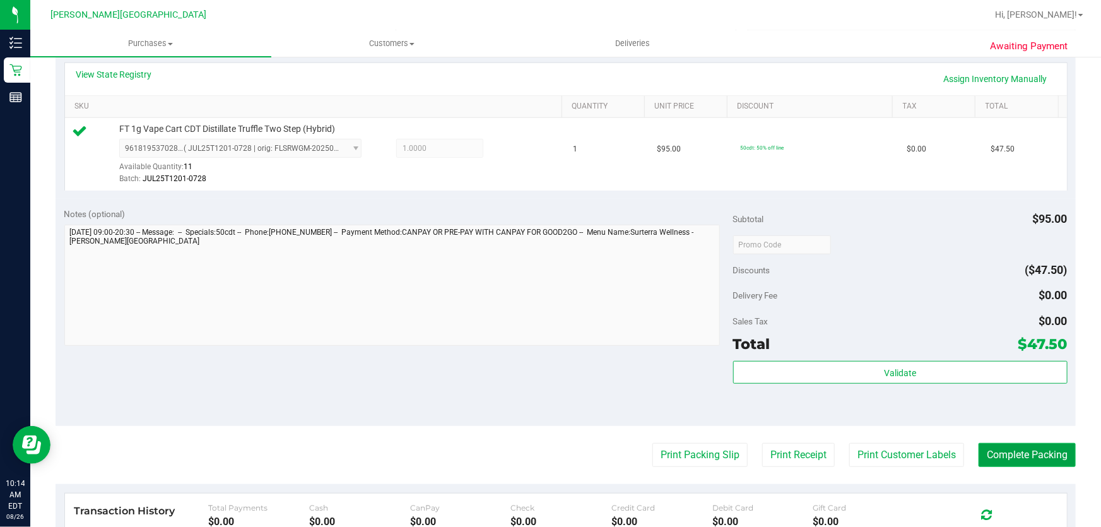
click at [1009, 451] on button "Complete Packing" at bounding box center [1026, 455] width 97 height 24
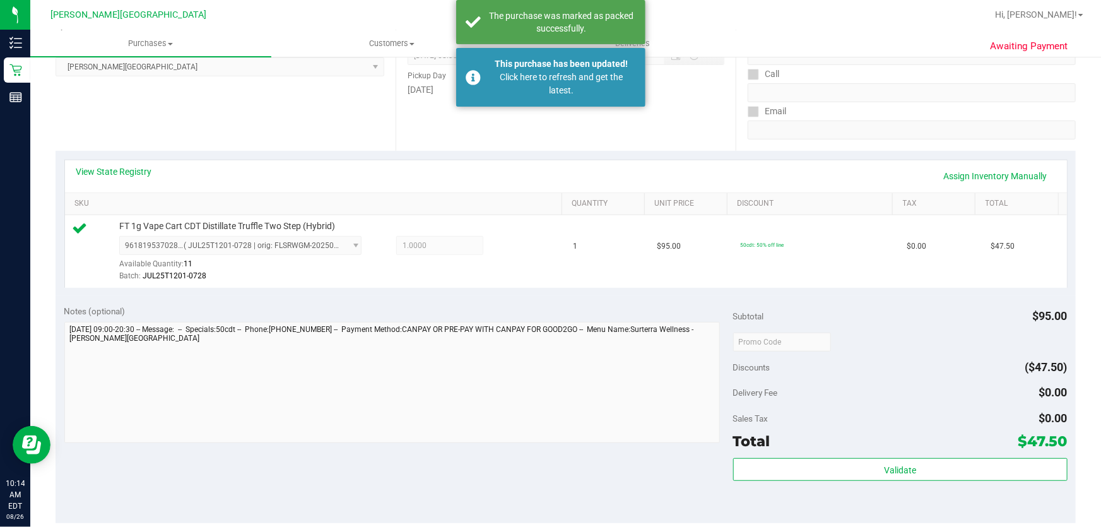
scroll to position [0, 0]
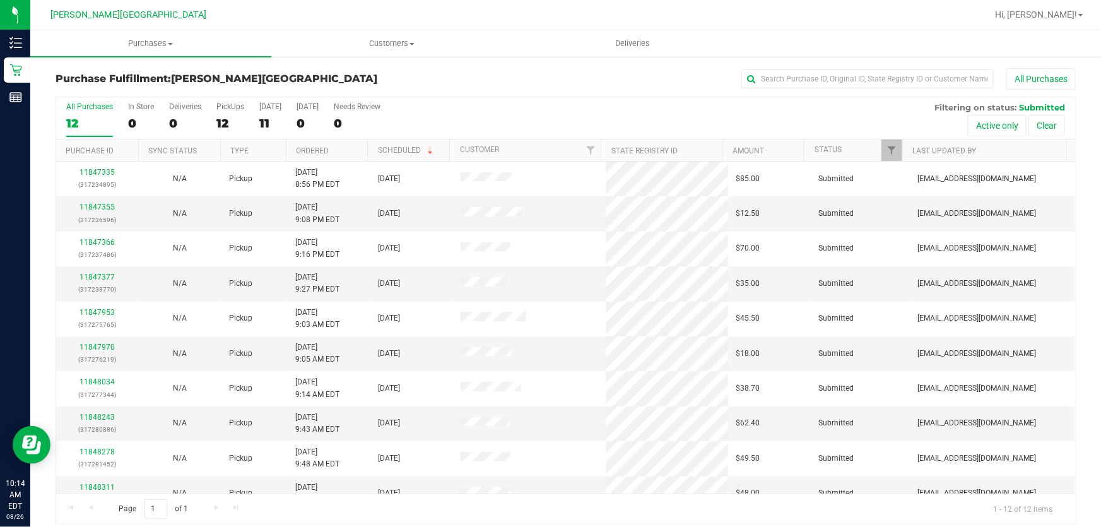
drag, startPoint x: 263, startPoint y: 181, endPoint x: 288, endPoint y: 120, distance: 66.2
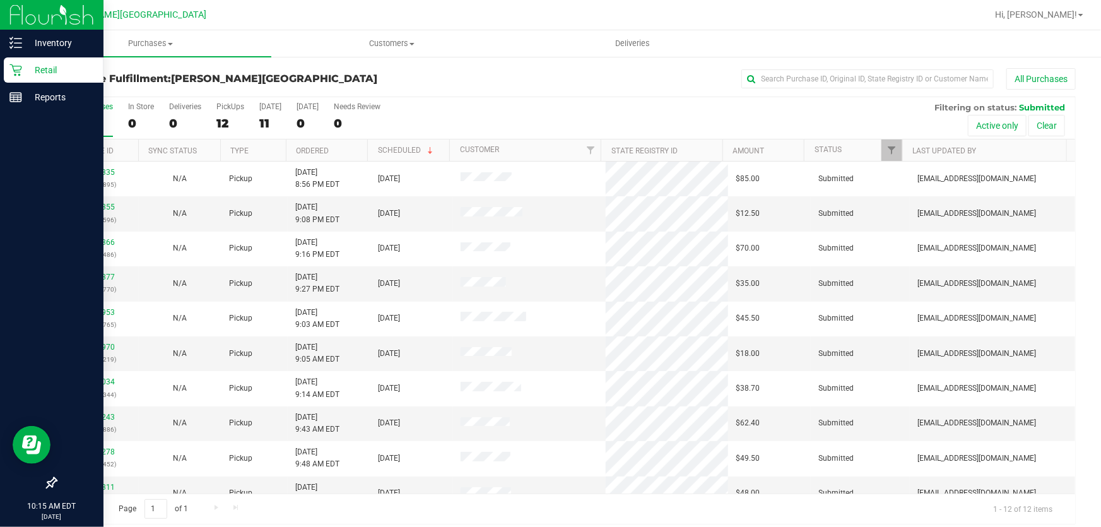
click at [38, 63] on p "Retail" at bounding box center [60, 69] width 76 height 15
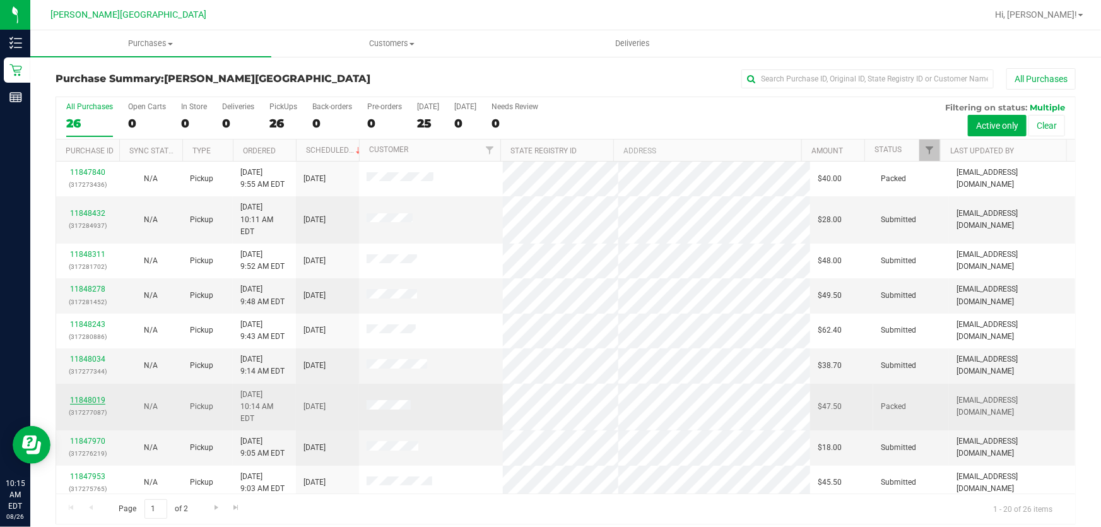
click at [88, 395] on link "11848019" at bounding box center [87, 399] width 35 height 9
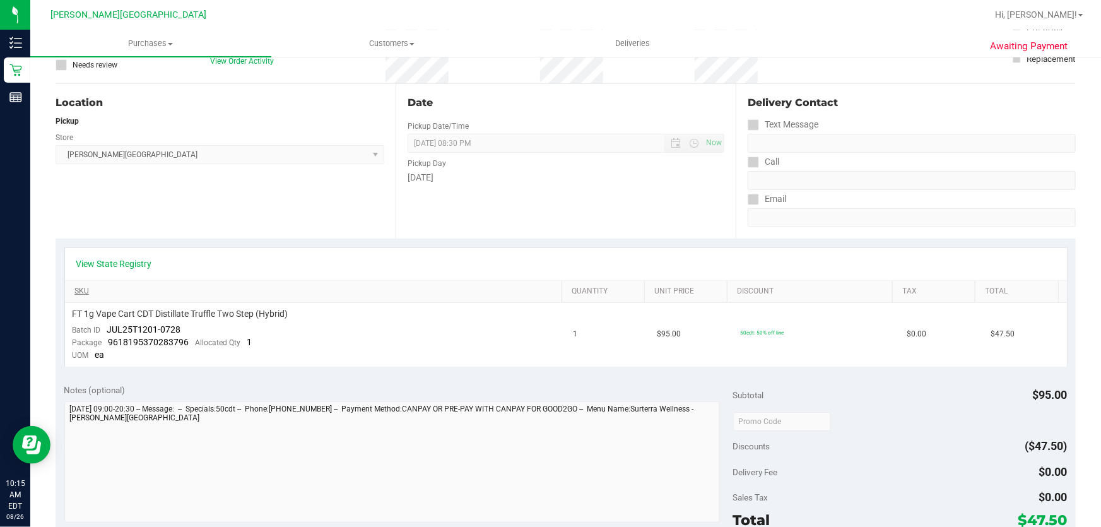
scroll to position [229, 0]
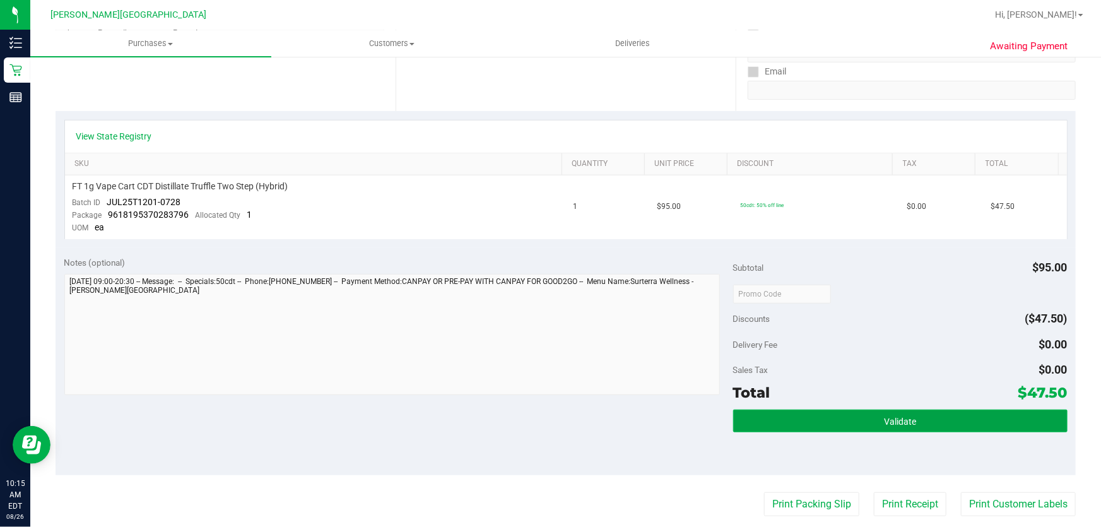
click at [896, 417] on span "Validate" at bounding box center [900, 421] width 32 height 10
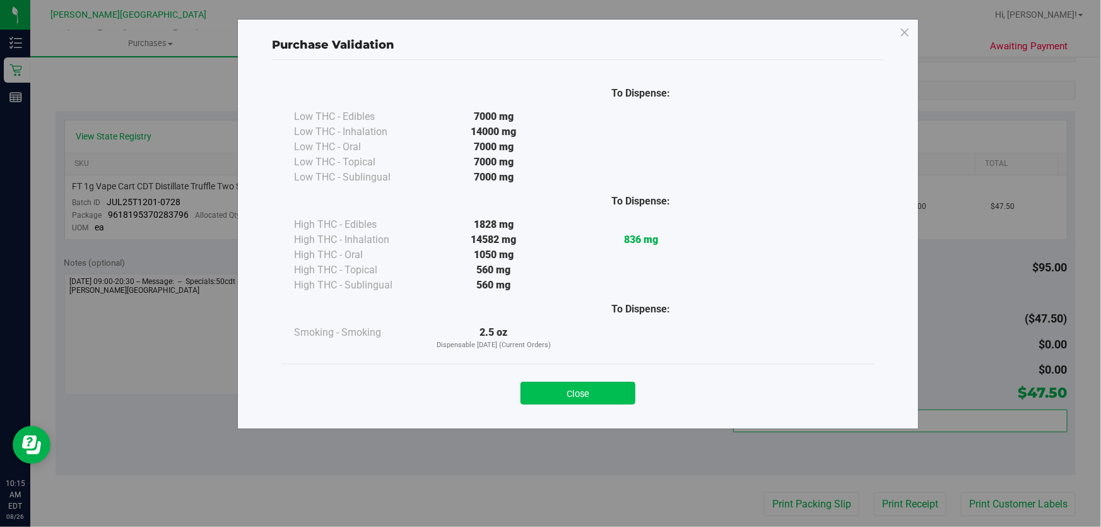
click at [549, 389] on button "Close" at bounding box center [577, 393] width 115 height 23
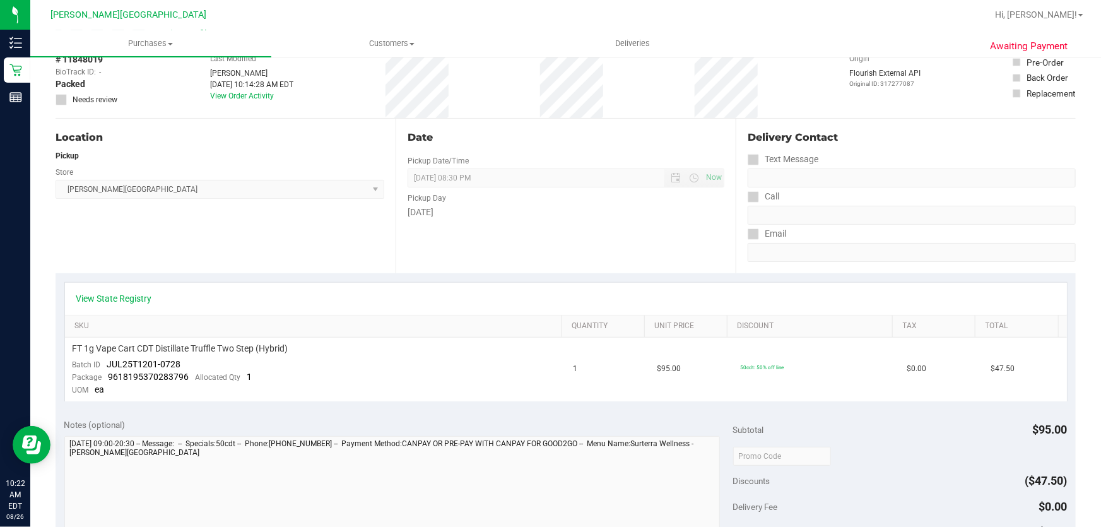
scroll to position [0, 0]
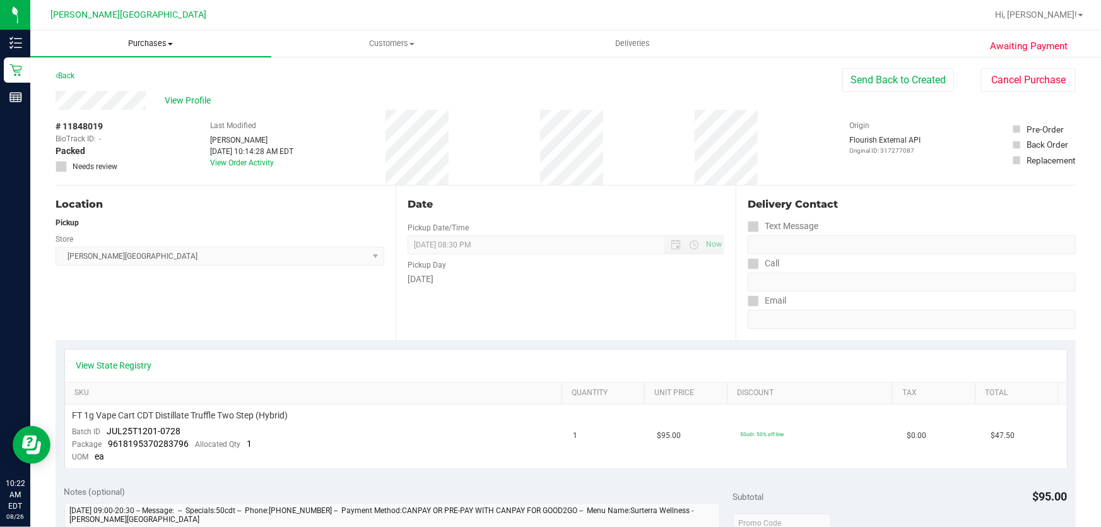
click at [142, 41] on span "Purchases" at bounding box center [150, 43] width 241 height 11
click at [60, 95] on span "Fulfillment" at bounding box center [69, 91] width 78 height 11
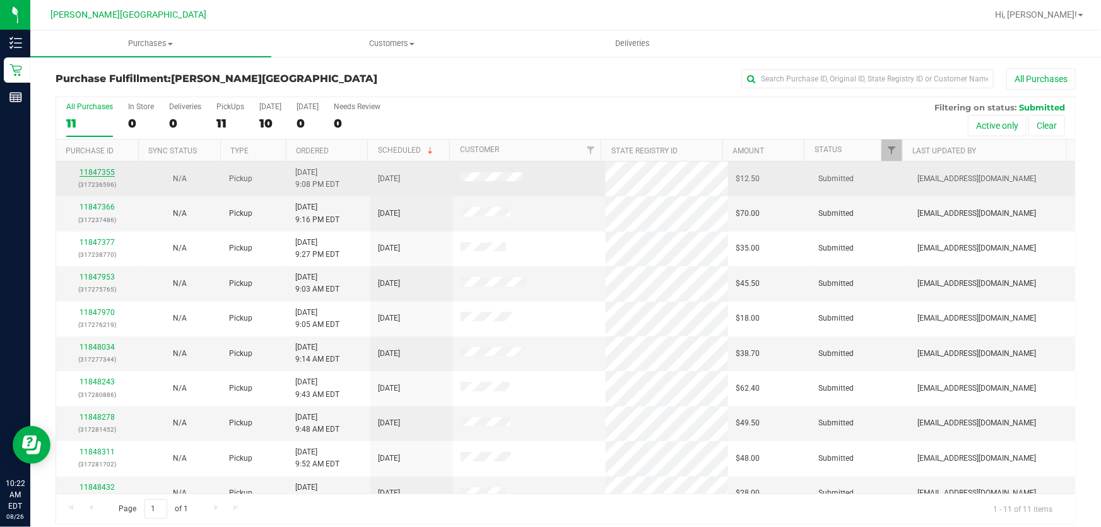
click at [84, 170] on link "11847355" at bounding box center [96, 172] width 35 height 9
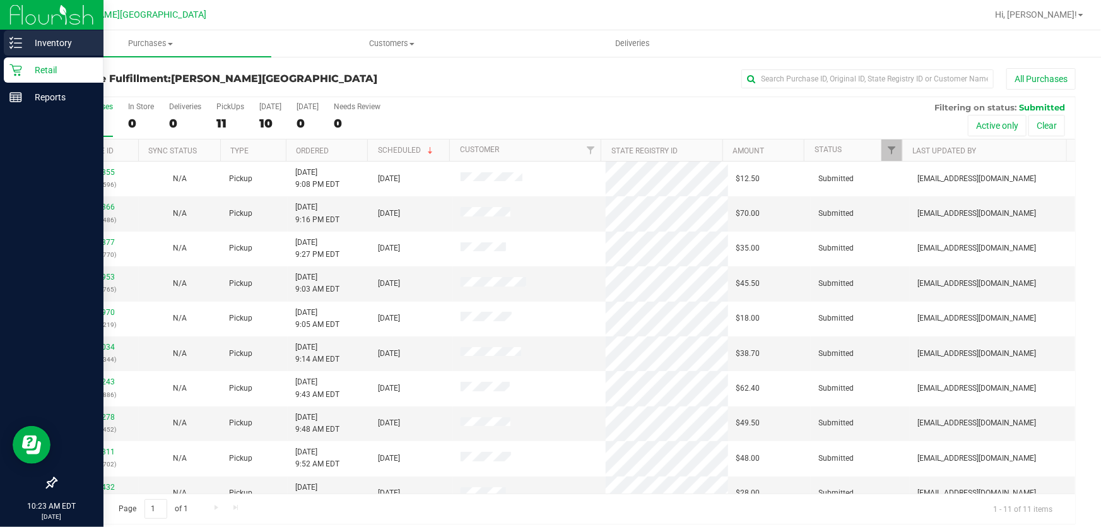
click at [47, 42] on p "Inventory" at bounding box center [60, 42] width 76 height 15
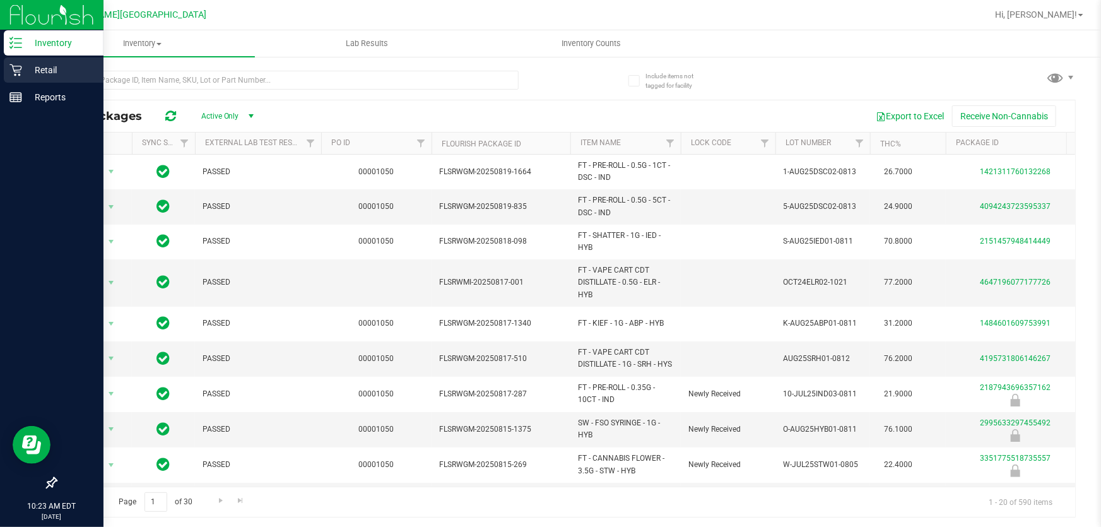
click at [38, 64] on p "Retail" at bounding box center [60, 69] width 76 height 15
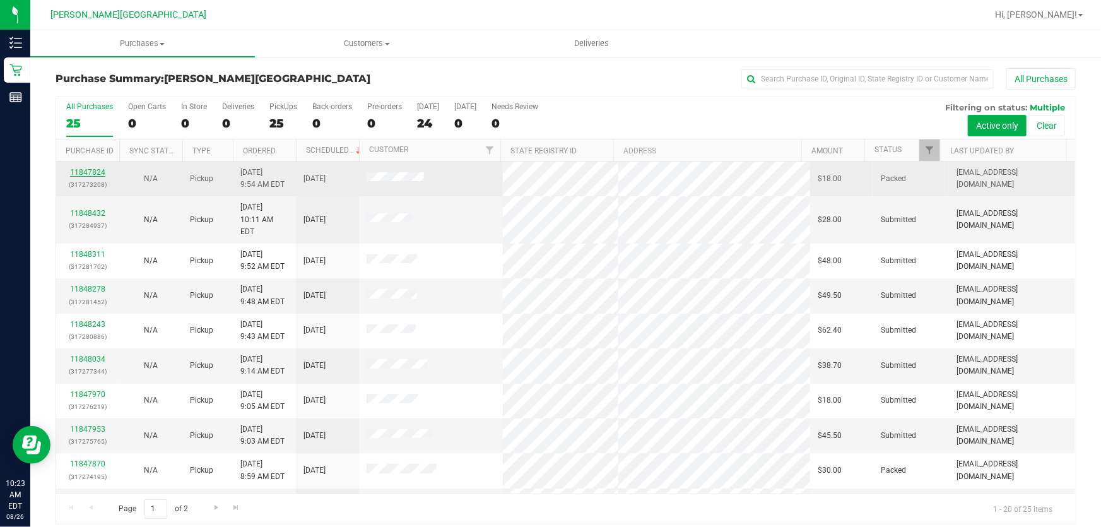
click at [88, 170] on link "11847824" at bounding box center [87, 172] width 35 height 9
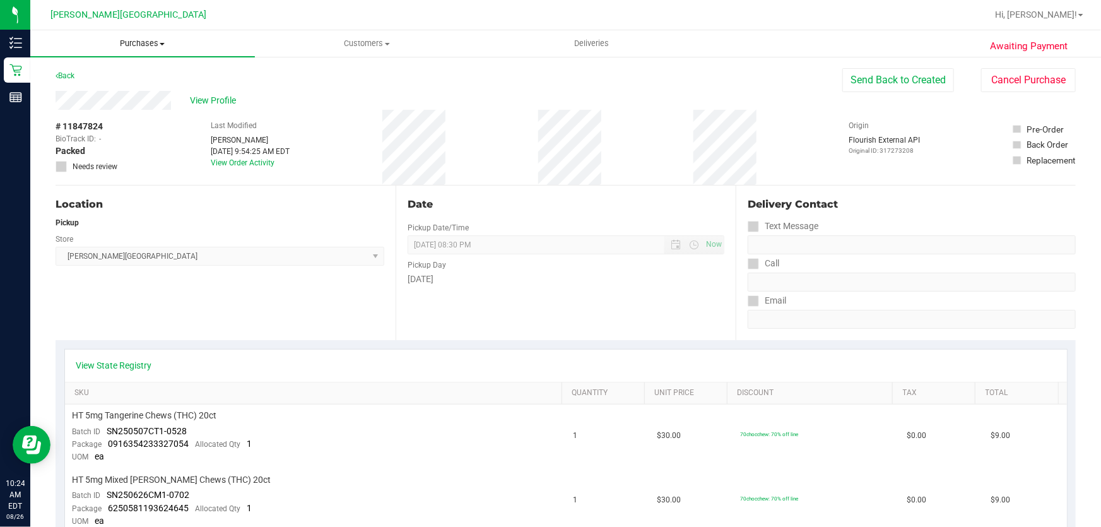
click at [129, 42] on span "Purchases" at bounding box center [142, 43] width 225 height 11
click at [59, 44] on span "Purchases" at bounding box center [142, 43] width 225 height 11
click at [363, 44] on span "Customers" at bounding box center [366, 43] width 223 height 11
click at [362, 44] on span "Customers" at bounding box center [367, 43] width 225 height 11
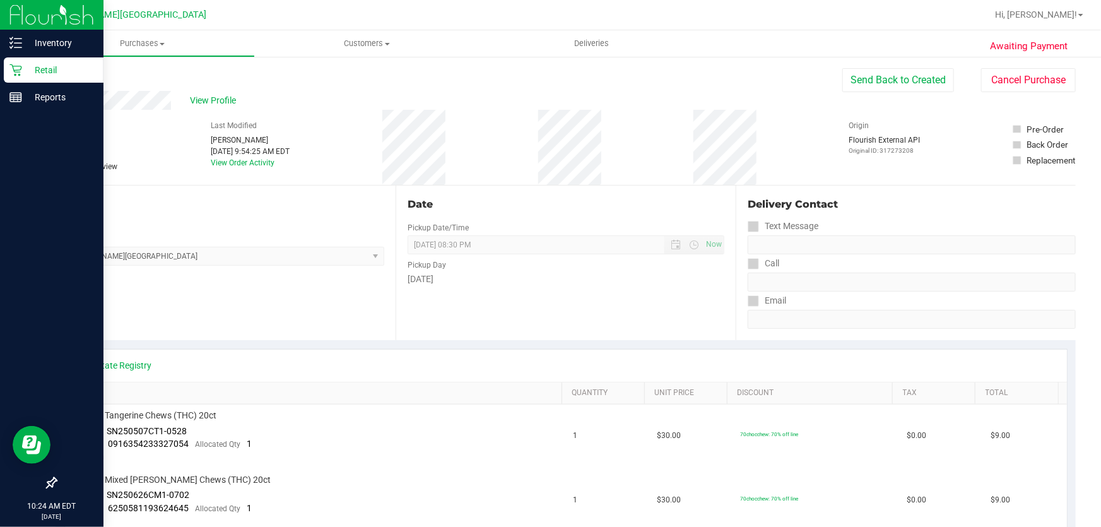
click at [37, 68] on p "Retail" at bounding box center [60, 69] width 76 height 15
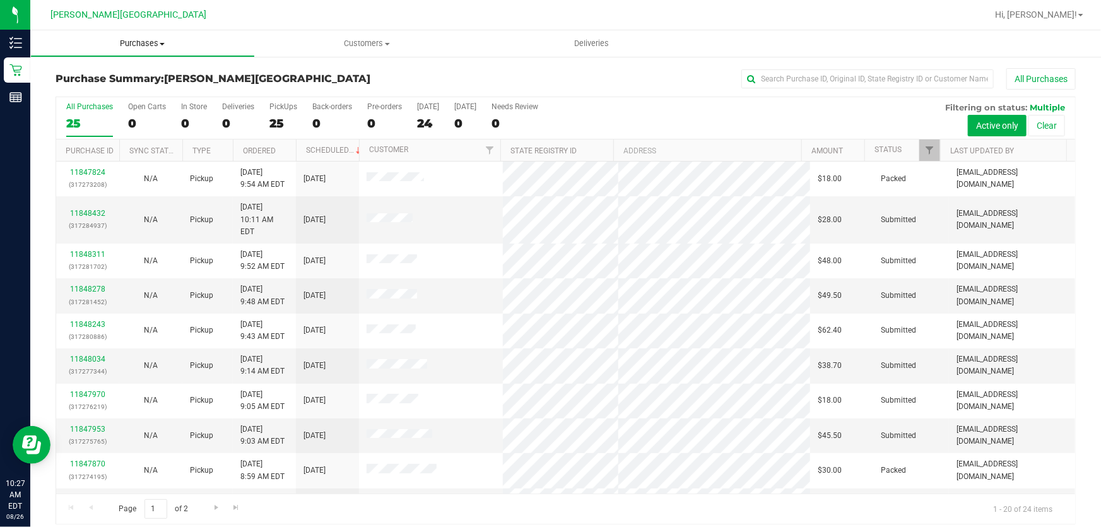
click at [159, 39] on span "Purchases" at bounding box center [142, 43] width 223 height 11
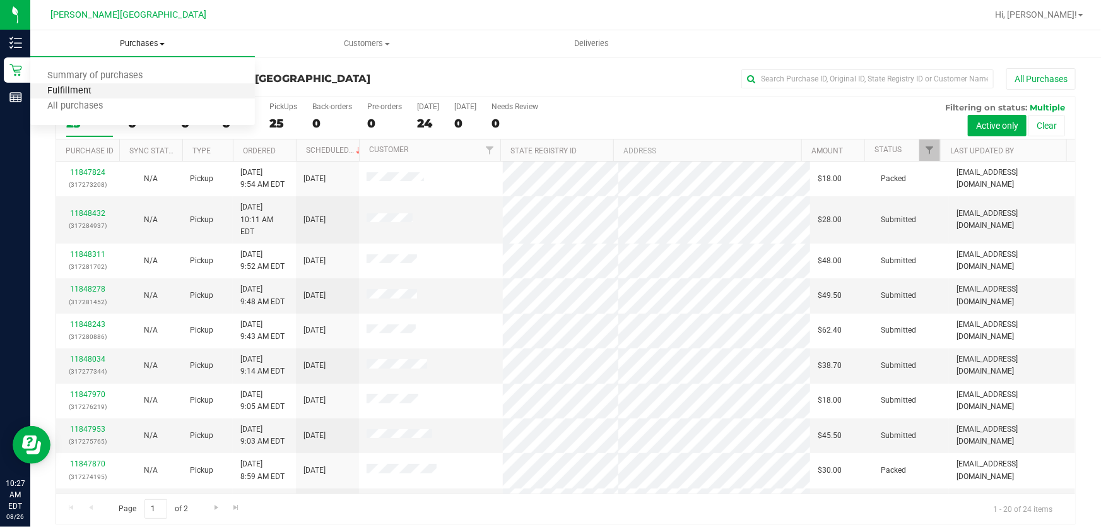
click at [79, 93] on span "Fulfillment" at bounding box center [69, 91] width 78 height 11
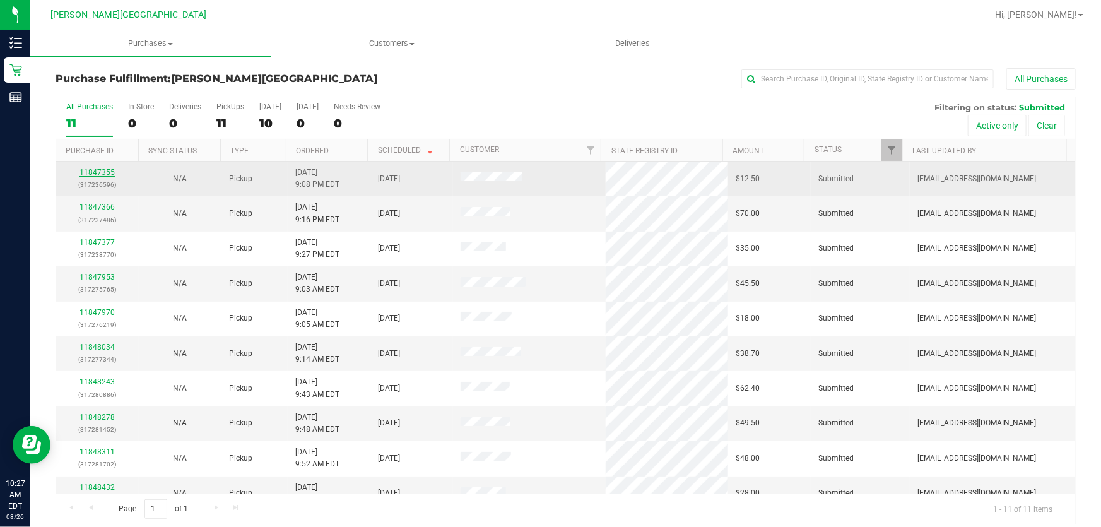
click at [87, 172] on link "11847355" at bounding box center [96, 172] width 35 height 9
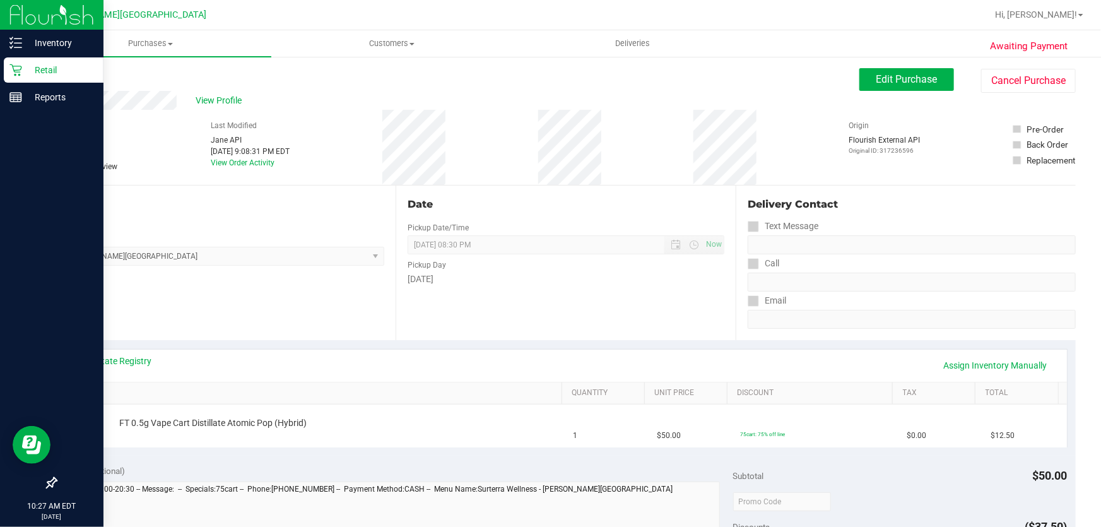
click at [26, 75] on p "Retail" at bounding box center [60, 69] width 76 height 15
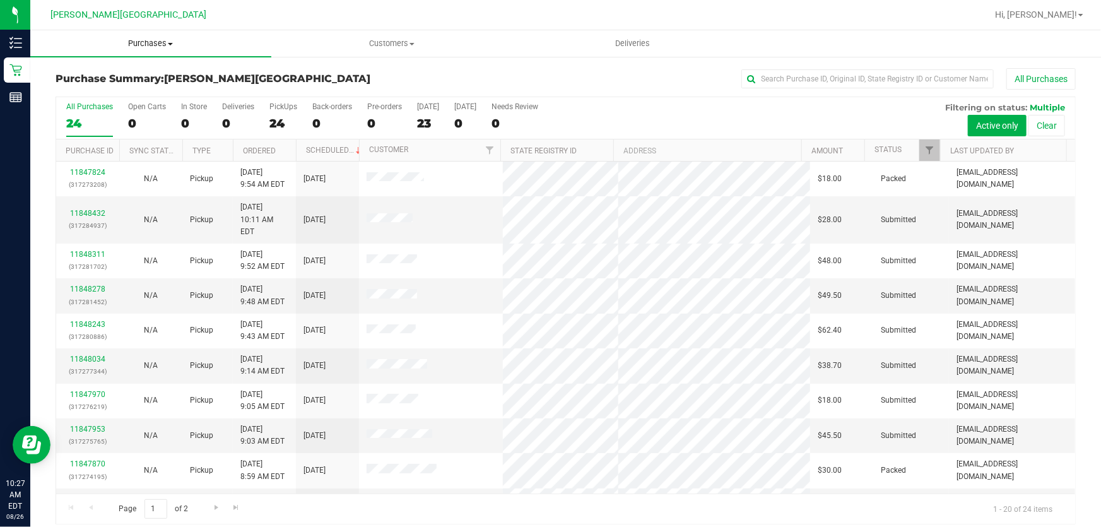
click at [151, 42] on span "Purchases" at bounding box center [150, 43] width 241 height 11
click at [74, 90] on span "Fulfillment" at bounding box center [69, 91] width 78 height 11
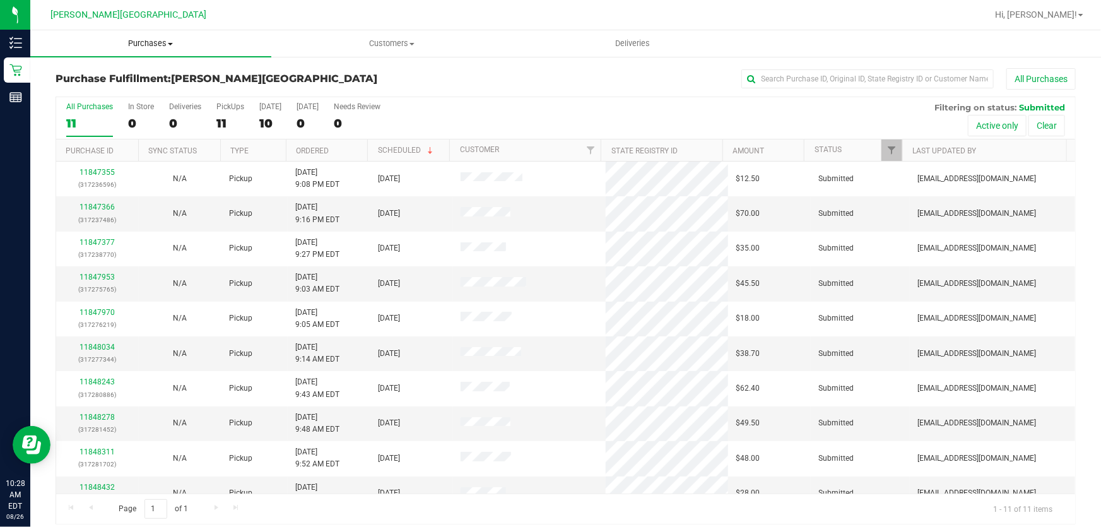
click at [143, 49] on span "Purchases" at bounding box center [150, 43] width 241 height 11
click at [88, 88] on span "Fulfillment" at bounding box center [69, 91] width 78 height 11
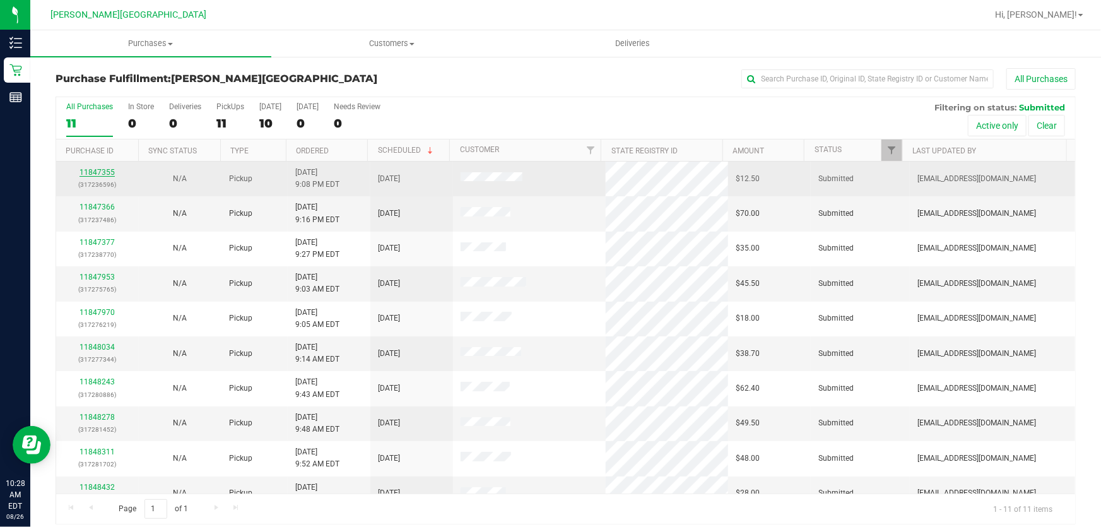
click at [105, 168] on link "11847355" at bounding box center [96, 172] width 35 height 9
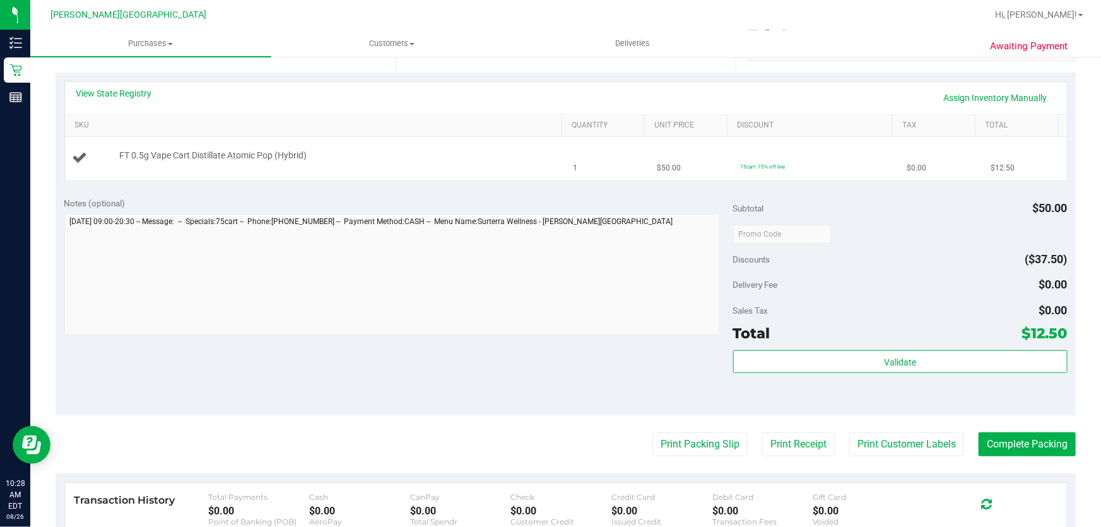
scroll to position [286, 0]
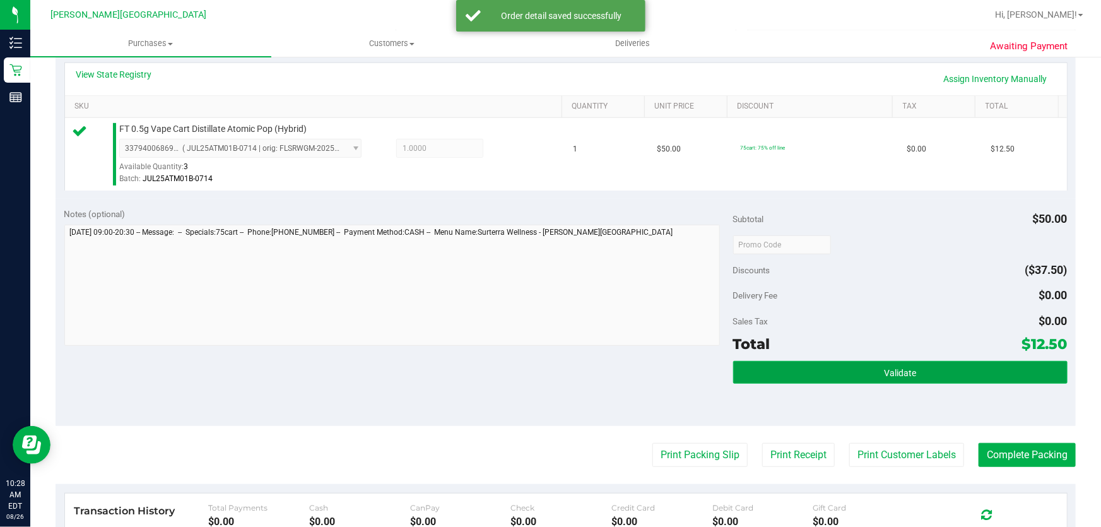
click at [873, 370] on button "Validate" at bounding box center [900, 372] width 334 height 23
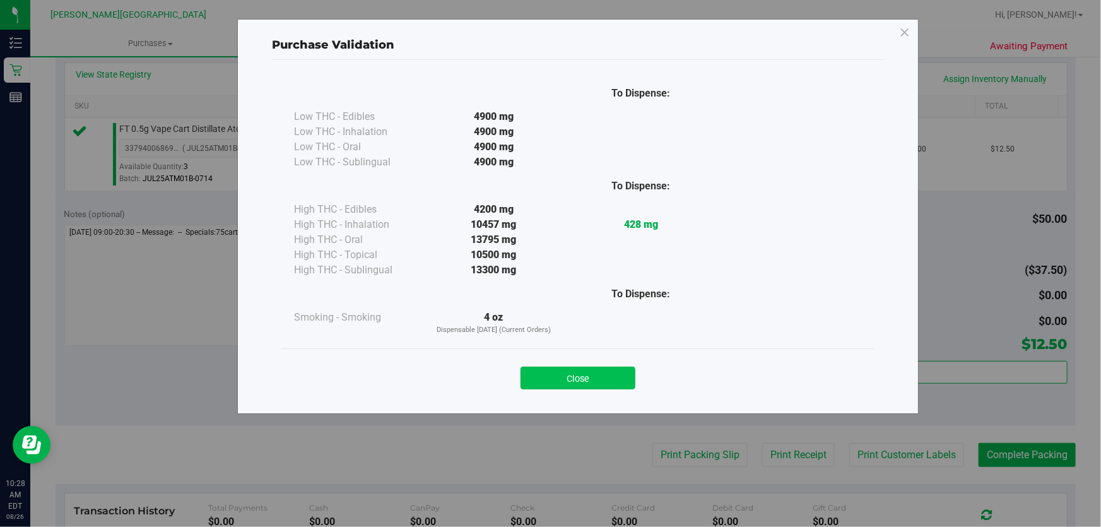
click at [599, 366] on button "Close" at bounding box center [577, 377] width 115 height 23
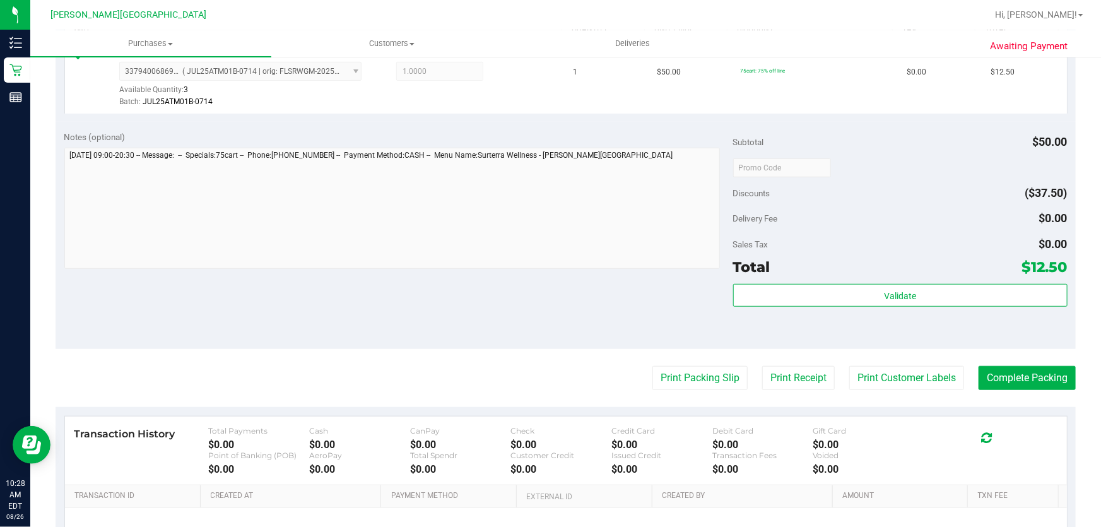
scroll to position [401, 0]
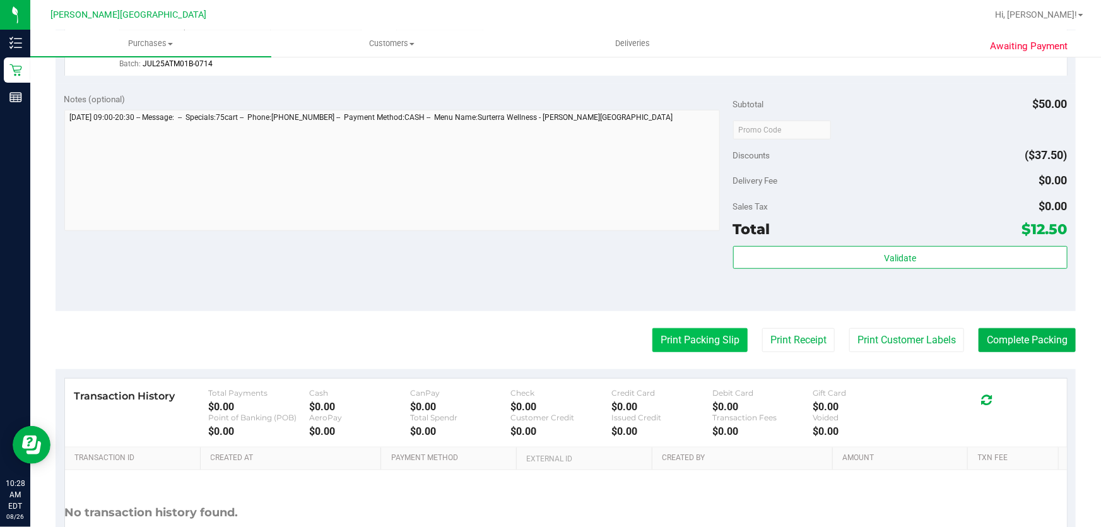
click at [700, 339] on button "Print Packing Slip" at bounding box center [699, 340] width 95 height 24
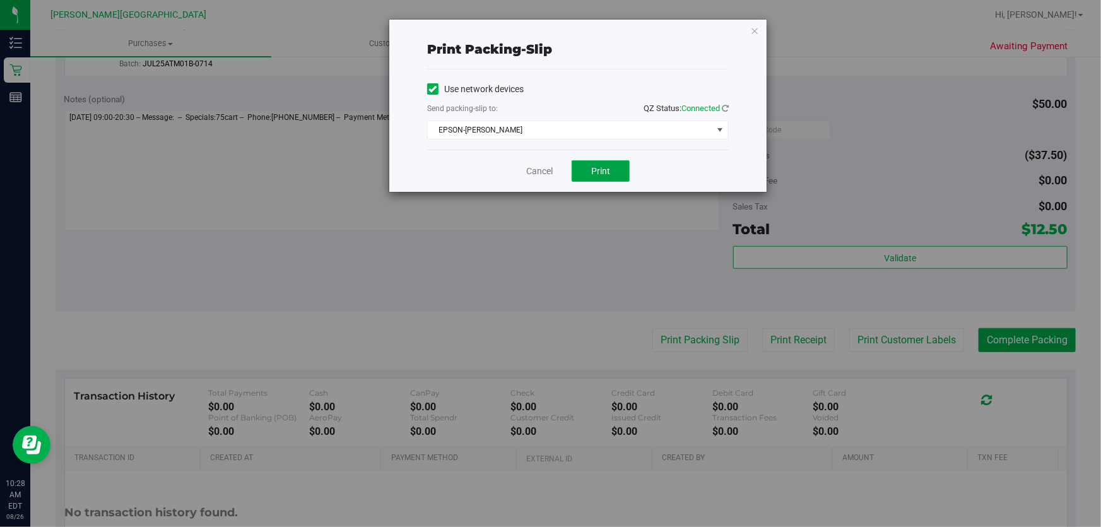
click at [605, 160] on button "Print" at bounding box center [600, 170] width 58 height 21
click at [757, 28] on icon "button" at bounding box center [754, 30] width 9 height 15
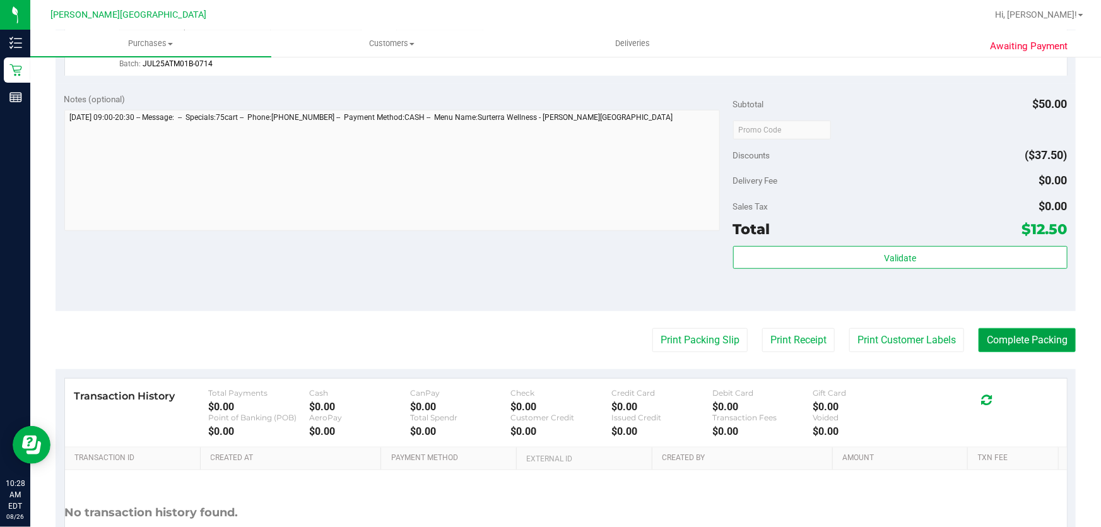
click at [1030, 342] on button "Complete Packing" at bounding box center [1026, 340] width 97 height 24
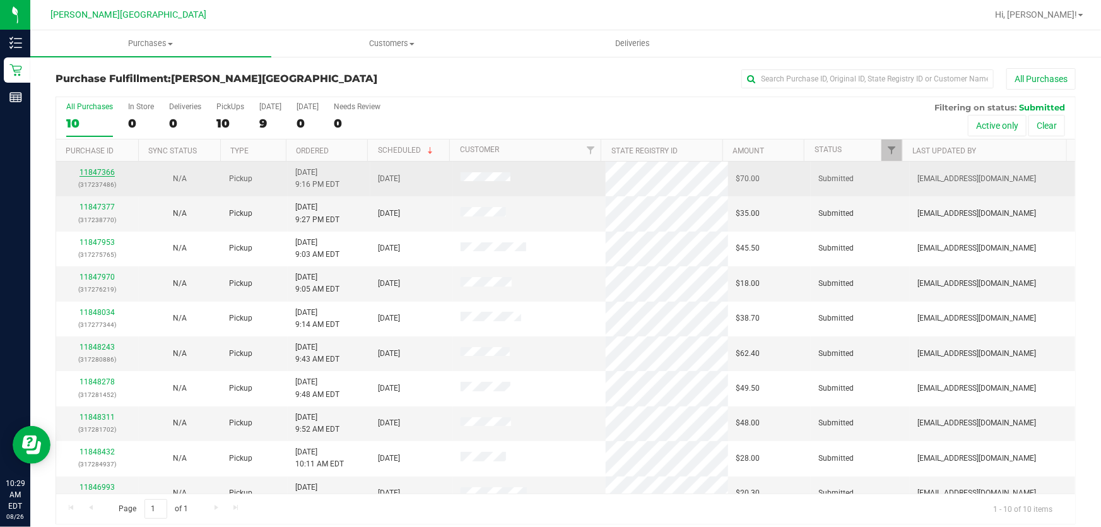
click at [93, 170] on link "11847366" at bounding box center [96, 172] width 35 height 9
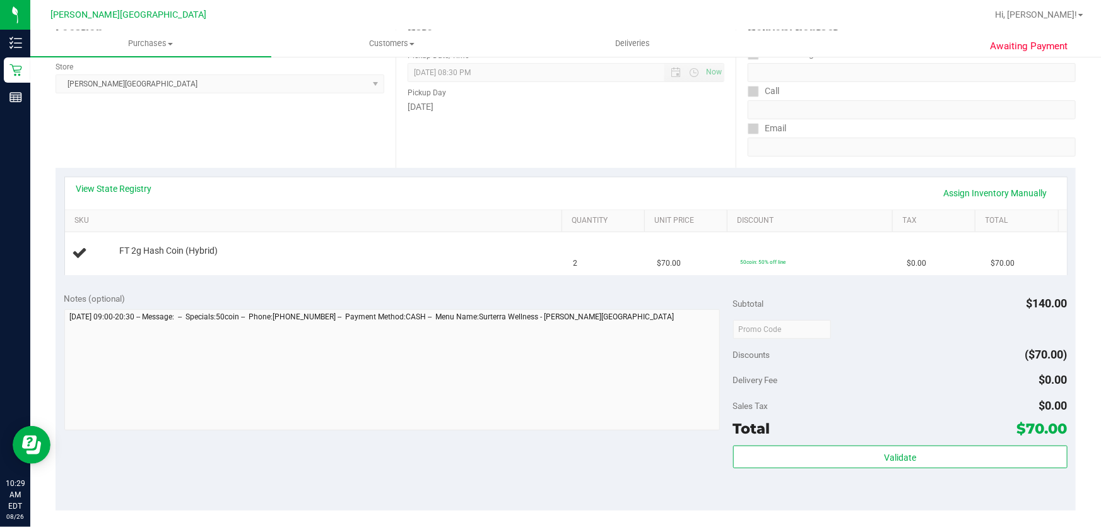
scroll to position [172, 0]
click at [134, 259] on link "Add Package" at bounding box center [141, 259] width 45 height 9
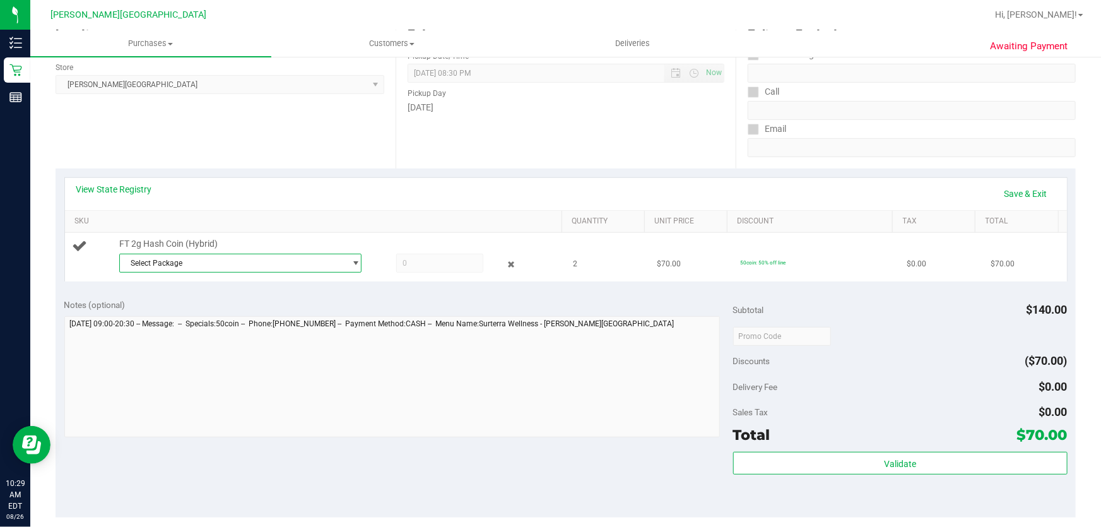
click at [295, 263] on span "Select Package" at bounding box center [232, 263] width 225 height 18
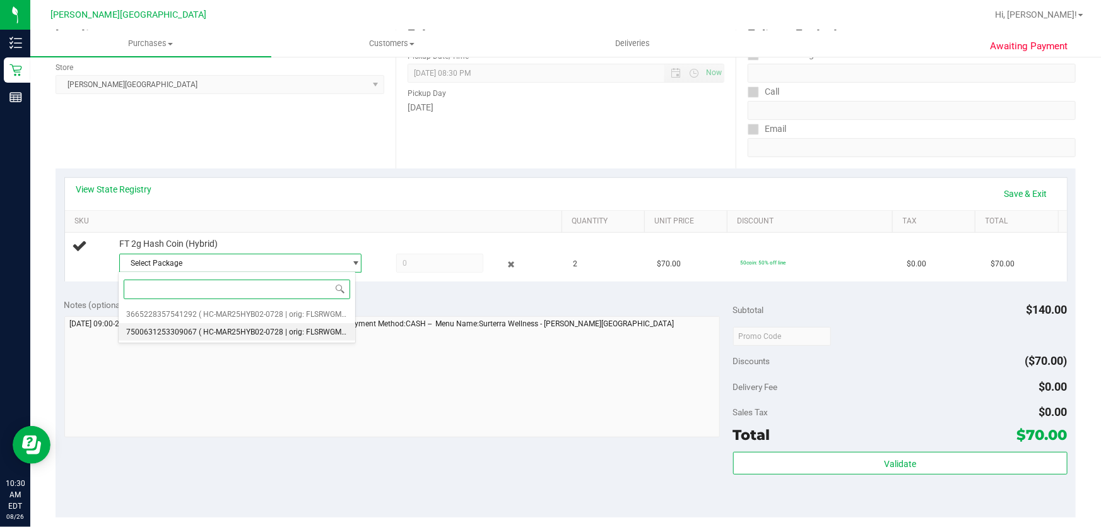
click at [298, 332] on span "( HC-MAR25HYB02-0728 | orig: FLSRWGM-20250804-931 )" at bounding box center [298, 331] width 199 height 9
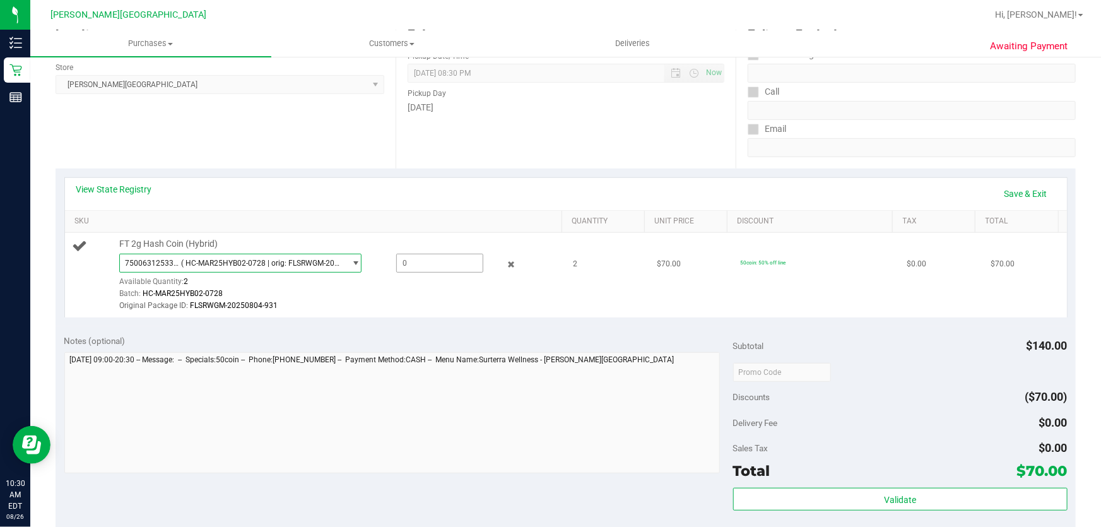
click at [432, 258] on span at bounding box center [440, 263] width 88 height 19
type input "2"
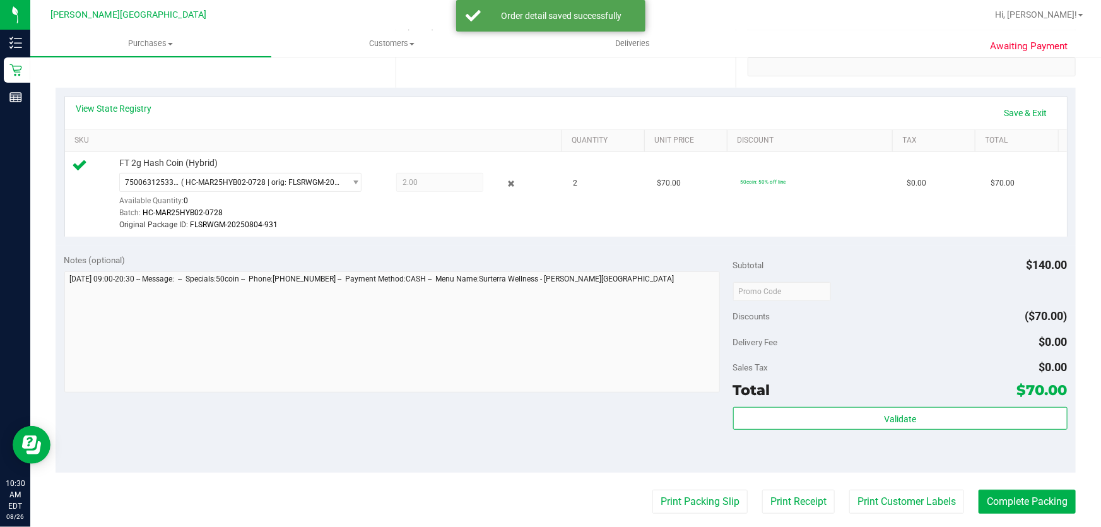
scroll to position [459, 0]
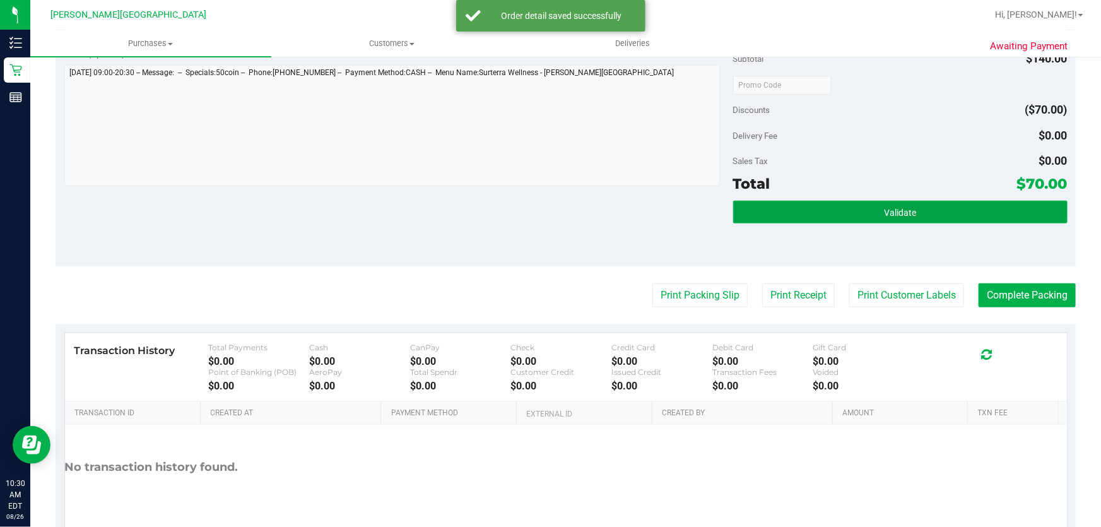
click at [884, 214] on span "Validate" at bounding box center [900, 213] width 32 height 10
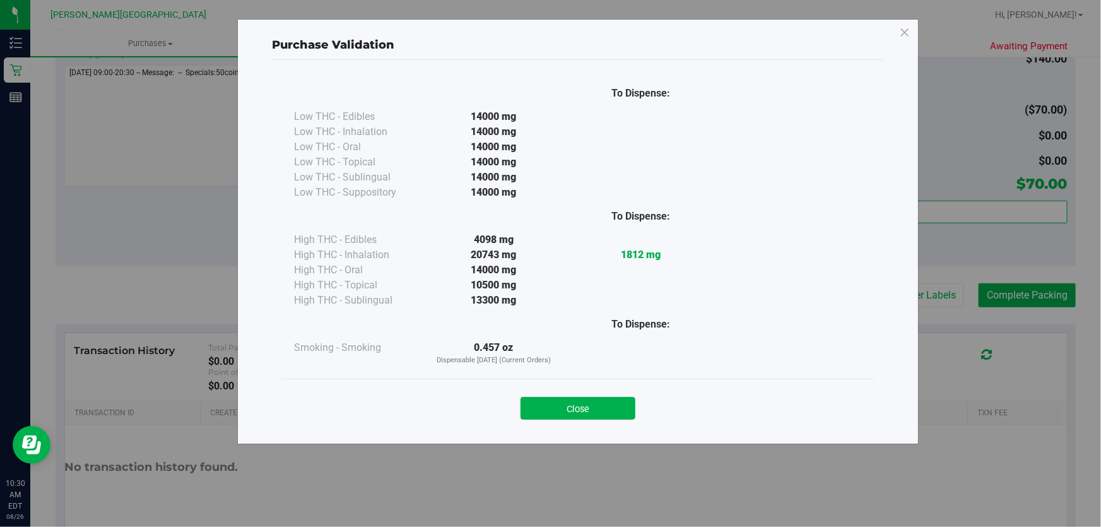
drag, startPoint x: 568, startPoint y: 404, endPoint x: 584, endPoint y: 404, distance: 15.8
click at [569, 404] on button "Close" at bounding box center [577, 408] width 115 height 23
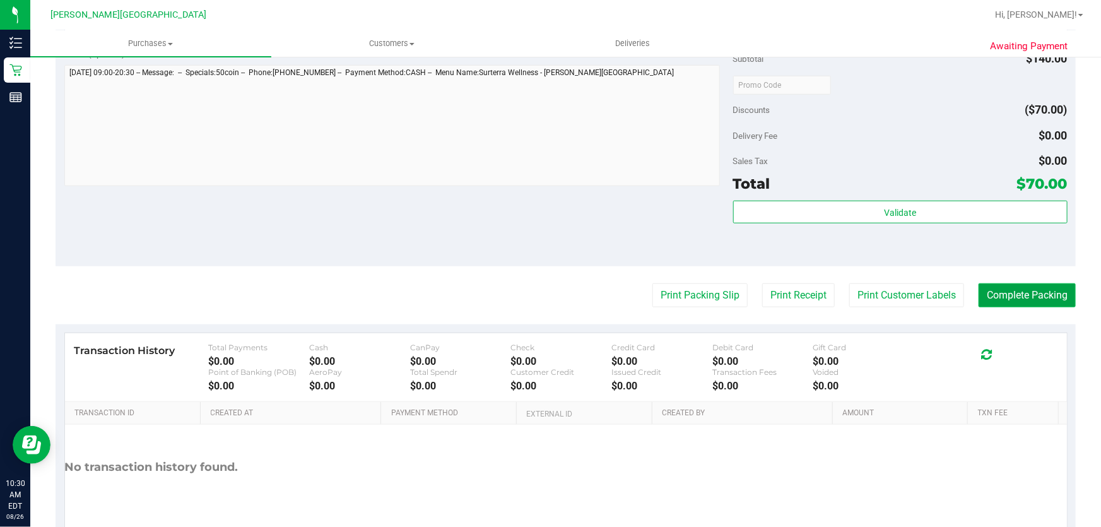
drag, startPoint x: 1005, startPoint y: 295, endPoint x: 993, endPoint y: 296, distance: 11.5
click at [1005, 294] on button "Complete Packing" at bounding box center [1026, 295] width 97 height 24
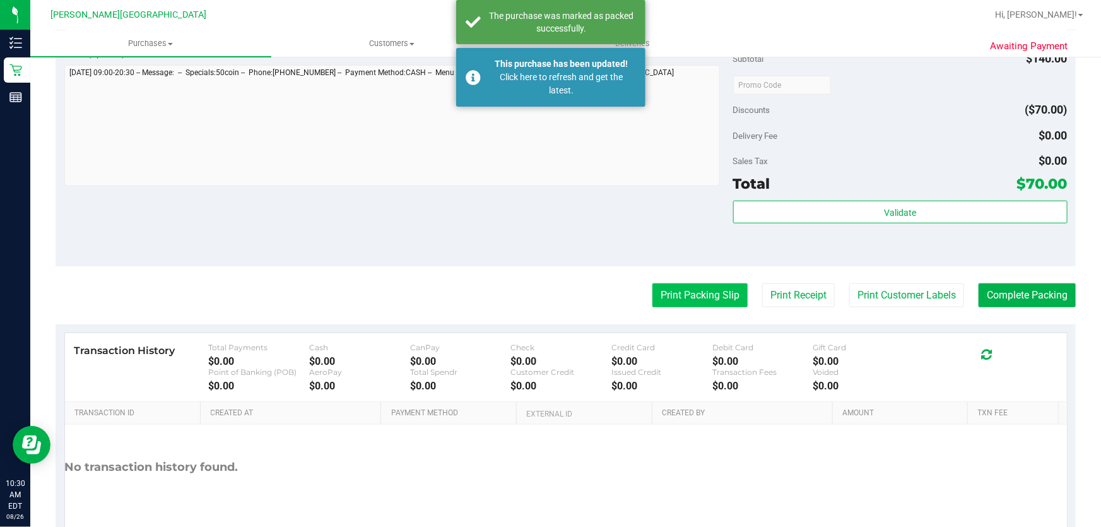
click at [693, 303] on button "Print Packing Slip" at bounding box center [699, 295] width 95 height 24
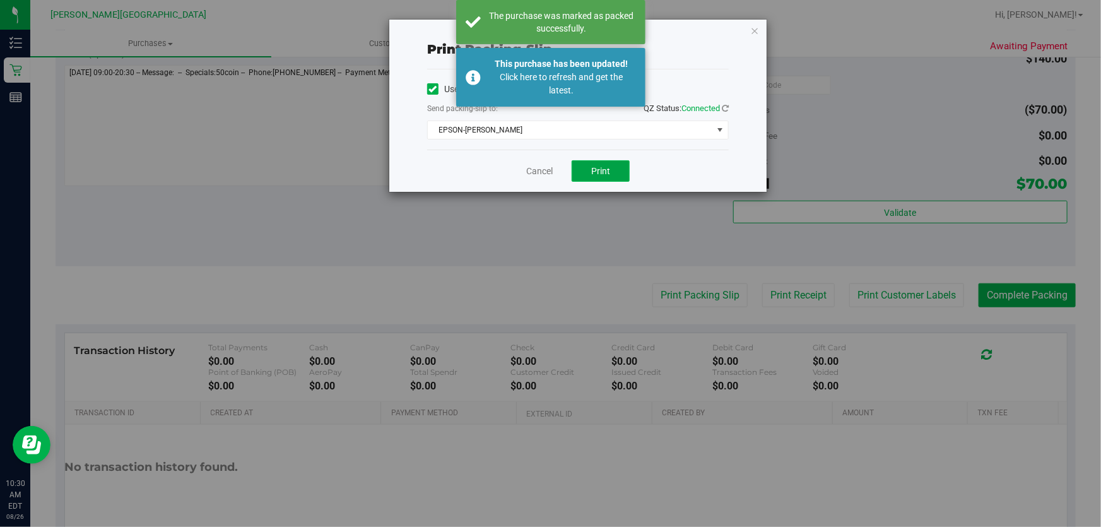
click at [616, 170] on button "Print" at bounding box center [600, 170] width 58 height 21
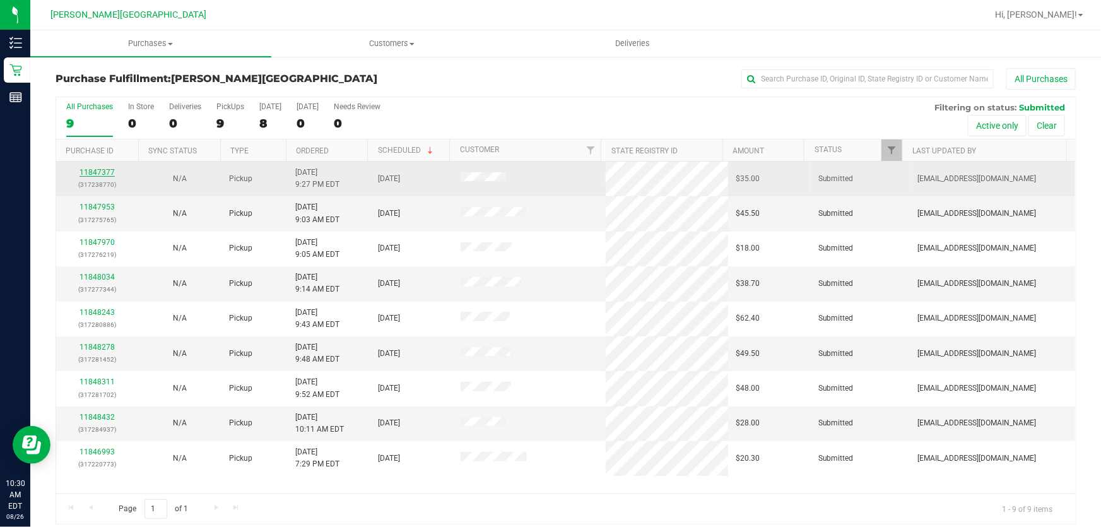
click at [90, 168] on link "11847377" at bounding box center [96, 172] width 35 height 9
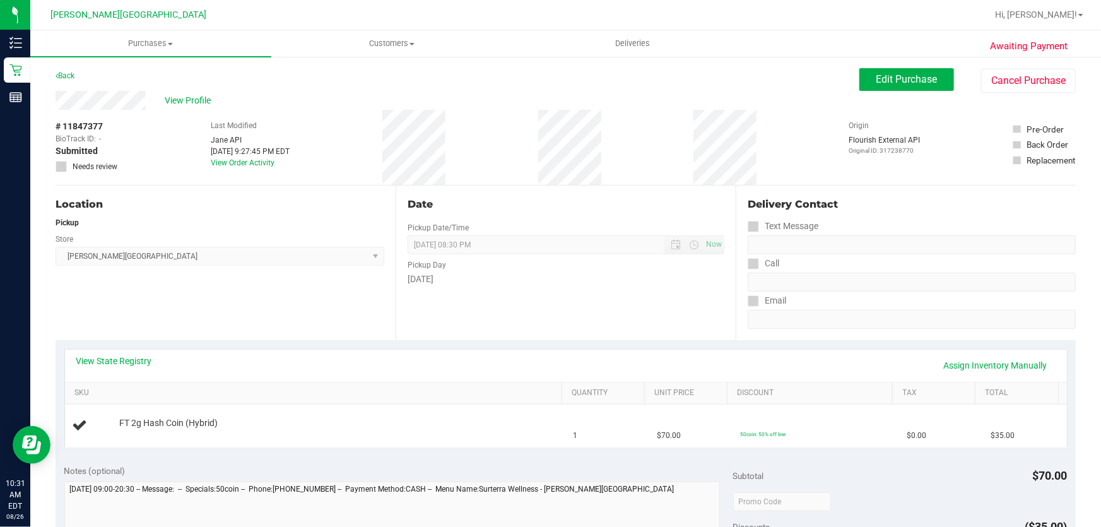
drag, startPoint x: 197, startPoint y: 132, endPoint x: 197, endPoint y: 67, distance: 65.6
click at [153, 42] on span "Purchases" at bounding box center [150, 43] width 241 height 11
click at [79, 90] on span "Fulfillment" at bounding box center [69, 91] width 78 height 11
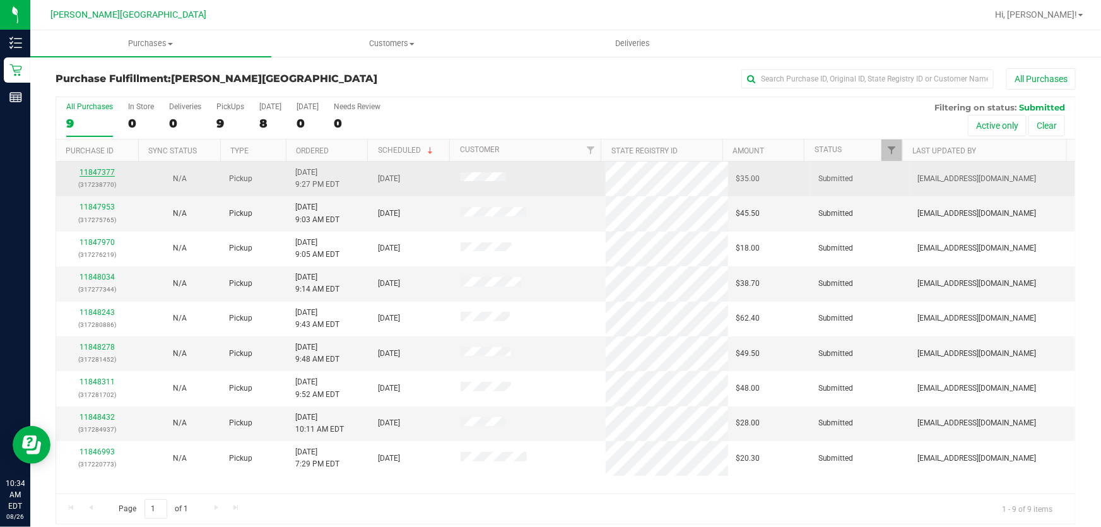
click at [92, 173] on link "11847377" at bounding box center [96, 172] width 35 height 9
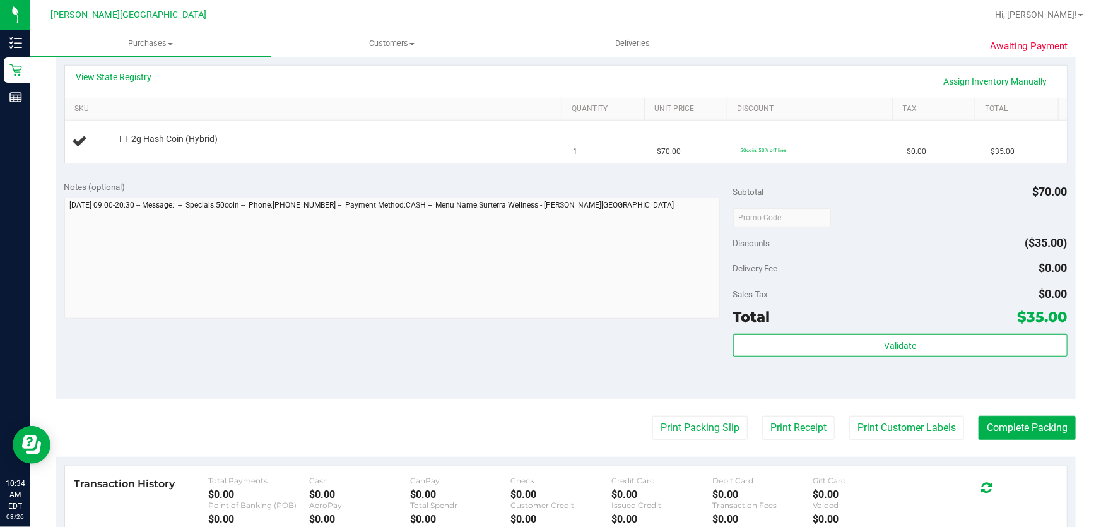
scroll to position [459, 0]
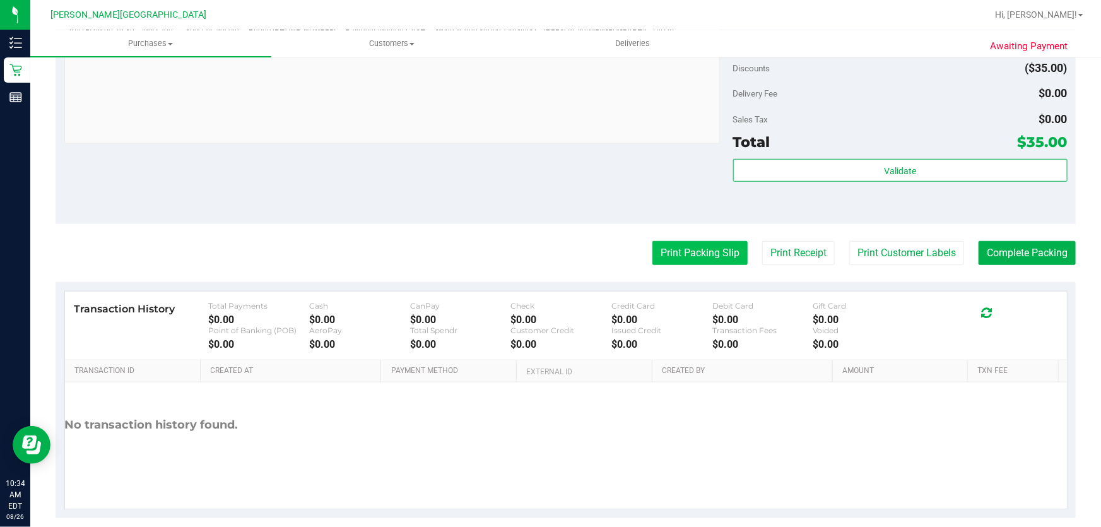
click at [658, 250] on button "Print Packing Slip" at bounding box center [699, 253] width 95 height 24
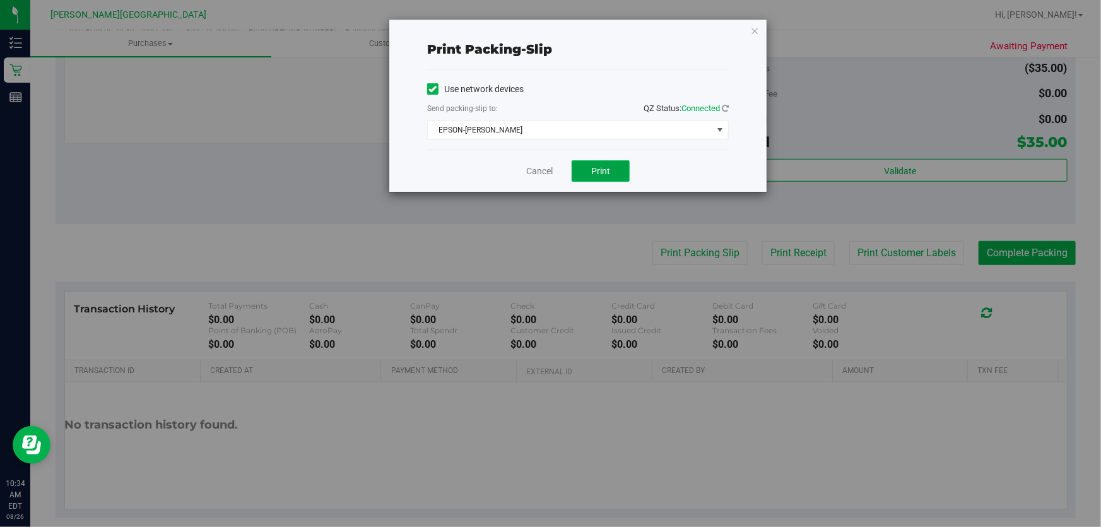
click at [602, 169] on span "Print" at bounding box center [600, 171] width 19 height 10
click at [757, 25] on icon "button" at bounding box center [754, 30] width 9 height 15
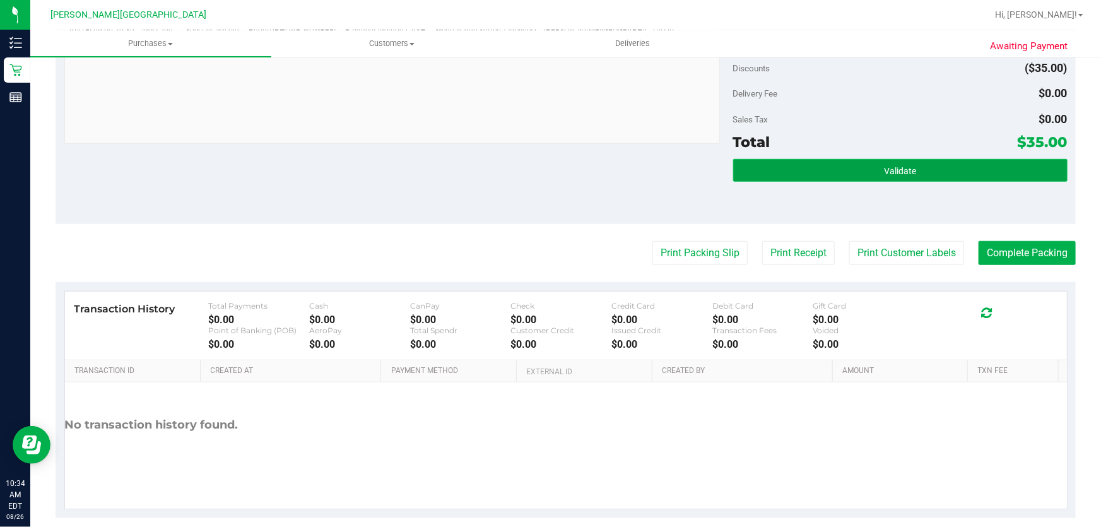
click at [824, 174] on button "Validate" at bounding box center [900, 170] width 334 height 23
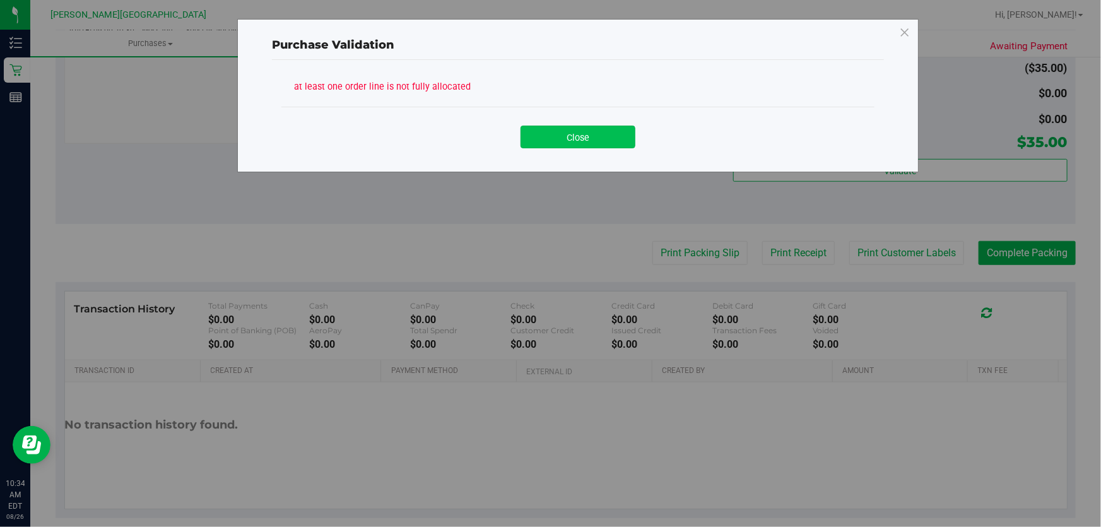
click at [592, 137] on button "Close" at bounding box center [577, 137] width 115 height 23
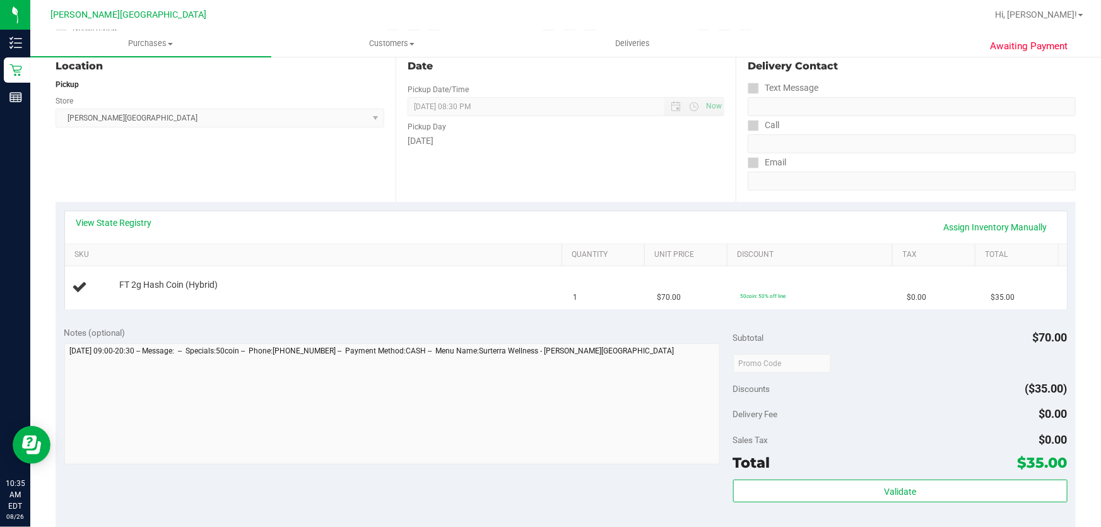
scroll to position [0, 0]
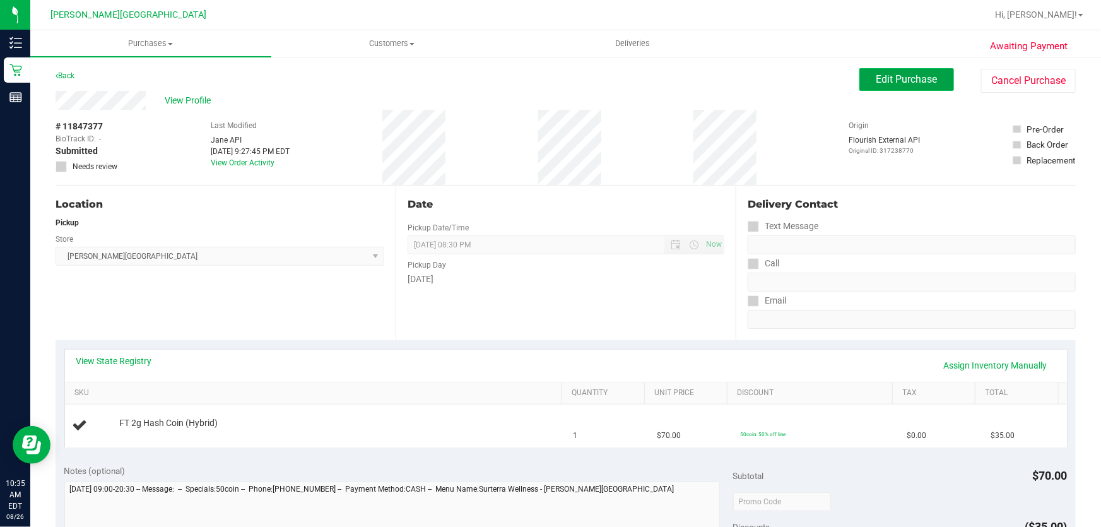
click at [891, 83] on span "Edit Purchase" at bounding box center [906, 79] width 61 height 12
click at [135, 364] on link "View State Registry" at bounding box center [114, 360] width 76 height 13
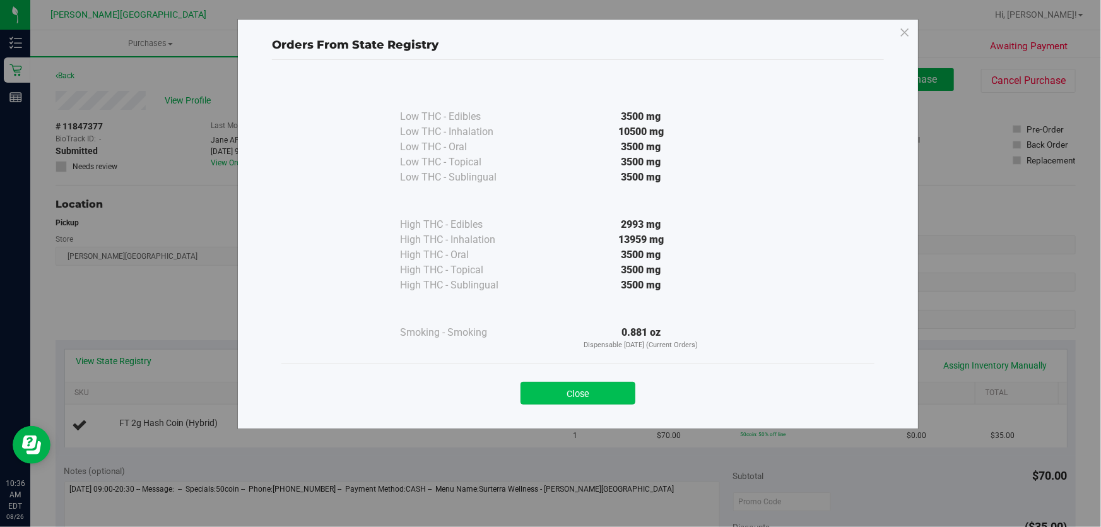
click at [604, 389] on button "Close" at bounding box center [577, 393] width 115 height 23
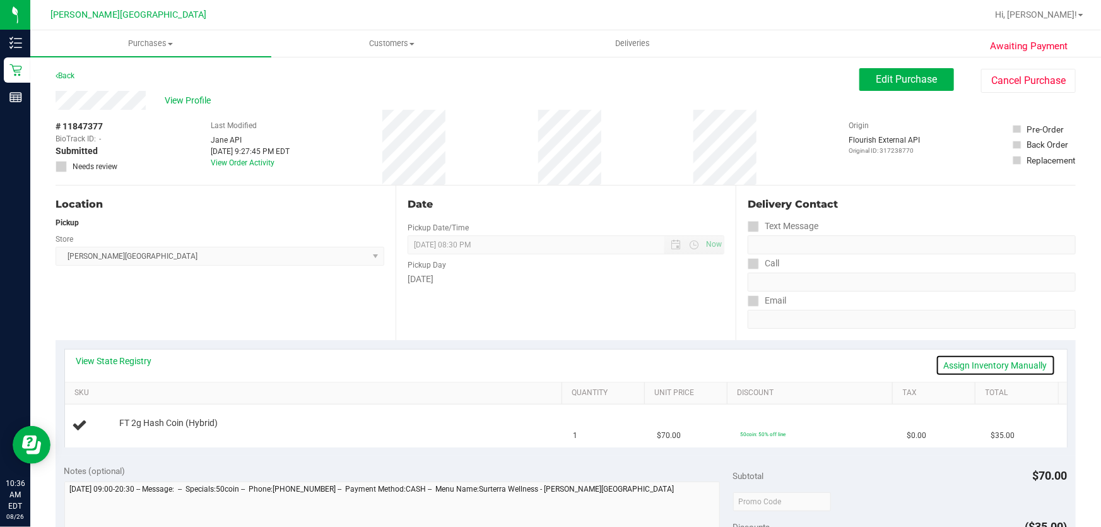
click at [990, 368] on link "Assign Inventory Manually" at bounding box center [995, 364] width 120 height 21
click at [877, 75] on span "Edit Purchase" at bounding box center [906, 79] width 61 height 12
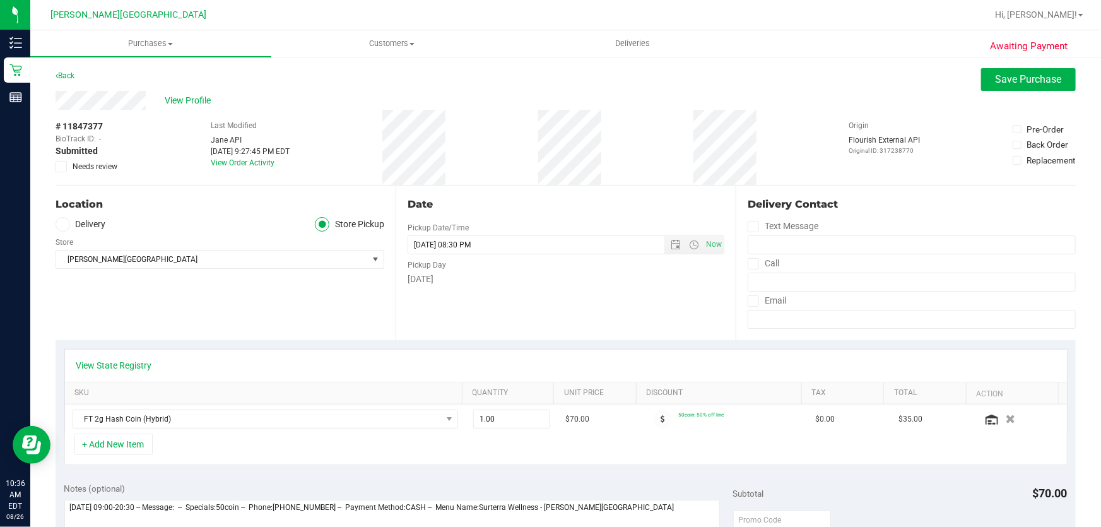
click at [61, 167] on icon at bounding box center [61, 167] width 8 height 0
click at [0, 0] on input "Needs review" at bounding box center [0, 0] width 0 height 0
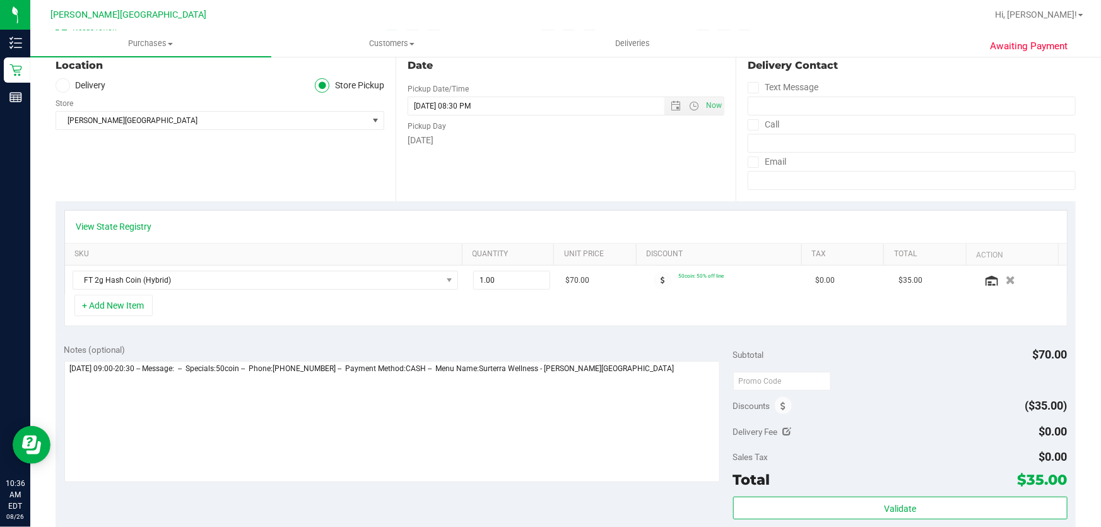
scroll to position [172, 0]
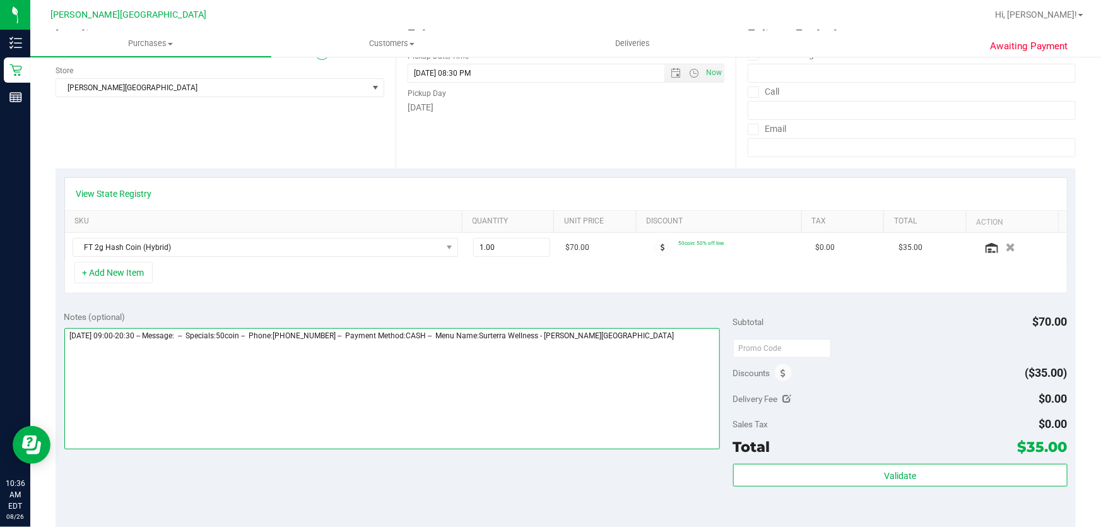
click at [686, 351] on textarea at bounding box center [392, 388] width 656 height 121
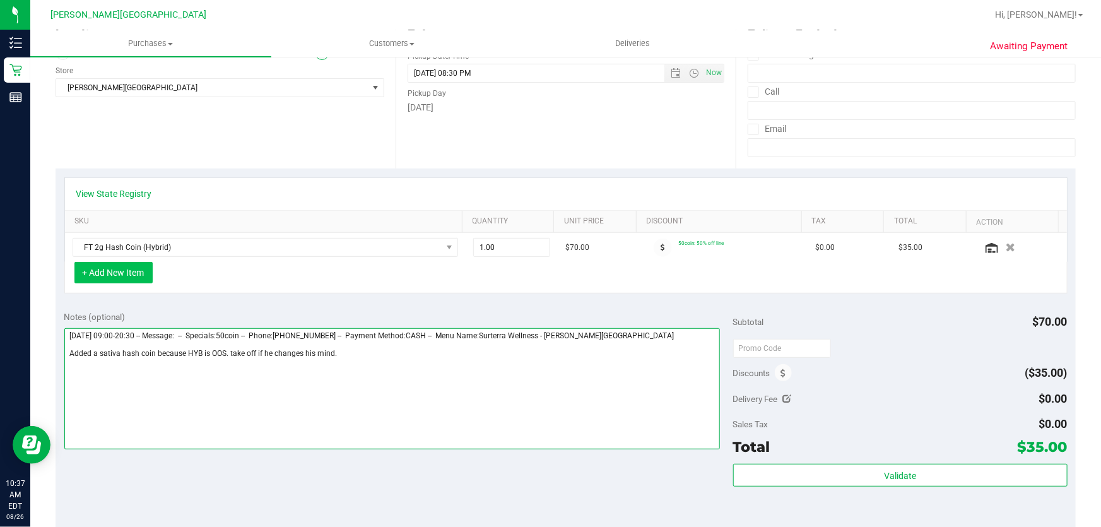
type textarea "[DATE] 09:00-20:30 -- Message: -- Specials:50coin -- Phone:[PHONE_NUMBER] -- Pa…"
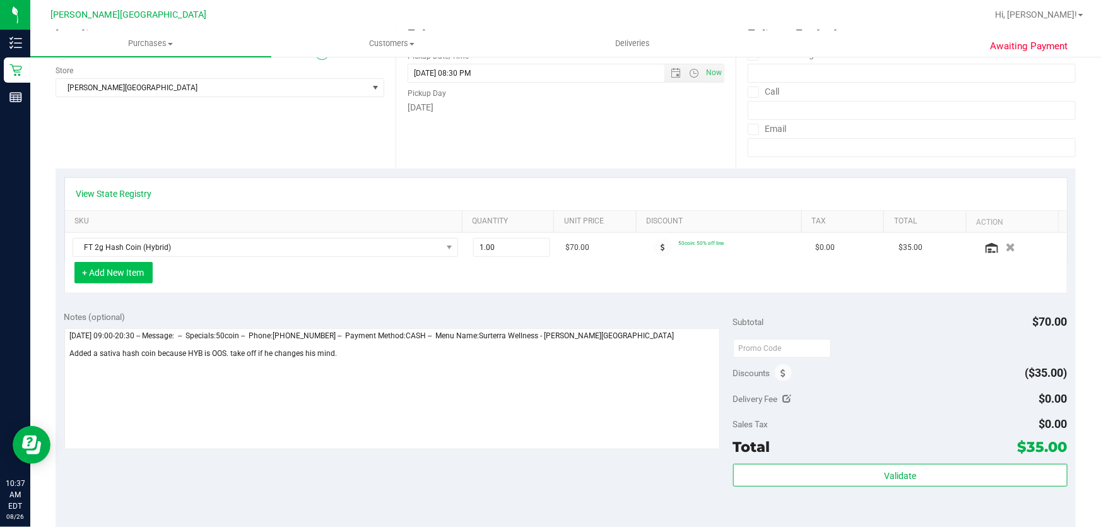
click at [102, 279] on button "+ Add New Item" at bounding box center [113, 272] width 78 height 21
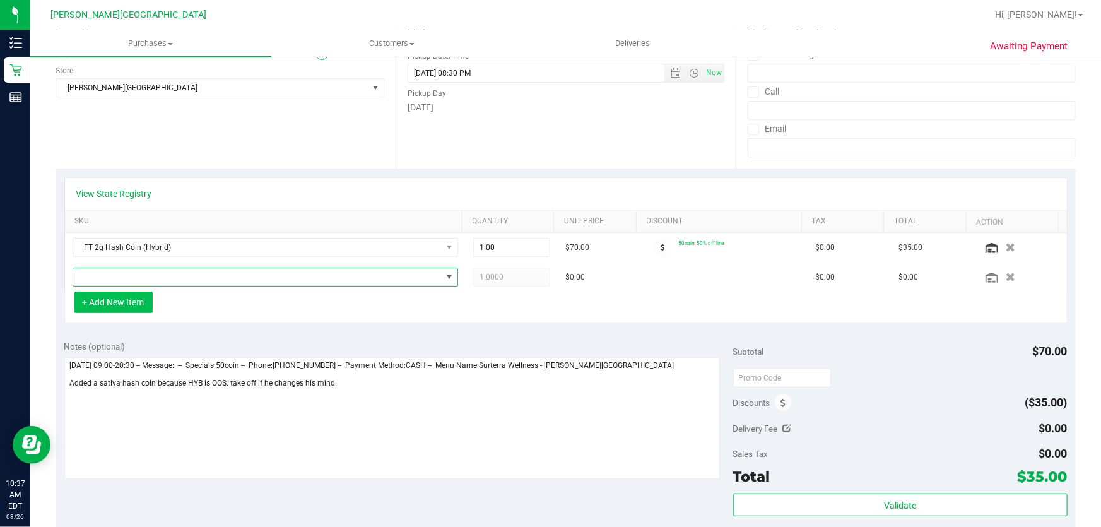
click at [102, 279] on span "NO DATA FOUND" at bounding box center [257, 277] width 368 height 18
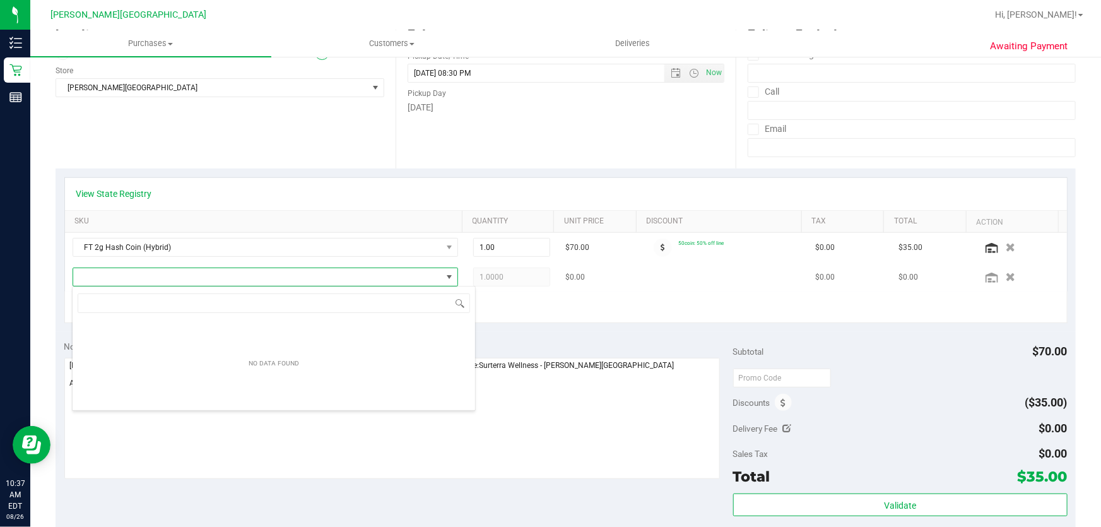
scroll to position [19, 375]
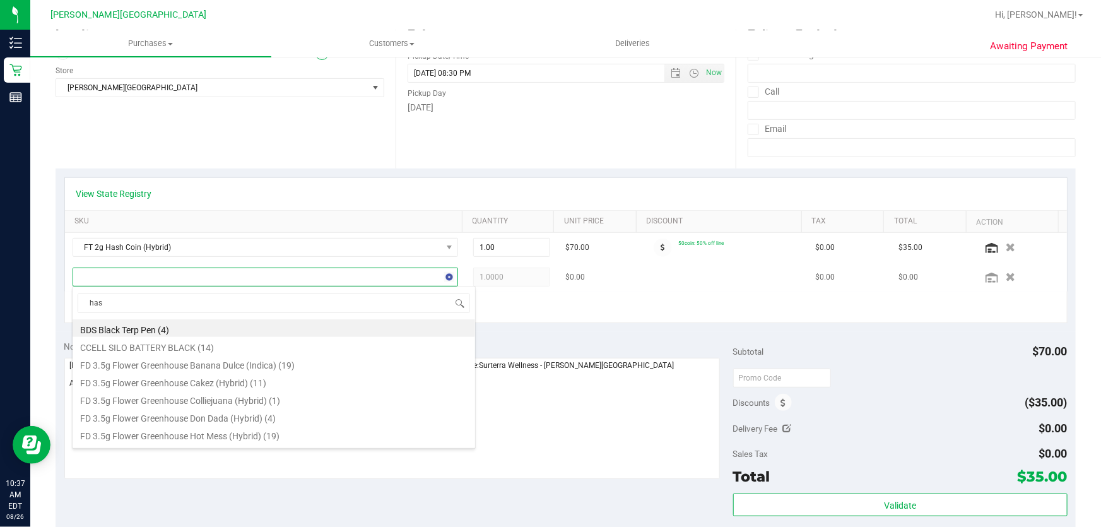
type input "hash"
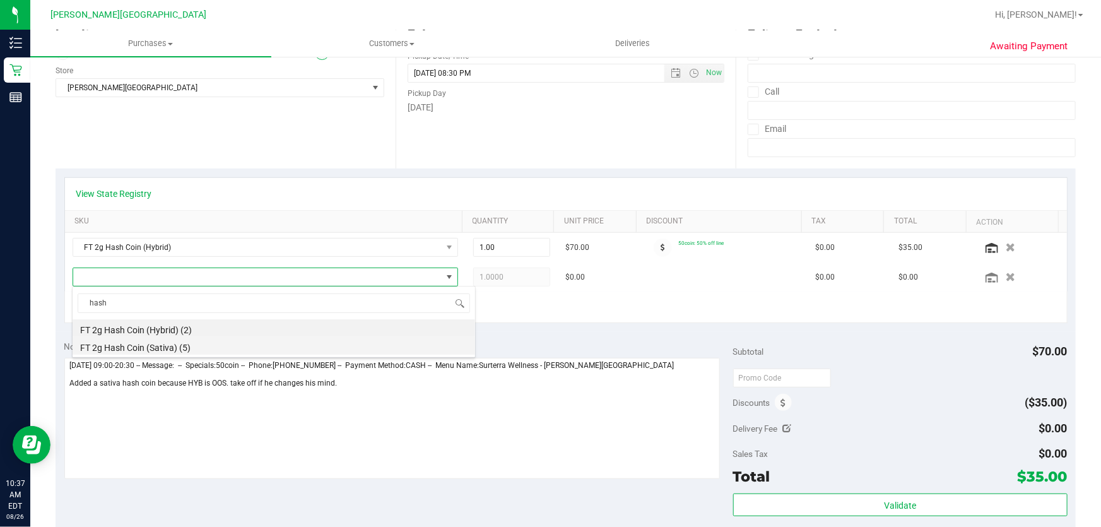
click at [186, 345] on li "FT 2g Hash Coin (Sativa) (5)" at bounding box center [274, 346] width 402 height 18
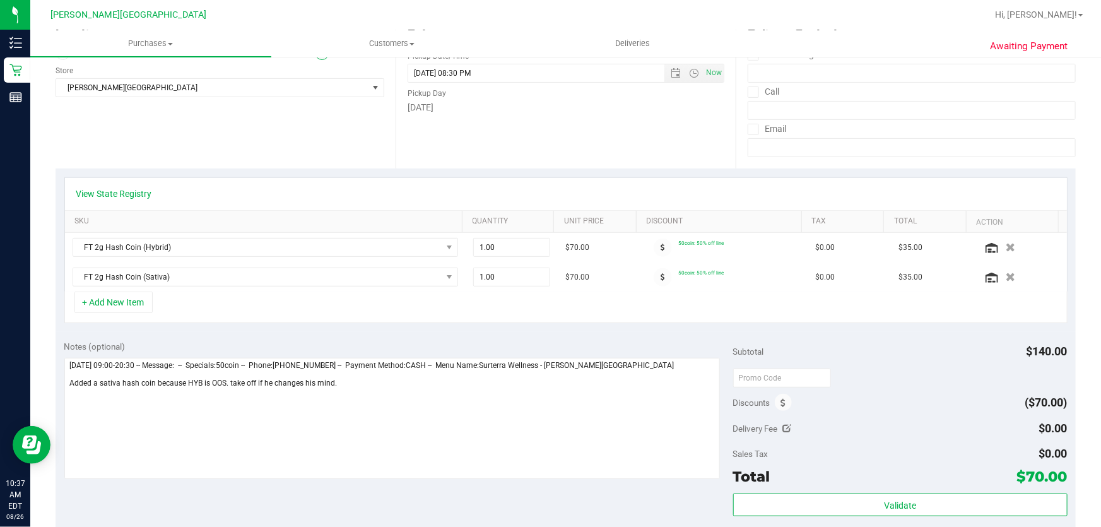
scroll to position [0, 0]
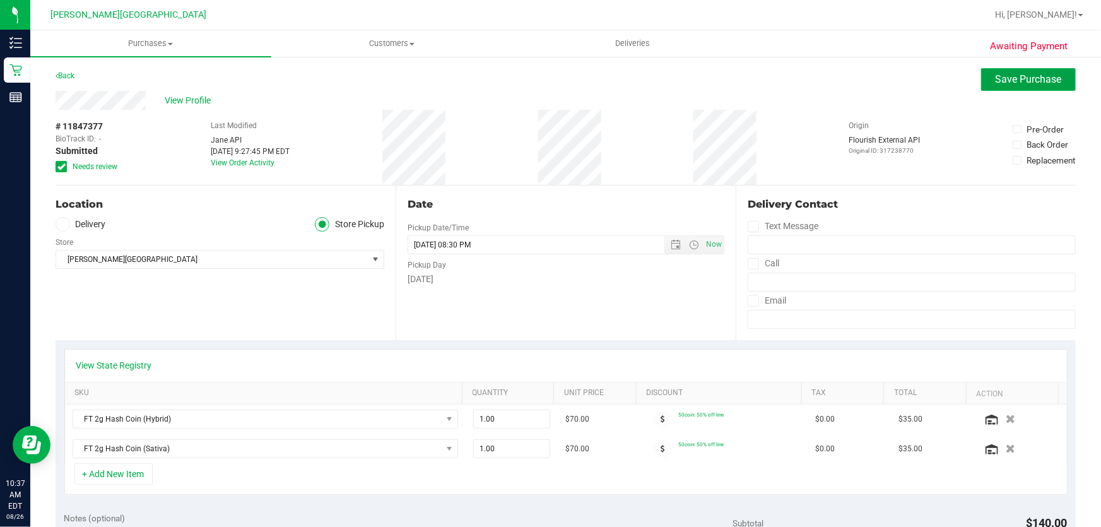
click at [1021, 80] on span "Save Purchase" at bounding box center [1028, 79] width 66 height 12
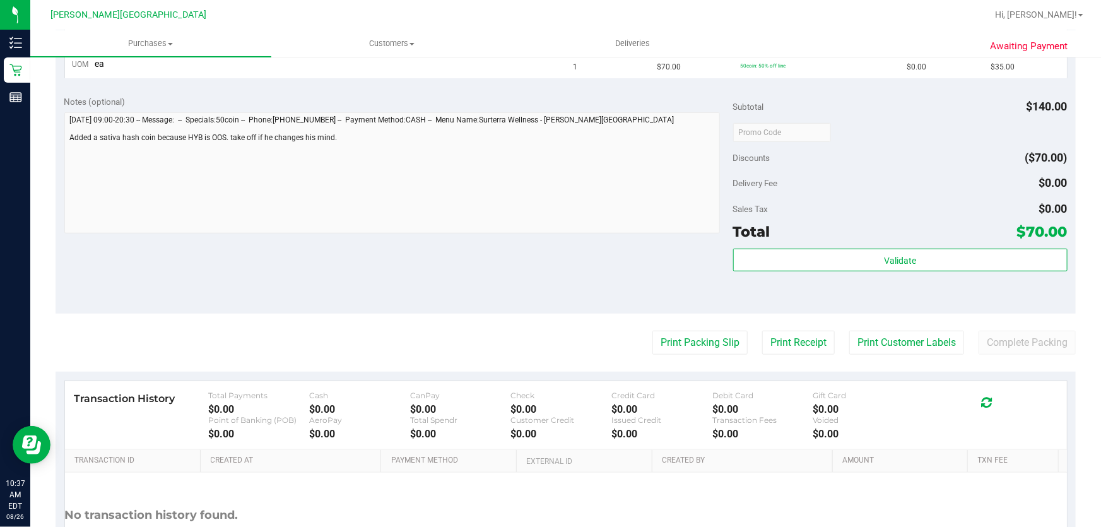
scroll to position [459, 0]
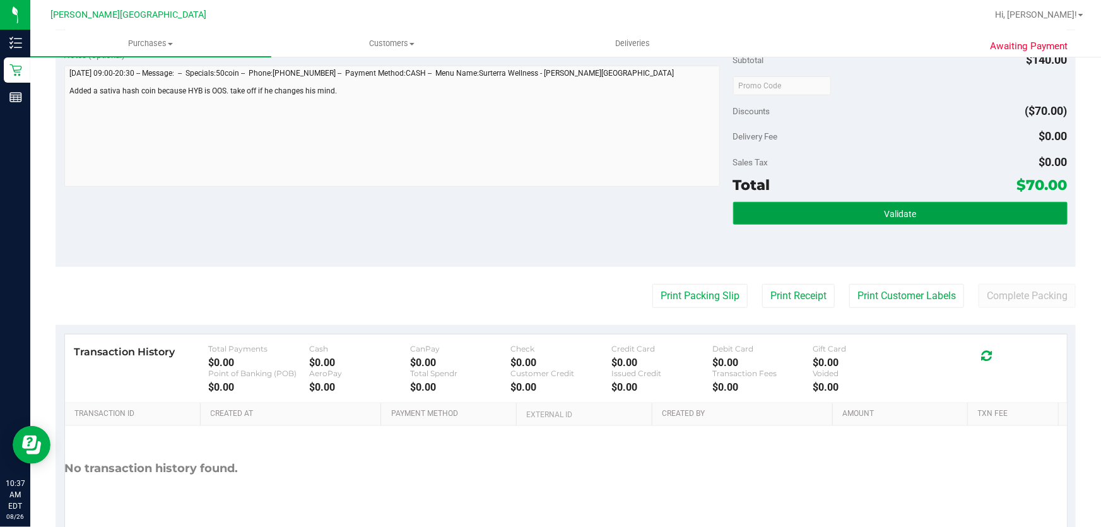
click at [920, 221] on button "Validate" at bounding box center [900, 213] width 334 height 23
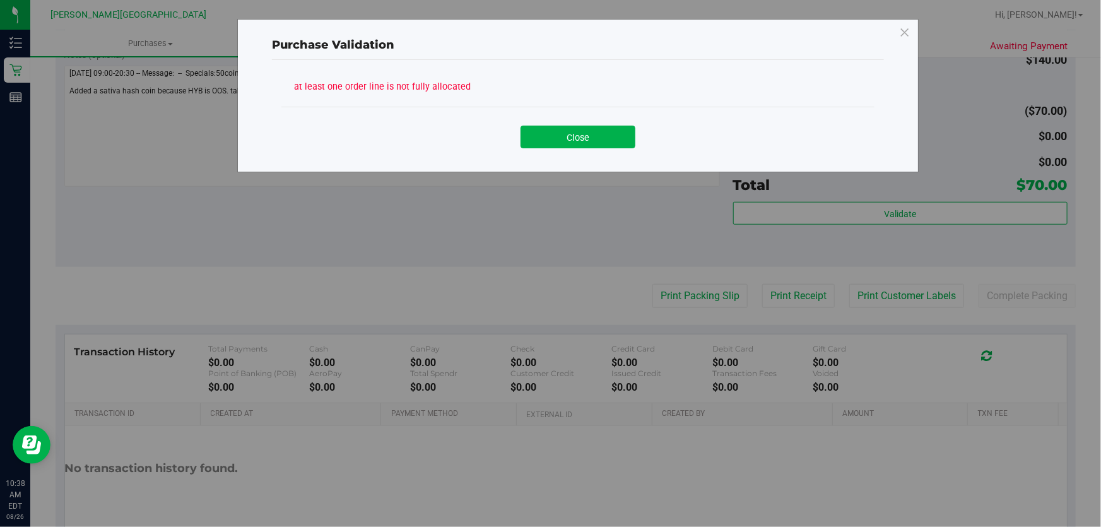
click at [547, 120] on div "Close" at bounding box center [578, 133] width 574 height 32
click at [596, 139] on button "Close" at bounding box center [577, 137] width 115 height 23
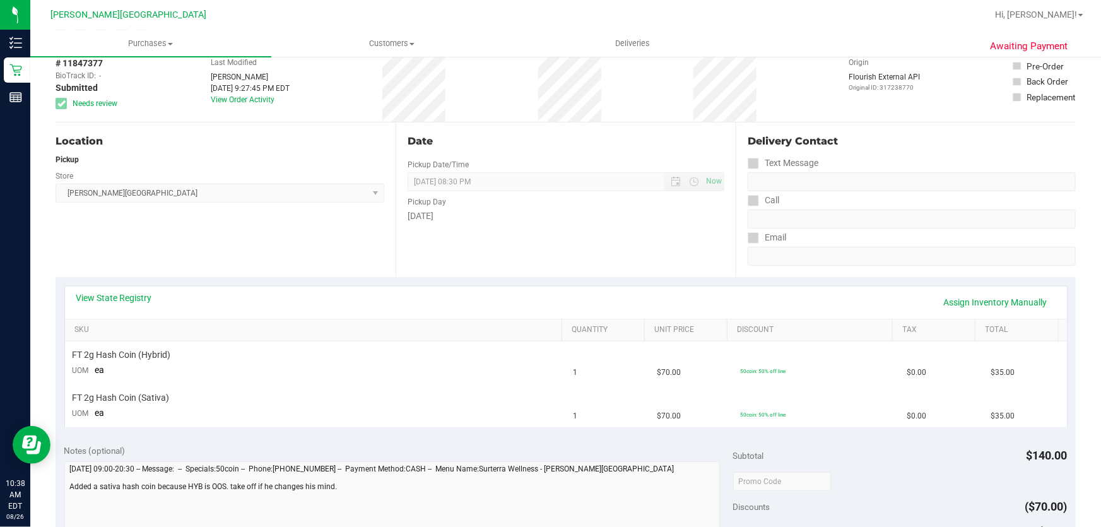
scroll to position [0, 0]
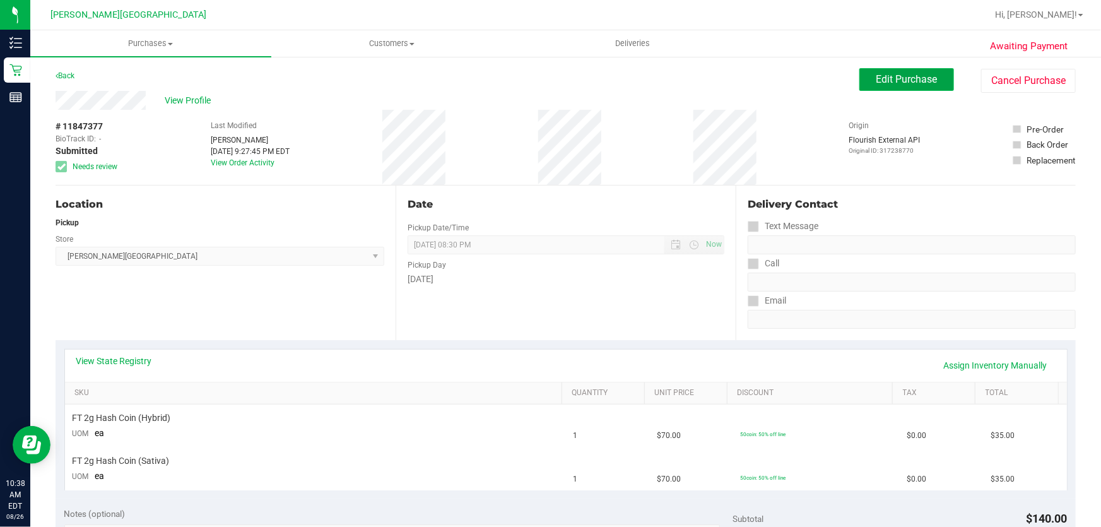
click at [889, 78] on span "Edit Purchase" at bounding box center [906, 79] width 61 height 12
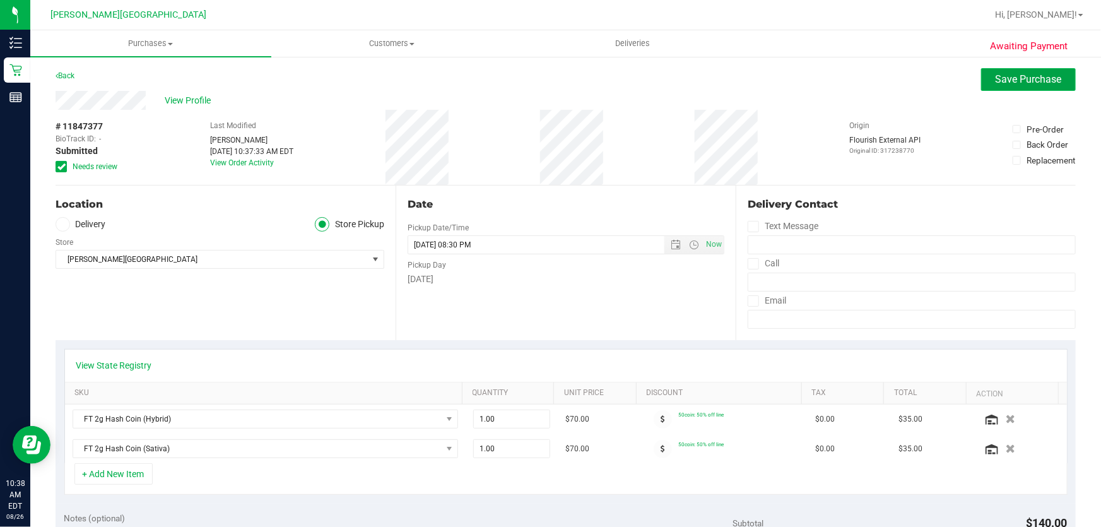
click at [1017, 76] on span "Save Purchase" at bounding box center [1028, 79] width 66 height 12
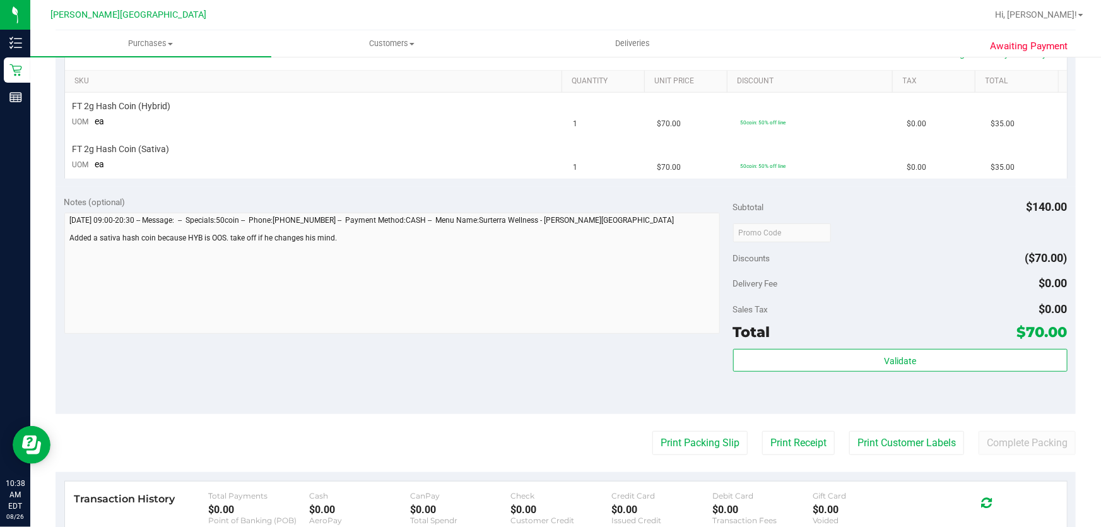
scroll to position [401, 0]
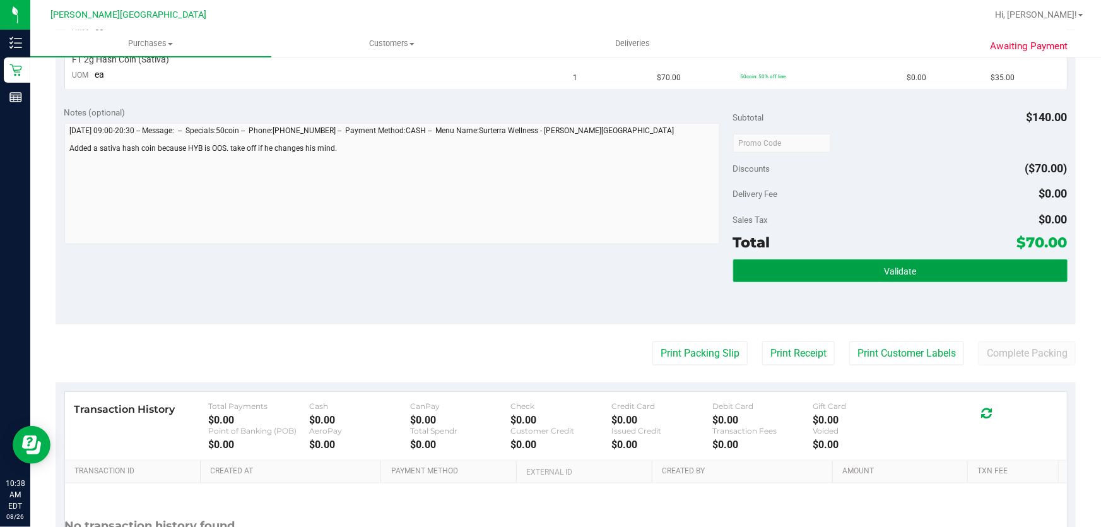
click at [944, 272] on button "Validate" at bounding box center [900, 270] width 334 height 23
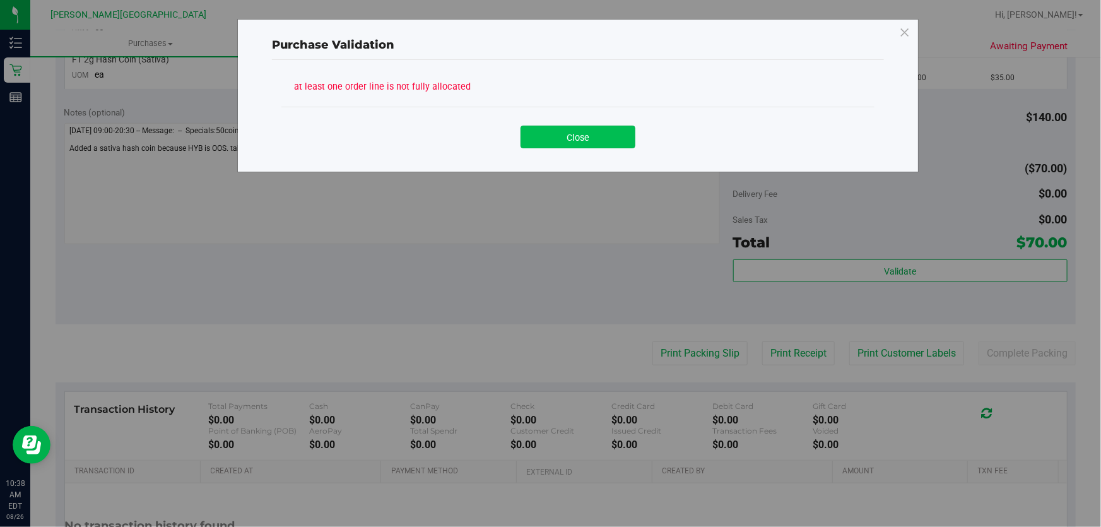
click at [588, 135] on button "Close" at bounding box center [577, 137] width 115 height 23
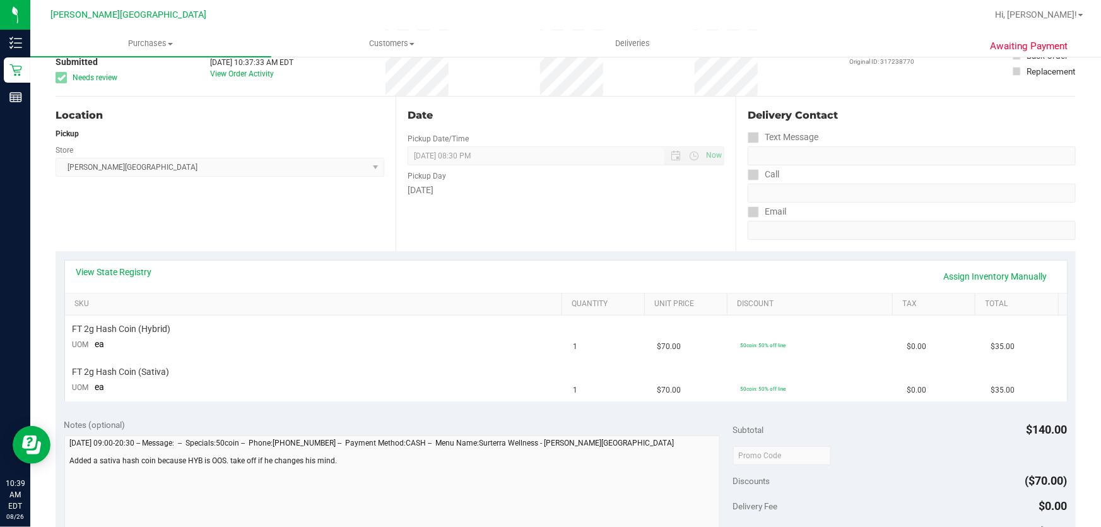
scroll to position [0, 0]
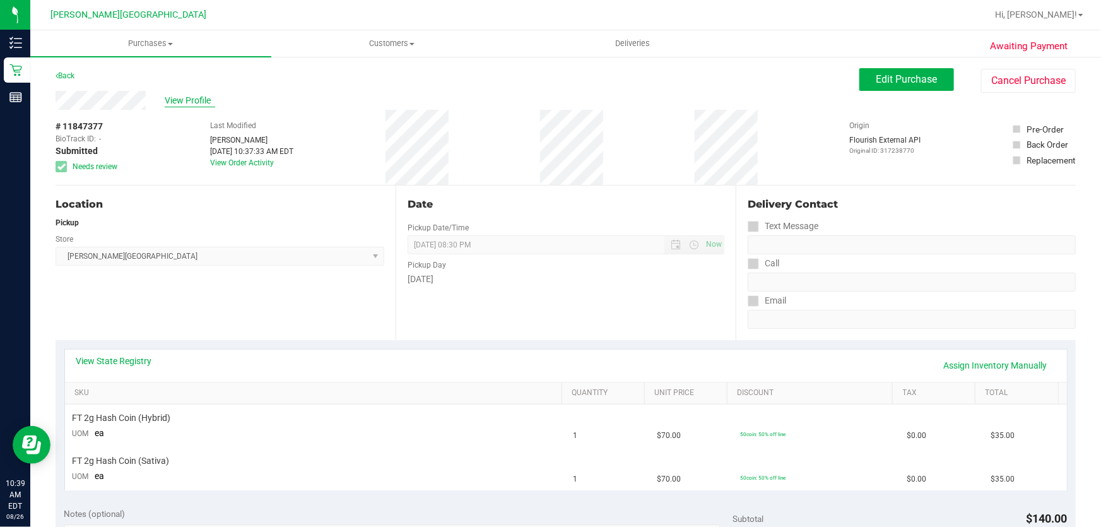
click at [194, 103] on span "View Profile" at bounding box center [190, 100] width 50 height 13
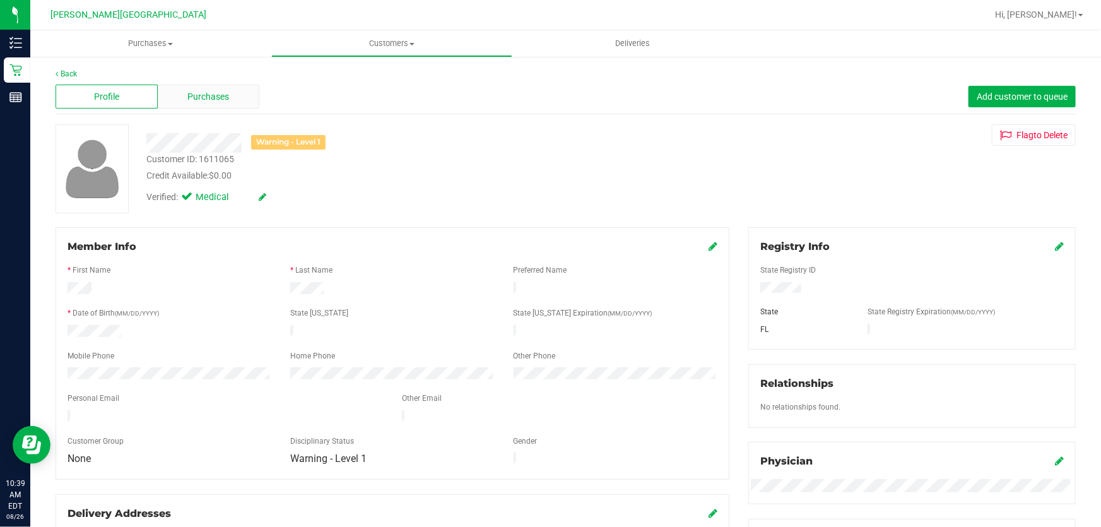
click at [208, 94] on span "Purchases" at bounding box center [209, 96] width 42 height 13
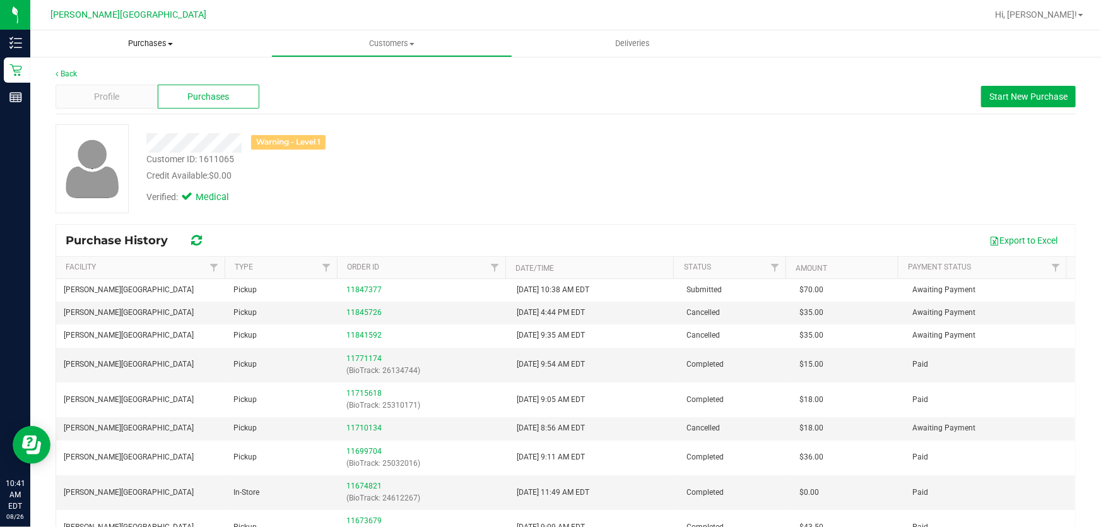
click at [153, 43] on span "Purchases" at bounding box center [150, 43] width 241 height 11
click at [76, 91] on span "Fulfillment" at bounding box center [69, 91] width 78 height 11
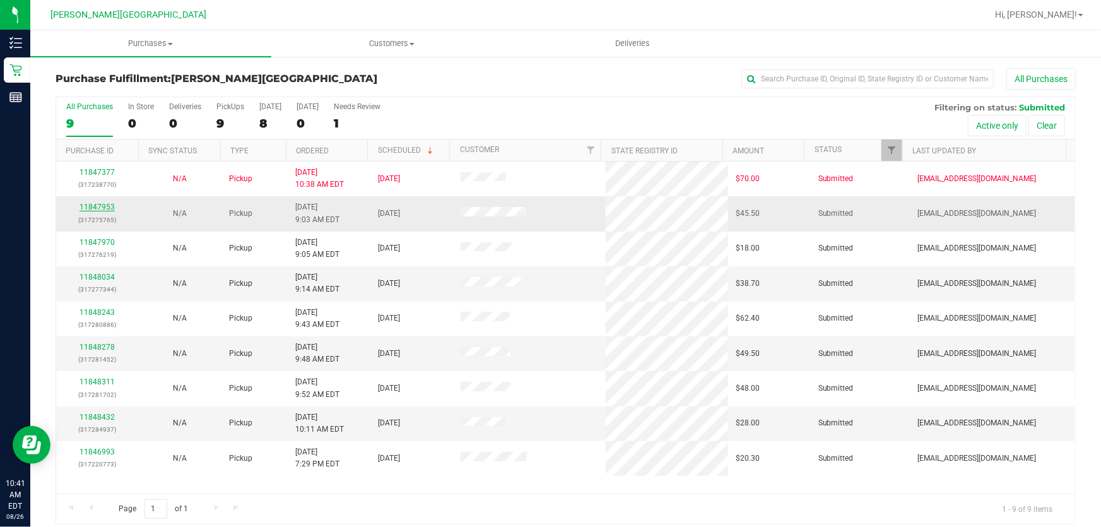
click at [82, 204] on link "11847953" at bounding box center [96, 206] width 35 height 9
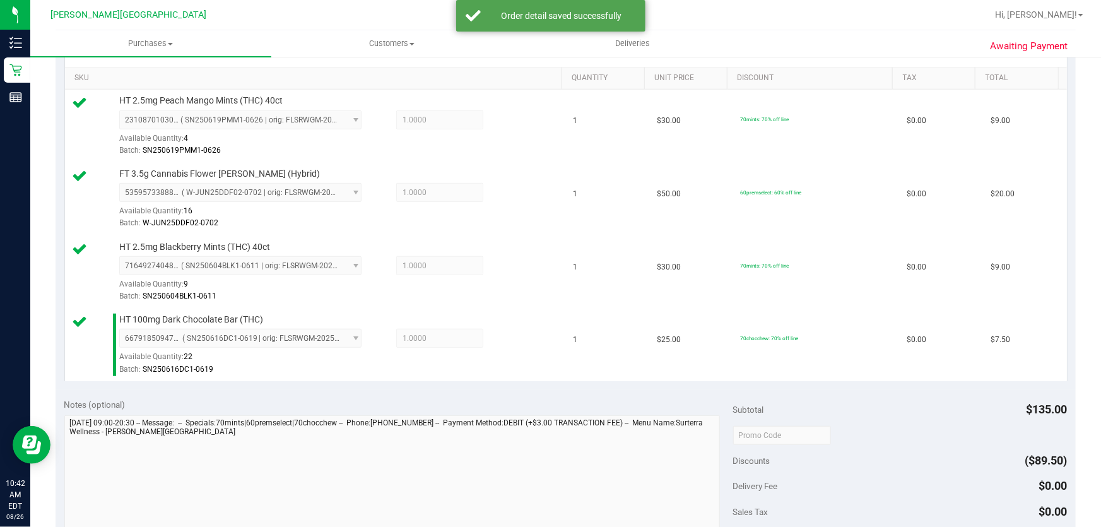
scroll to position [401, 0]
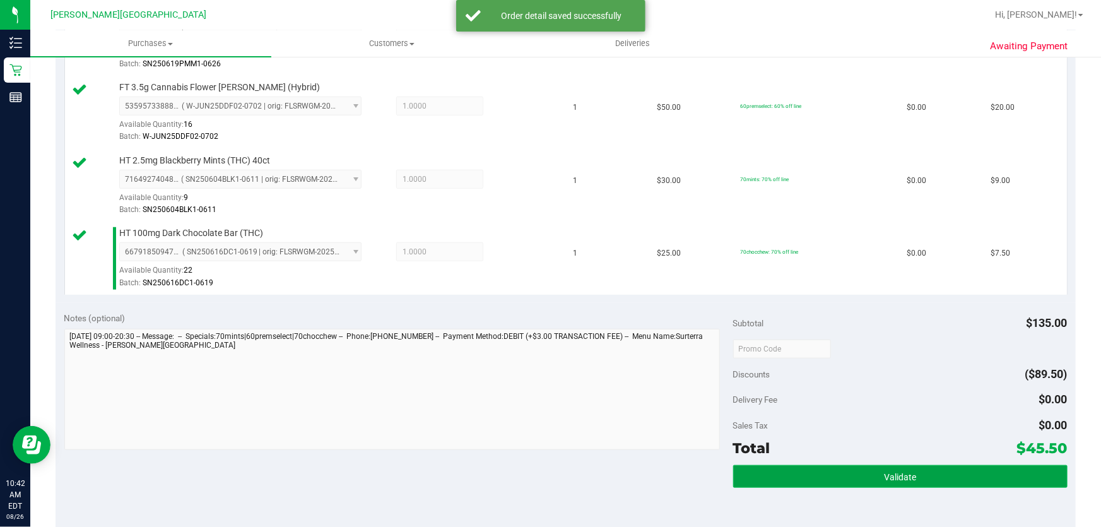
click at [838, 467] on button "Validate" at bounding box center [900, 476] width 334 height 23
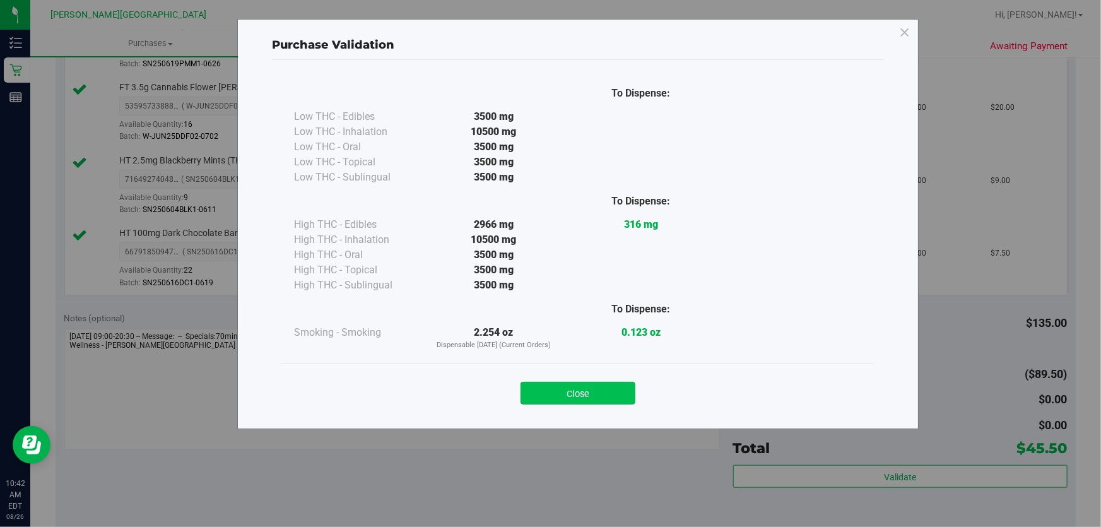
click at [534, 389] on button "Close" at bounding box center [577, 393] width 115 height 23
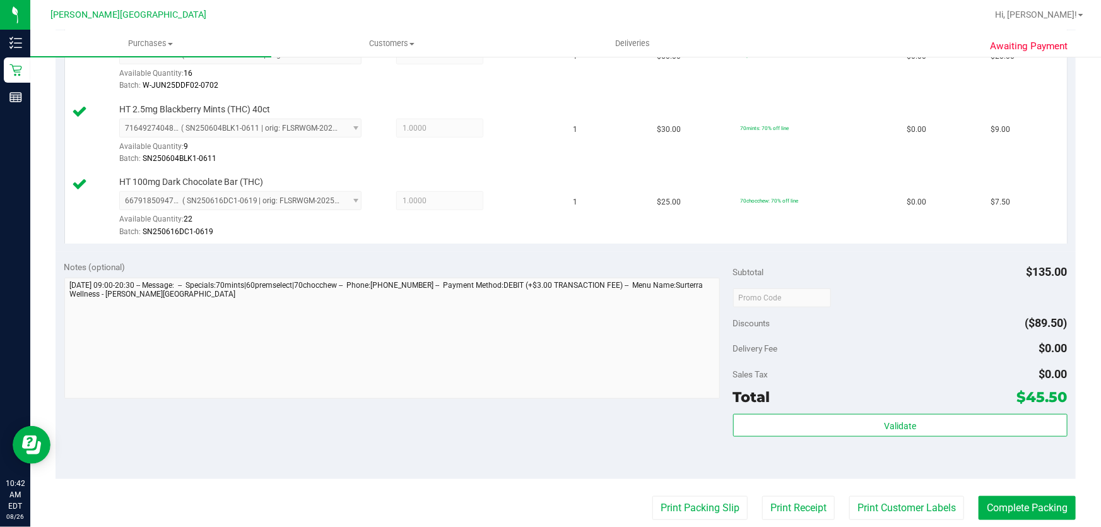
scroll to position [721, 0]
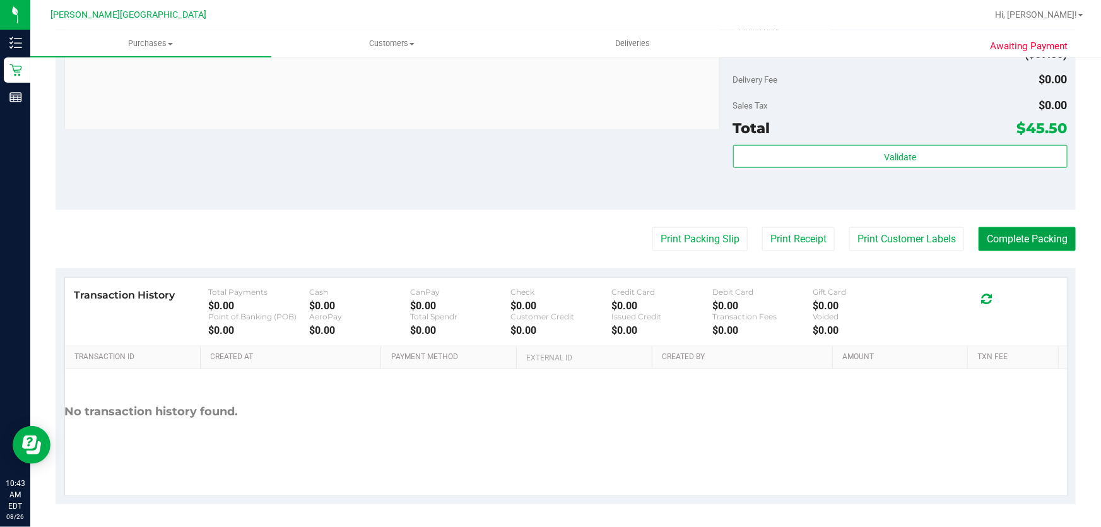
click at [996, 238] on button "Complete Packing" at bounding box center [1026, 239] width 97 height 24
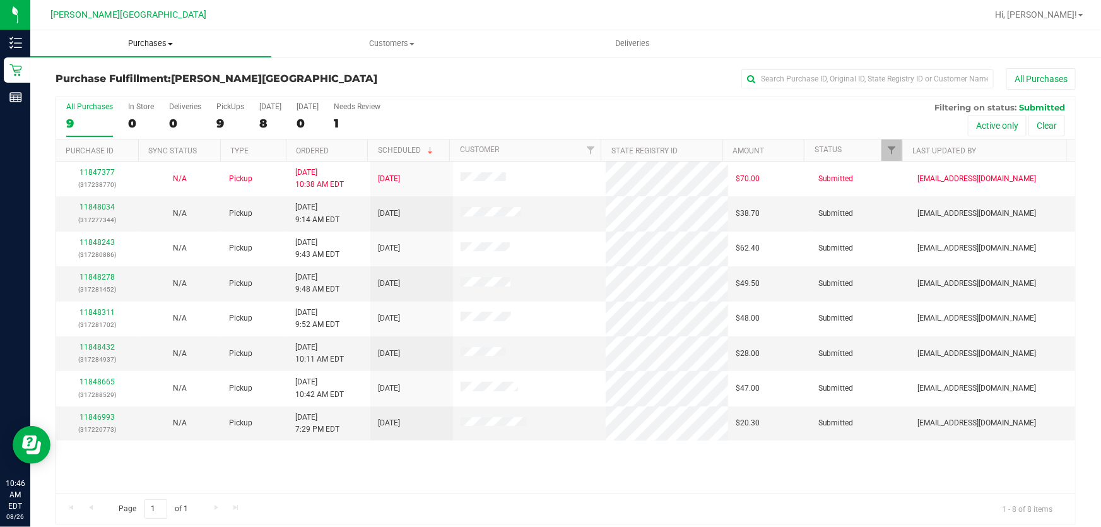
click at [144, 42] on span "Purchases" at bounding box center [150, 43] width 241 height 11
click at [78, 84] on li "Fulfillment" at bounding box center [150, 91] width 241 height 15
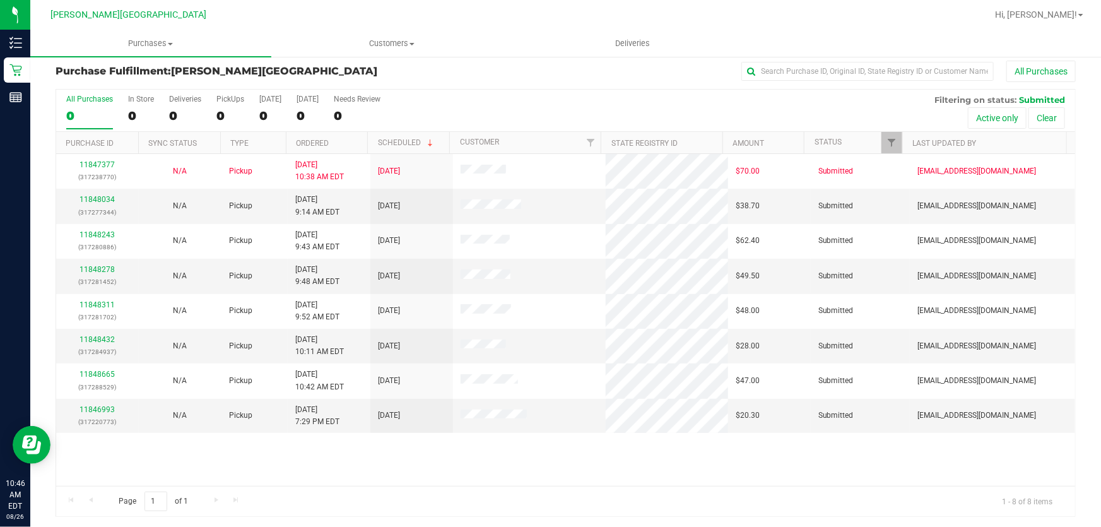
scroll to position [9, 0]
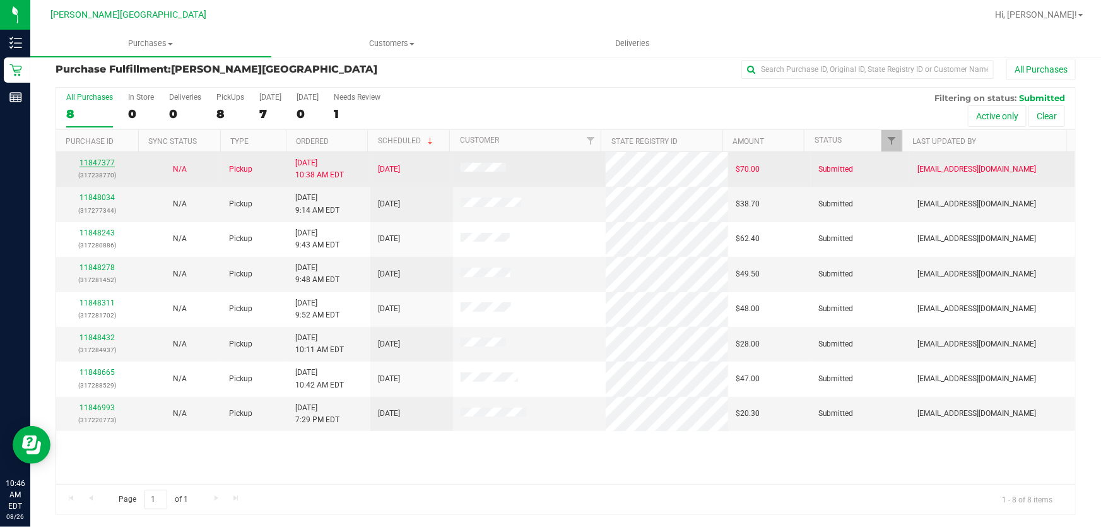
click at [93, 161] on link "11847377" at bounding box center [96, 162] width 35 height 9
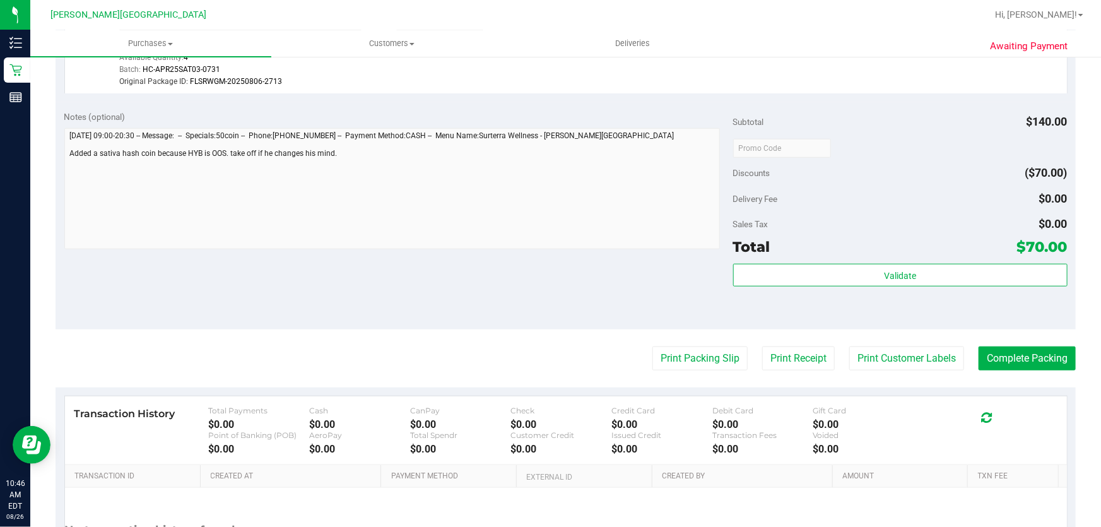
scroll to position [468, 0]
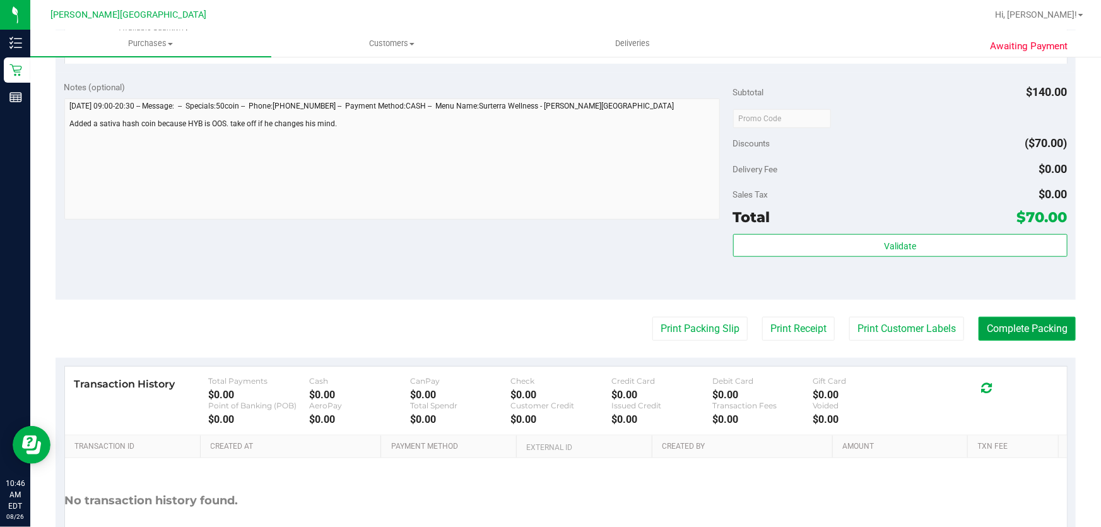
click at [1017, 329] on button "Complete Packing" at bounding box center [1026, 329] width 97 height 24
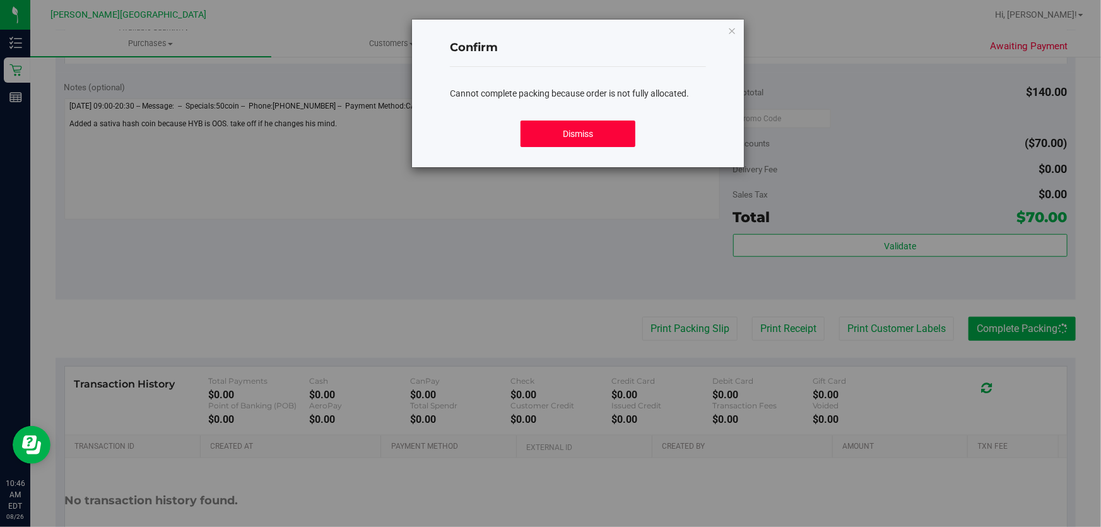
click at [570, 134] on button "Dismiss" at bounding box center [577, 133] width 115 height 26
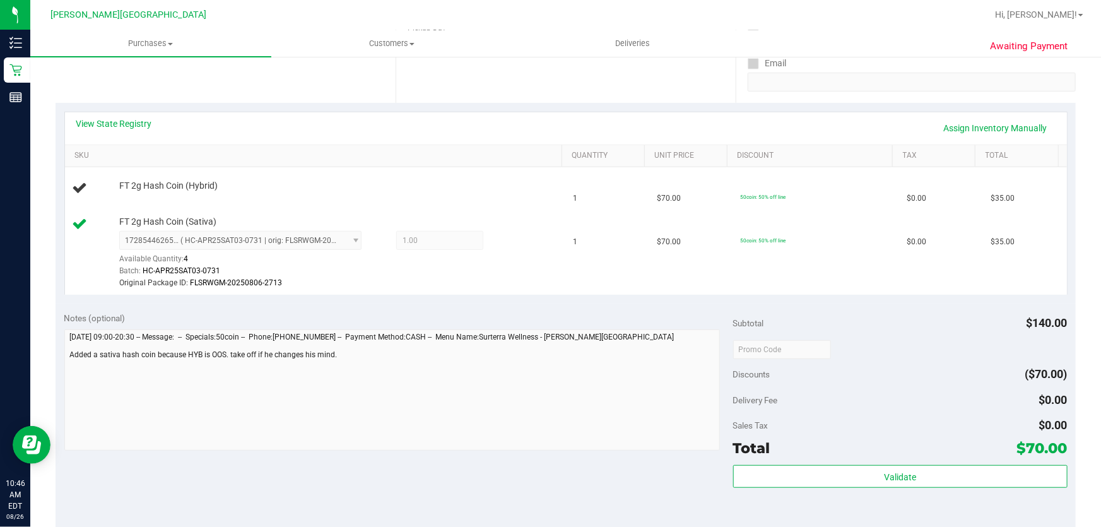
scroll to position [182, 0]
